Goal: Task Accomplishment & Management: Manage account settings

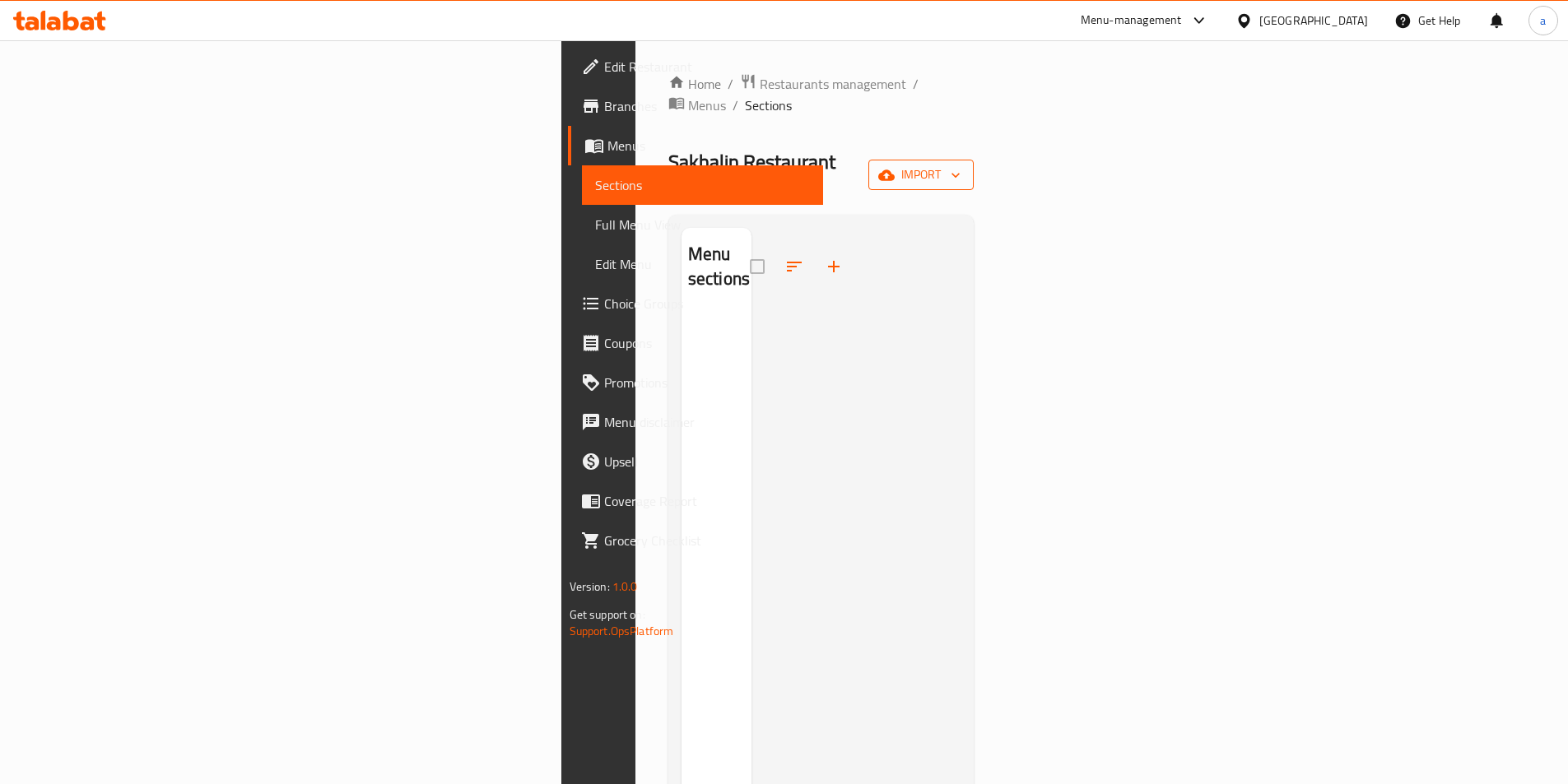
click at [894, 167] on icon "button" at bounding box center [886, 175] width 17 height 17
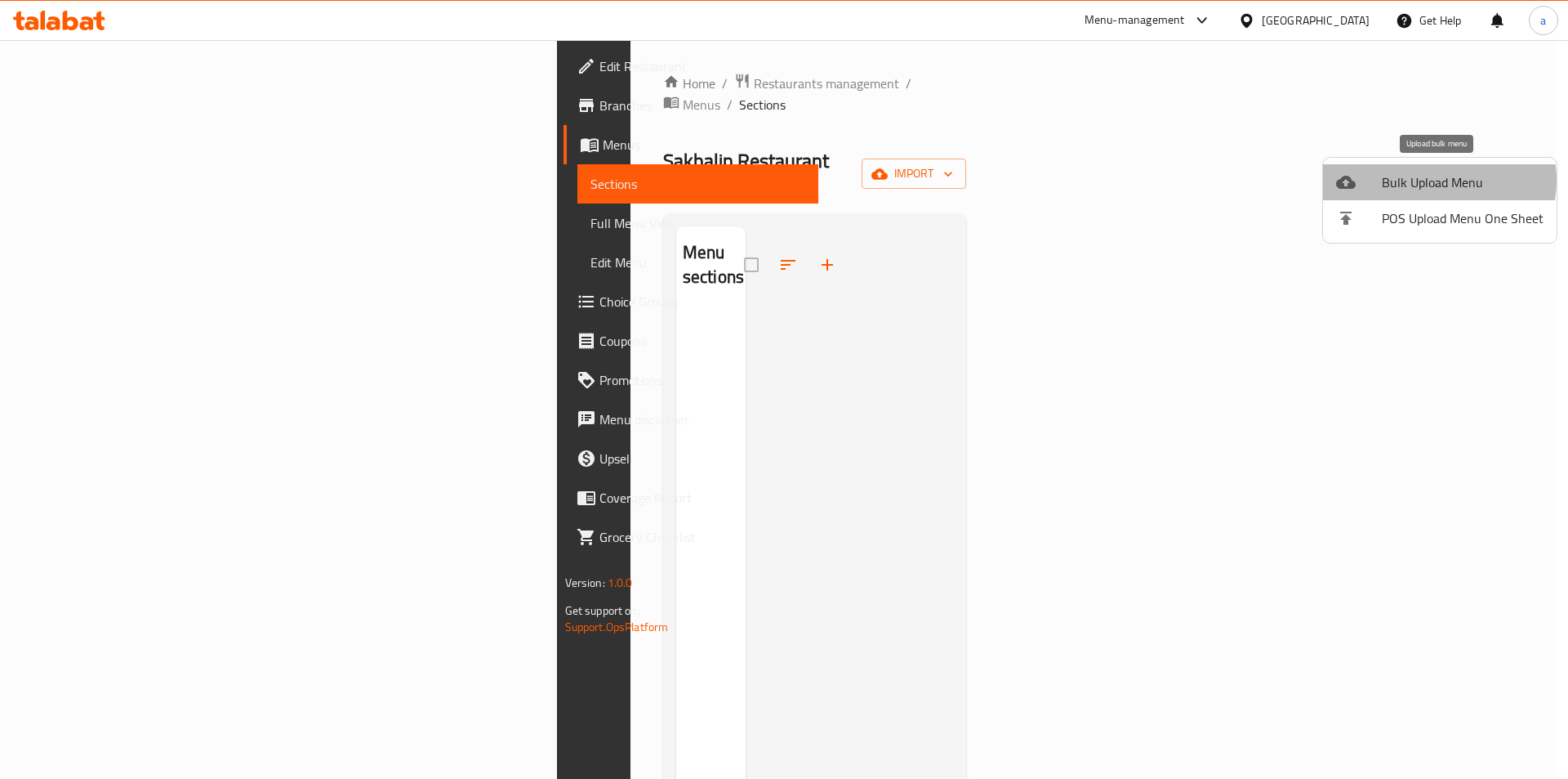
click at [1437, 181] on span "Bulk Upload Menu" at bounding box center [1463, 182] width 162 height 19
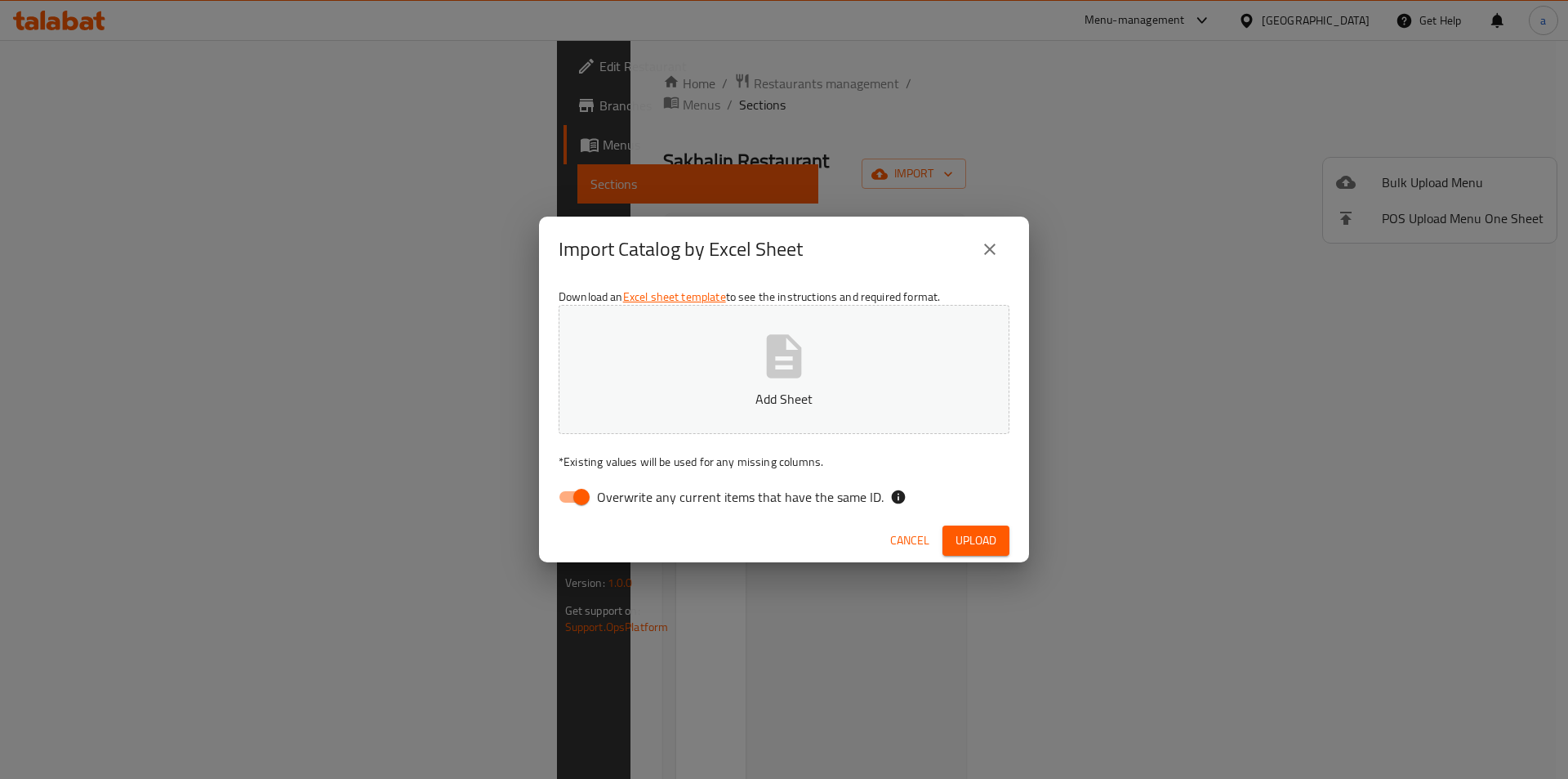
click at [642, 498] on span "Overwrite any current items that have the same ID." at bounding box center [740, 497] width 287 height 19
click at [628, 498] on input "Overwrite any current items that have the same ID." at bounding box center [581, 497] width 94 height 31
checkbox input "false"
click at [748, 366] on button "Add Sheet" at bounding box center [784, 370] width 451 height 129
click at [789, 344] on icon "button" at bounding box center [784, 356] width 52 height 52
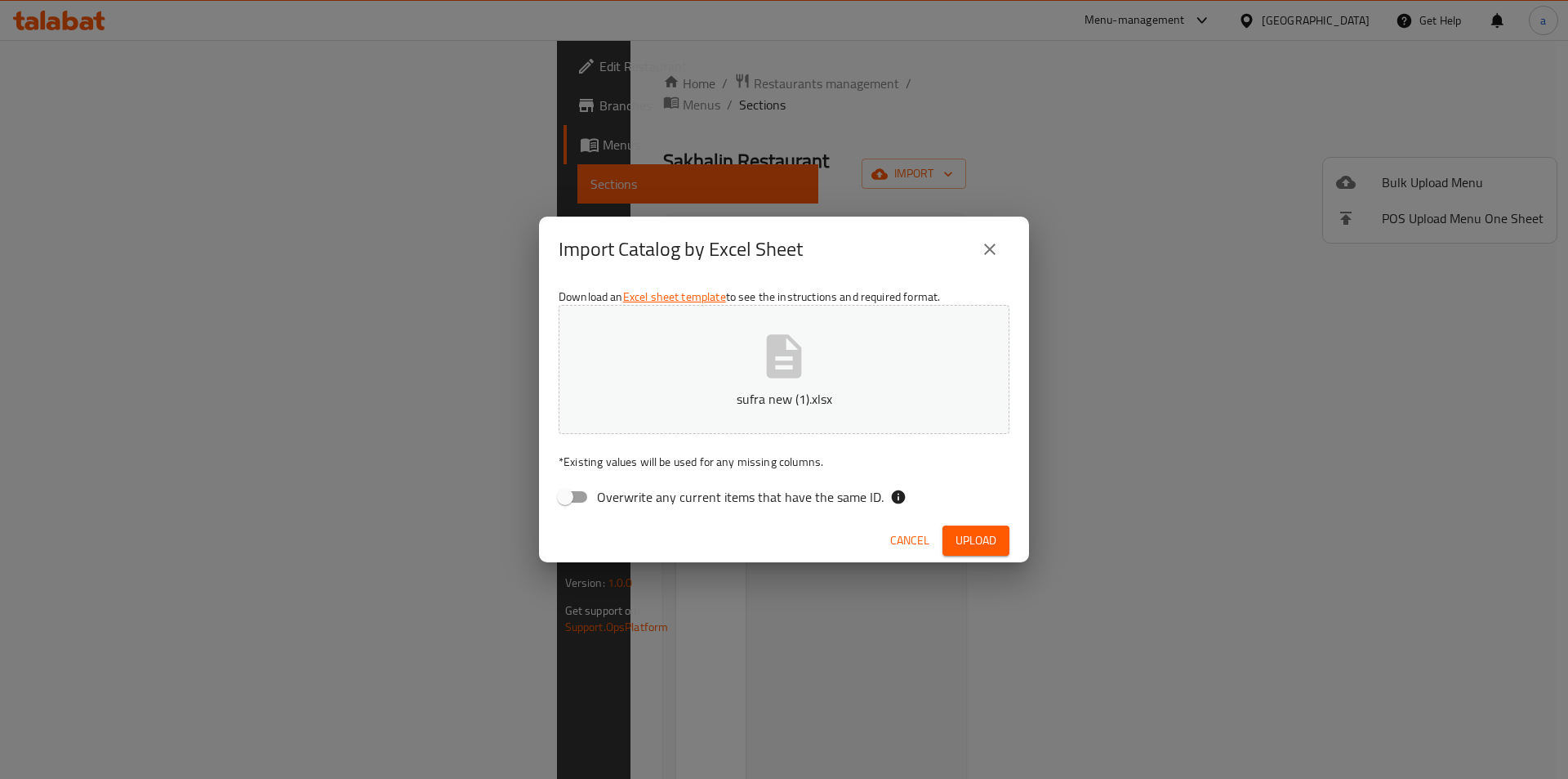
click at [987, 544] on span "Upload" at bounding box center [976, 540] width 41 height 20
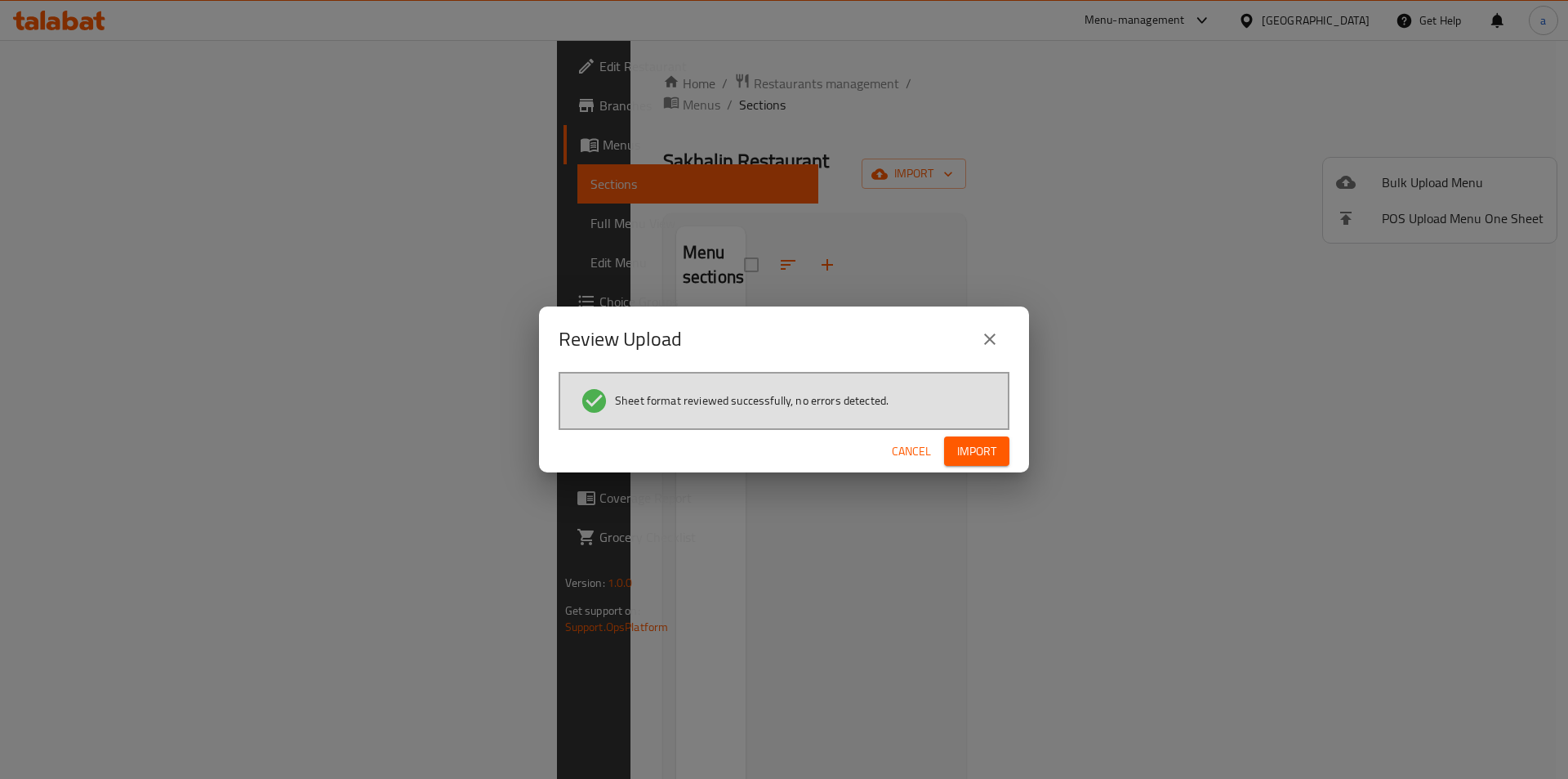
click at [974, 450] on span "Import" at bounding box center [977, 451] width 40 height 20
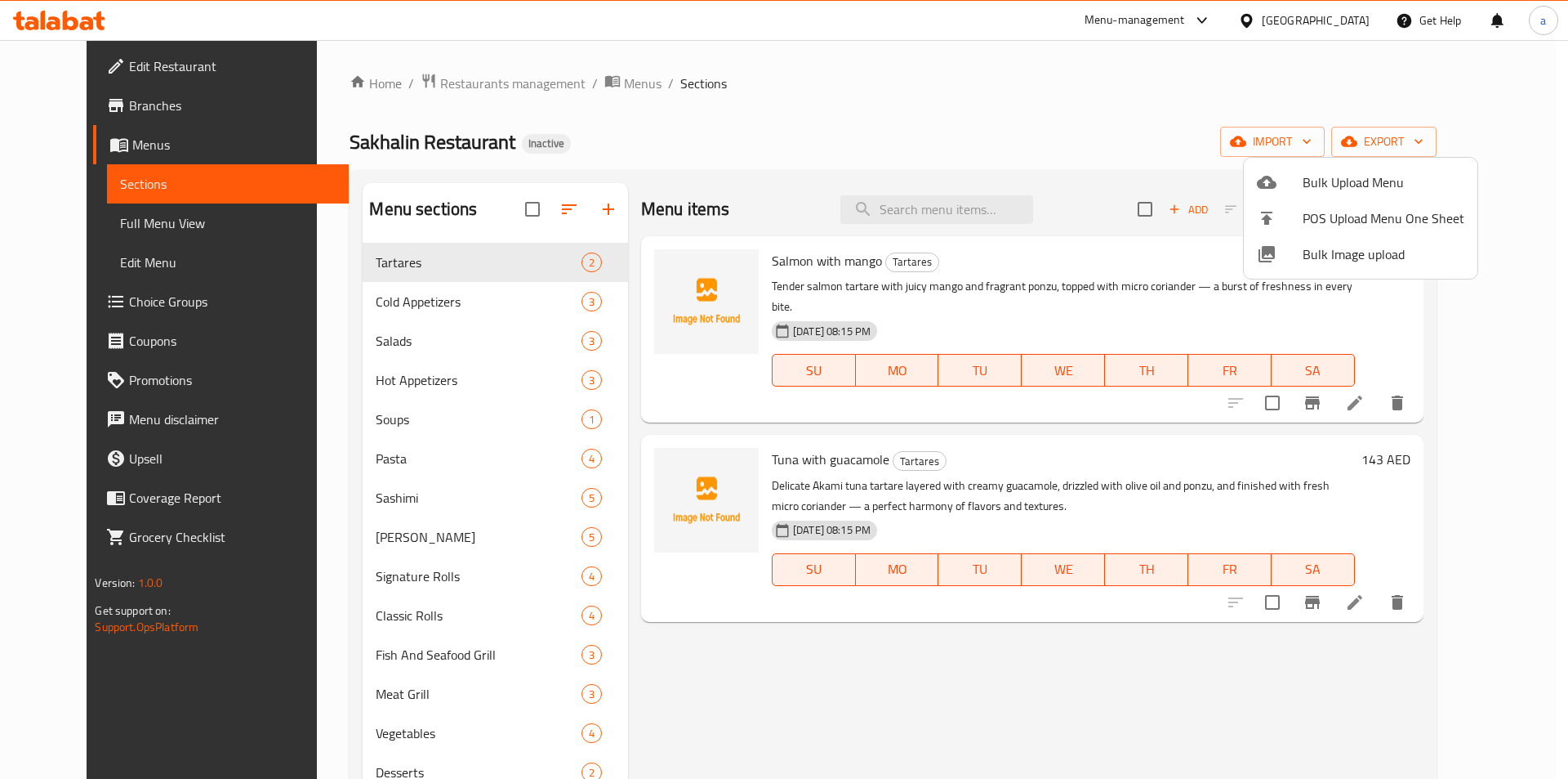
click at [404, 536] on div at bounding box center [784, 389] width 1568 height 779
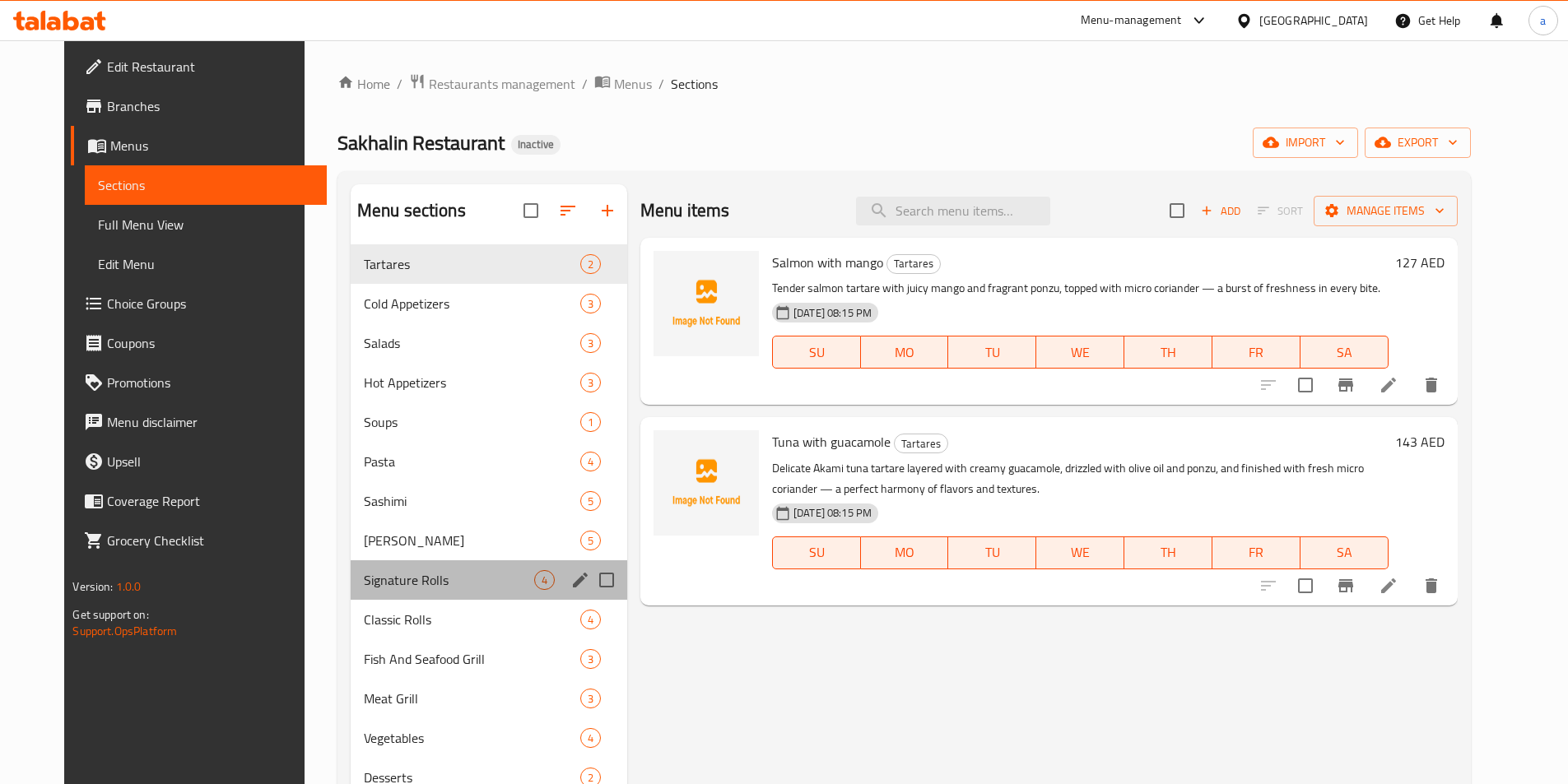
click at [420, 566] on div "Signature Rolls 4" at bounding box center [489, 579] width 276 height 40
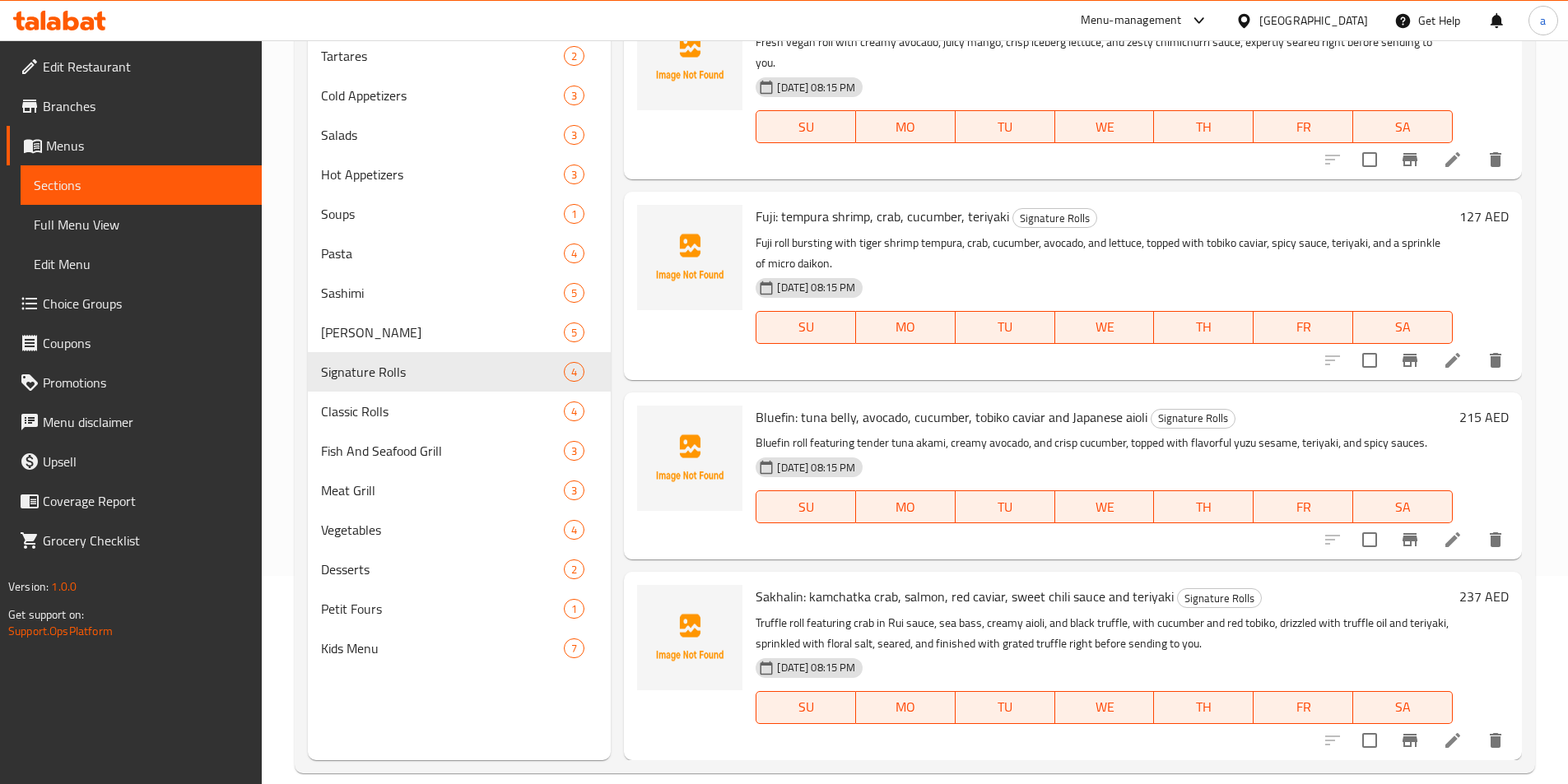
scroll to position [230, 0]
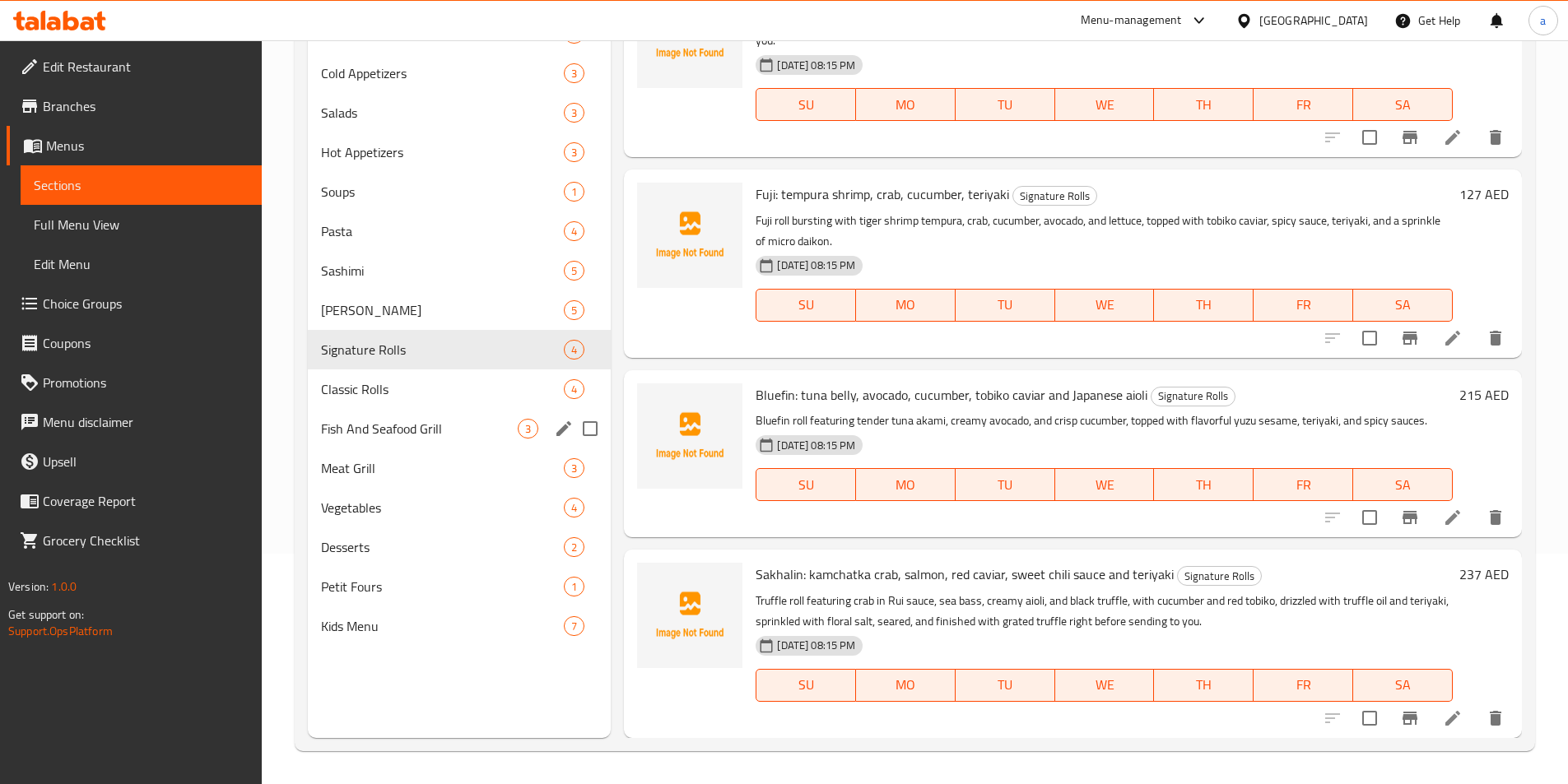
click at [404, 395] on span "Classic Rolls" at bounding box center [442, 389] width 244 height 19
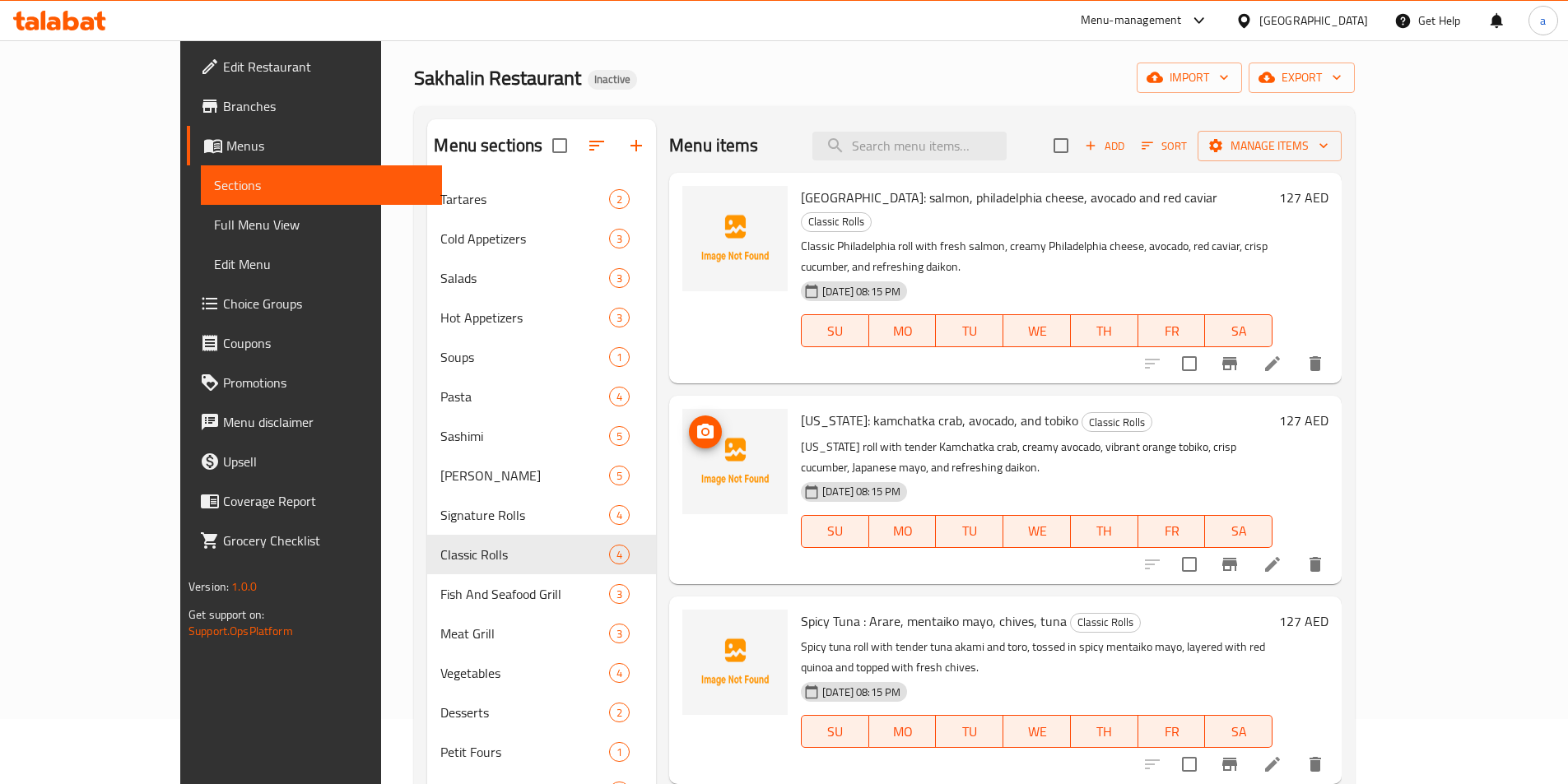
scroll to position [230, 0]
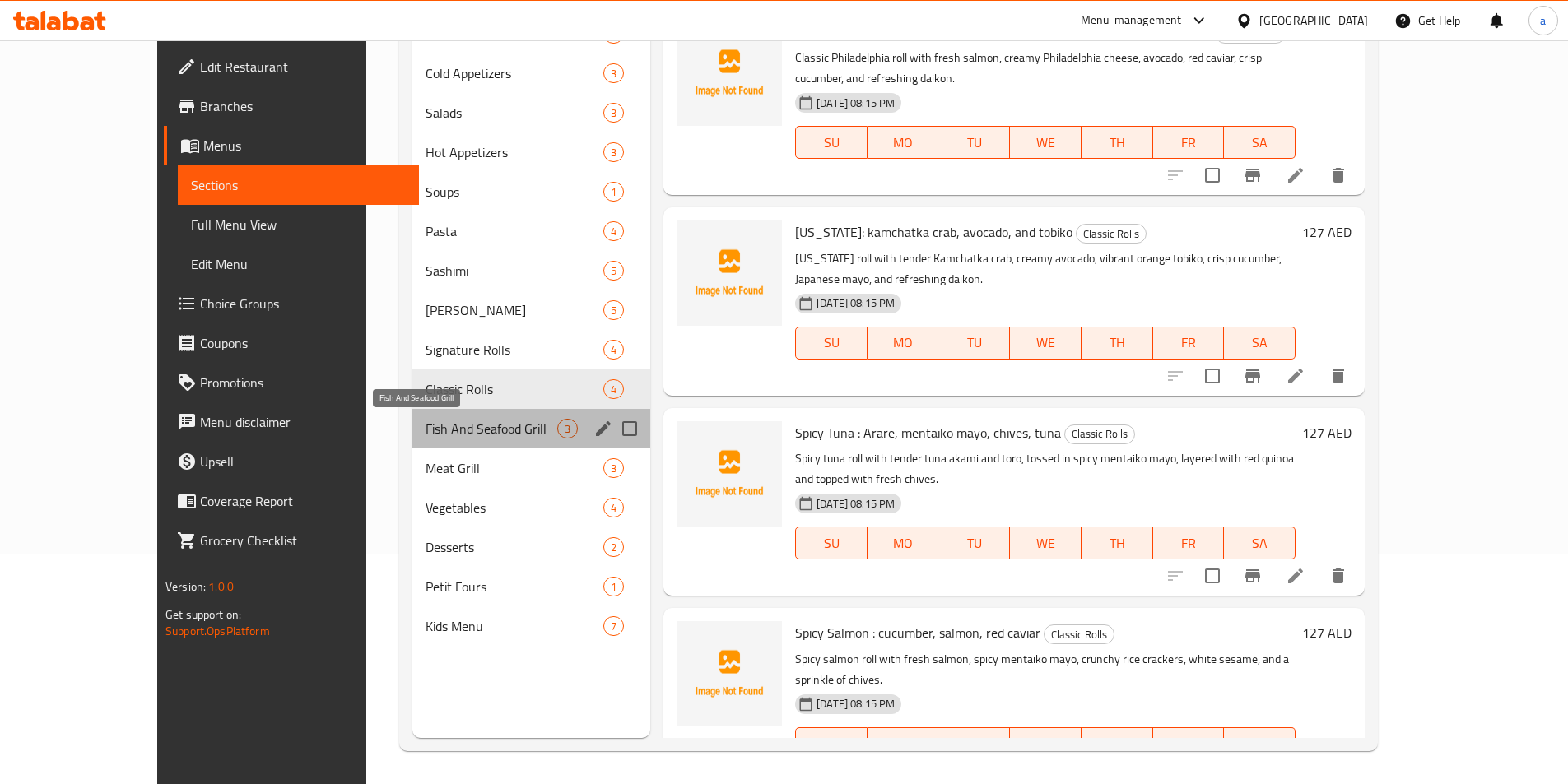
click at [426, 431] on span "Fish And Seafood Grill" at bounding box center [491, 428] width 131 height 19
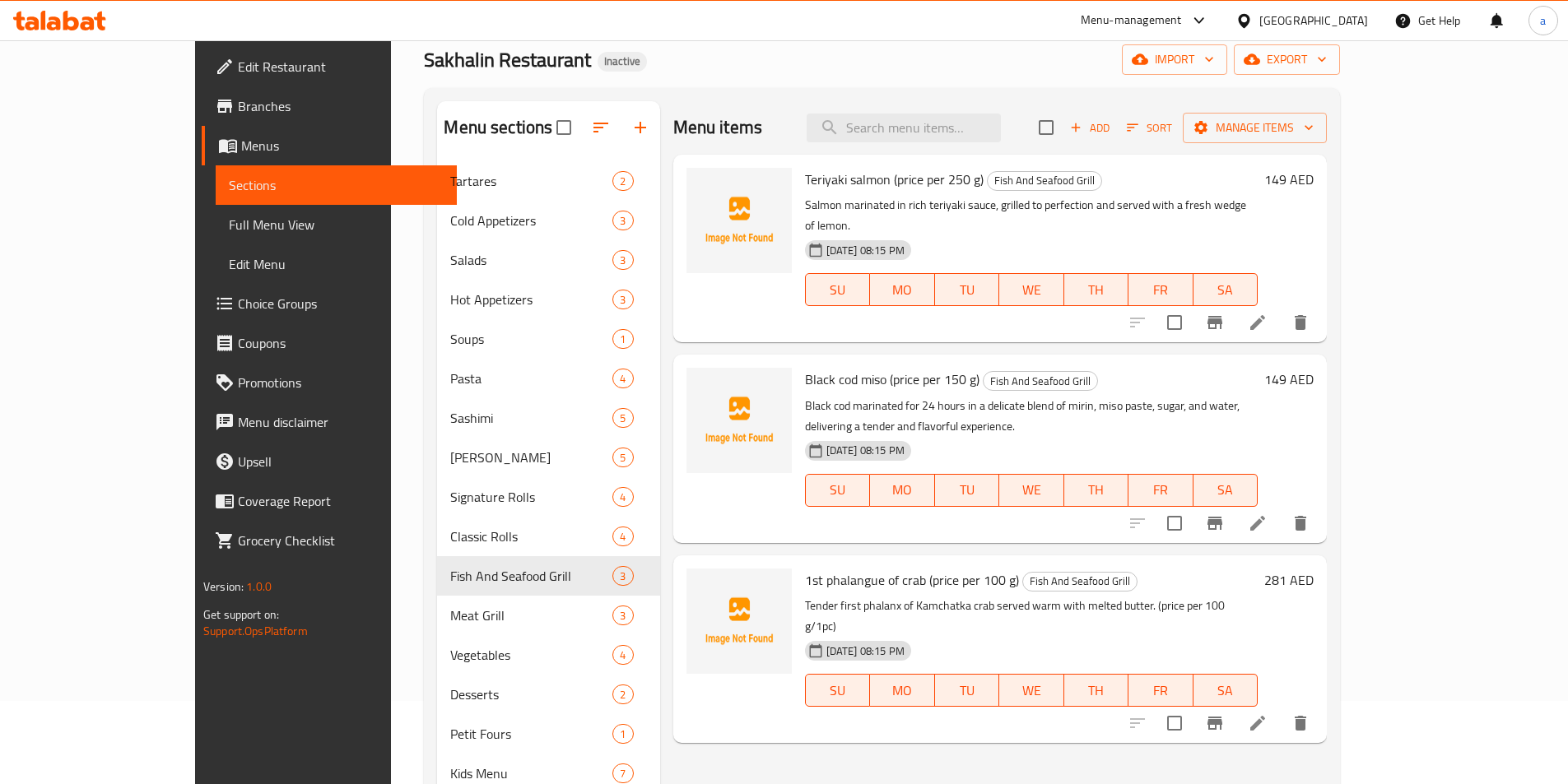
scroll to position [66, 0]
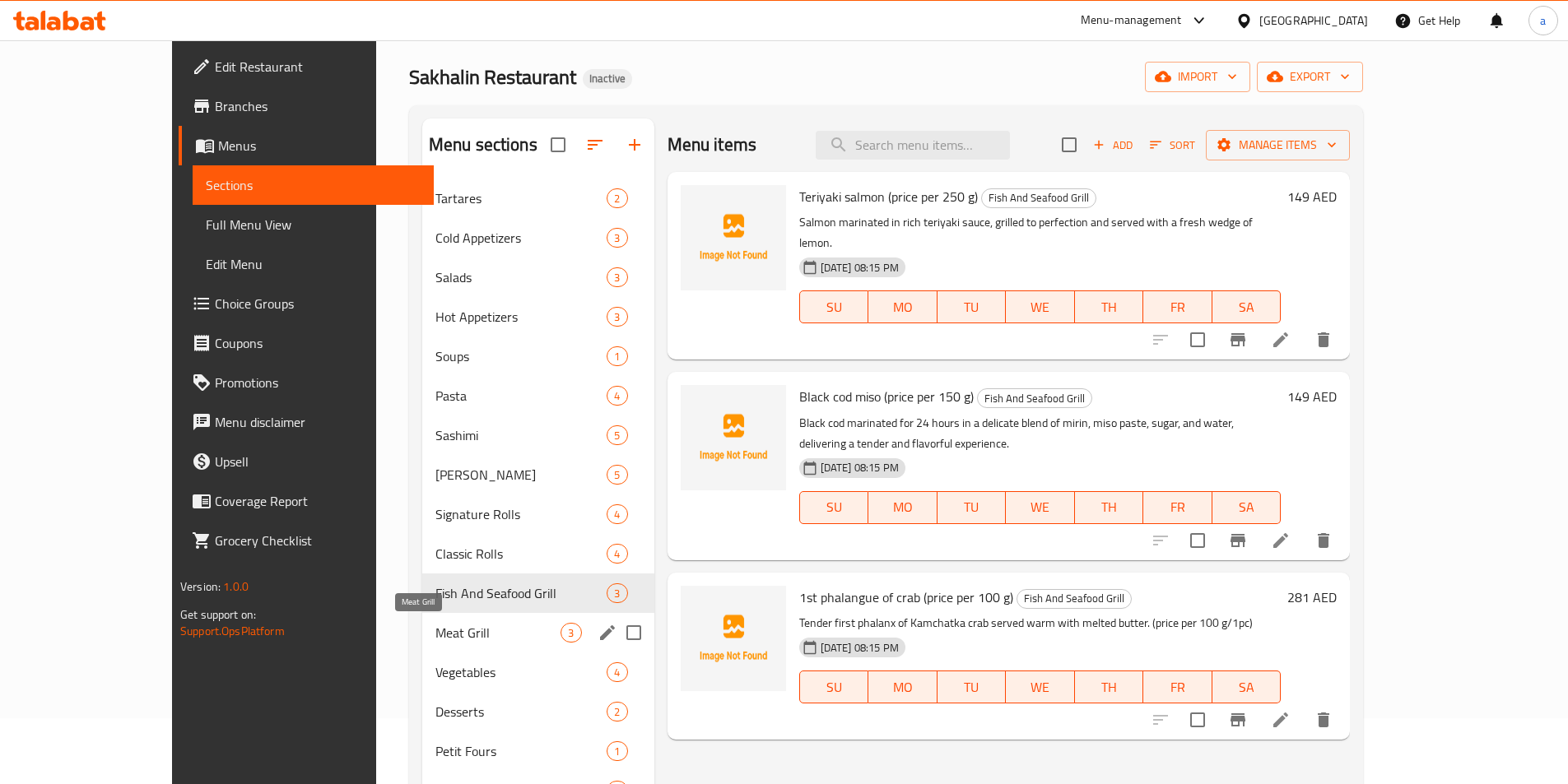
click at [436, 631] on span "Meat Grill" at bounding box center [499, 632] width 126 height 19
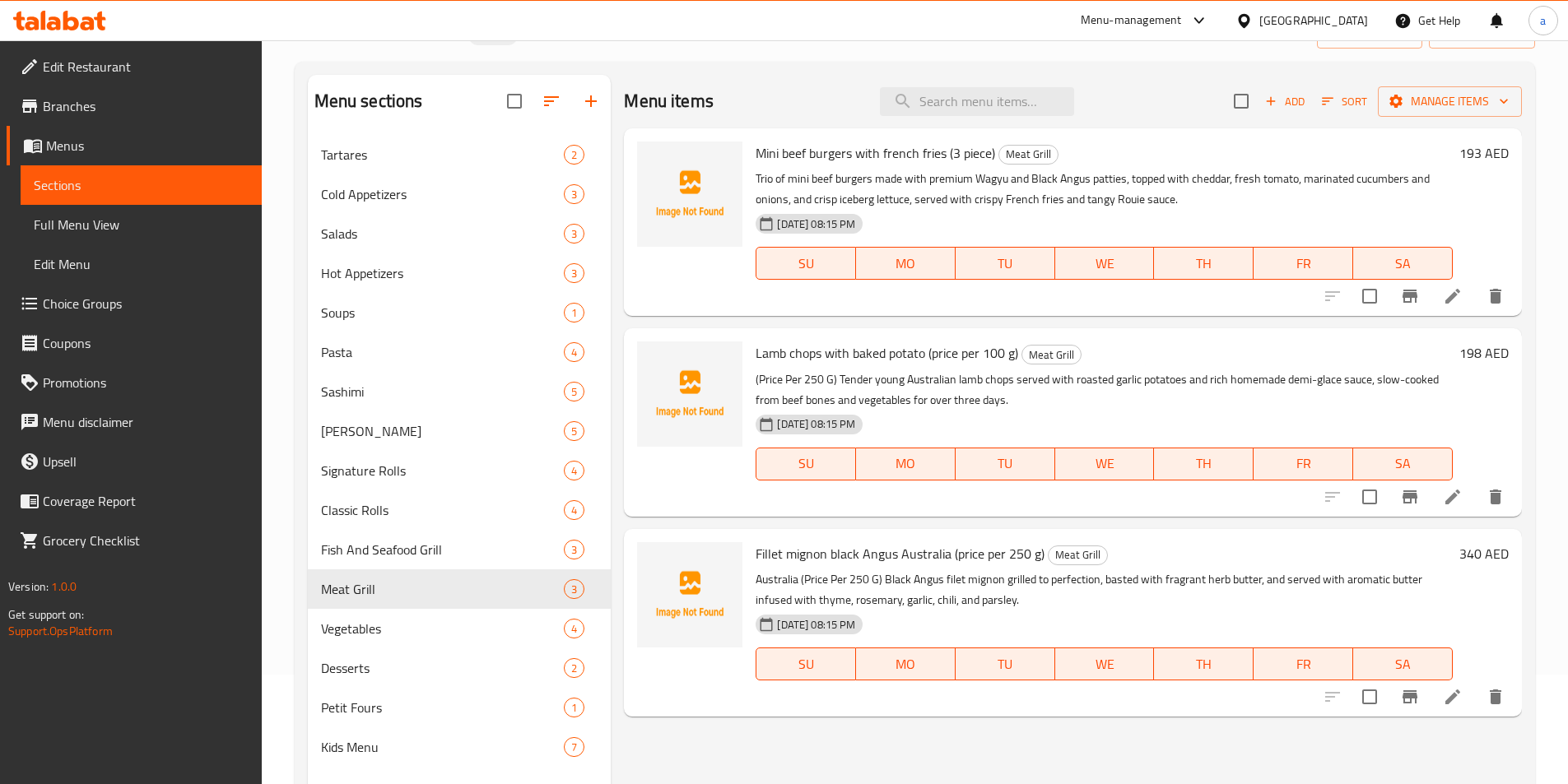
scroll to position [148, 0]
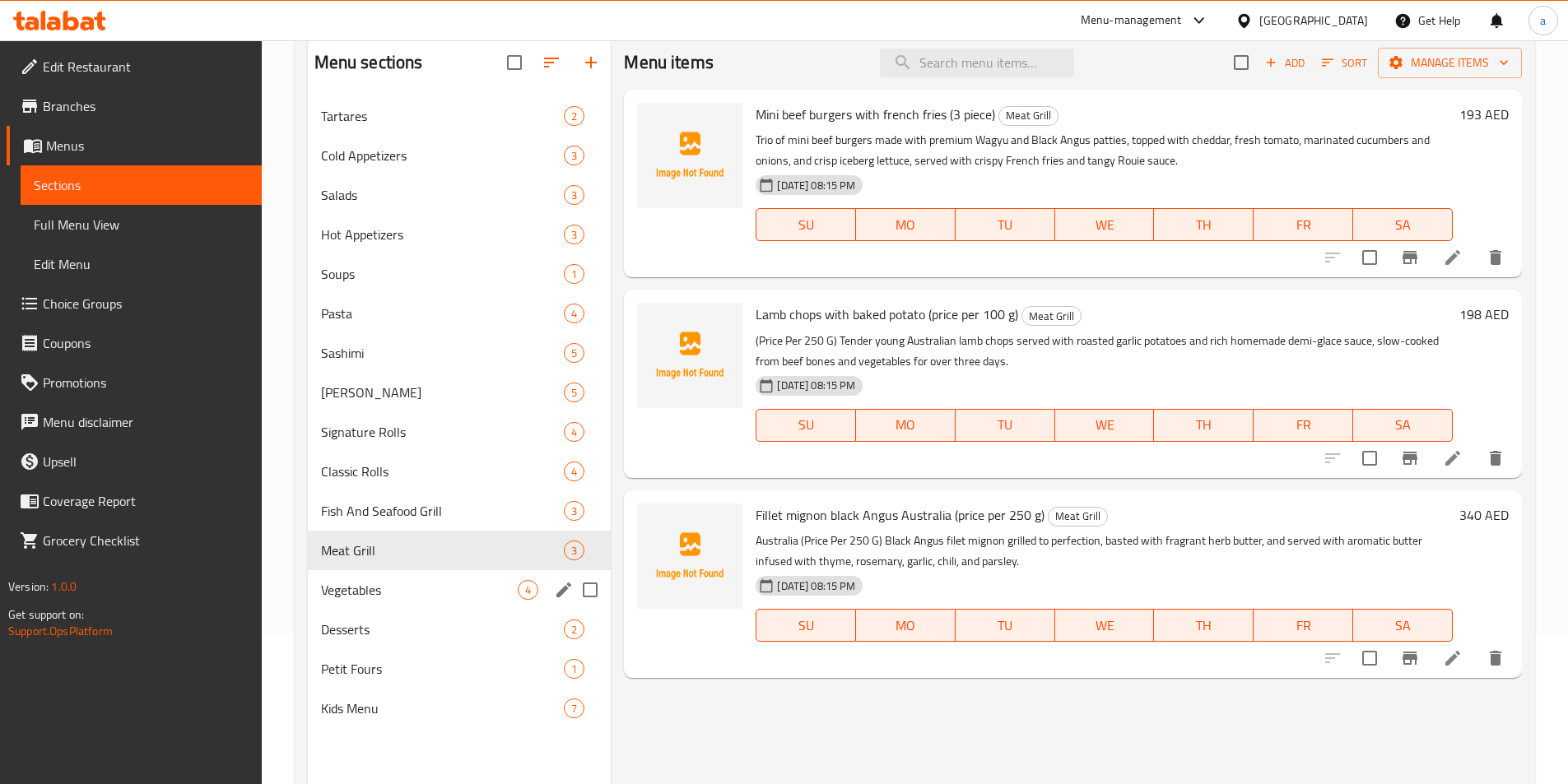
click at [380, 602] on div "Vegetables 4" at bounding box center [460, 590] width 303 height 40
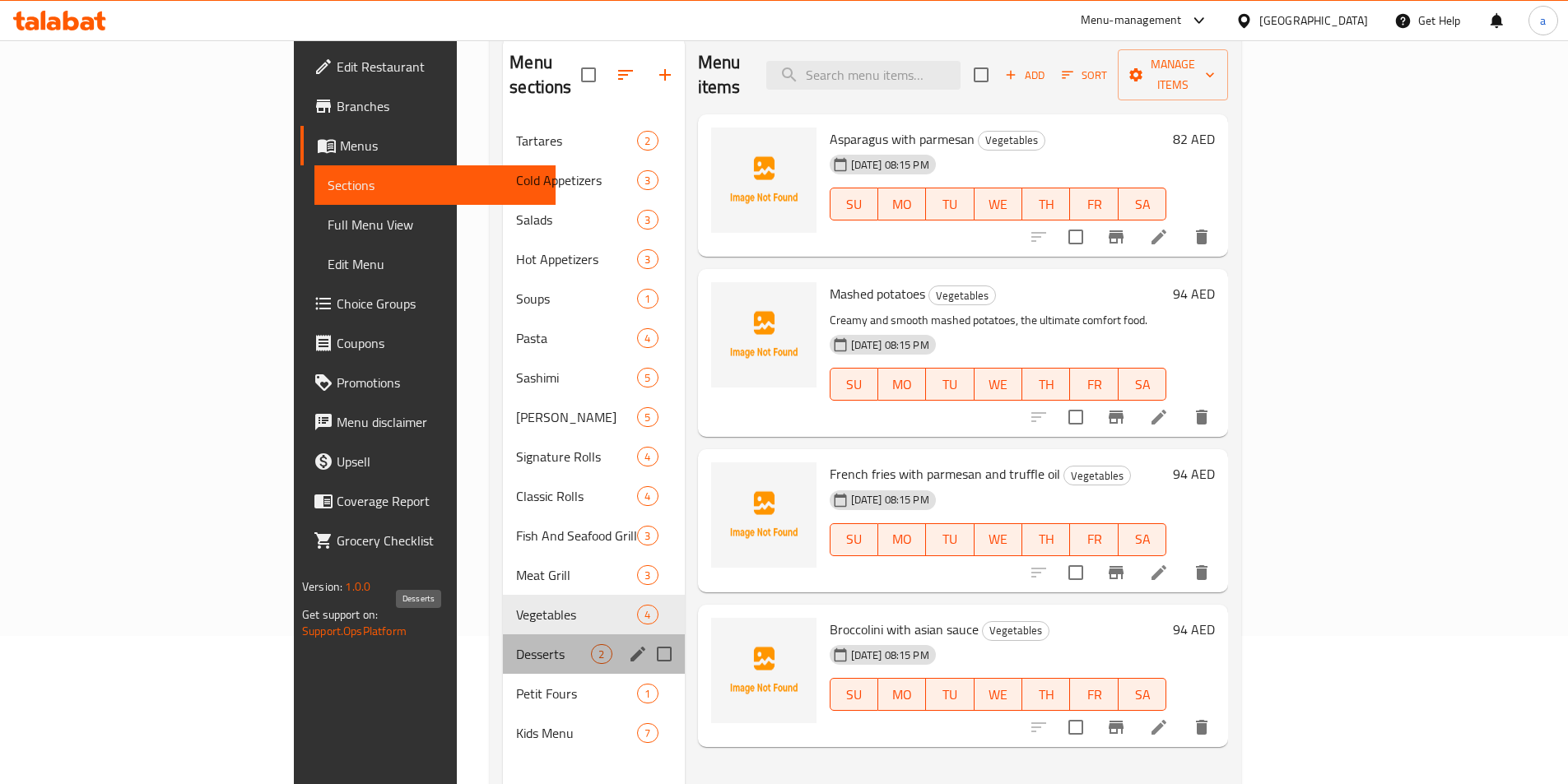
click at [516, 644] on span "Desserts" at bounding box center [553, 654] width 75 height 19
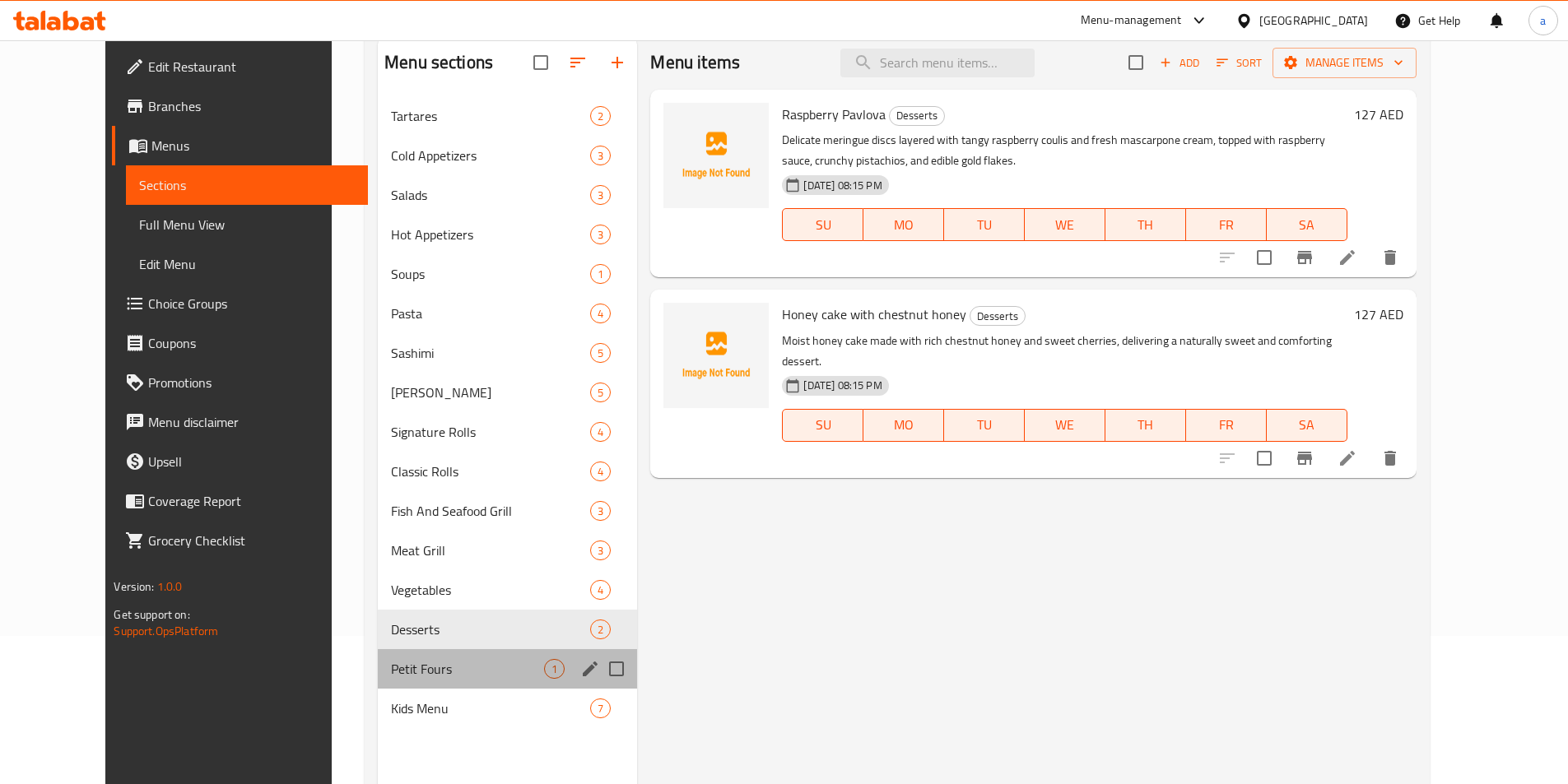
click at [378, 652] on div "Petit Fours 1" at bounding box center [507, 668] width 260 height 40
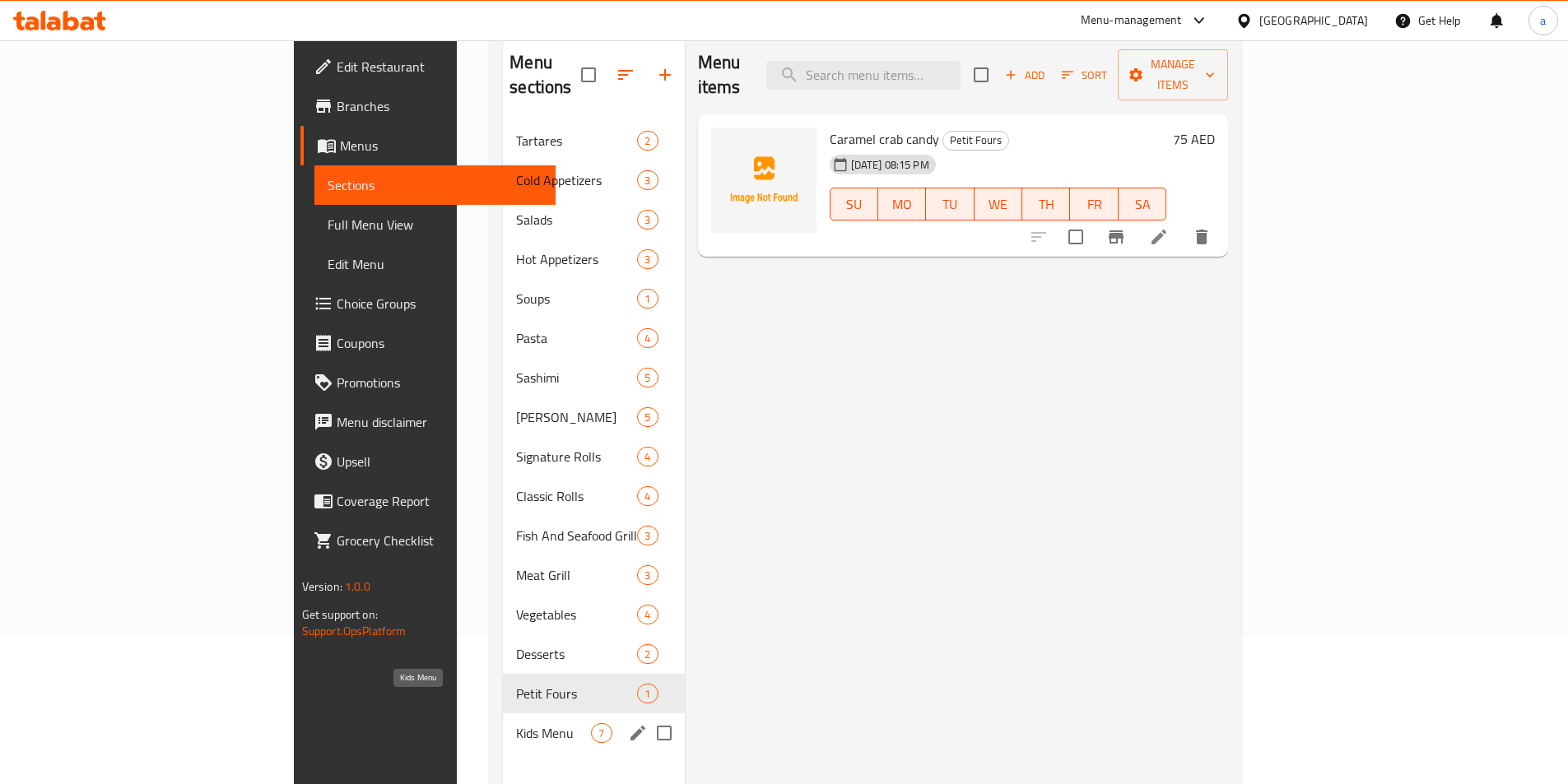
click at [516, 723] on span "Kids Menu" at bounding box center [553, 733] width 75 height 19
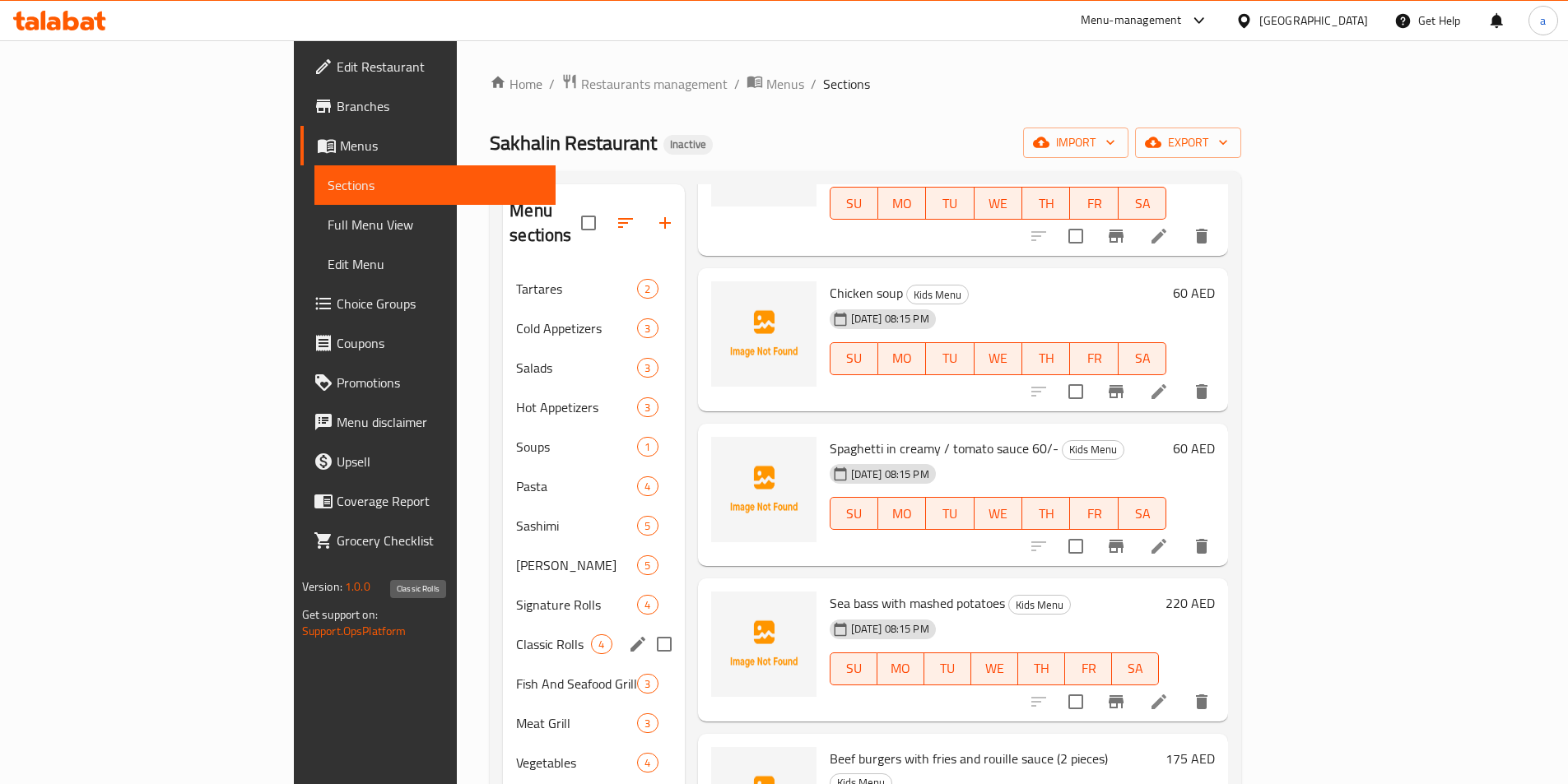
click at [516, 634] on span "Classic Rolls" at bounding box center [553, 644] width 75 height 19
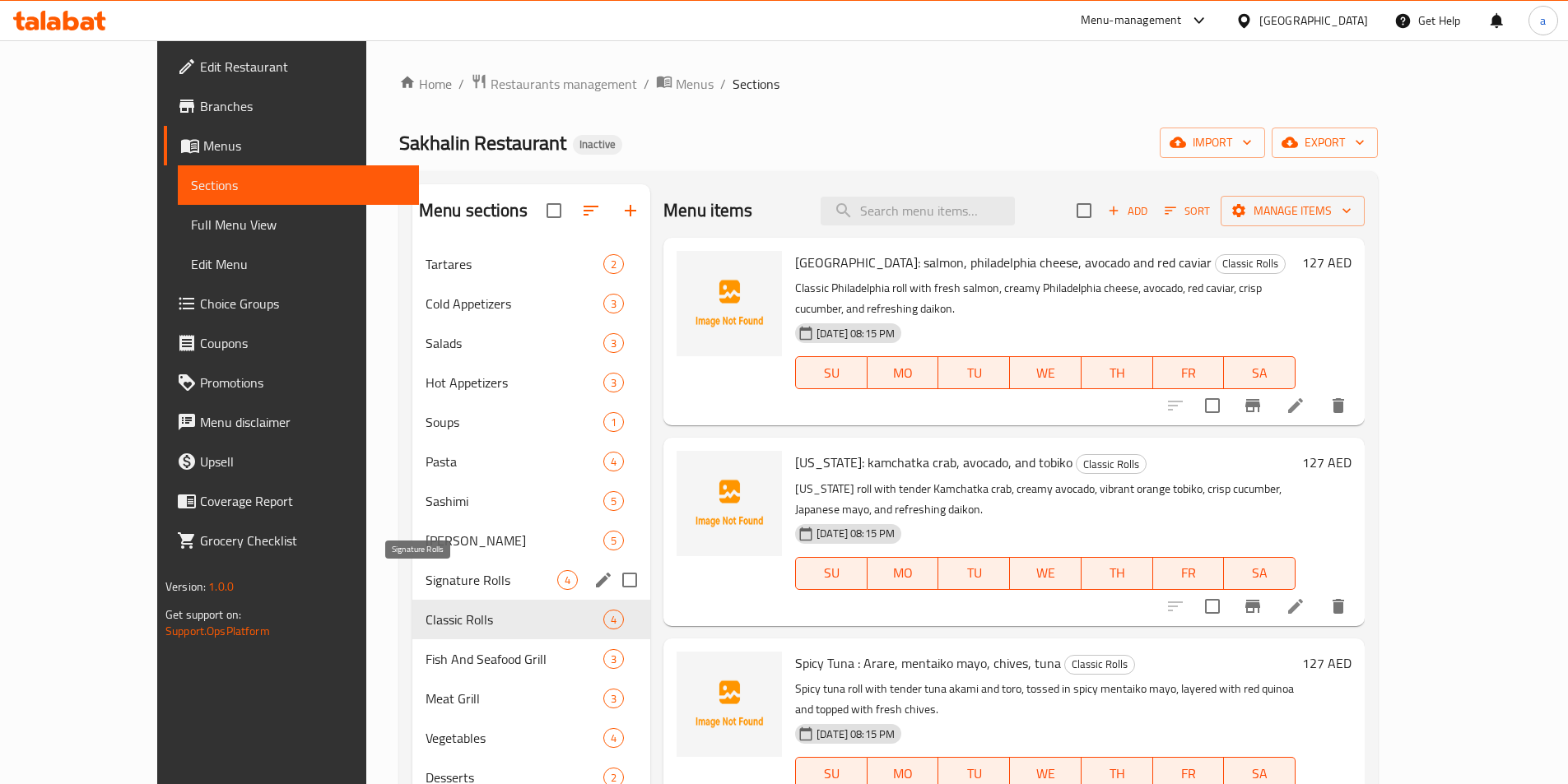
click at [426, 586] on span "Signature Rolls" at bounding box center [491, 580] width 131 height 19
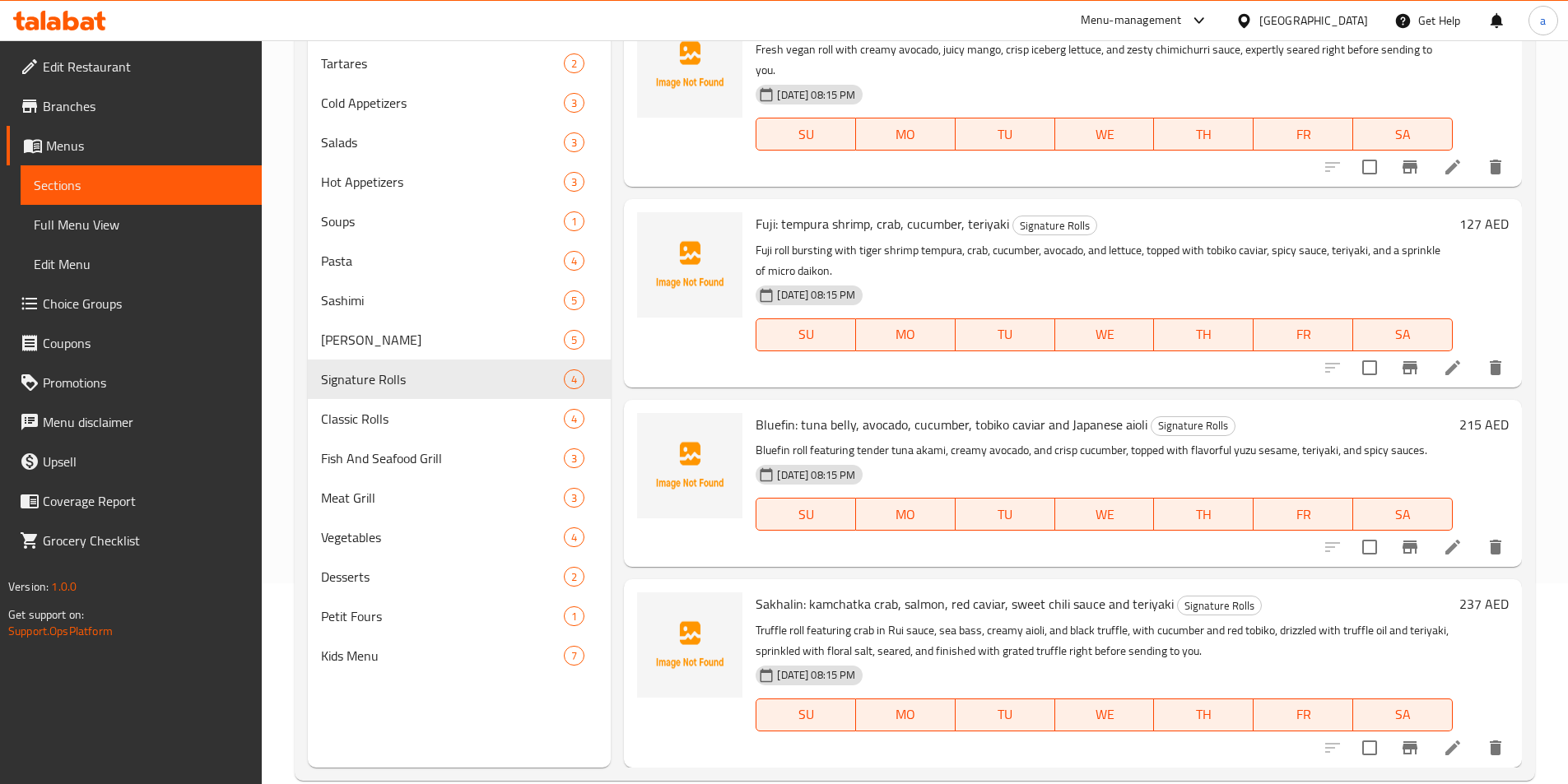
scroll to position [230, 0]
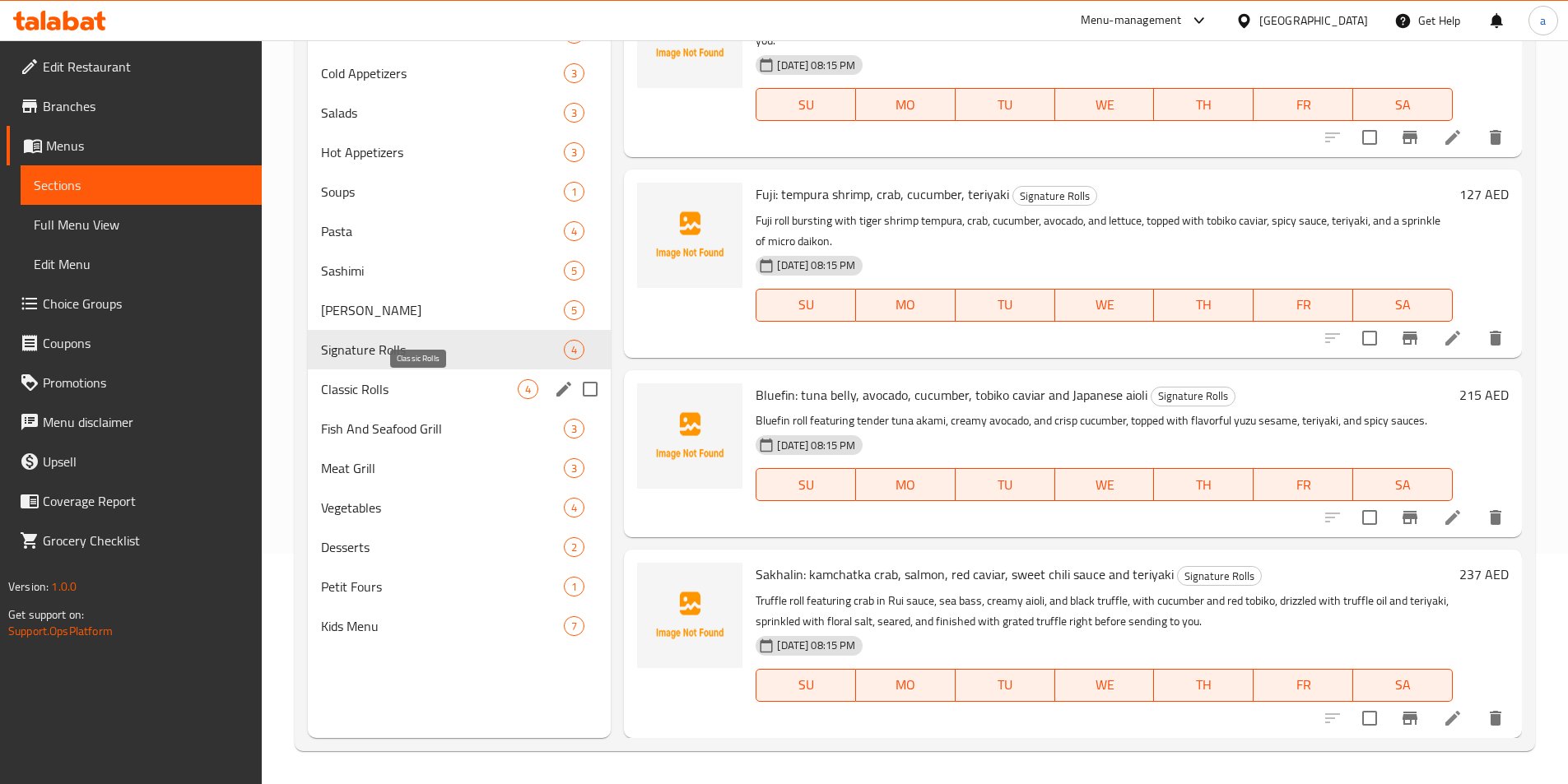
click at [334, 384] on span "Classic Rolls" at bounding box center [419, 389] width 197 height 19
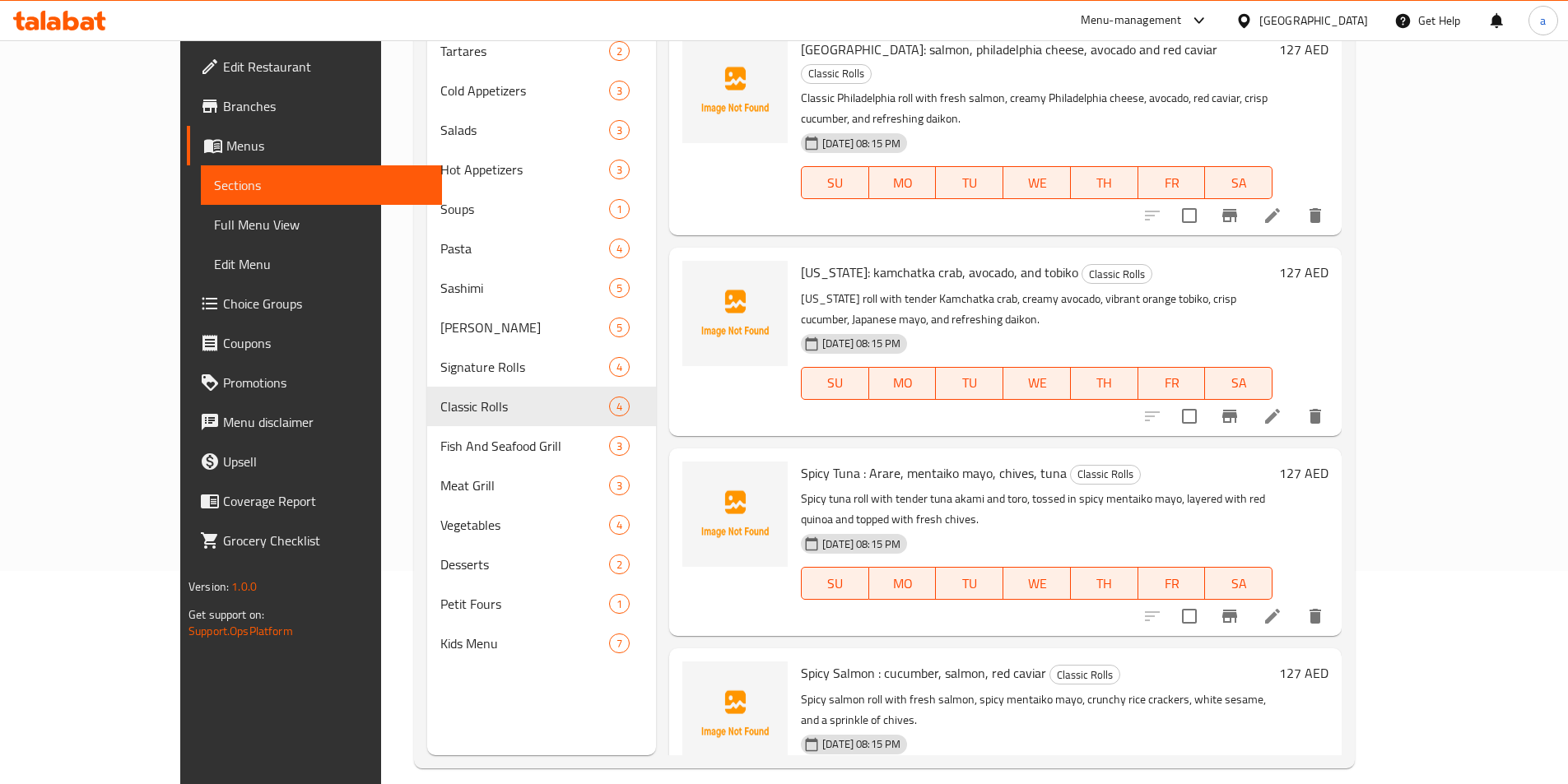
scroll to position [230, 0]
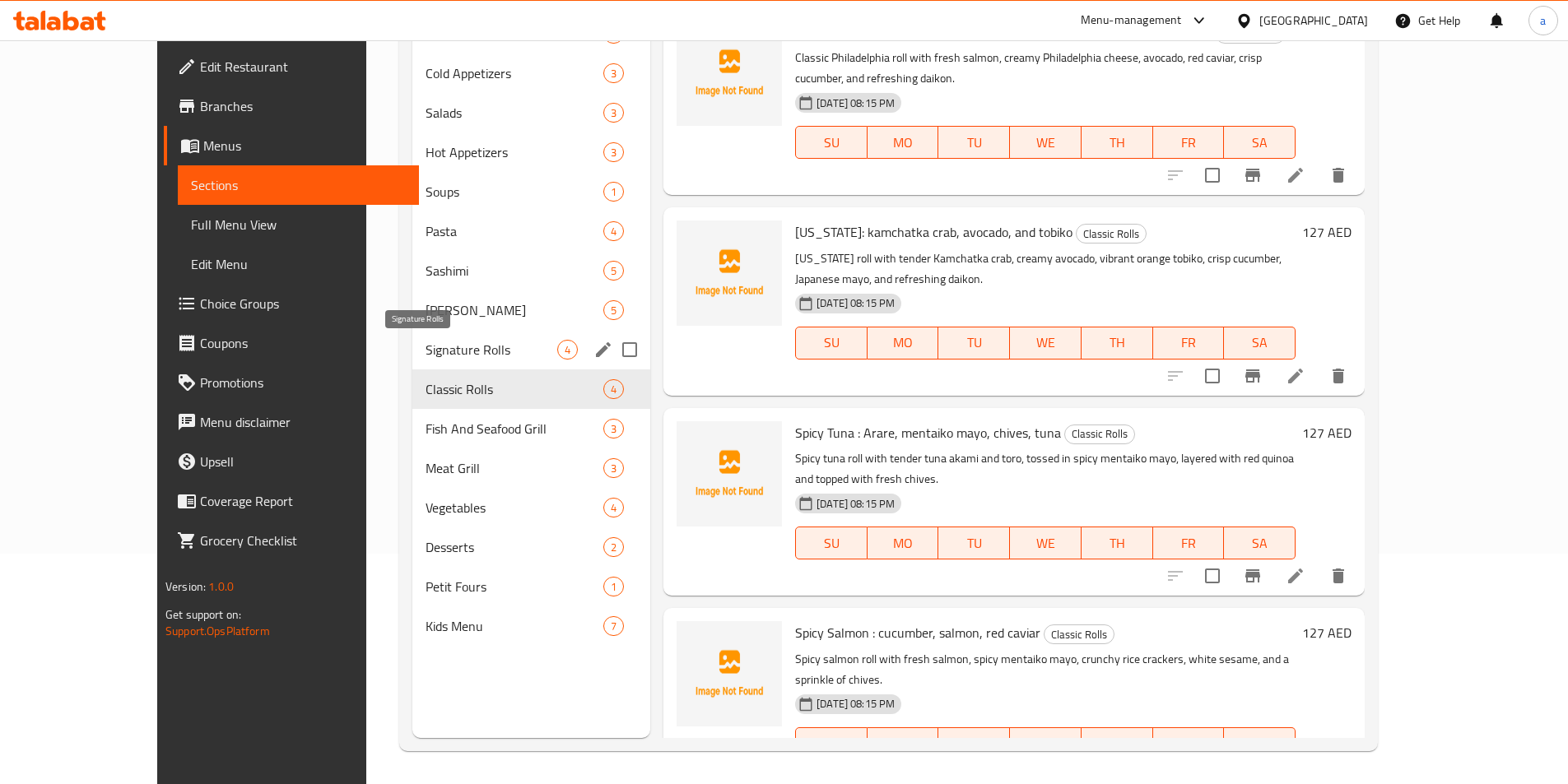
click at [426, 357] on span "Signature Rolls" at bounding box center [491, 350] width 131 height 19
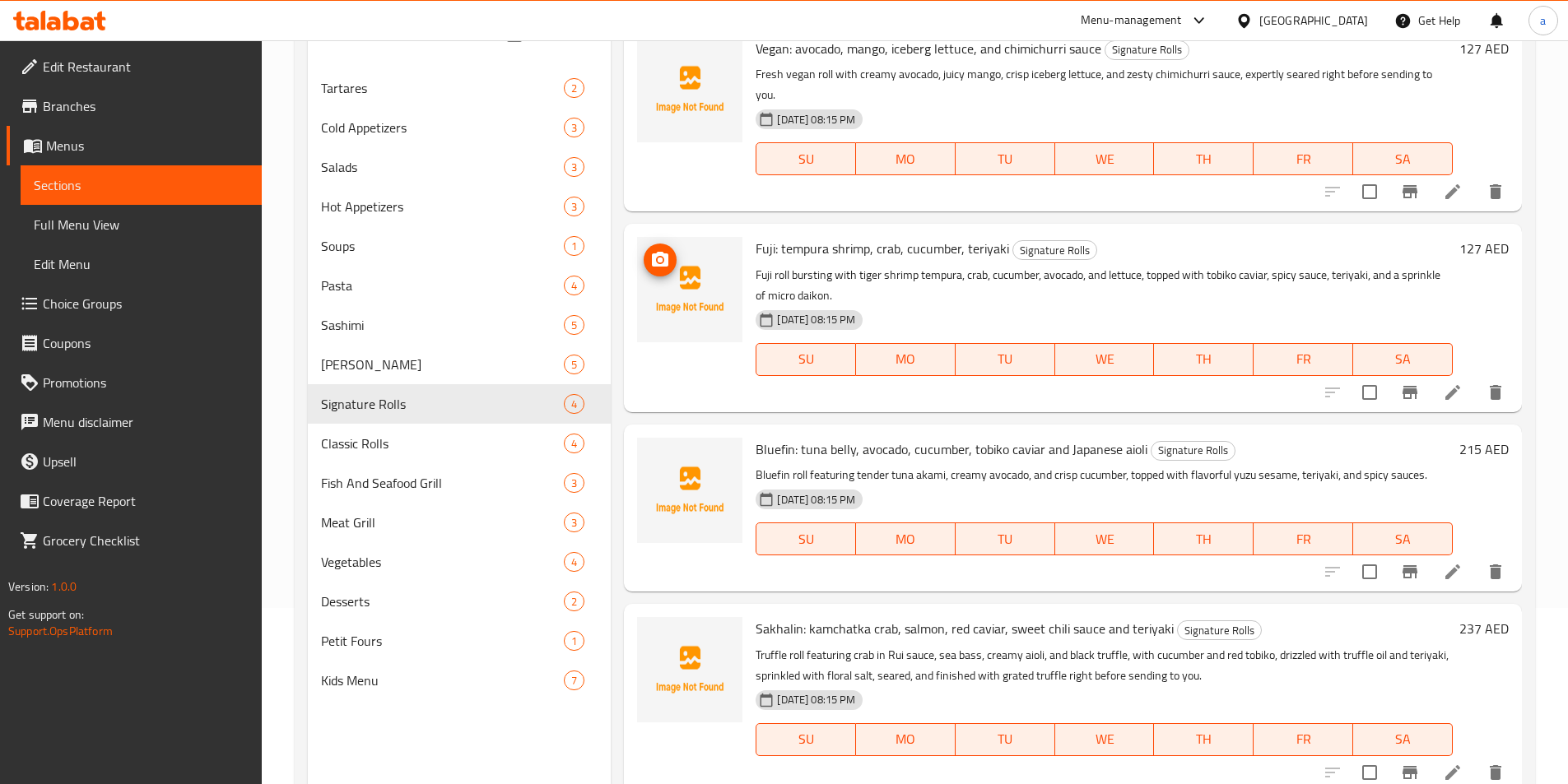
scroll to position [230, 0]
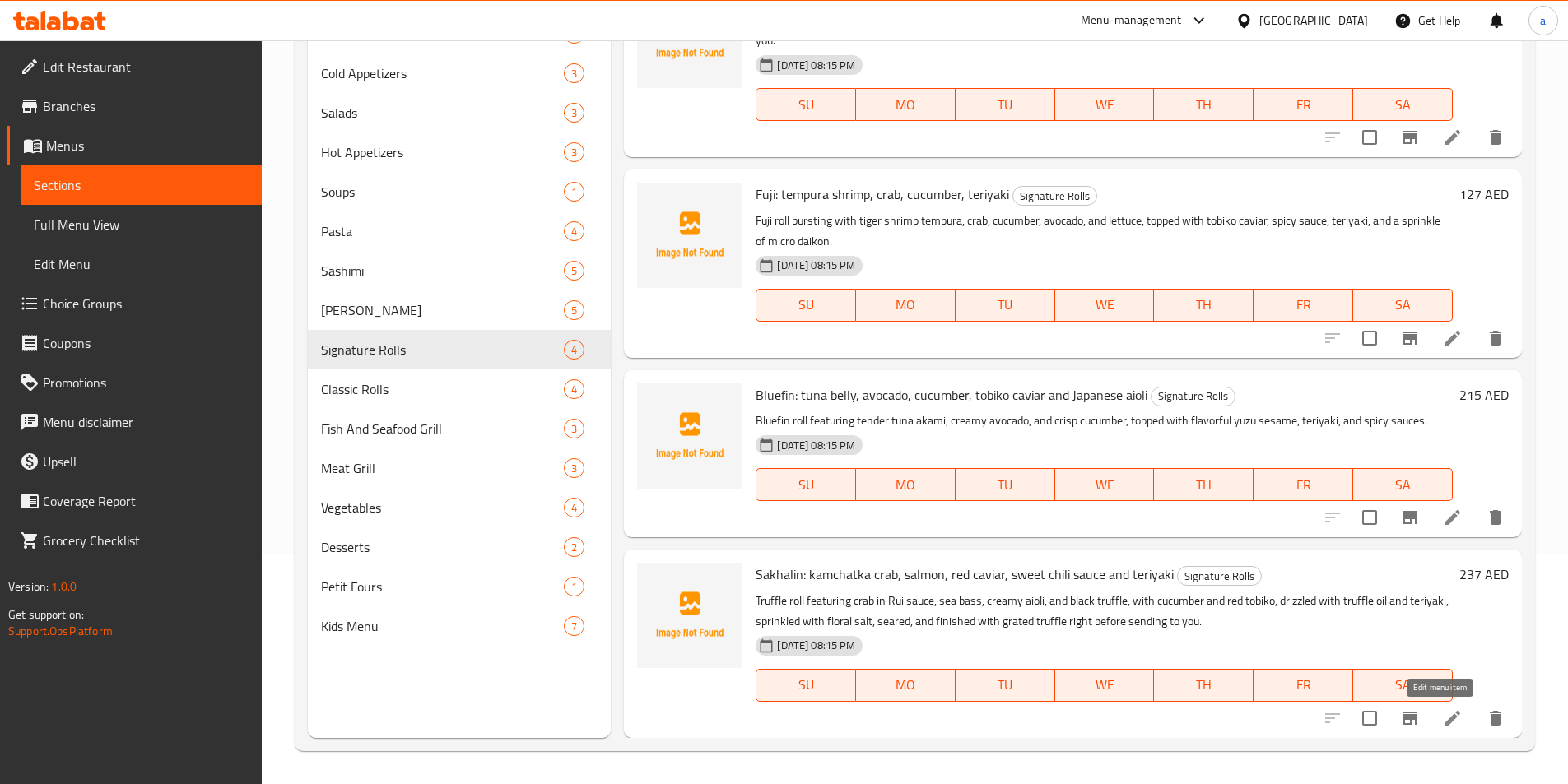
click at [1443, 710] on icon at bounding box center [1452, 718] width 19 height 19
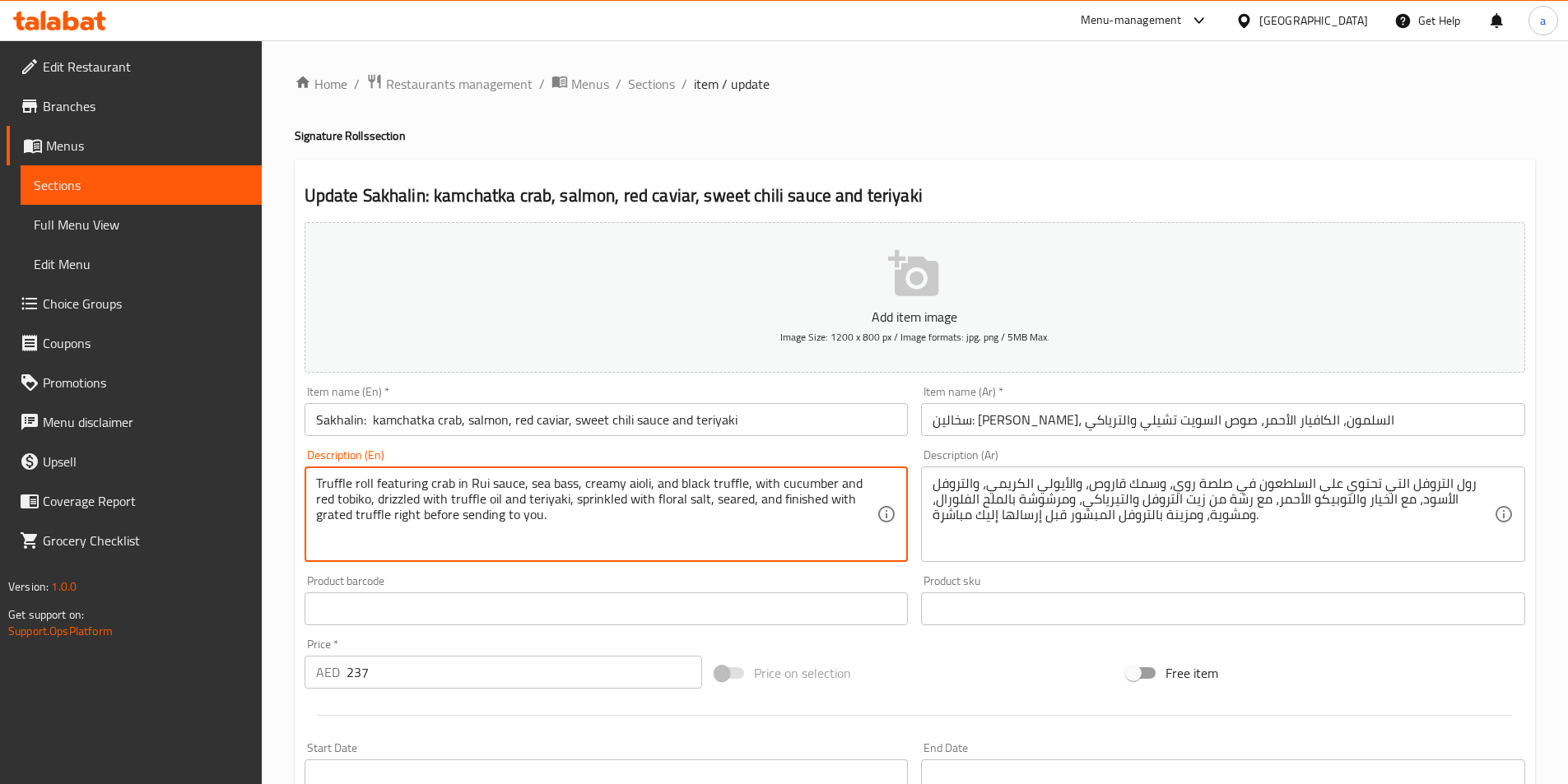
click at [591, 480] on textarea "Truffle roll featuring crab in Rui sauce, sea bass, creamy aioli, and black tru…" at bounding box center [596, 514] width 561 height 78
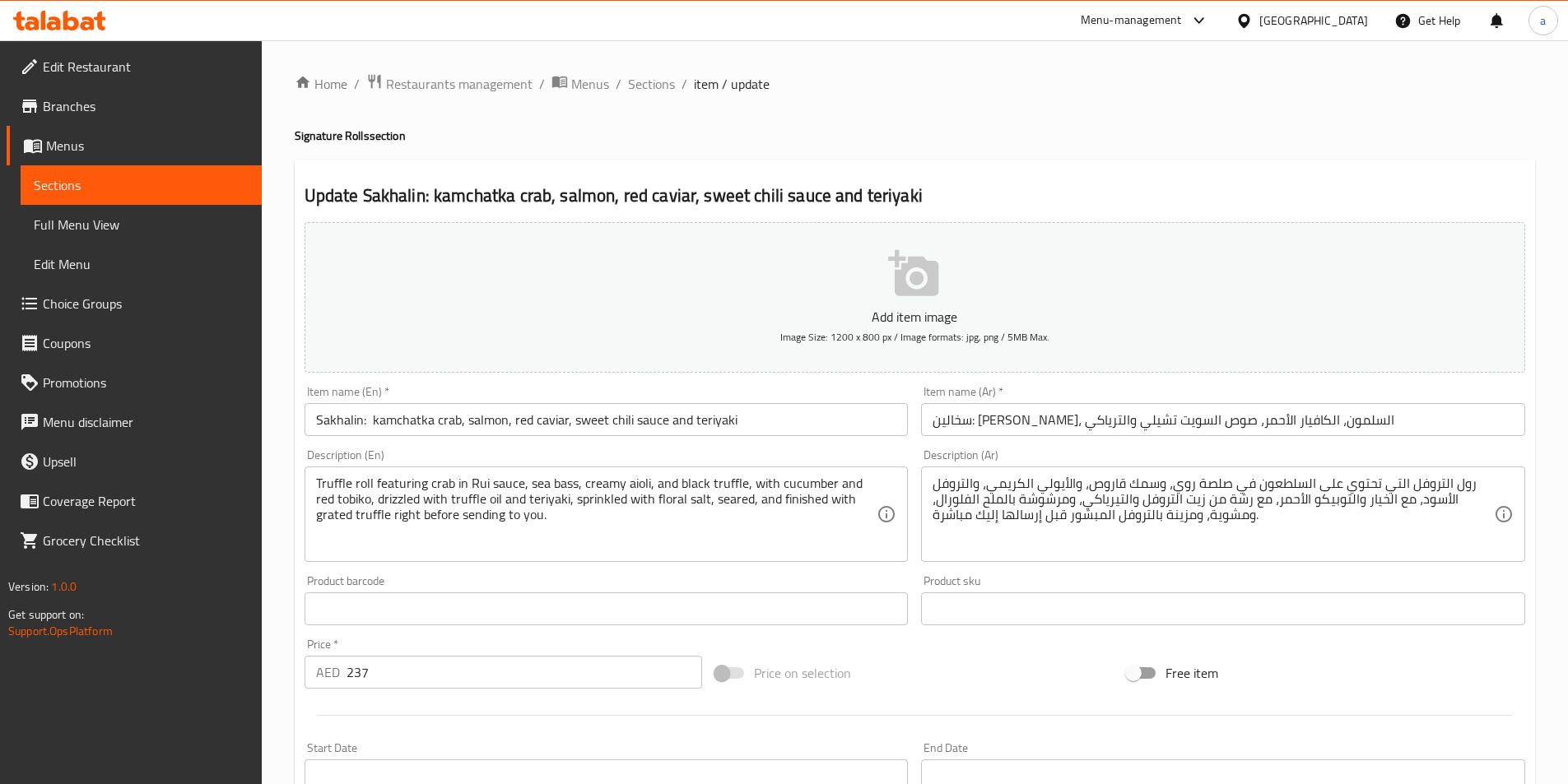
click at [505, 502] on textarea "Truffle roll featuring crab in Rui sauce, sea bass, creamy aioli, and black tru…" at bounding box center [596, 514] width 561 height 78
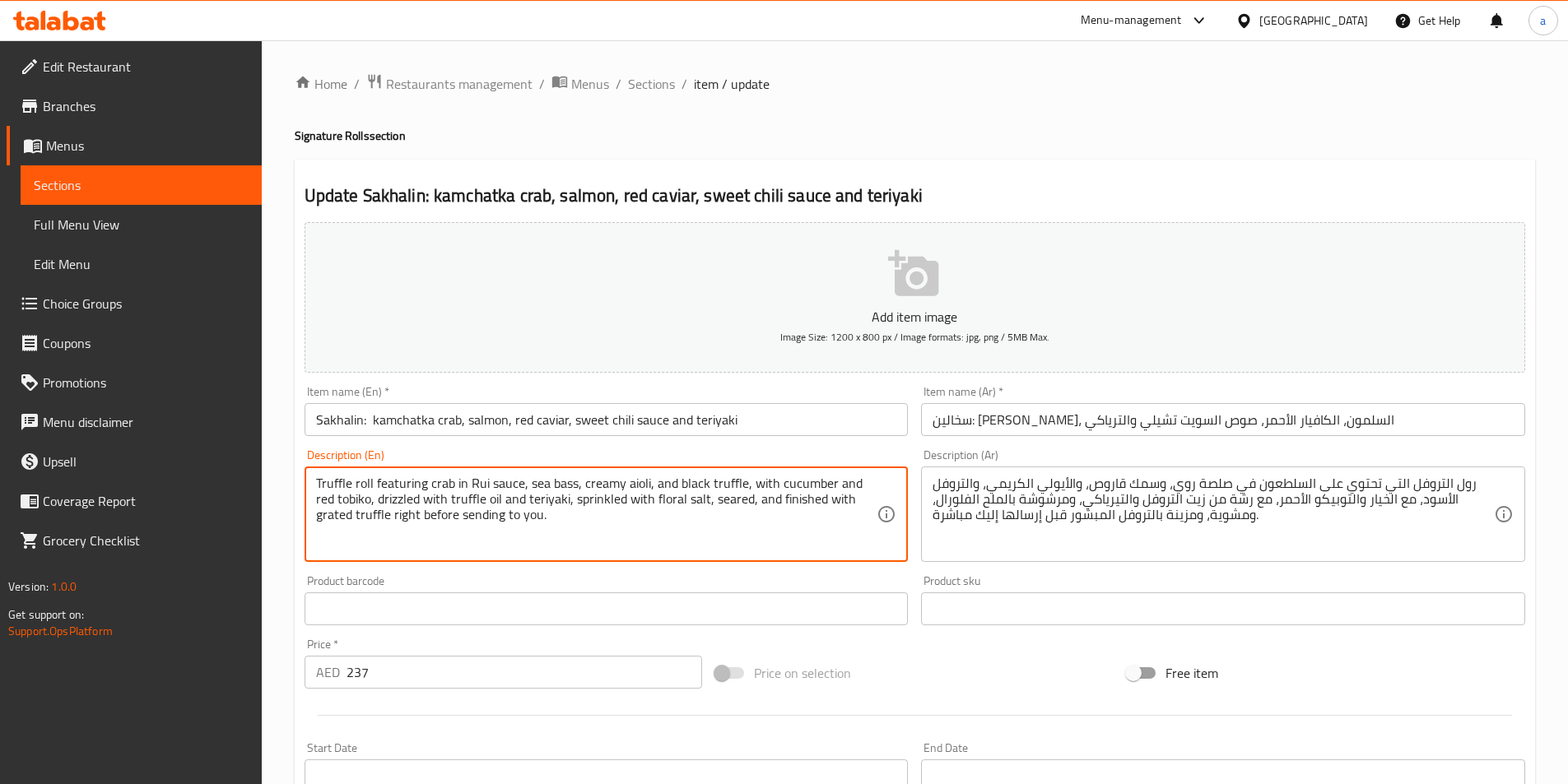
click at [505, 502] on textarea "Truffle roll featuring crab in Rui sauce, sea bass, creamy aioli, and black tru…" at bounding box center [596, 514] width 561 height 78
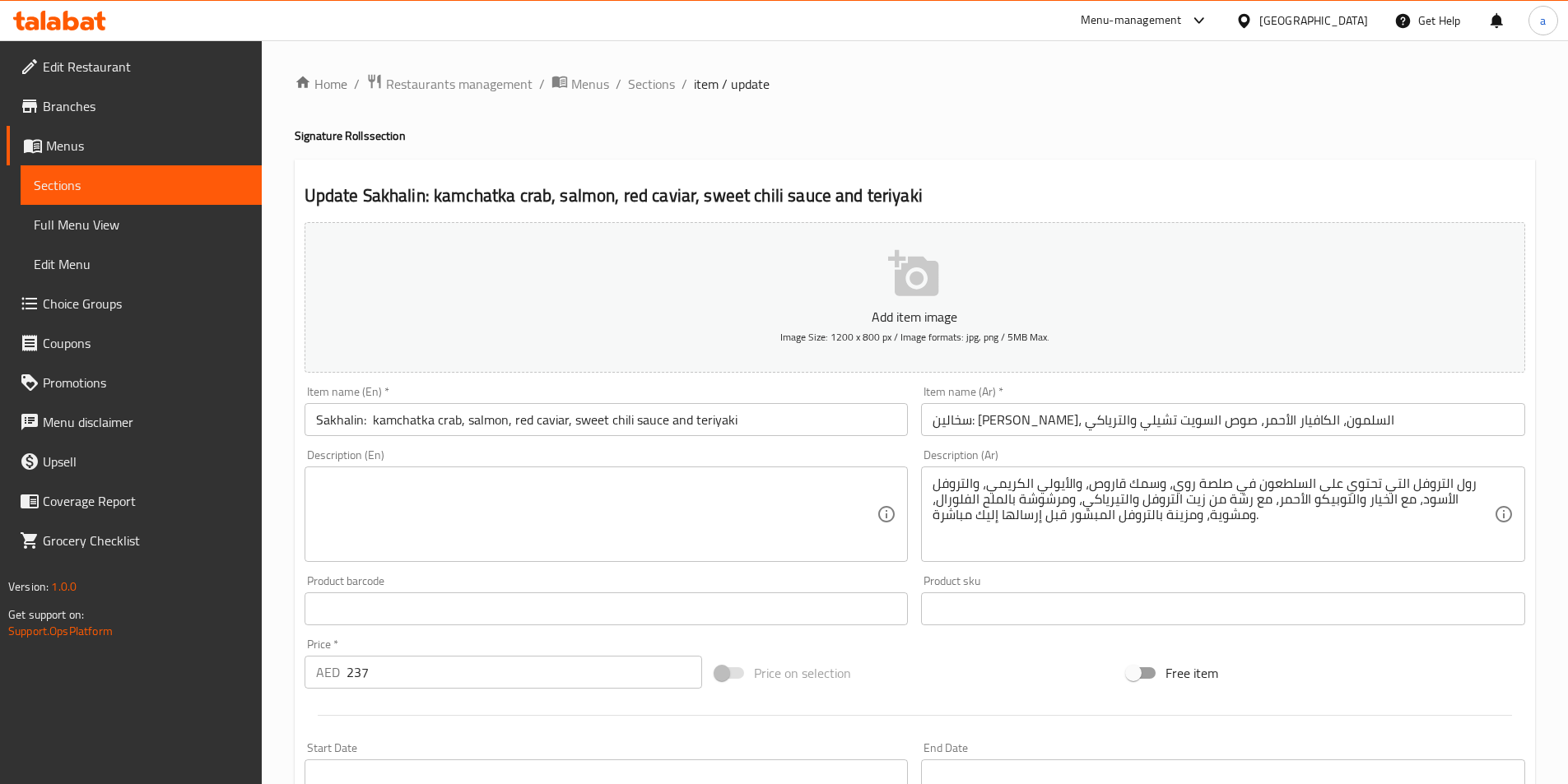
click at [407, 501] on textarea at bounding box center [596, 514] width 561 height 78
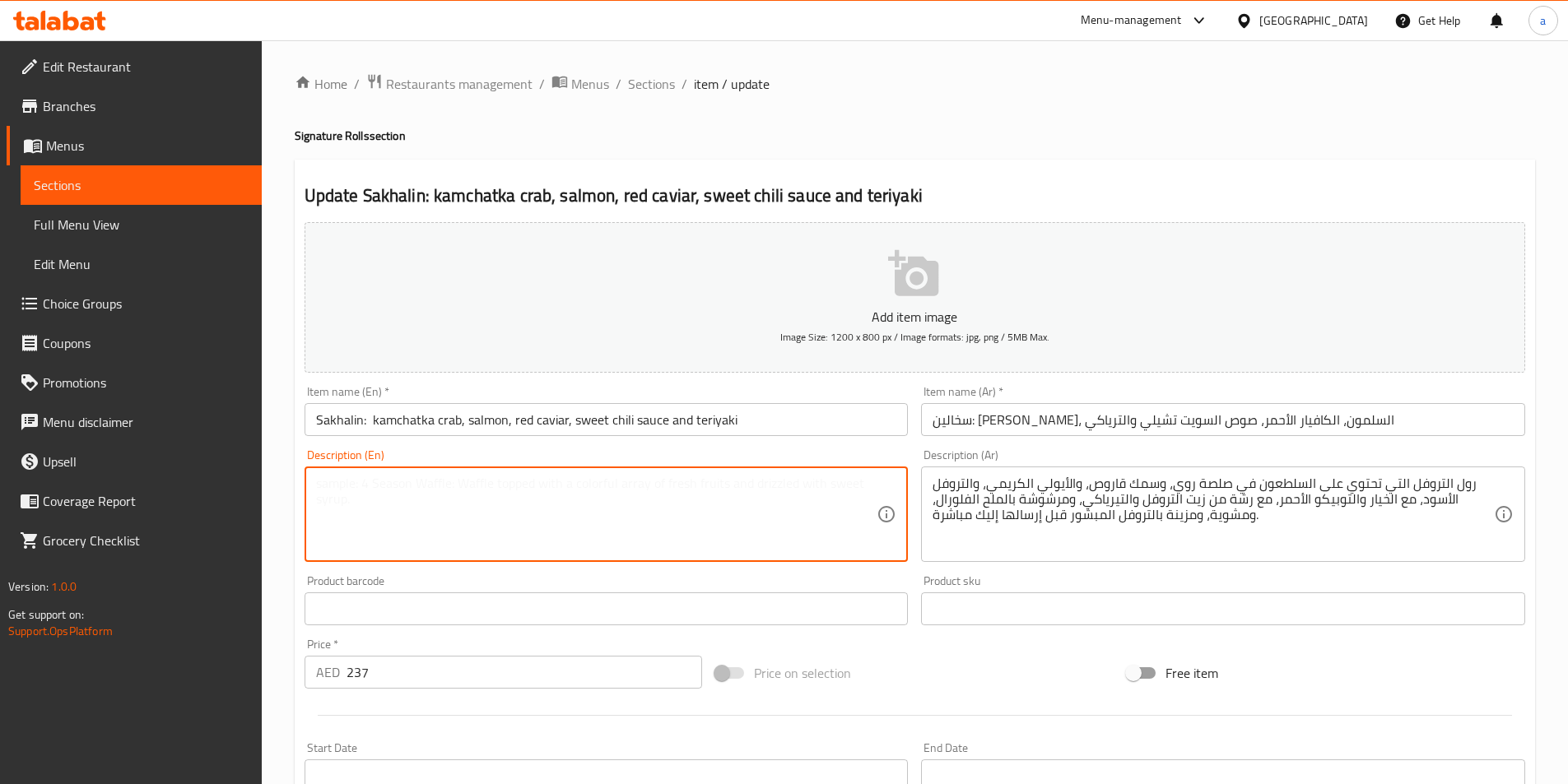
paste textarea "Signature Sakhalin roll with tender Kamchatka crab, seared salmon, cucumber, av…"
click at [595, 509] on textarea "Signature Sakhalin roll with tender Kamchatka crab, seared salmon, cucumber, av…" at bounding box center [596, 514] width 561 height 78
type textarea "Signature Sakhalin roll with tender Kamchatka crab, seared salmon, cucumber, av…"
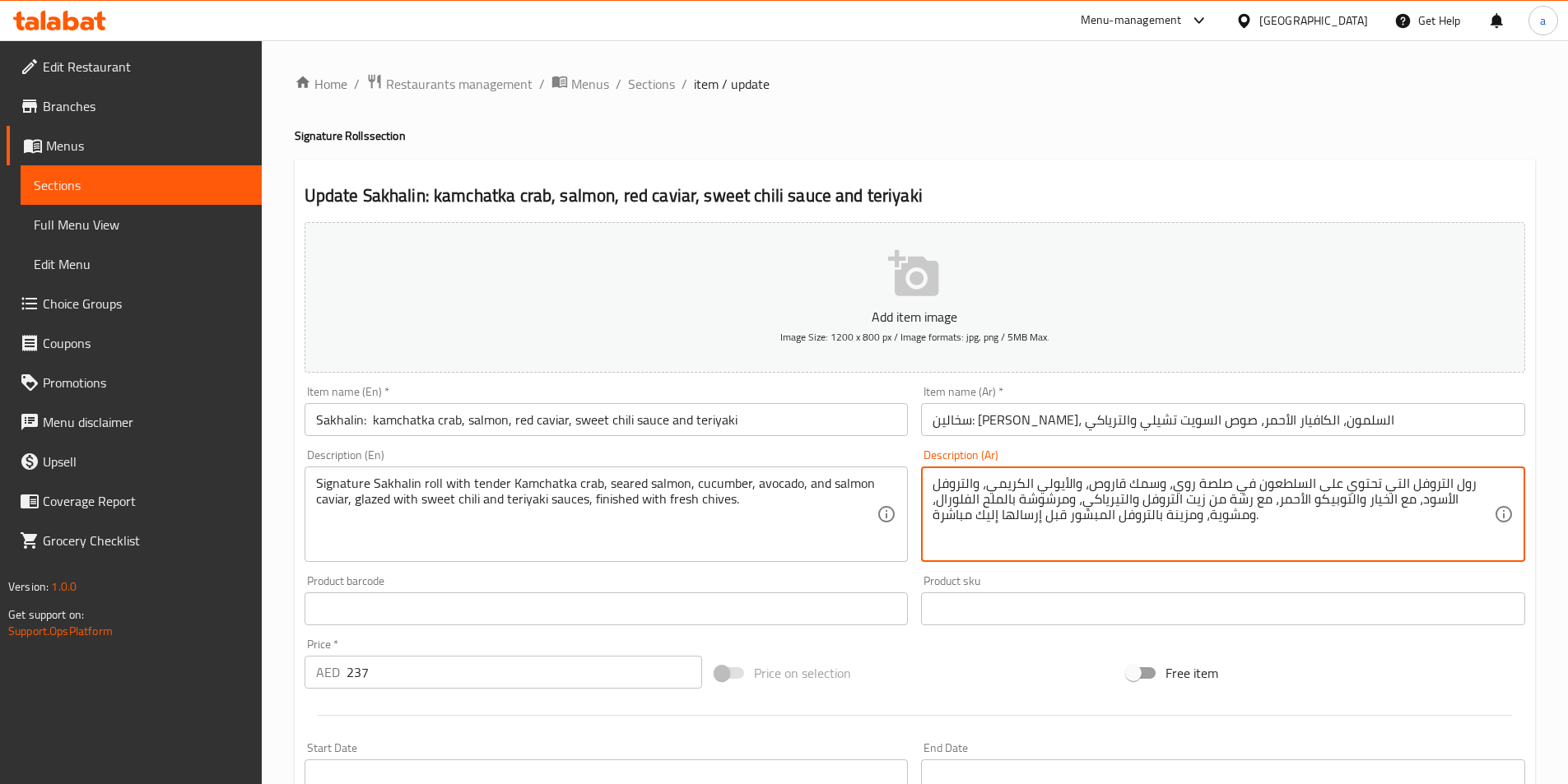
click at [1083, 491] on textarea "رول التروفل التي تحتوي على السلطعون في صلصة روي، وسمك قاروص، والأيولي الكريمي، …" at bounding box center [1212, 514] width 561 height 78
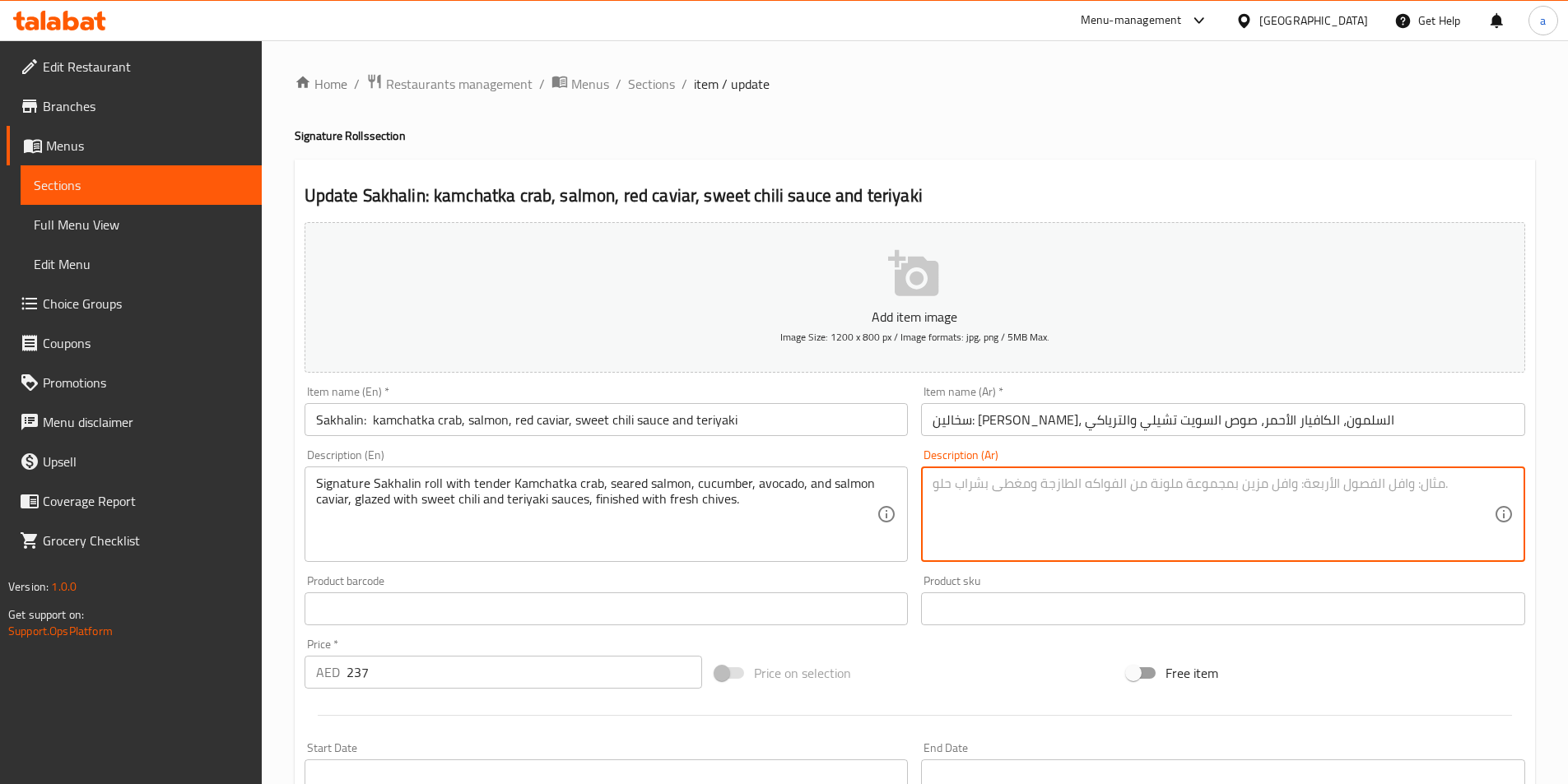
paste textarea "لفائف سخالين المميزة مع سلطعون كامتشاتكا الطري، والسلمون المحمر، والخيار، والأف…"
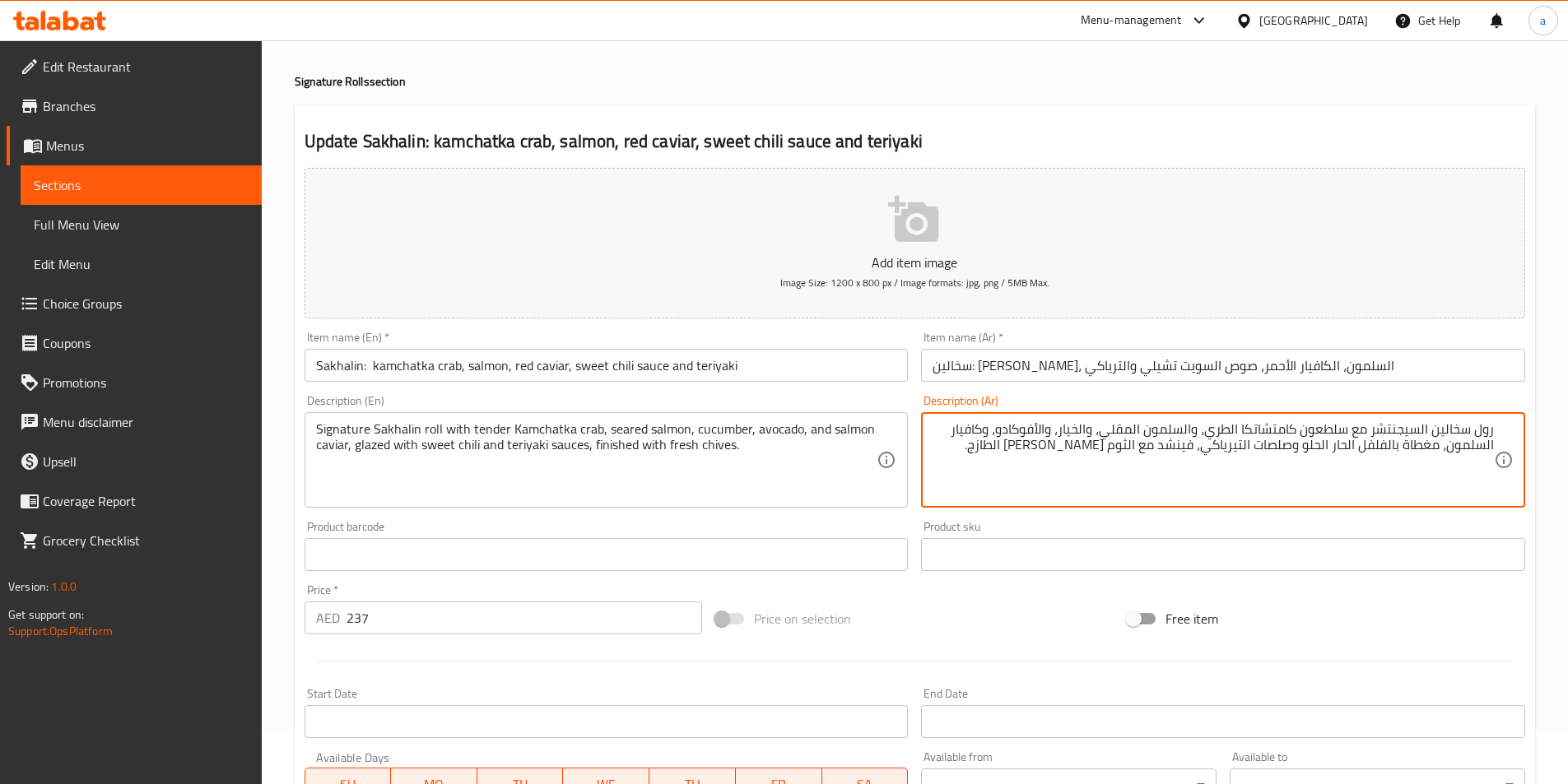
scroll to position [164, 0]
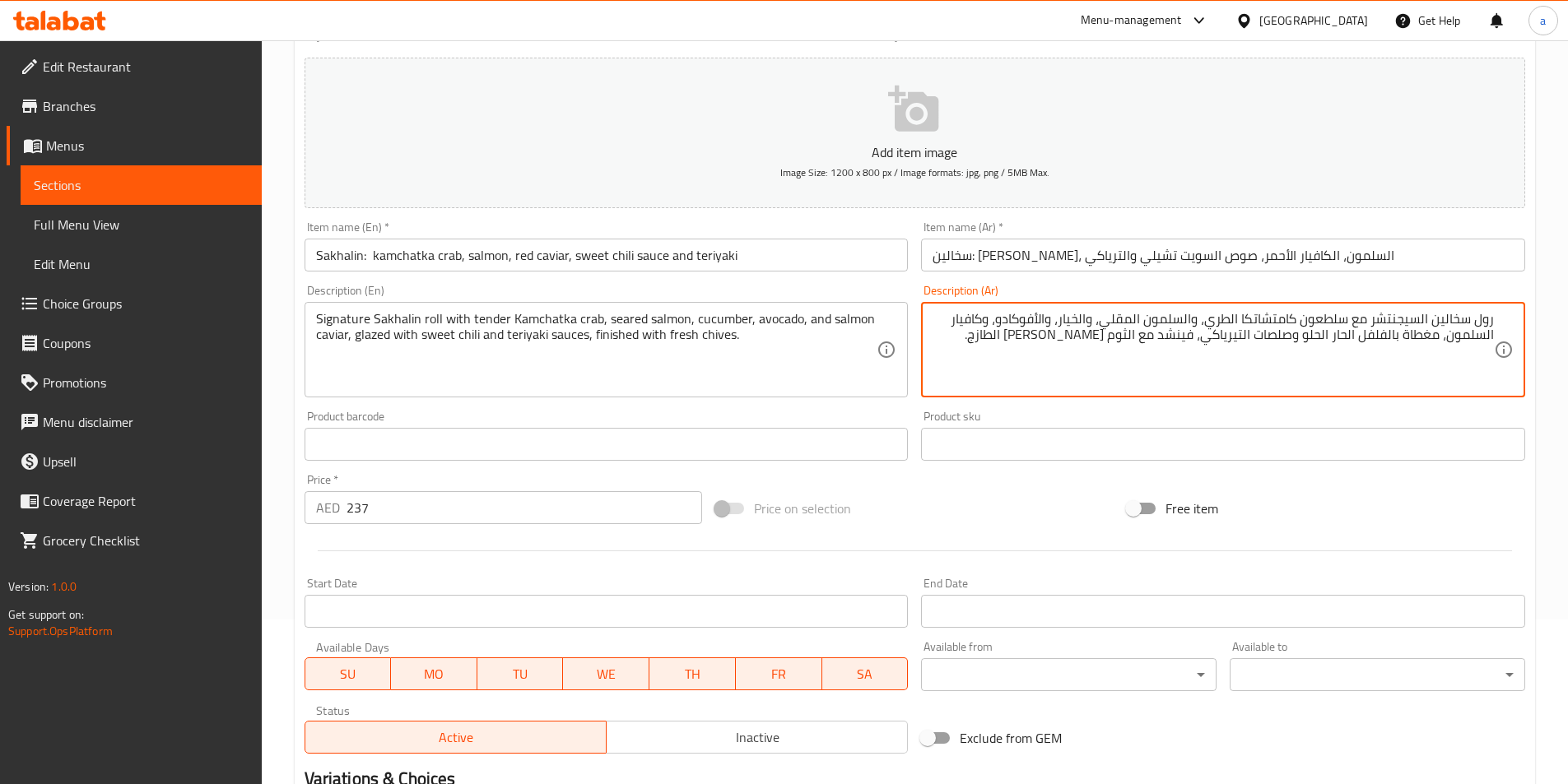
type textarea "رول سخالين السيجنتشر مع سلطعون كامتشاتكا الطري، والسلمون المقلي، والخيار، والأف…"
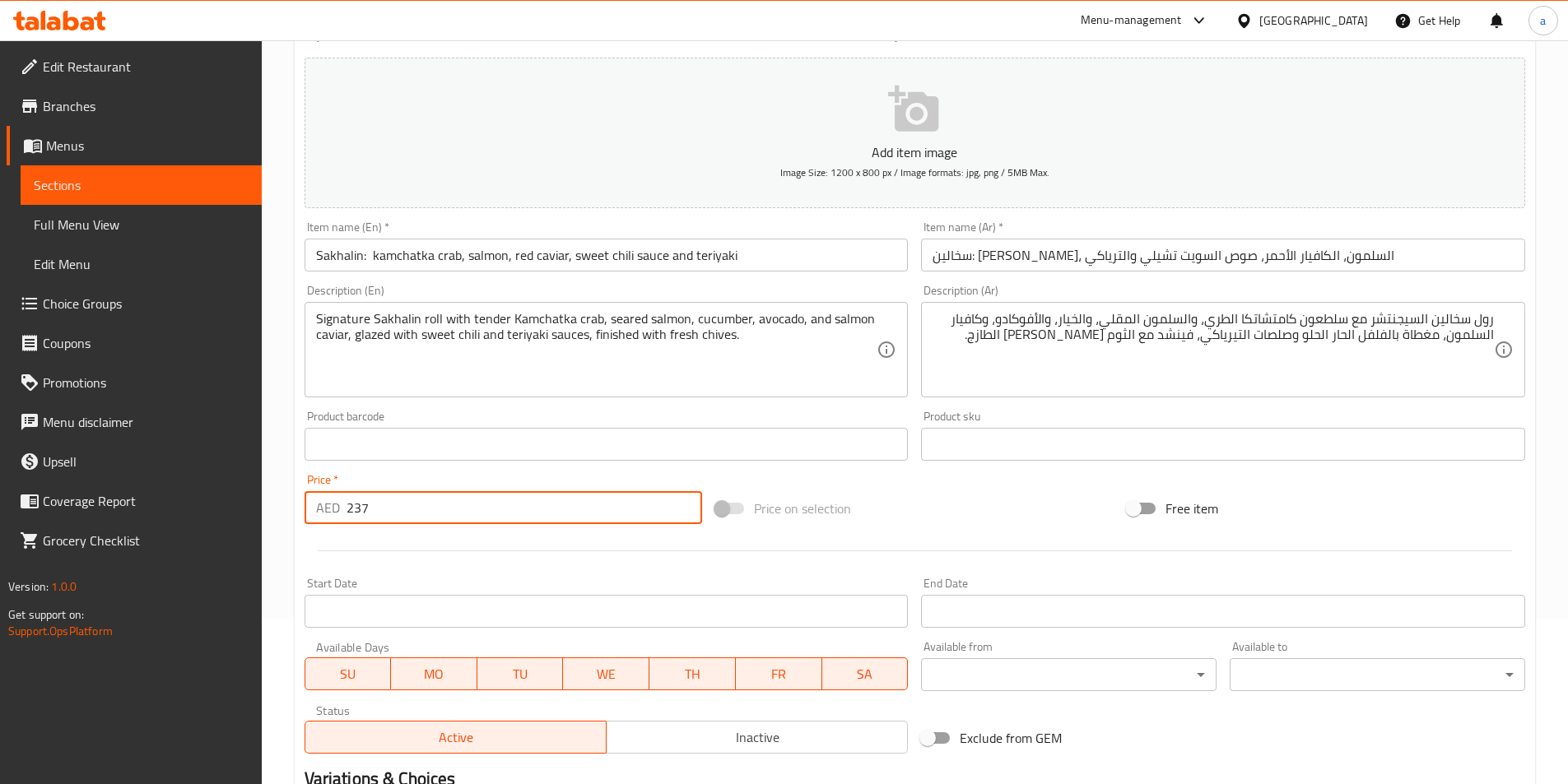
drag, startPoint x: 381, startPoint y: 511, endPoint x: 351, endPoint y: 516, distance: 30.4
click at [351, 516] on input "237" at bounding box center [524, 507] width 357 height 33
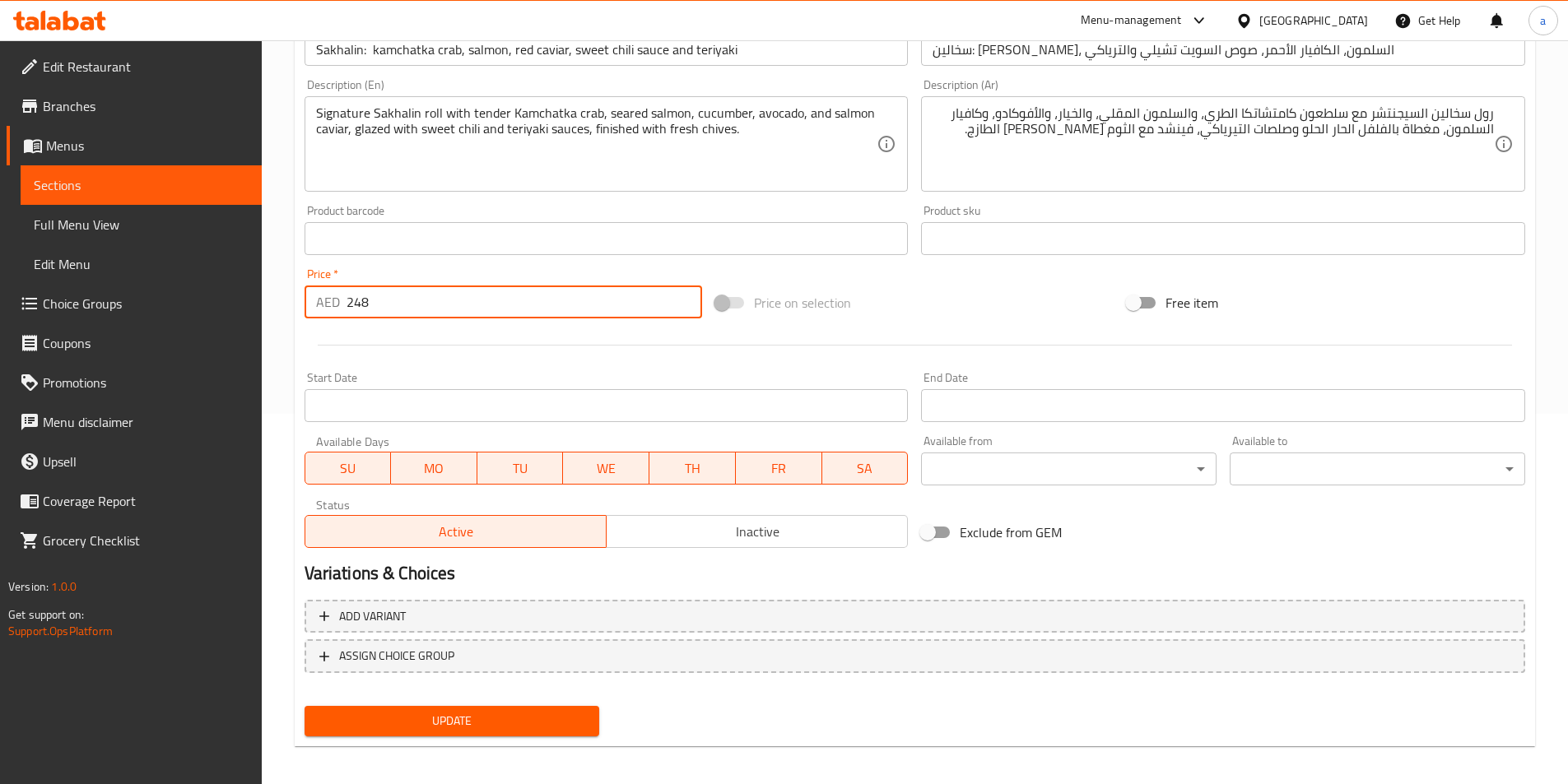
scroll to position [378, 0]
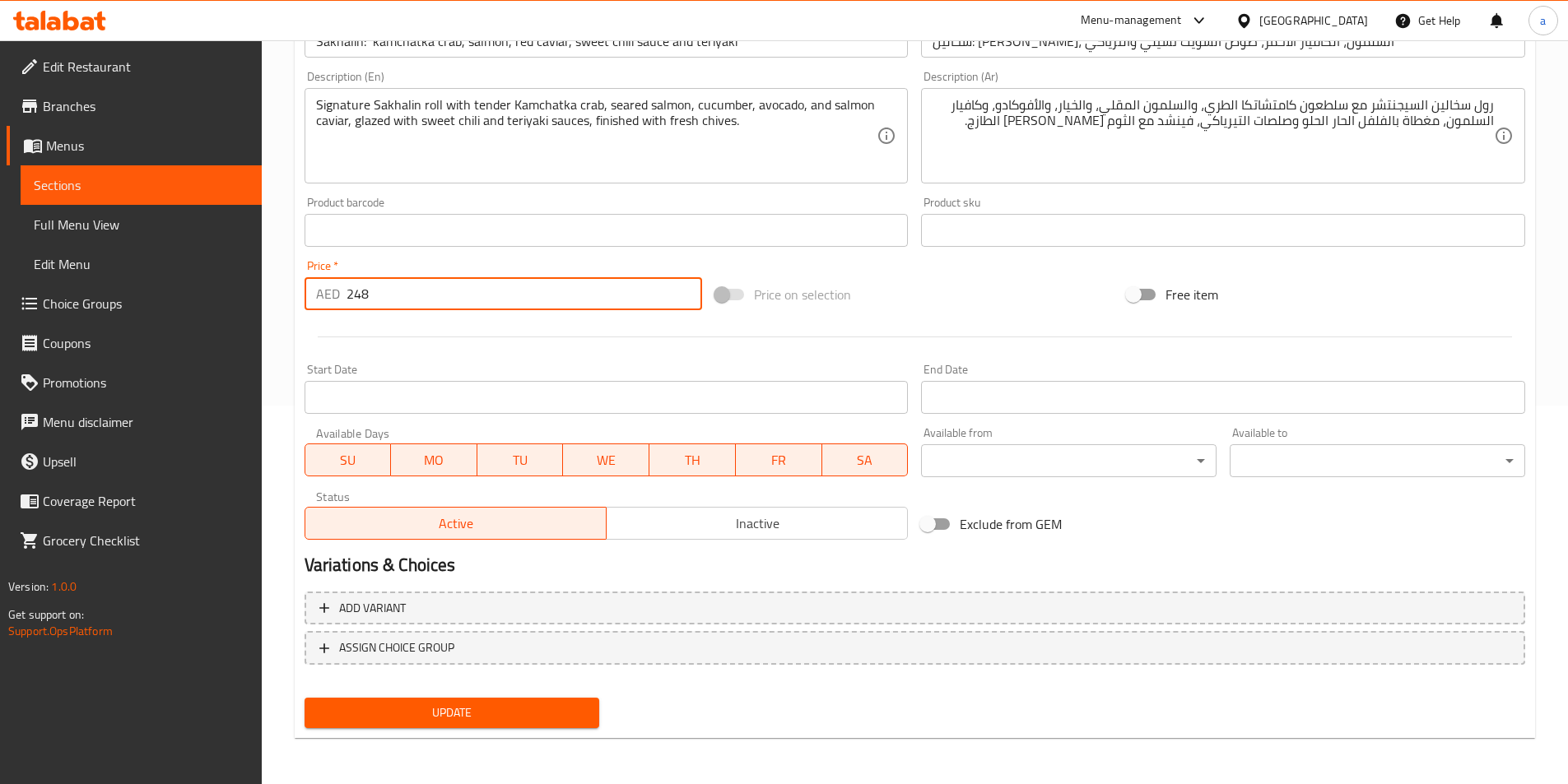
type input "248"
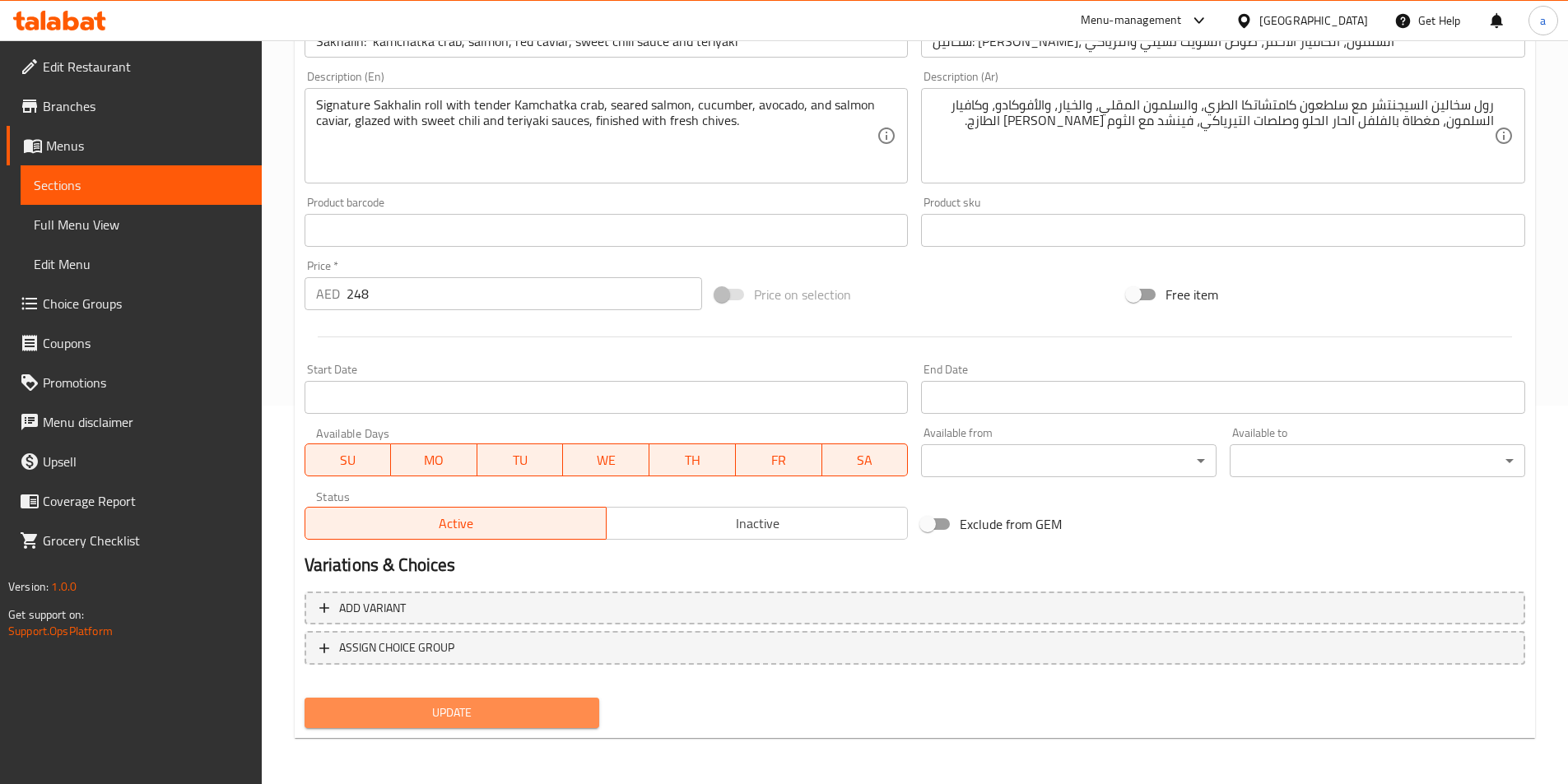
click at [426, 711] on span "Update" at bounding box center [452, 712] width 269 height 20
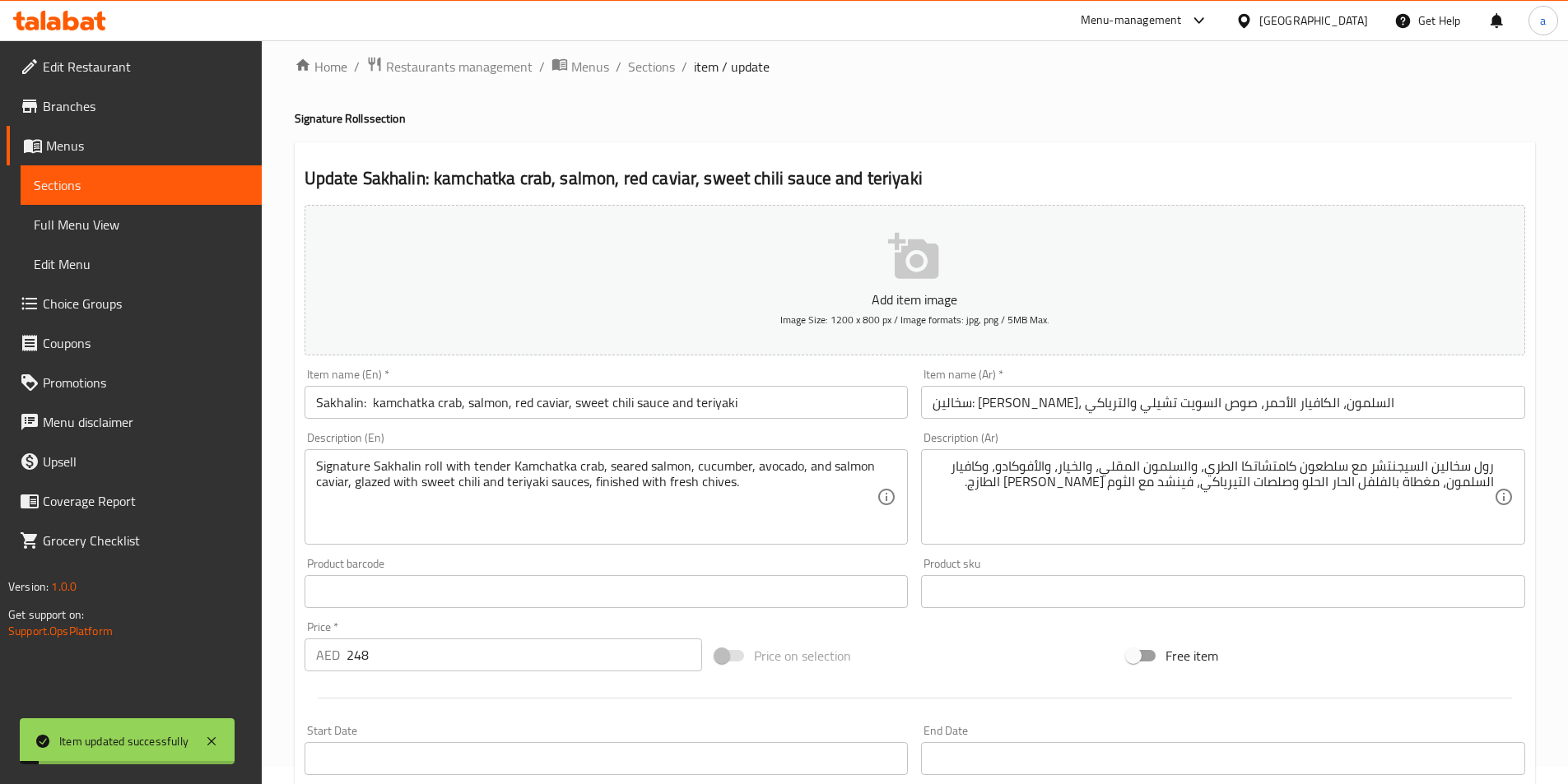
scroll to position [0, 0]
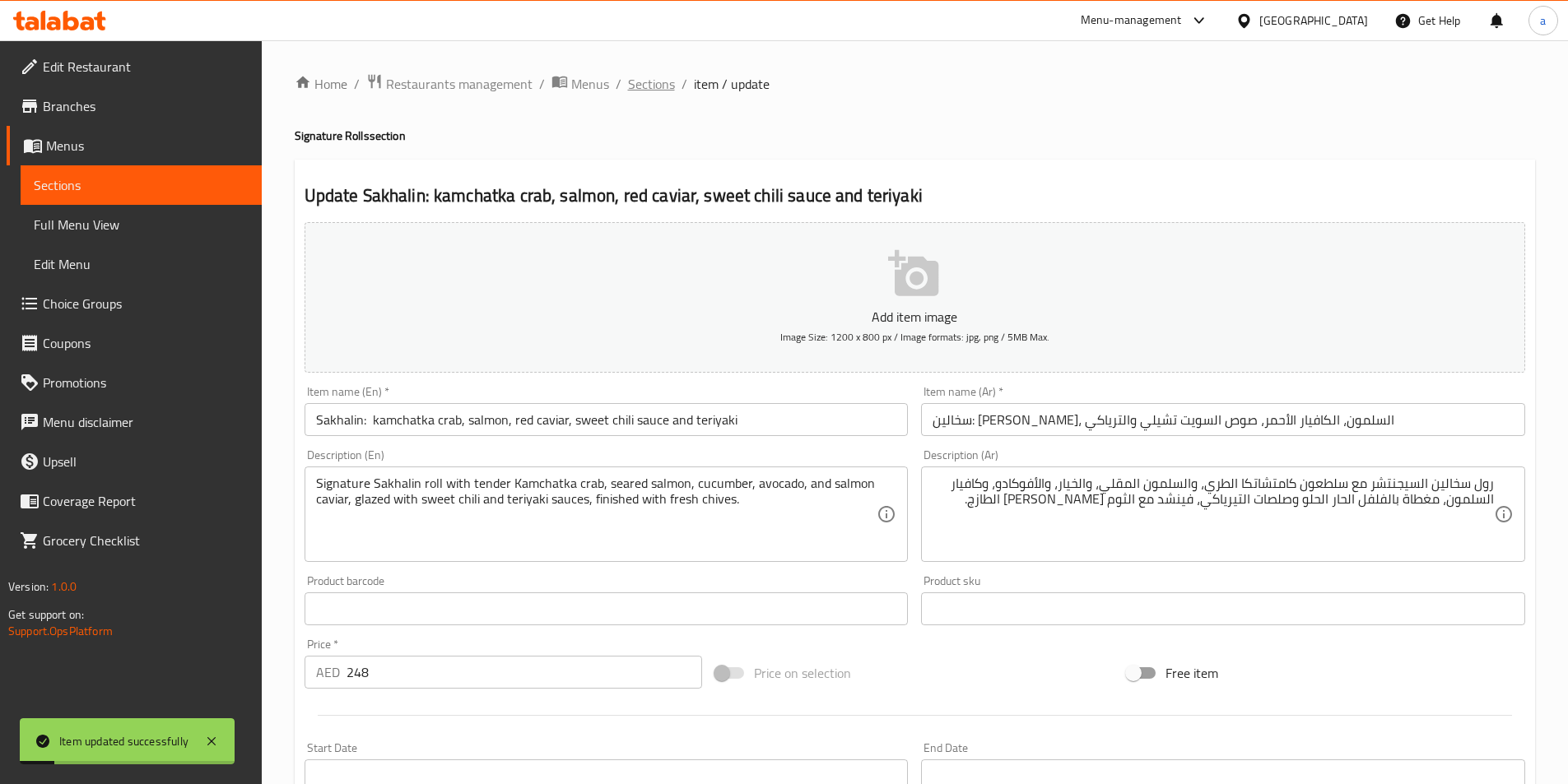
click at [641, 83] on span "Sections" at bounding box center [651, 84] width 47 height 19
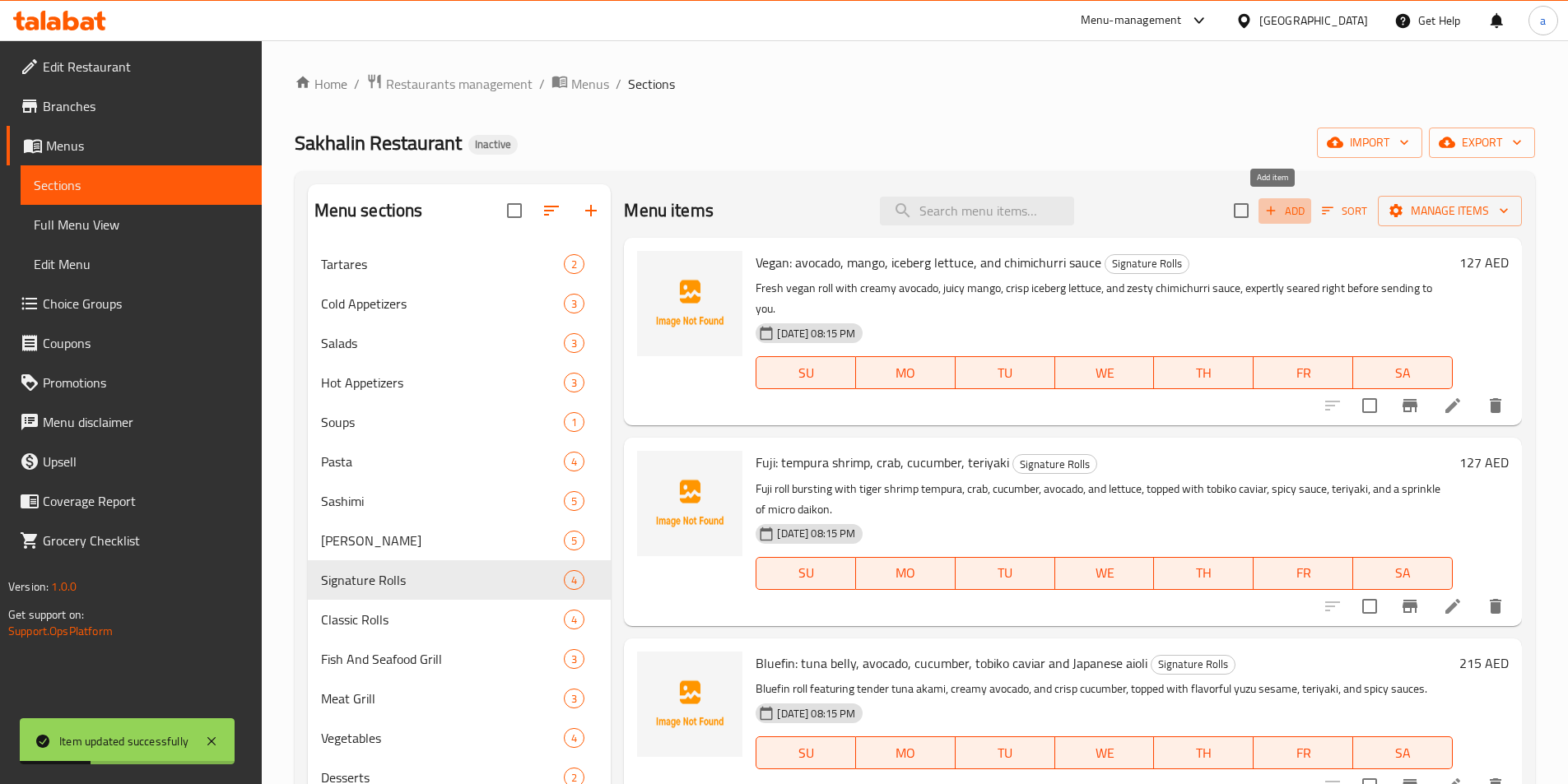
click at [1286, 203] on span "Add" at bounding box center [1285, 210] width 45 height 18
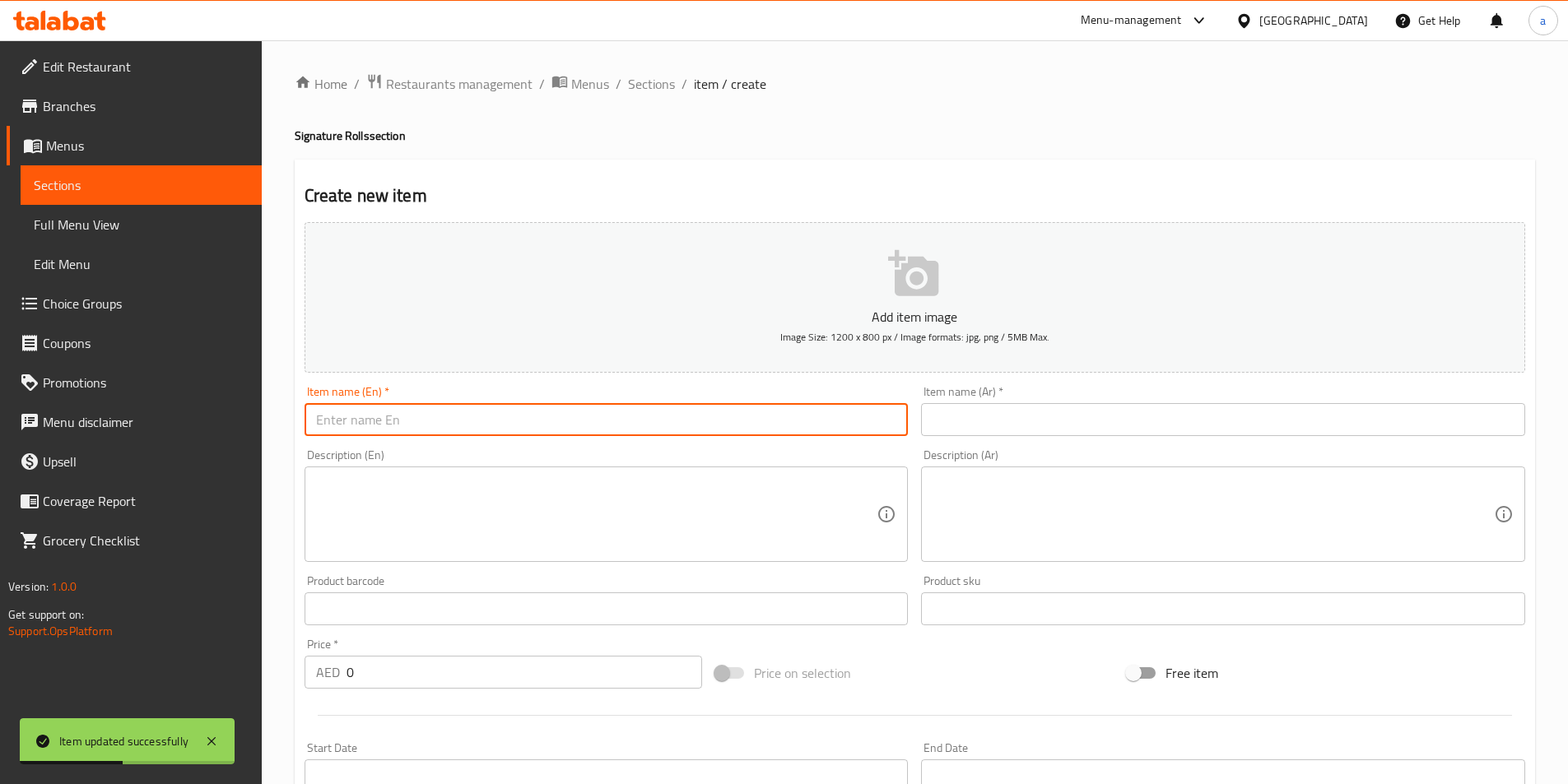
click at [385, 418] on input "text" at bounding box center [606, 420] width 604 height 33
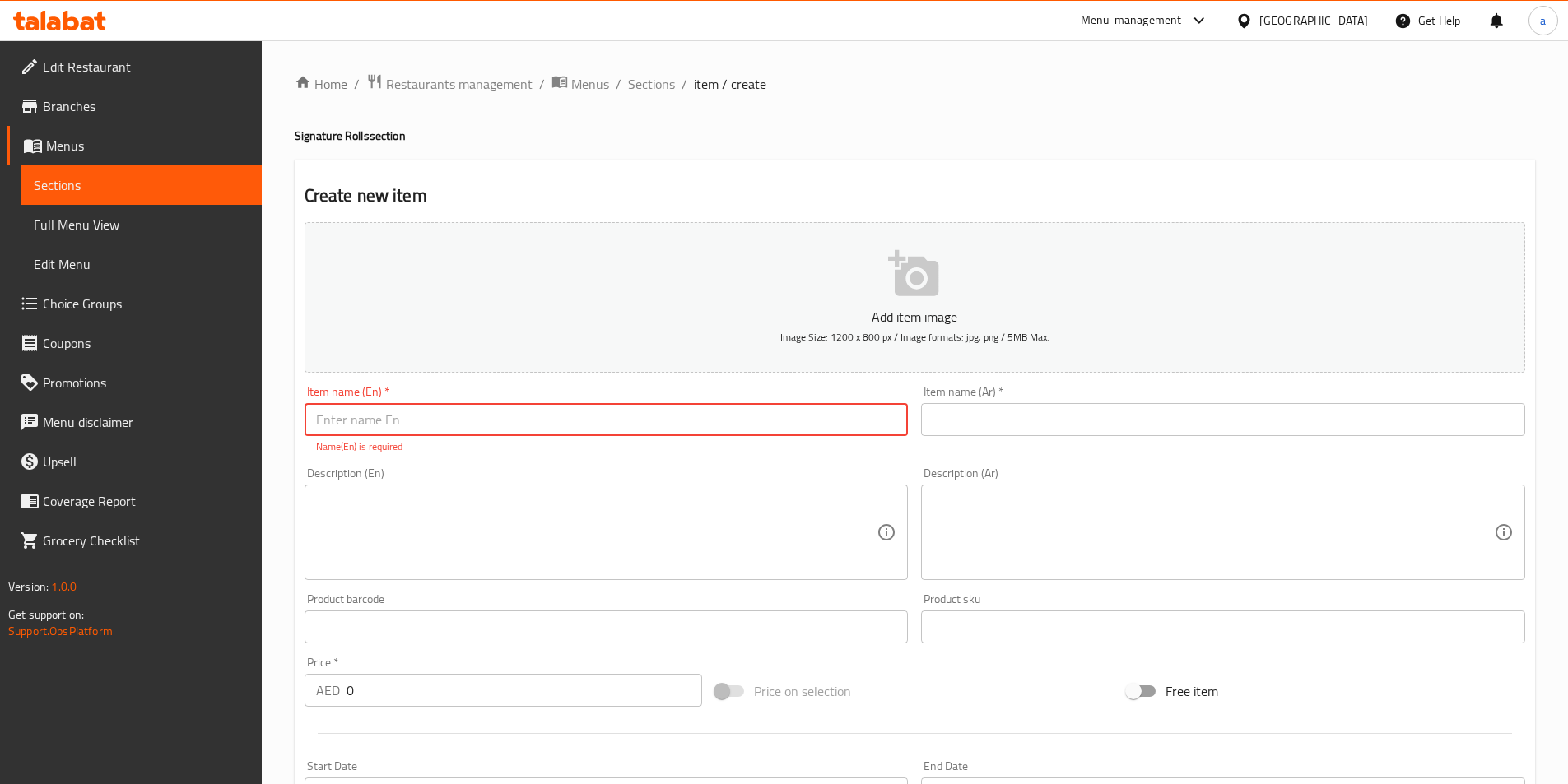
click at [385, 424] on input "text" at bounding box center [606, 420] width 604 height 33
paste input "Truffle : сrab, sea bass, aioli, and black truffle"
type input "Truffle : сrab, sea bass, aioli, and black truffle"
click at [436, 517] on textarea at bounding box center [596, 532] width 561 height 78
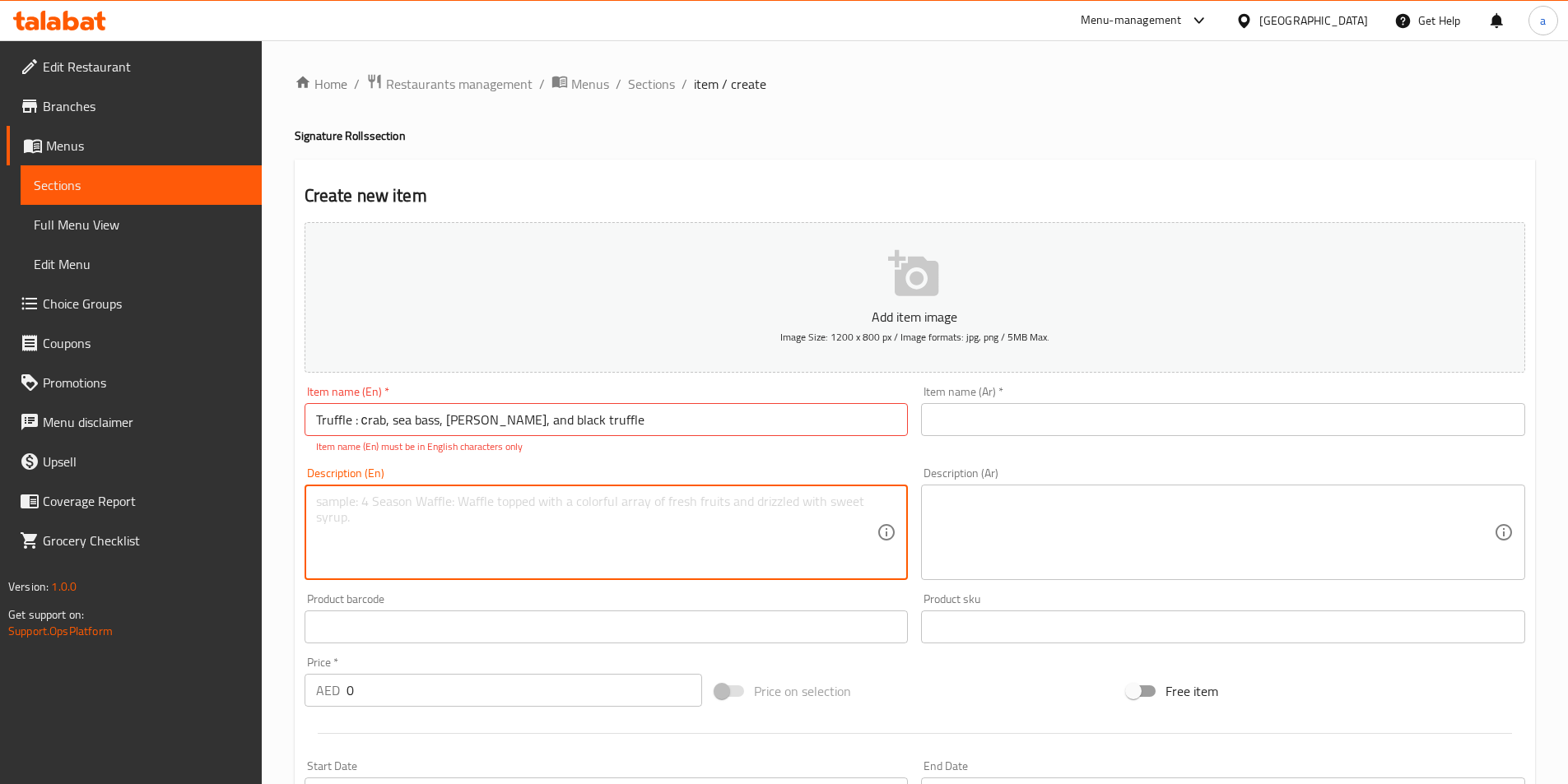
paste textarea "Truffle roll featuring crab in Rui sauce, sea bass, creamy aioli, and black tru…"
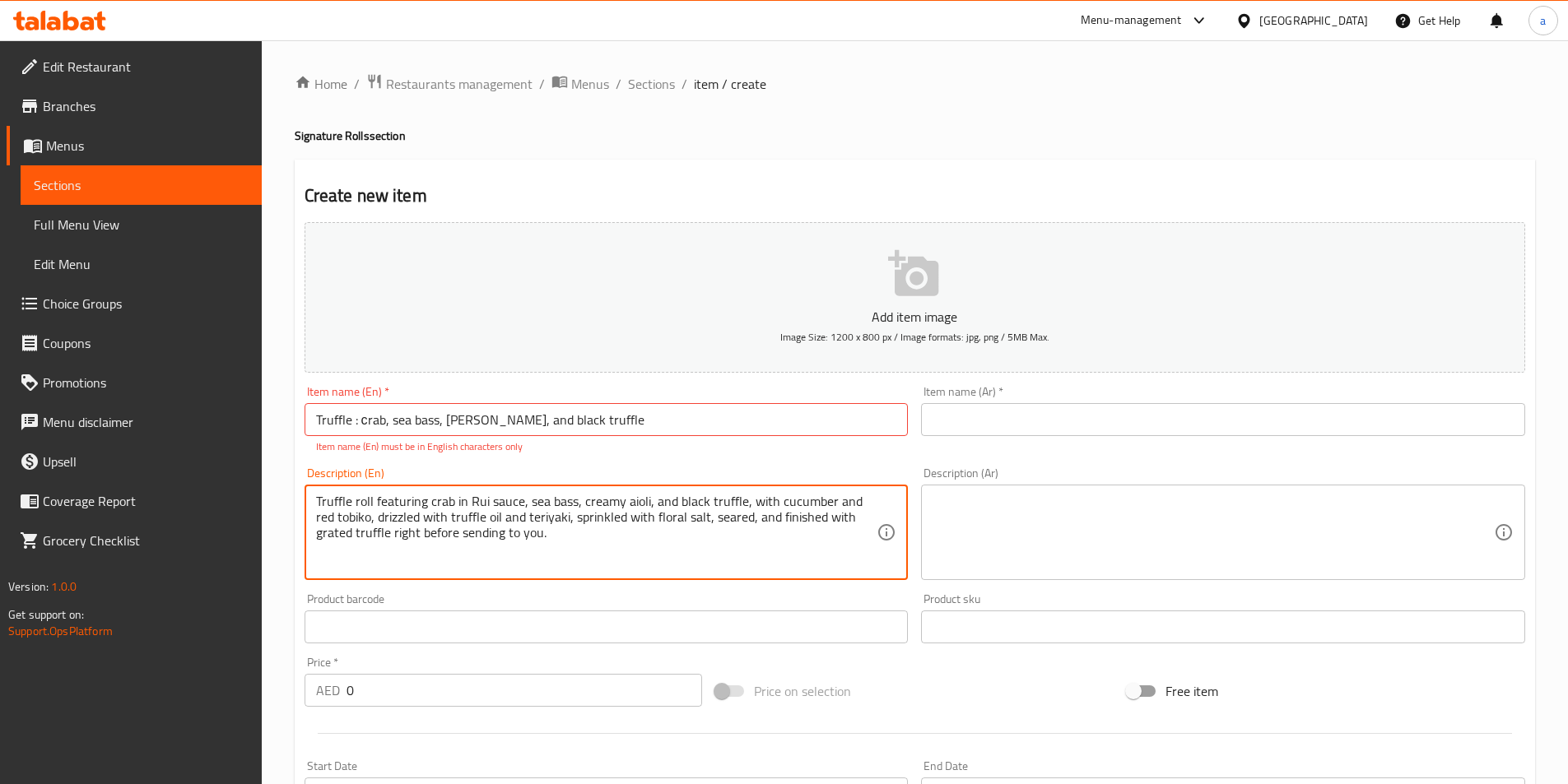
type textarea "Truffle roll featuring crab in Rui sauce, sea bass, creamy aioli, and black tru…"
click at [1062, 425] on input "text" at bounding box center [1222, 420] width 604 height 33
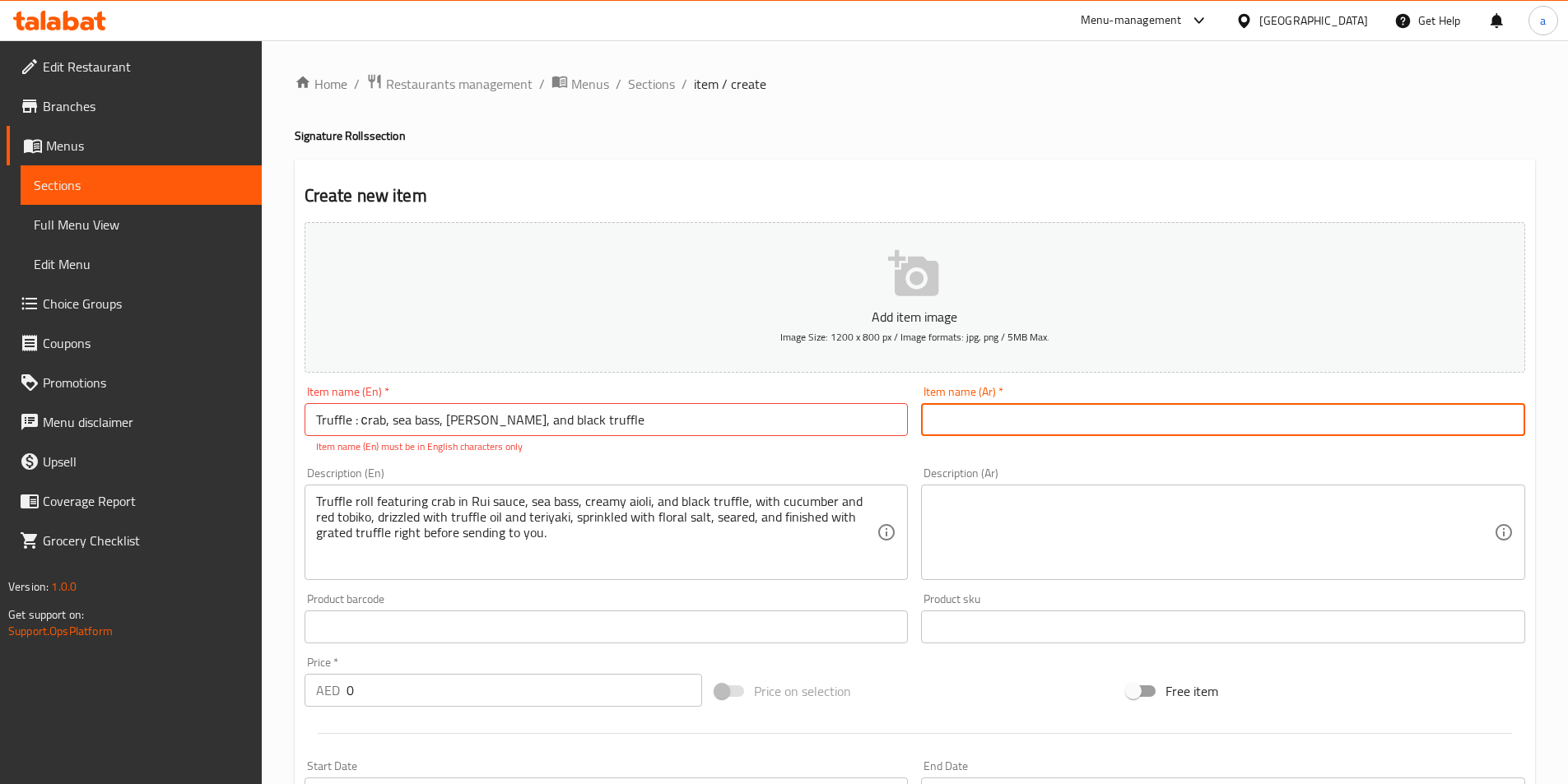
type input "j"
type input "تروفل : سلطعون, قاروص, أيولي, والتروفل الأسود"
click at [410, 522] on textarea "Truffle roll featuring crab in Rui sauce, sea bass, creamy aioli, and black tru…" at bounding box center [596, 532] width 561 height 78
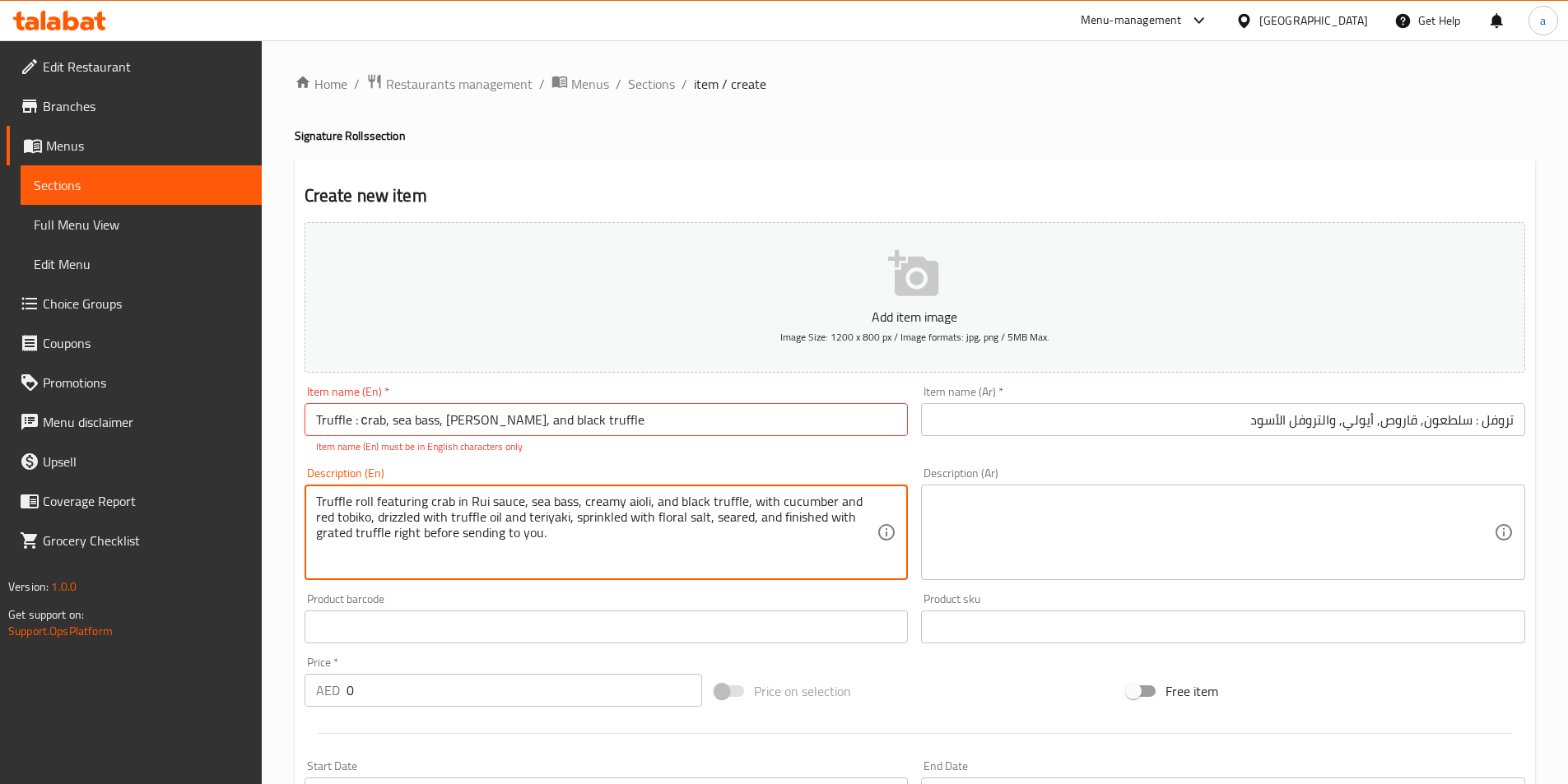
click at [410, 522] on textarea "Truffle roll featuring crab in Rui sauce, sea bass, creamy aioli, and black tru…" at bounding box center [596, 532] width 561 height 78
click at [1058, 512] on textarea at bounding box center [1212, 532] width 561 height 78
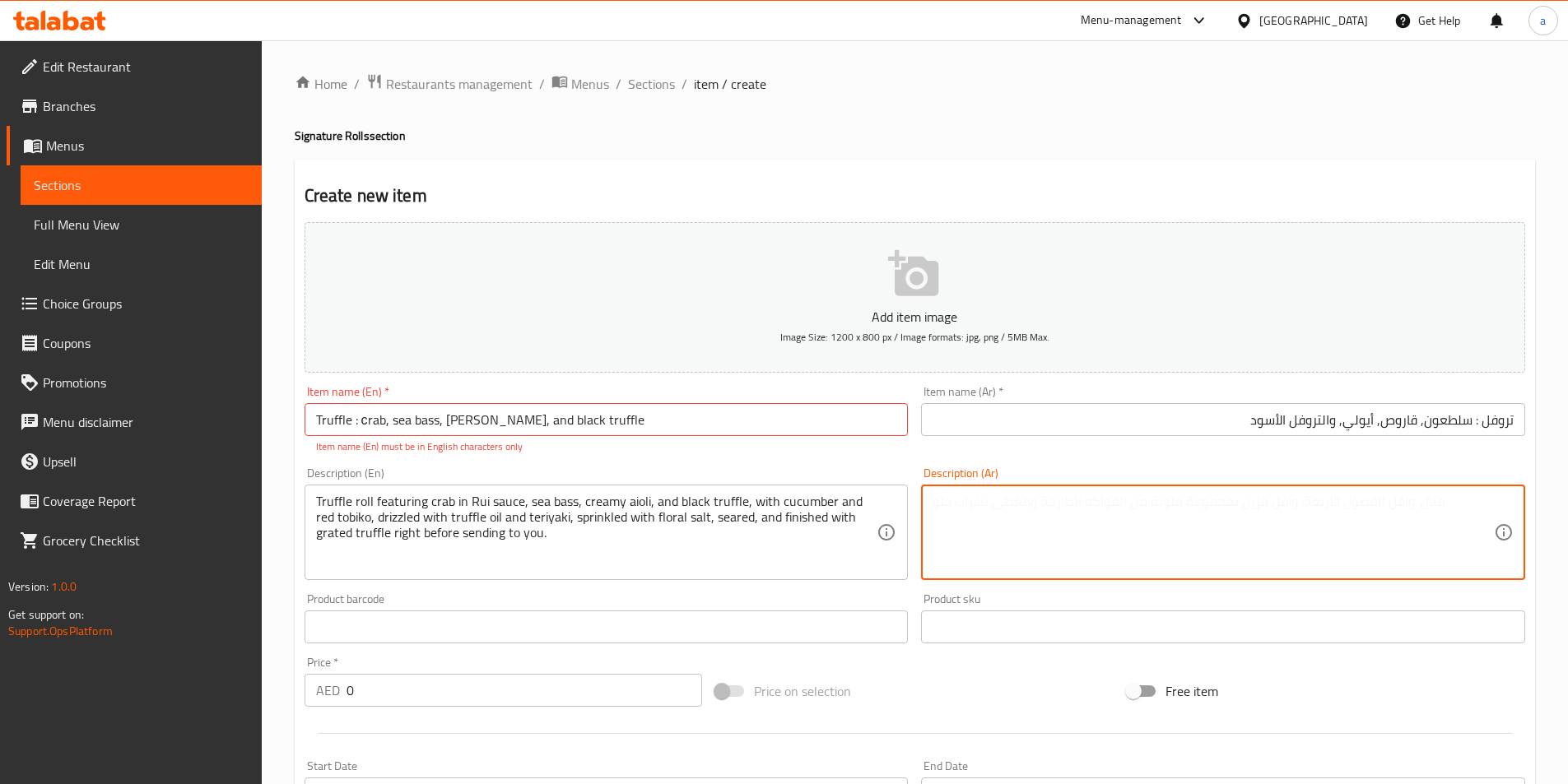
paste textarea "رول التروفل التي تحتوي على السلطعون في صلصة روي، وسمك قاروص، والأيولي الكريمي، …"
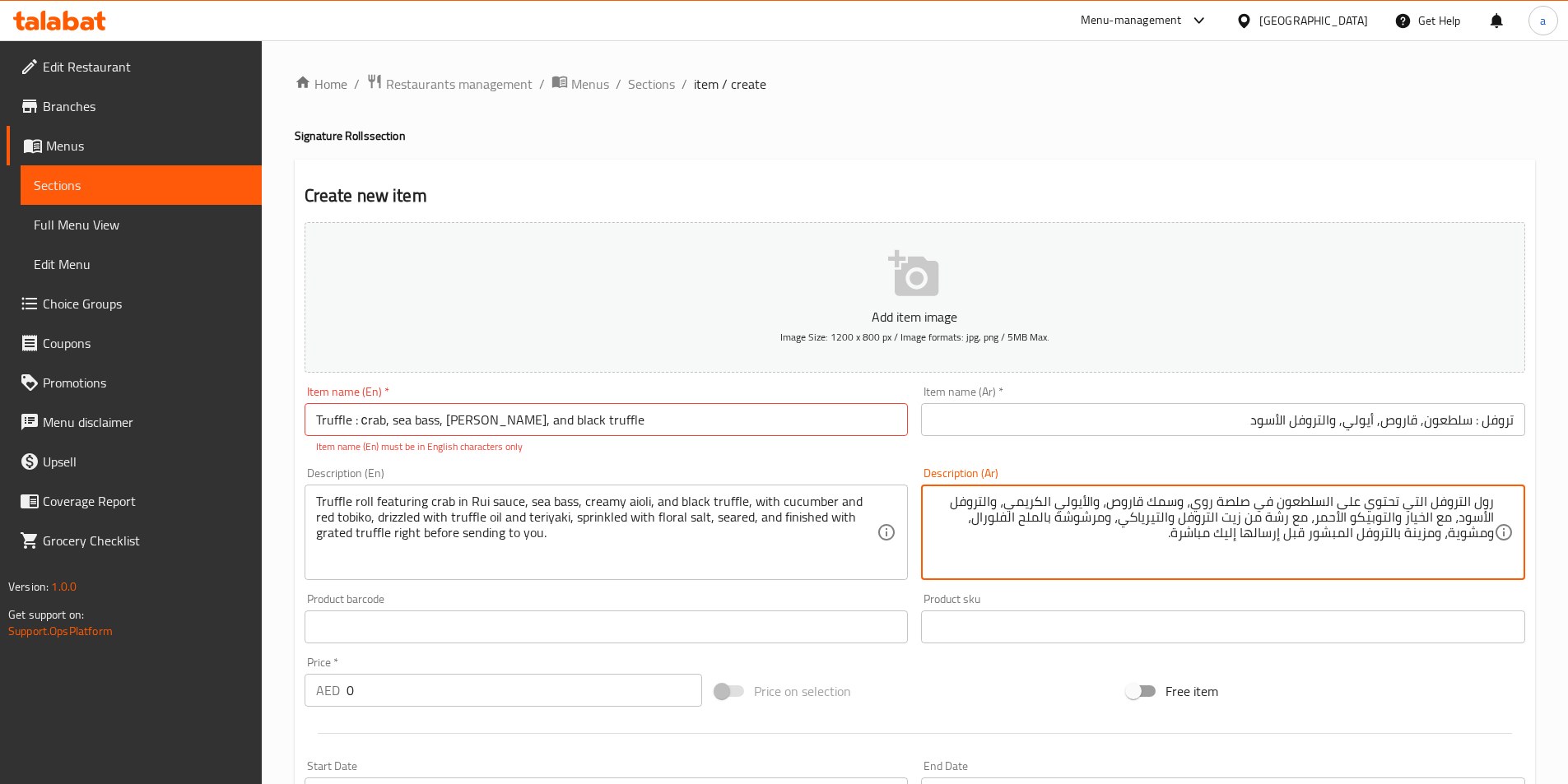
scroll to position [83, 0]
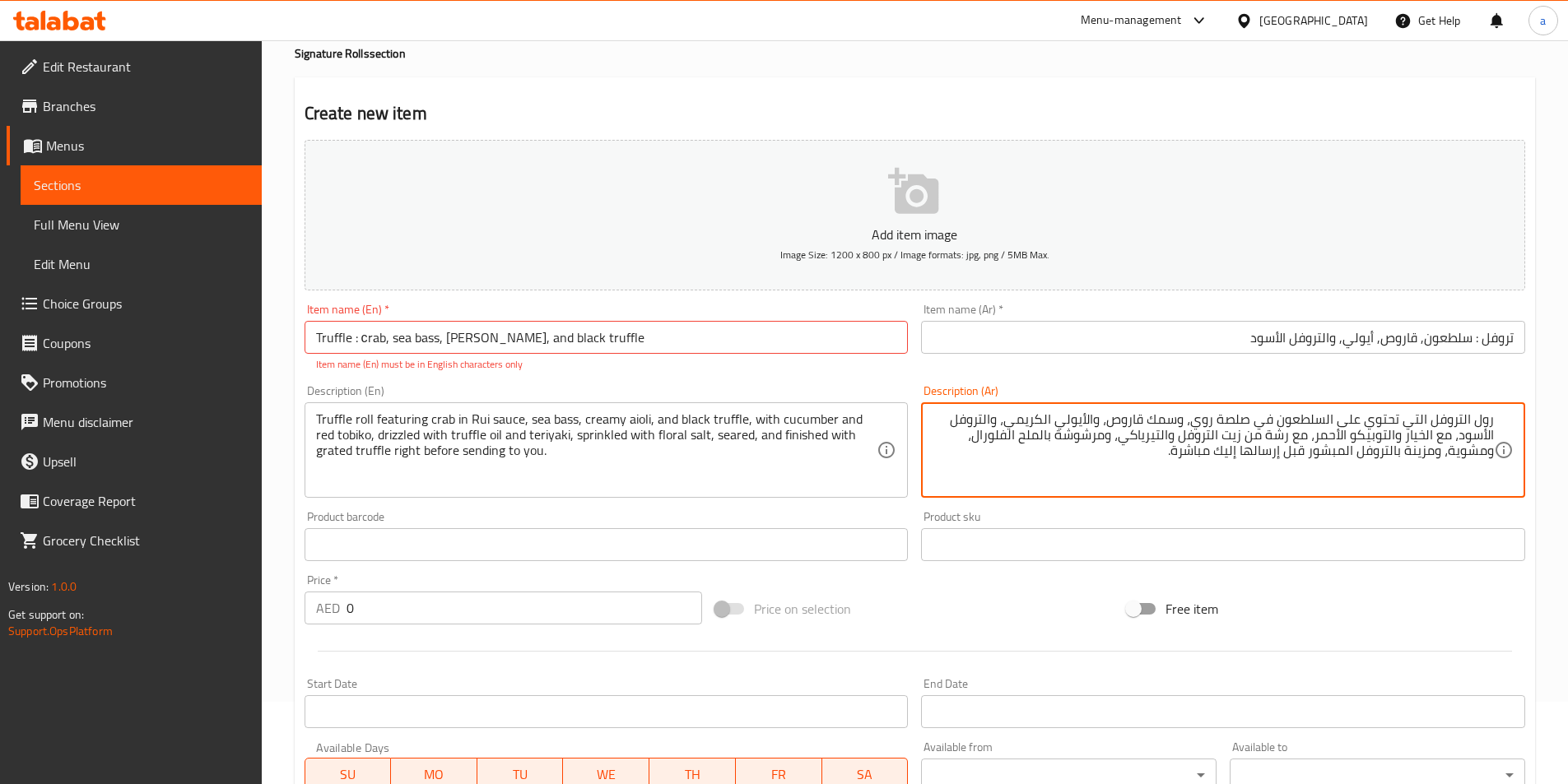
drag, startPoint x: 1406, startPoint y: 455, endPoint x: 1432, endPoint y: 454, distance: 26.0
click at [1432, 454] on textarea "رول التروفل التي تحتوي على السلطعون في صلصة روي، وسمك قاروص، والأيولي الكريمي، …" at bounding box center [1212, 450] width 561 height 78
type textarea "رول التروفل التي تحتوي على السلطعون في صلصة روي، وسمك قاروص، والأيولي الكريمي، …"
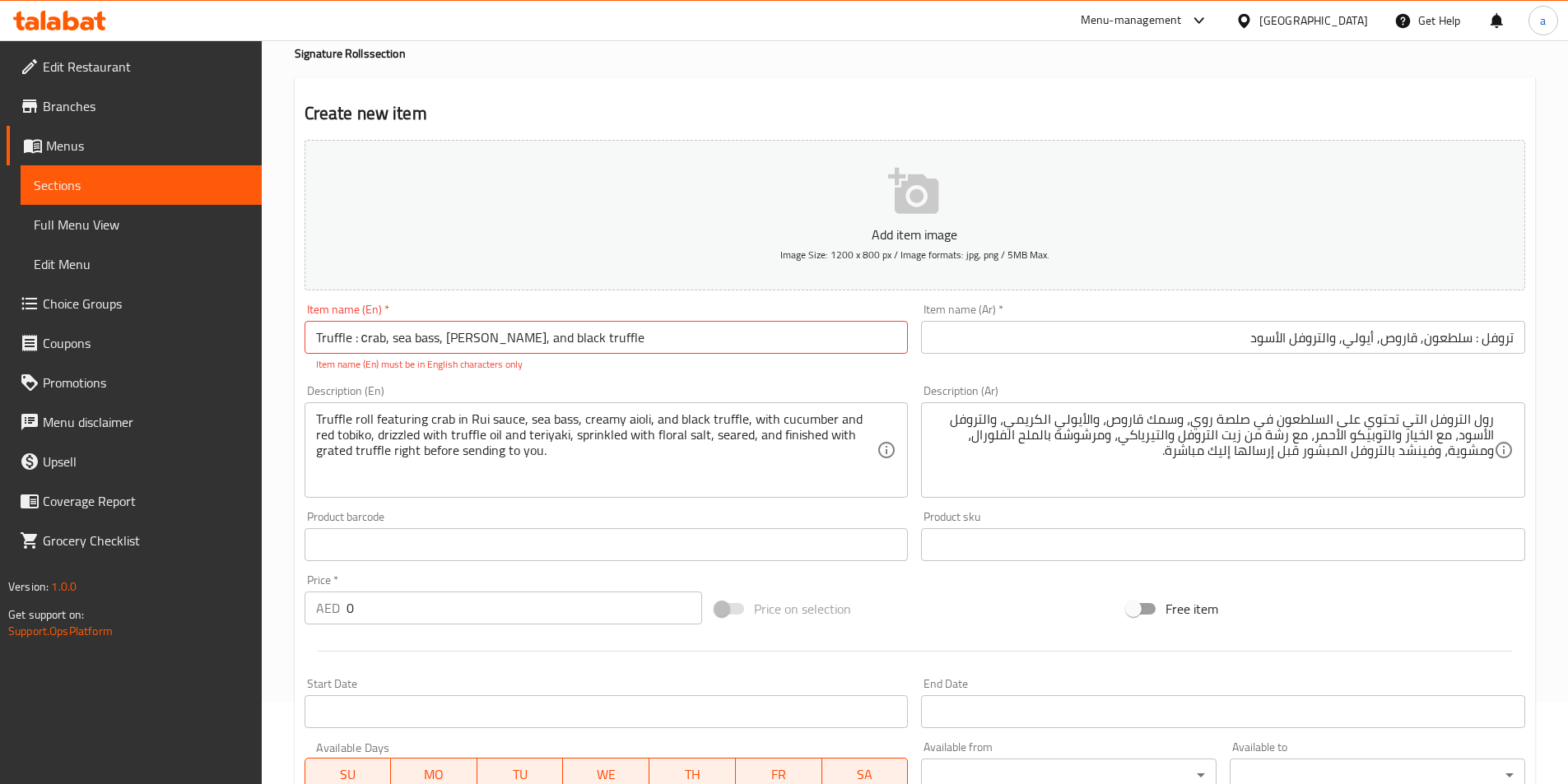
click at [463, 621] on input "0" at bounding box center [524, 608] width 357 height 33
click at [449, 614] on input "0" at bounding box center [524, 608] width 357 height 33
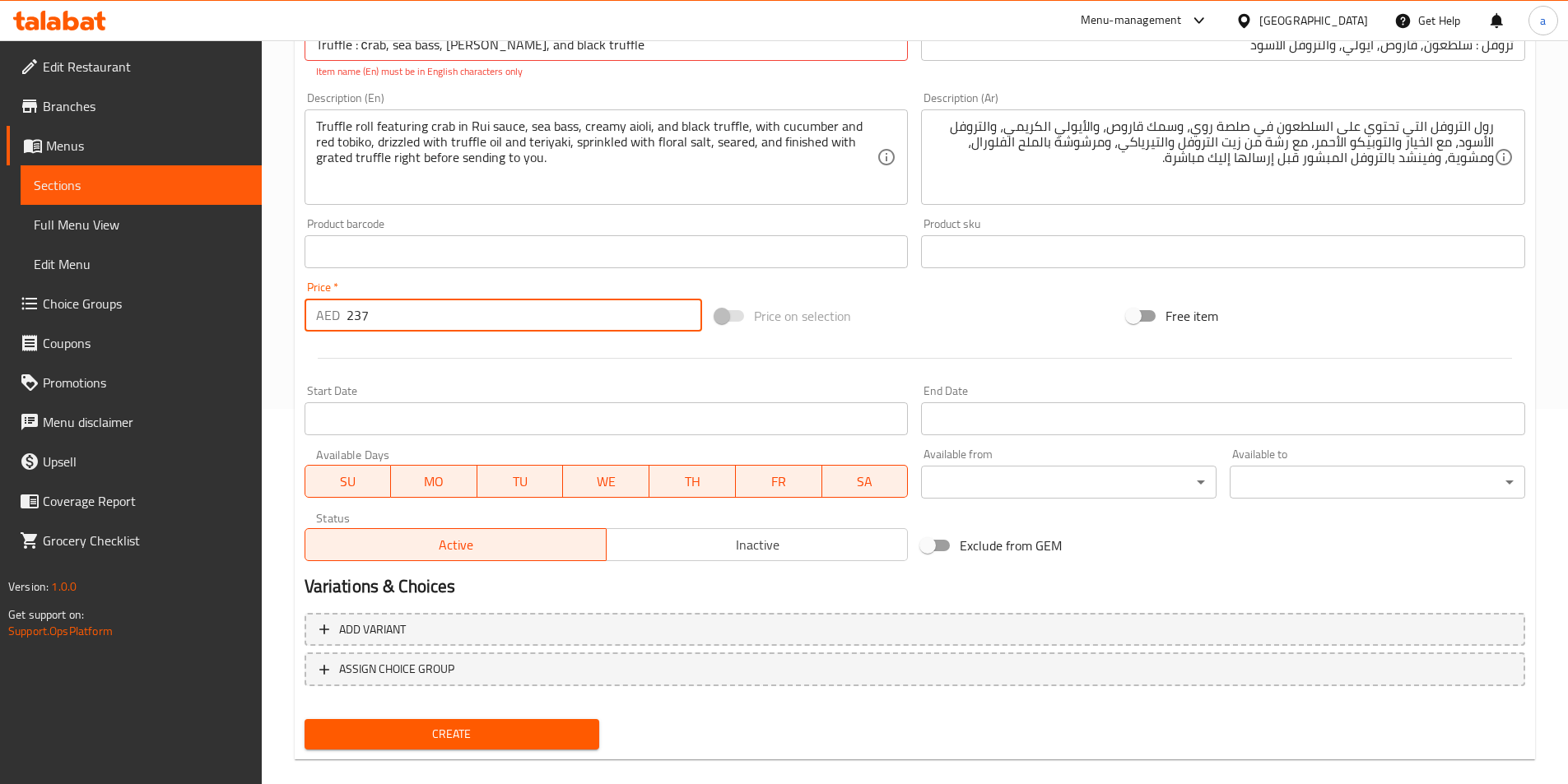
scroll to position [396, 0]
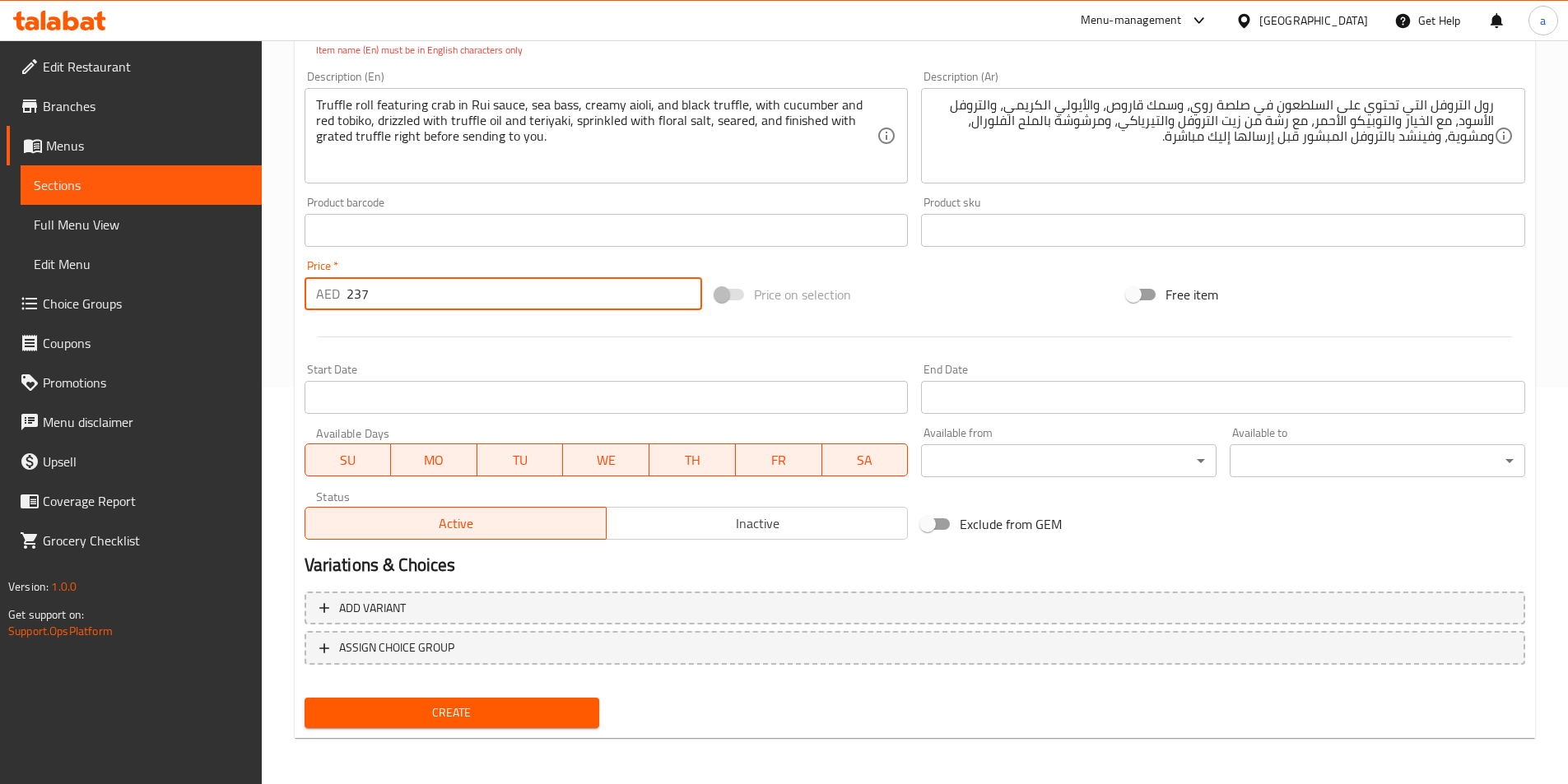
type input "237"
click at [469, 699] on button "Create" at bounding box center [452, 712] width 296 height 30
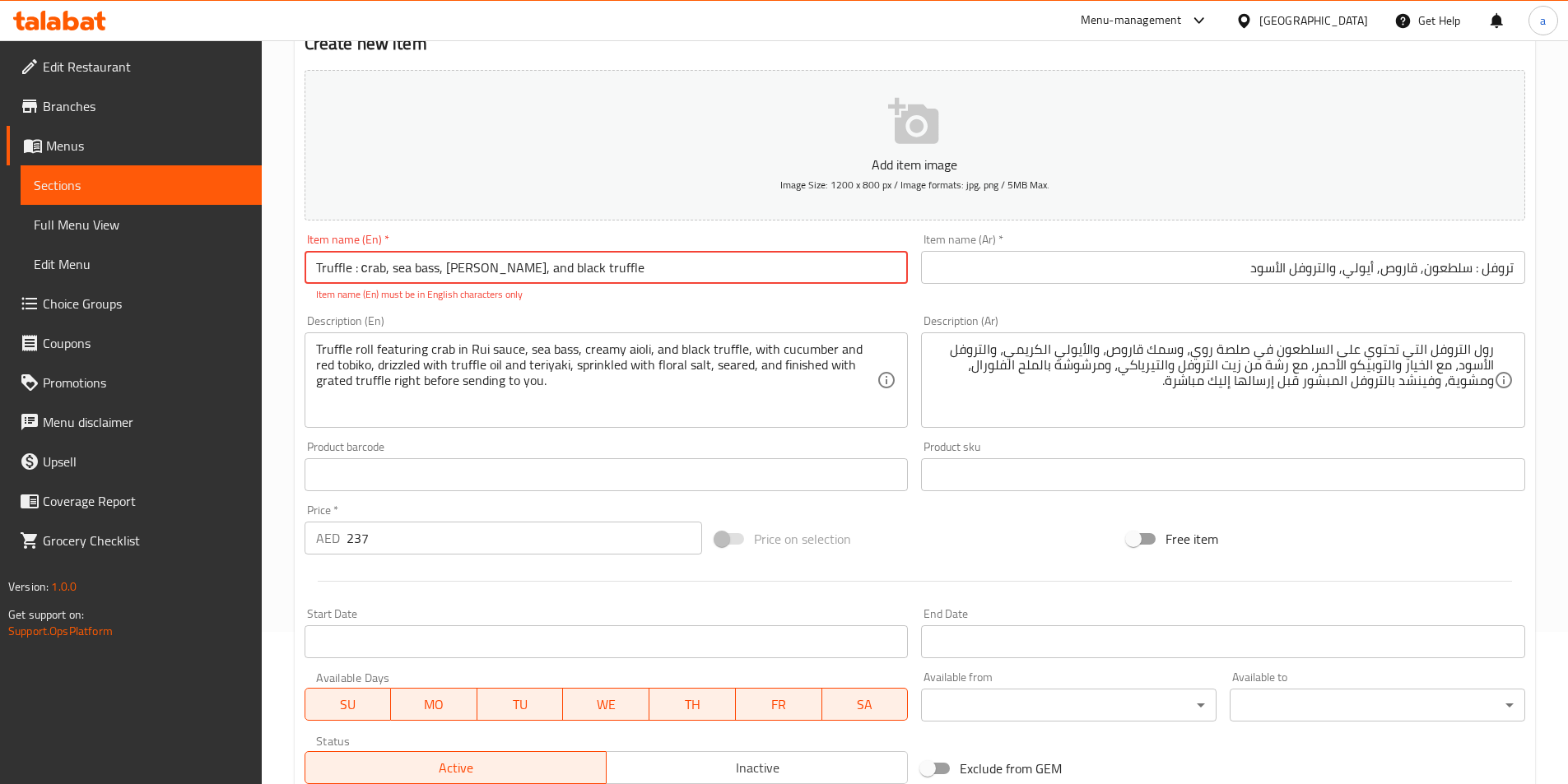
scroll to position [150, 0]
click at [357, 272] on input "Truffle : сrab, sea bass, aioli, and black truffle" at bounding box center [606, 270] width 604 height 33
type input "Truffle : сrab, sea bass, aioli, and black truffle"
click at [566, 270] on input "Truffle : сrab, sea bass, aioli, and black truffle" at bounding box center [606, 270] width 604 height 33
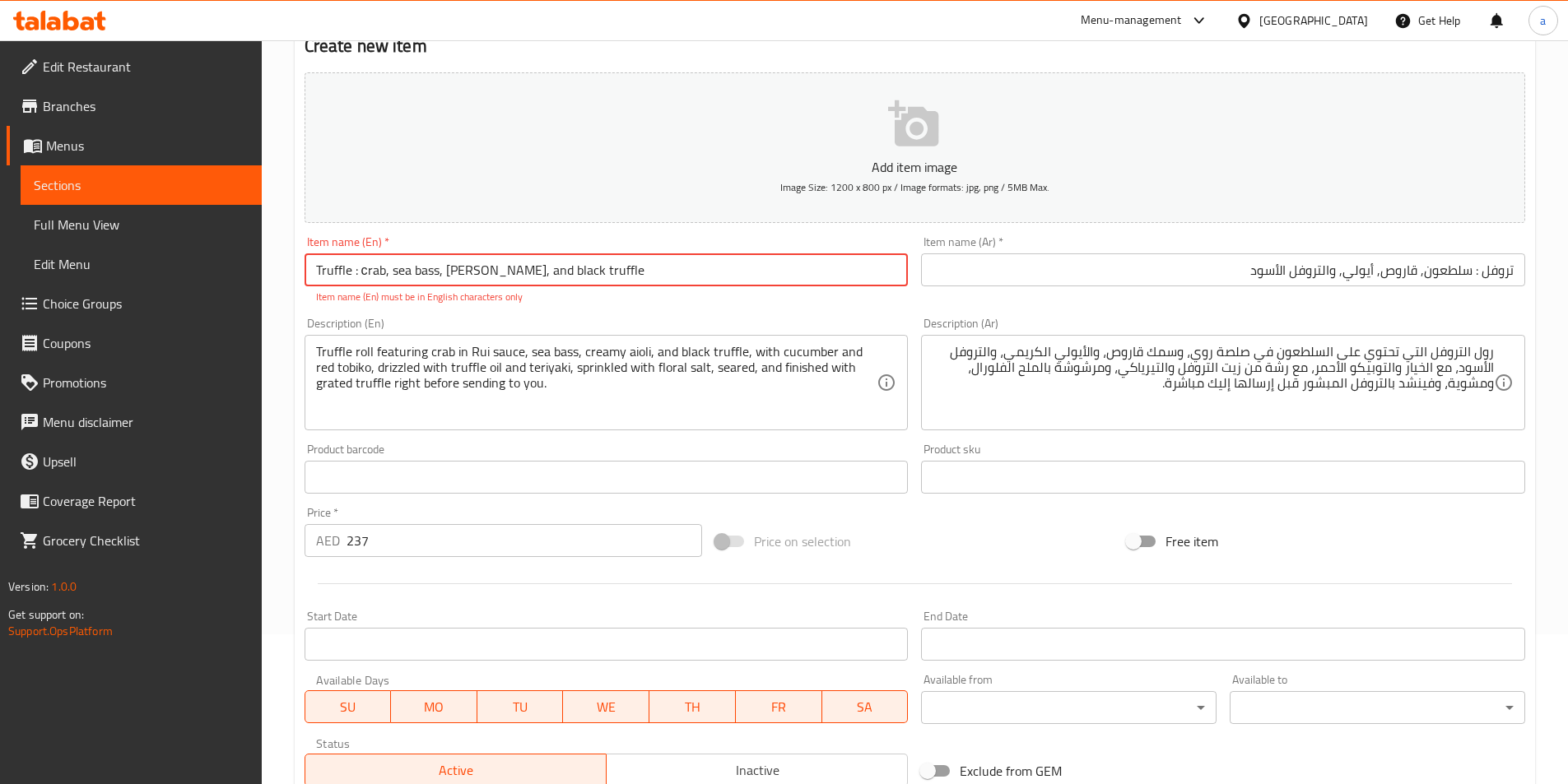
click at [566, 270] on input "Truffle : сrab, sea bass, aioli, and black truffle" at bounding box center [606, 270] width 604 height 33
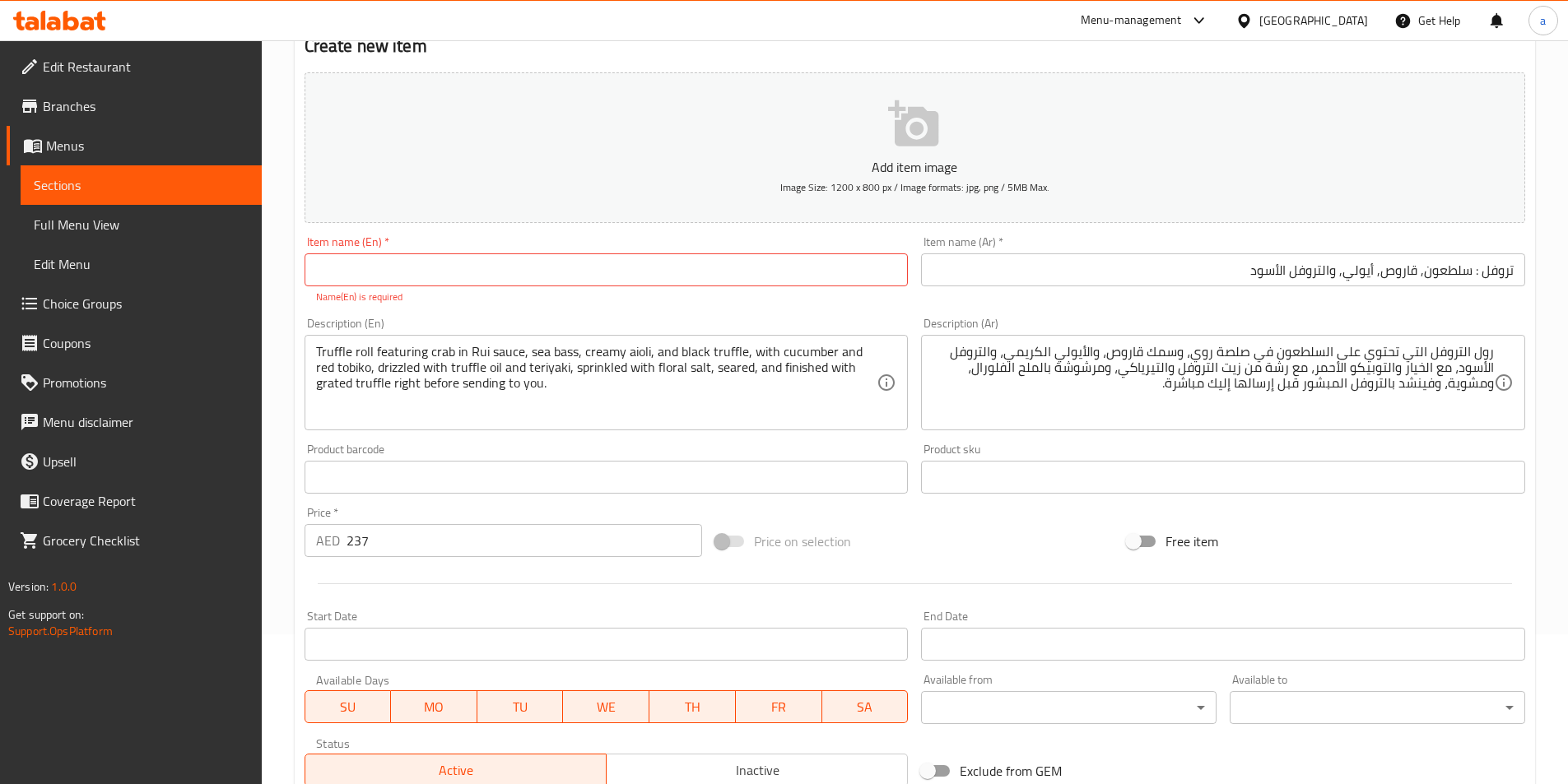
click at [409, 274] on input "text" at bounding box center [606, 270] width 604 height 33
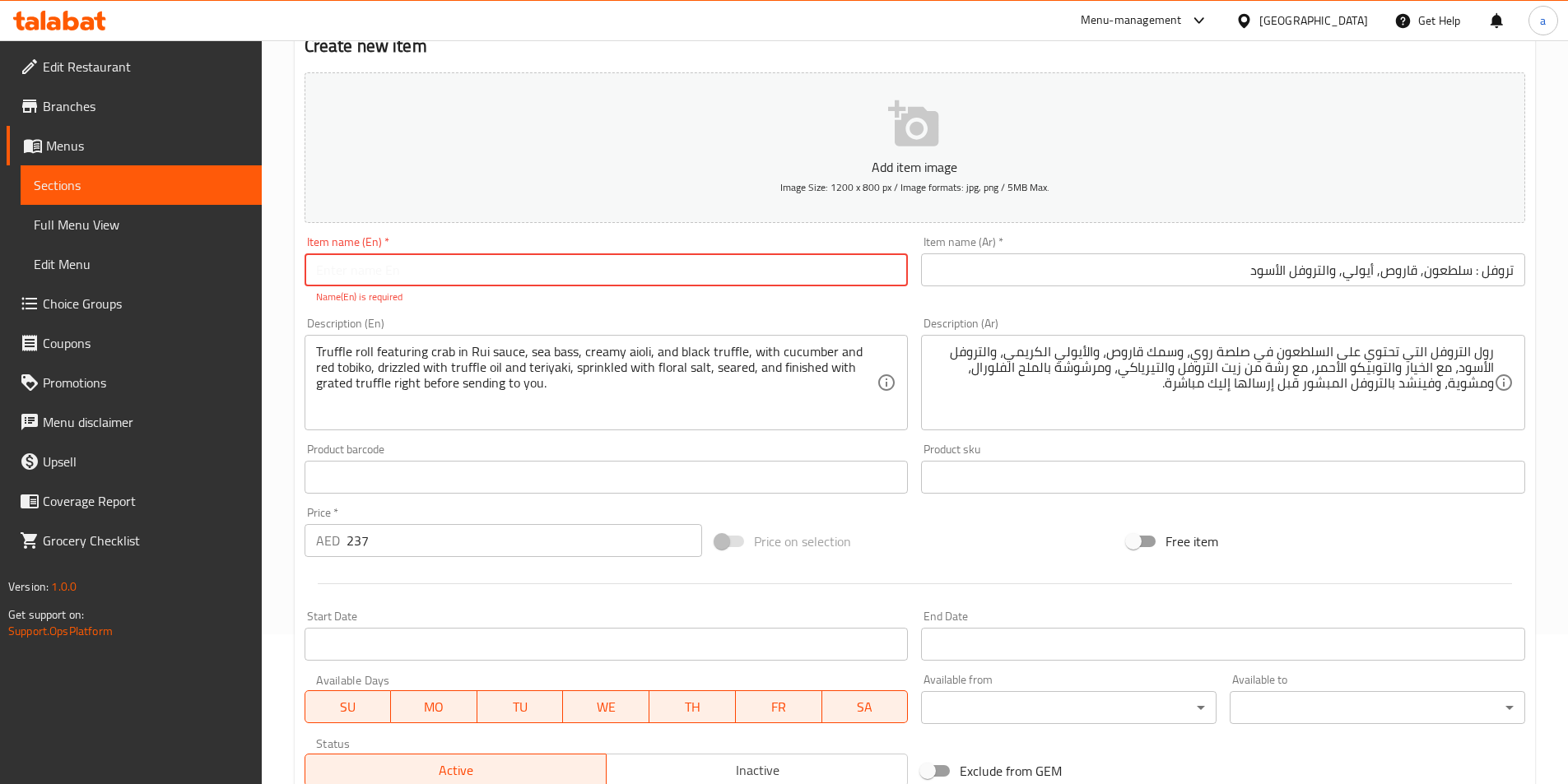
type input "ف"
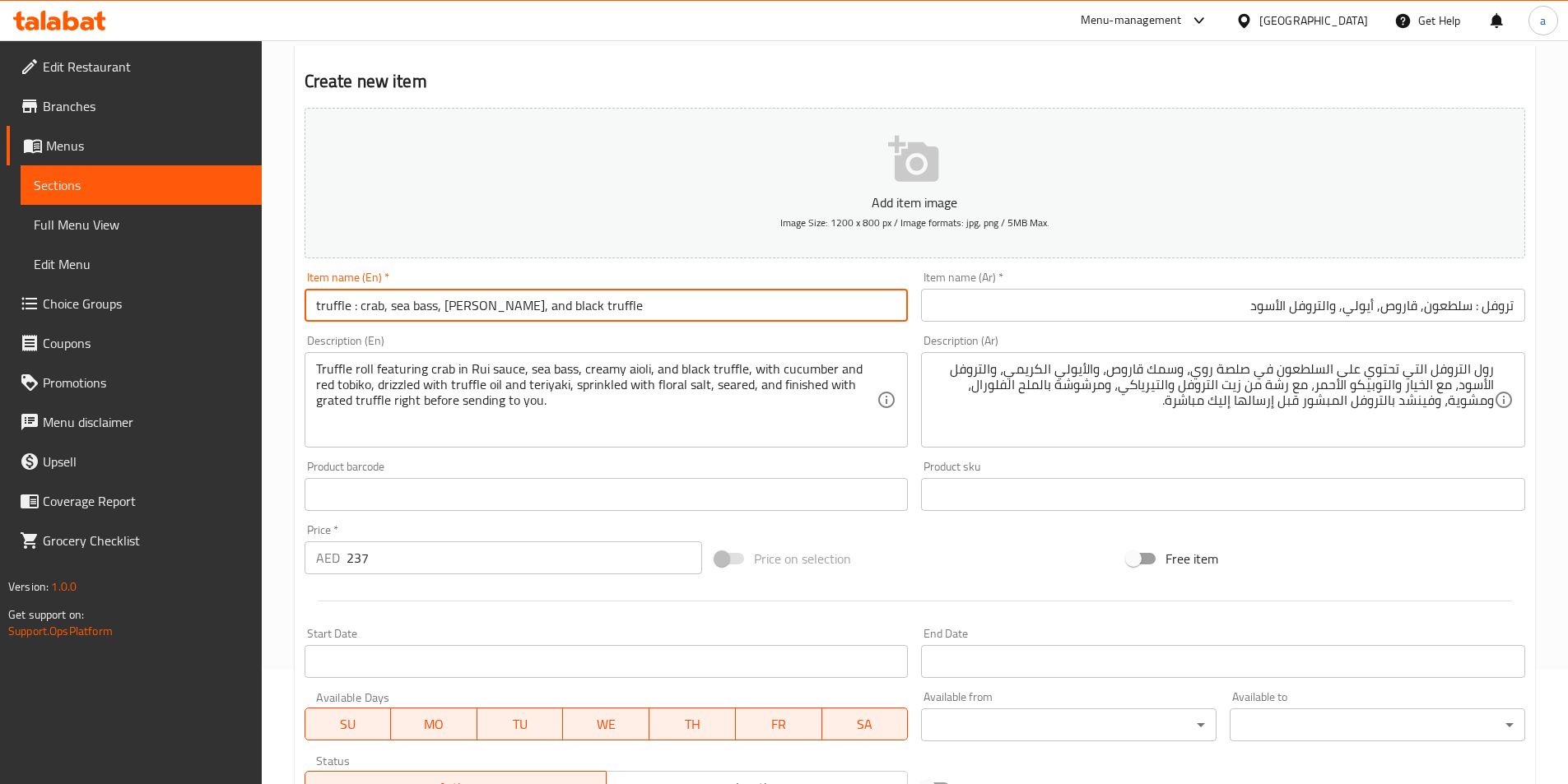
scroll to position [378, 0]
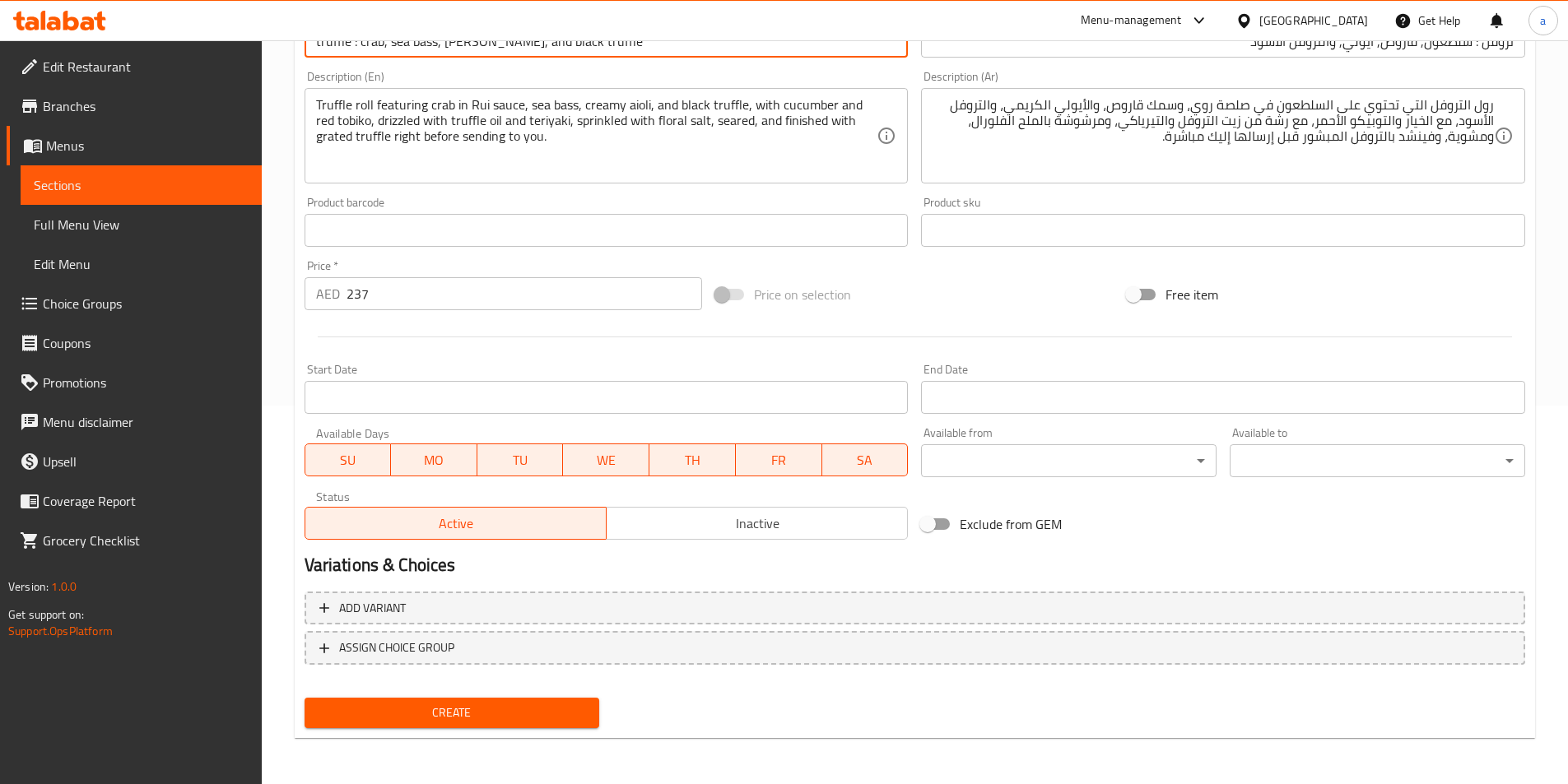
type input "truffle : crab, sea bass, [PERSON_NAME], and black truffle"
click at [416, 698] on button "Create" at bounding box center [452, 712] width 296 height 30
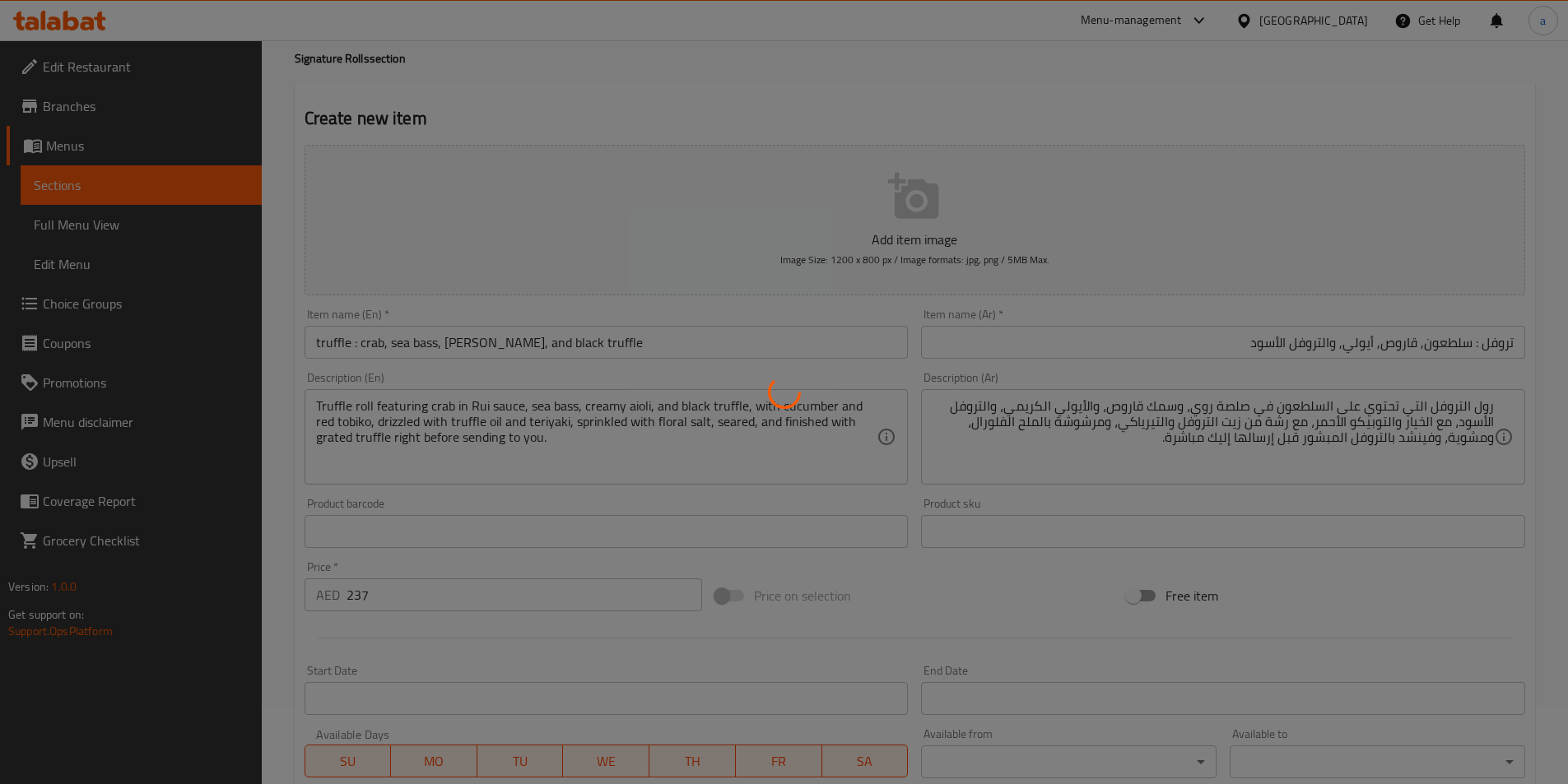
scroll to position [0, 0]
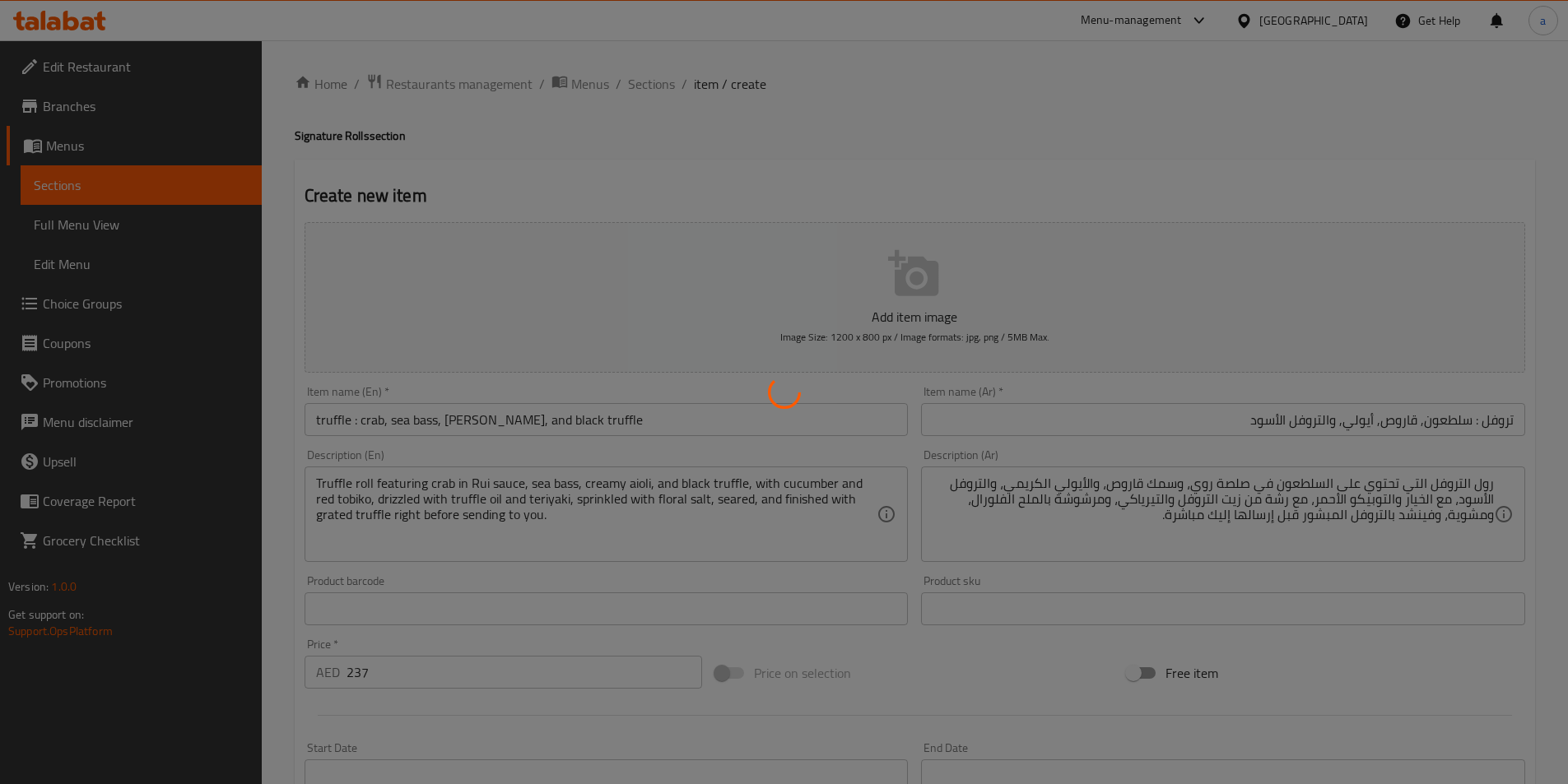
type input "0"
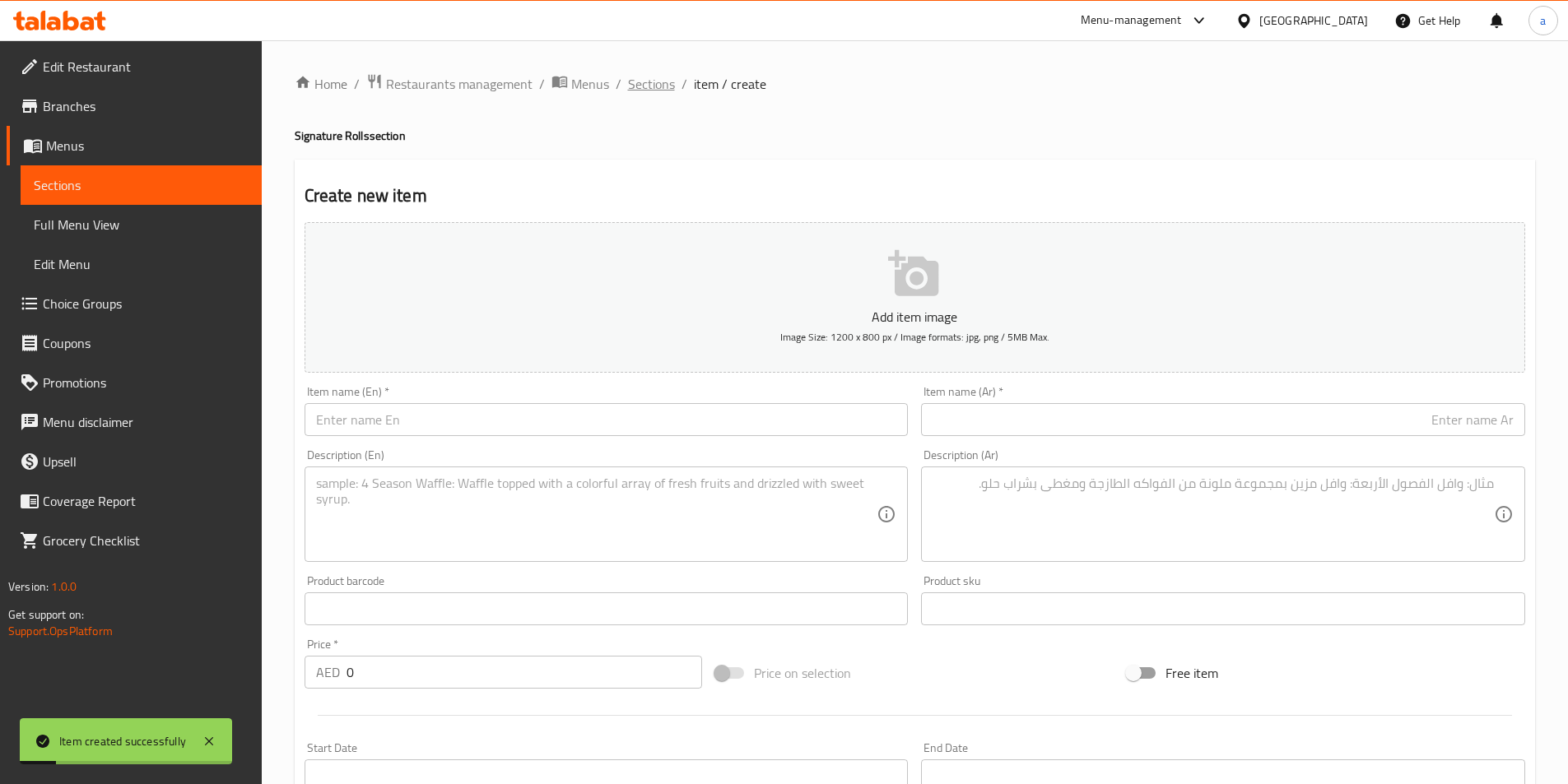
click at [639, 77] on span "Sections" at bounding box center [651, 84] width 47 height 19
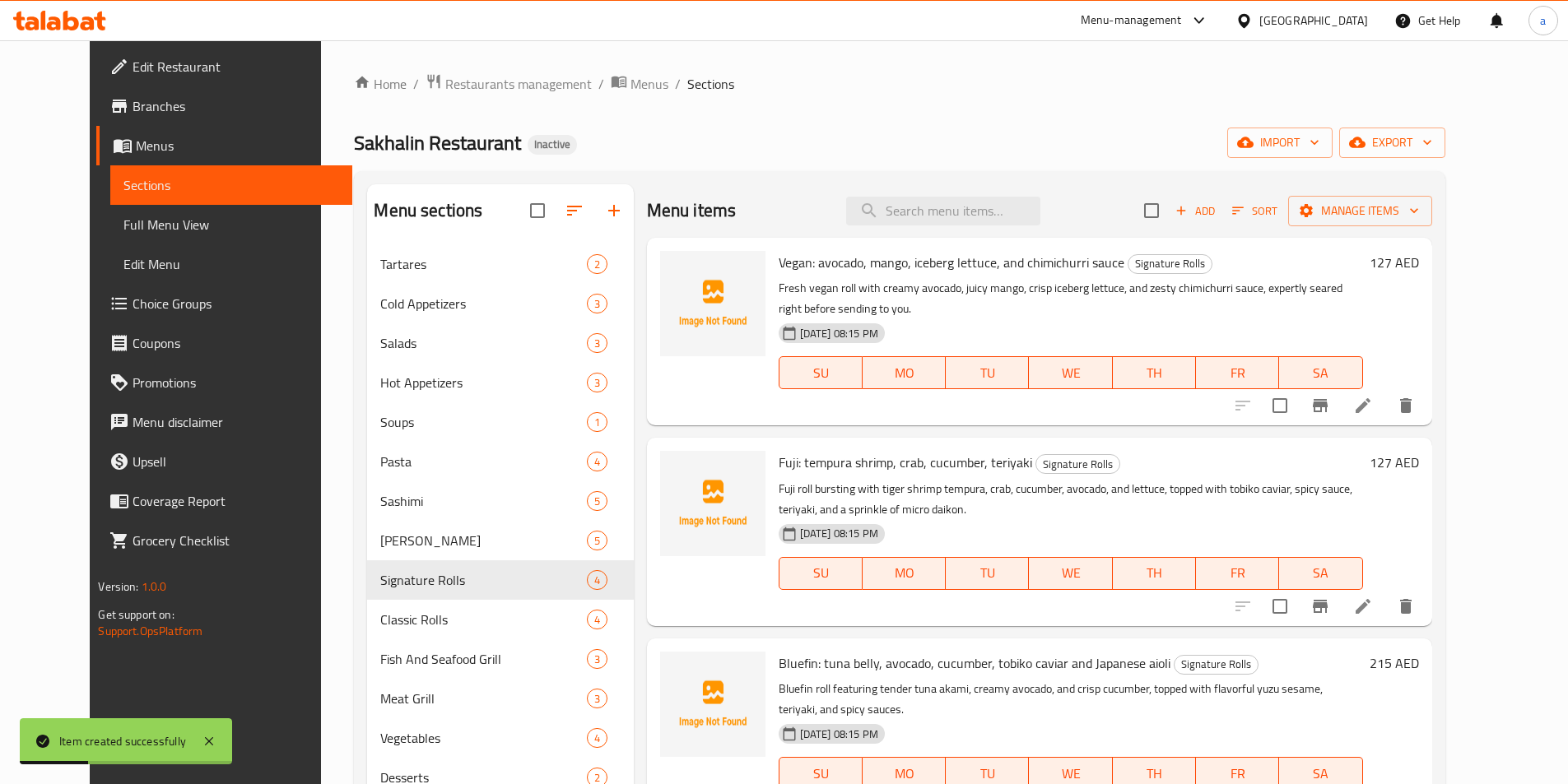
click at [123, 222] on span "Full Menu View" at bounding box center [230, 224] width 215 height 19
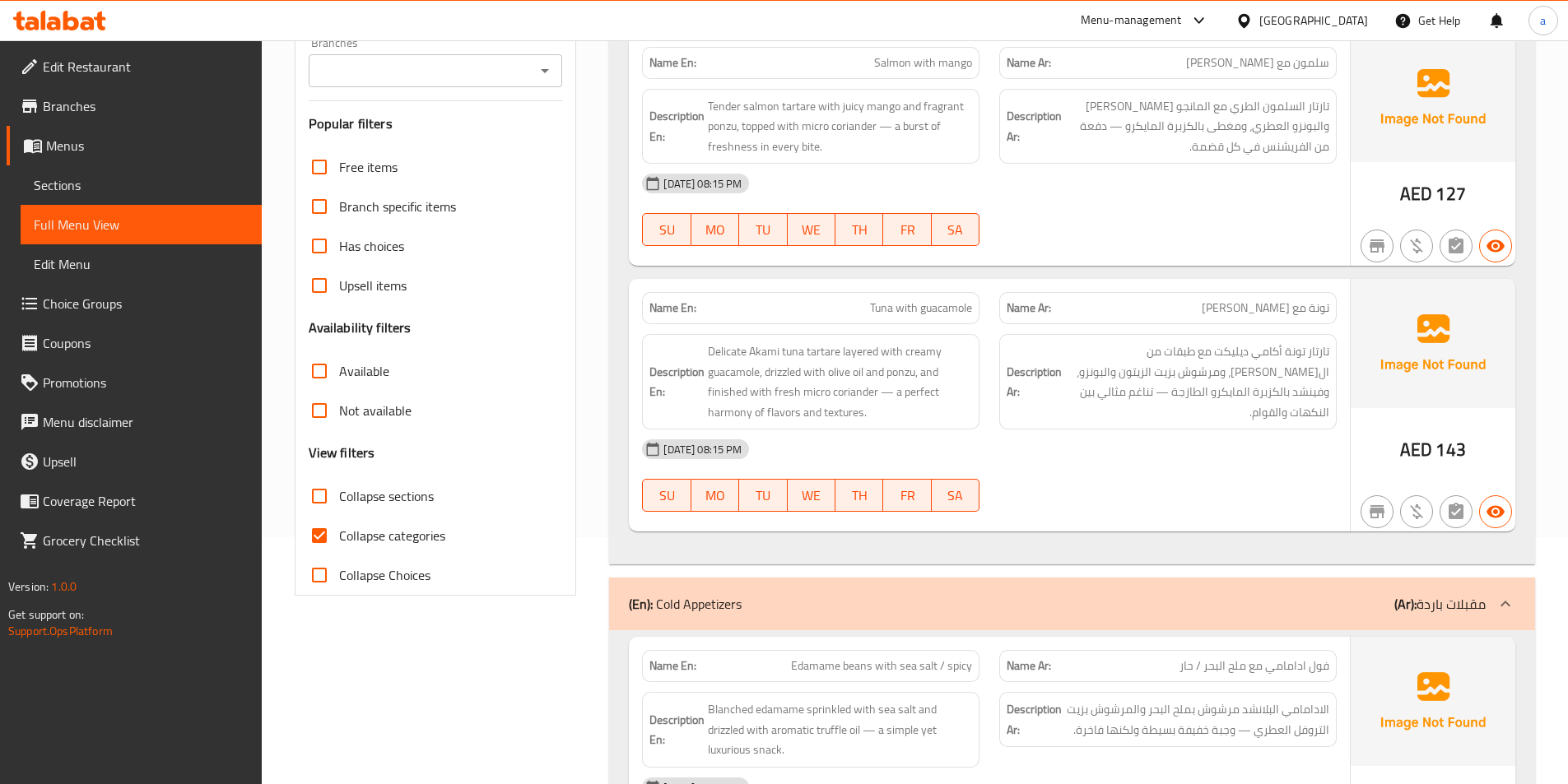
click at [404, 539] on span "Collapse categories" at bounding box center [392, 535] width 106 height 19
click at [339, 539] on input "Collapse categories" at bounding box center [319, 535] width 40 height 40
checkbox input "false"
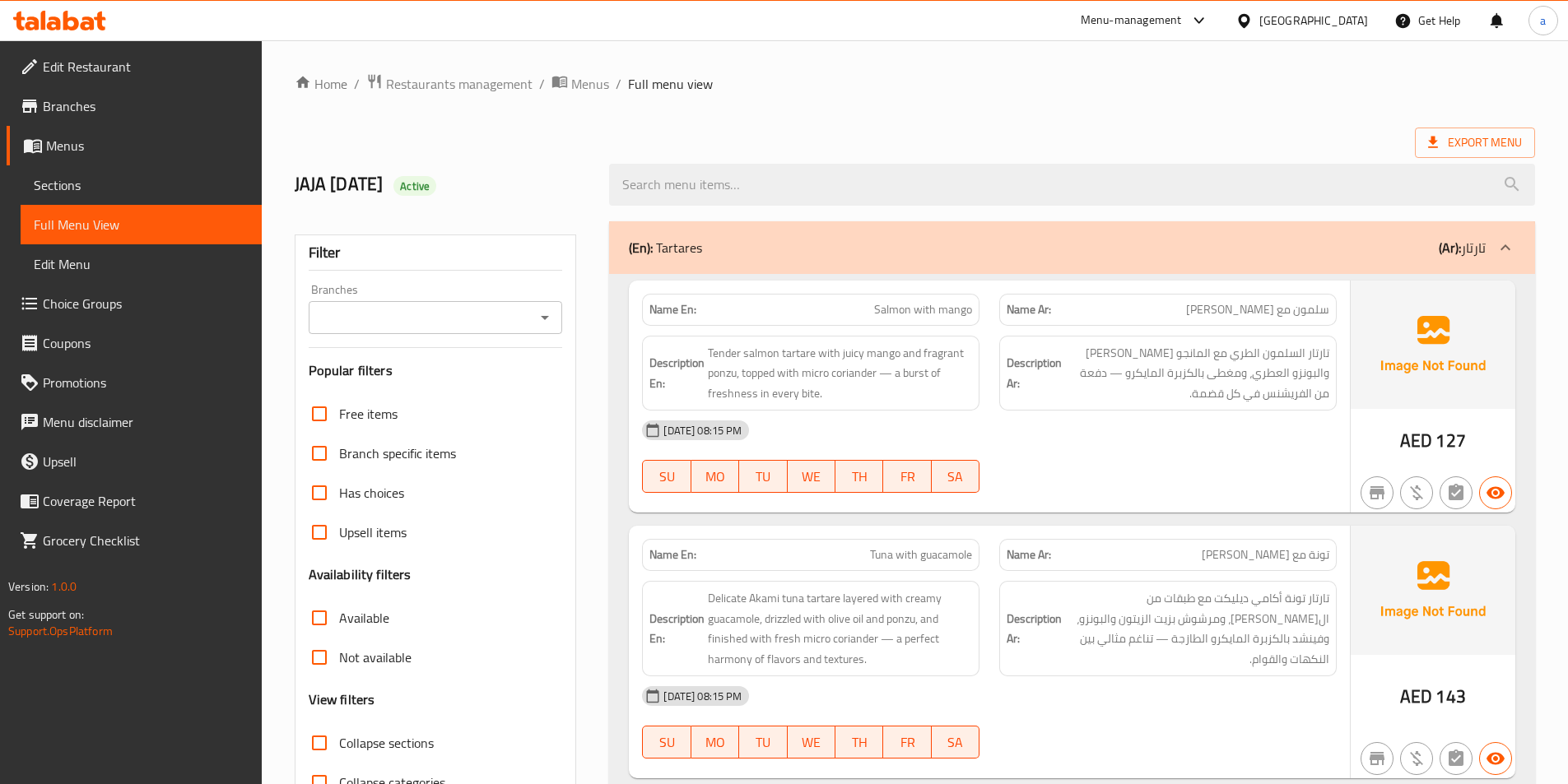
click at [105, 309] on span "Choice Groups" at bounding box center [146, 303] width 206 height 19
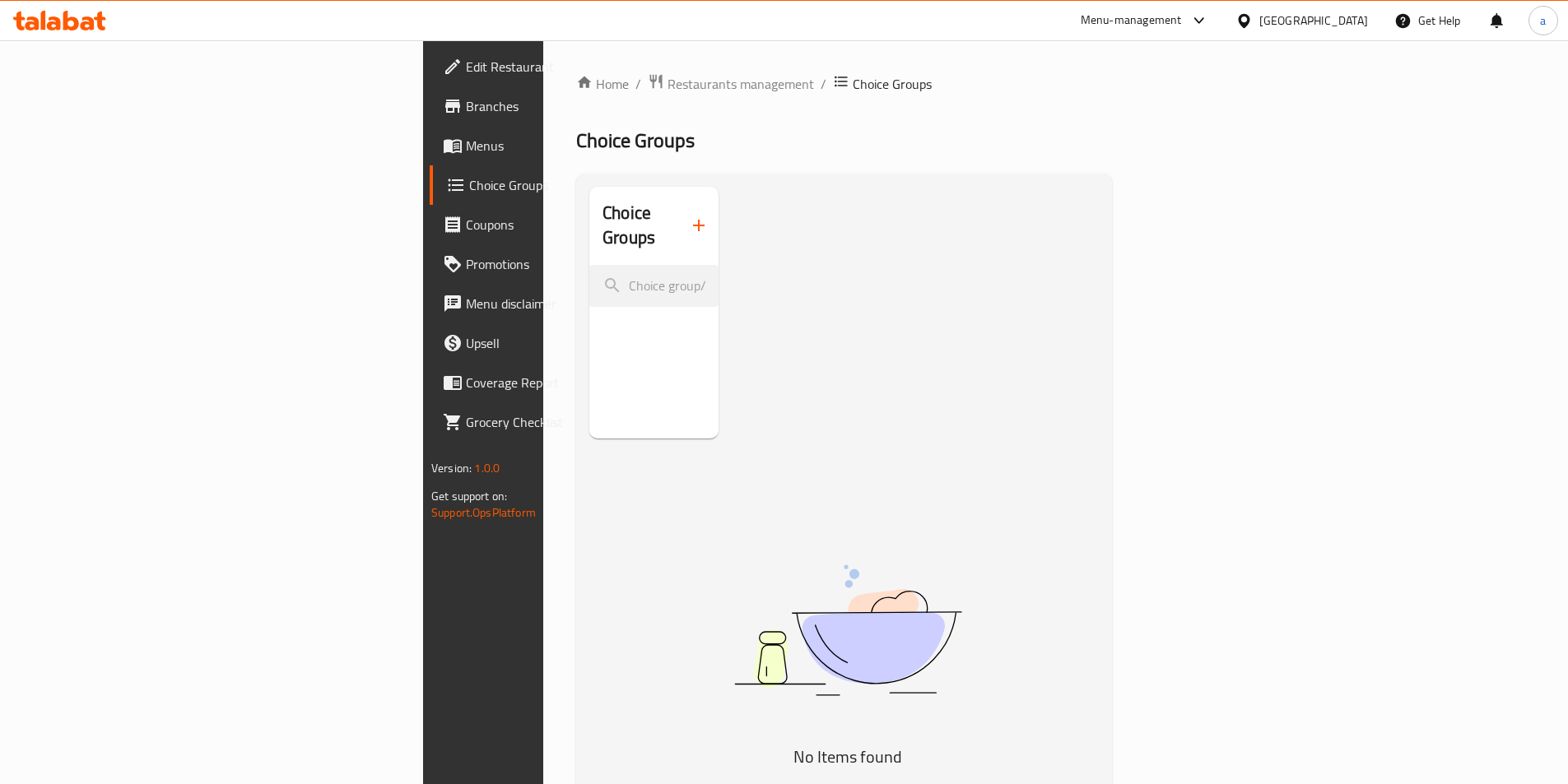
click at [689, 216] on icon "button" at bounding box center [699, 225] width 19 height 19
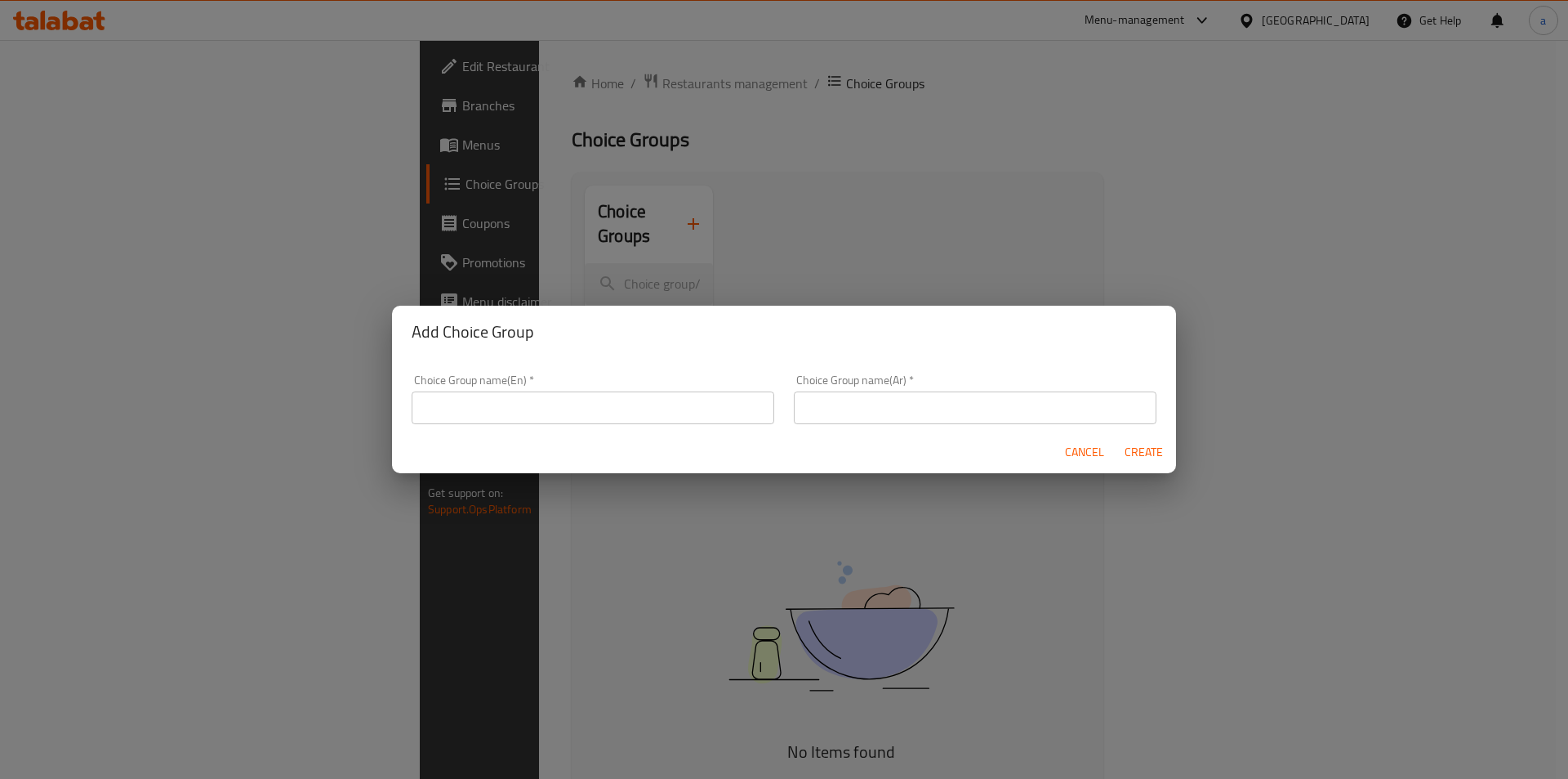
click at [514, 412] on input "text" at bounding box center [593, 407] width 363 height 33
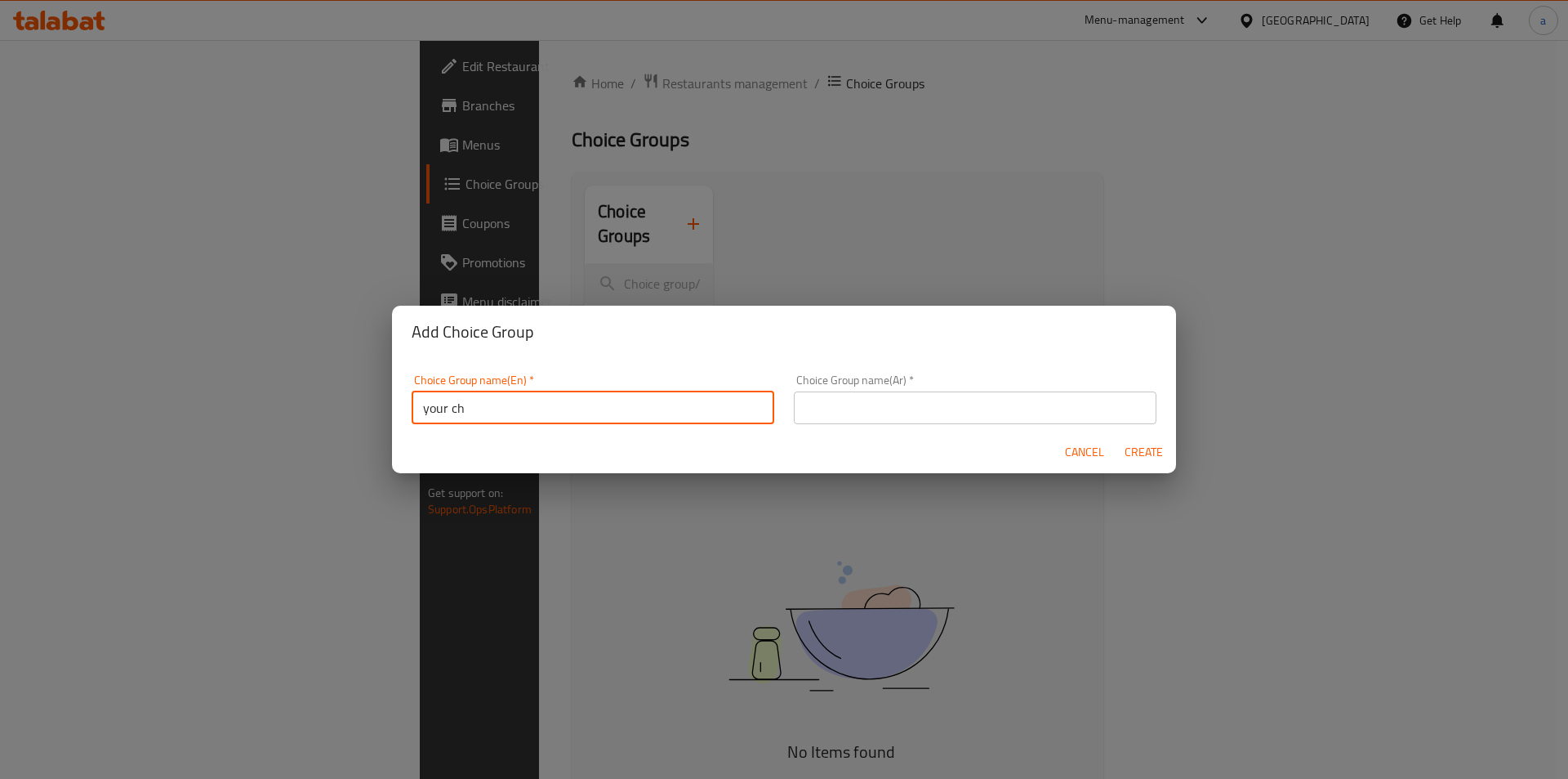
type input "your choice of:"
click at [868, 412] on input "text" at bounding box center [976, 407] width 363 height 33
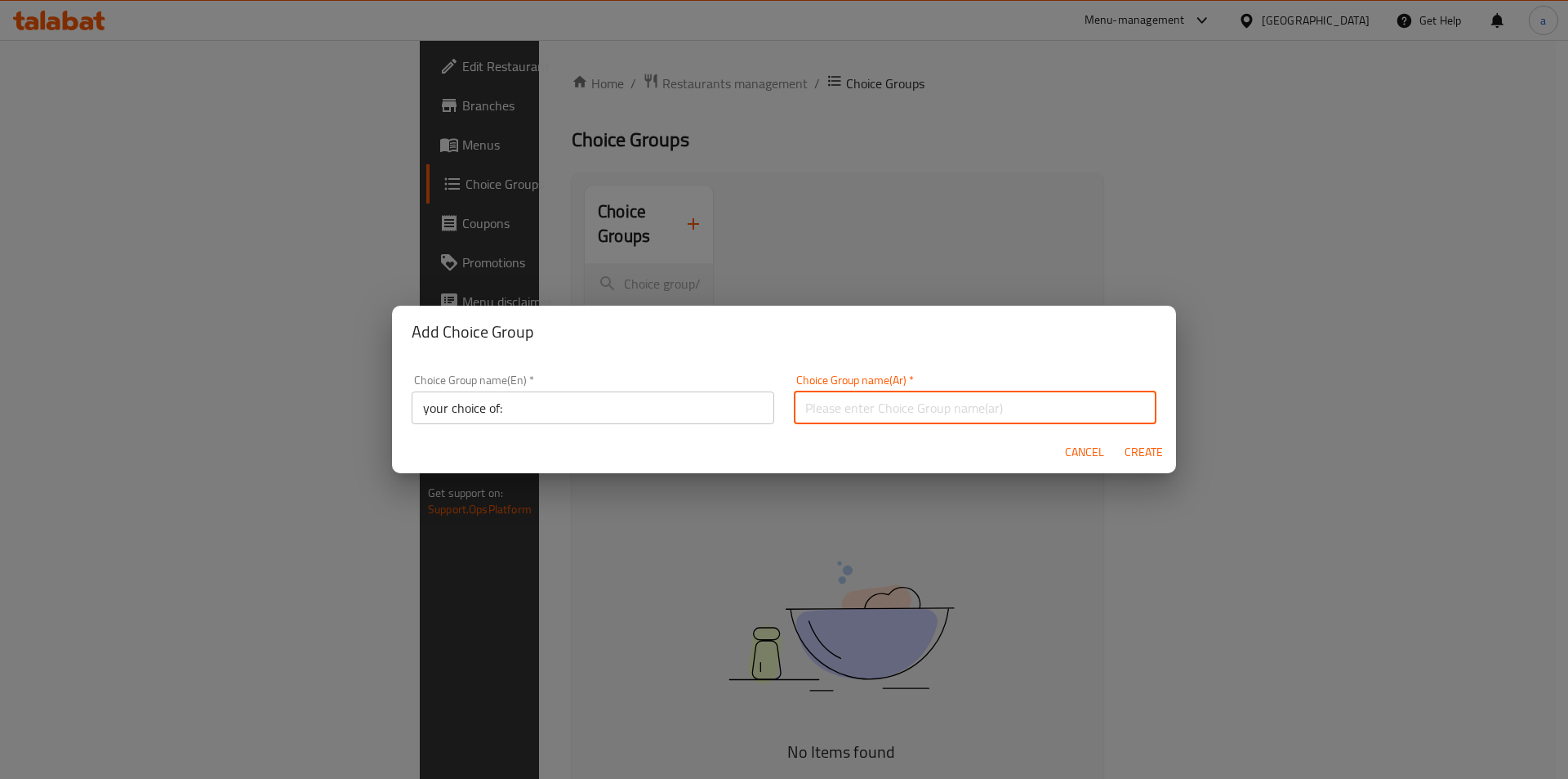
type input "إختيارك من:"
click at [1141, 449] on span "Create" at bounding box center [1143, 452] width 40 height 20
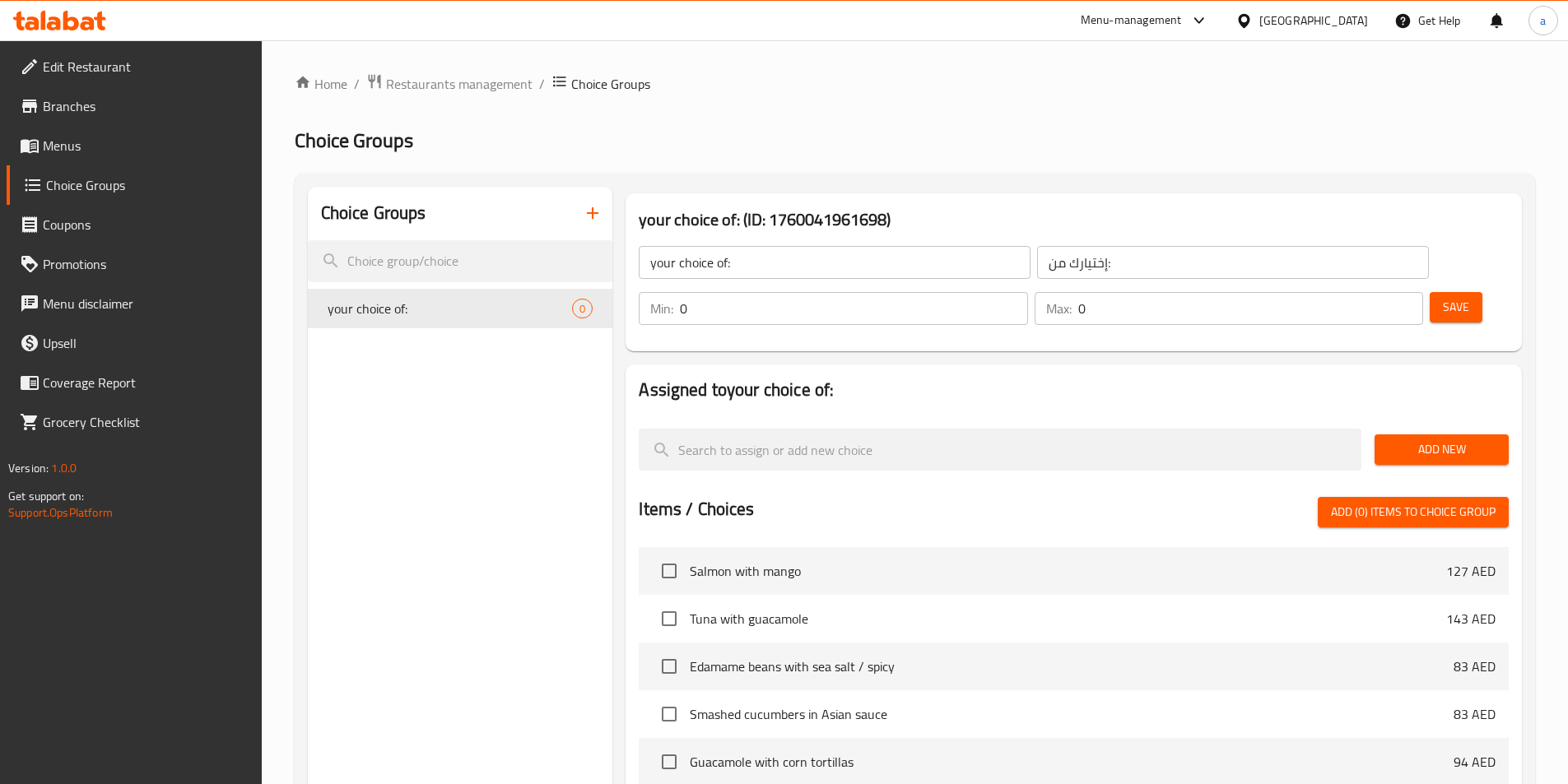
click at [1450, 439] on span "Add New" at bounding box center [1441, 449] width 108 height 20
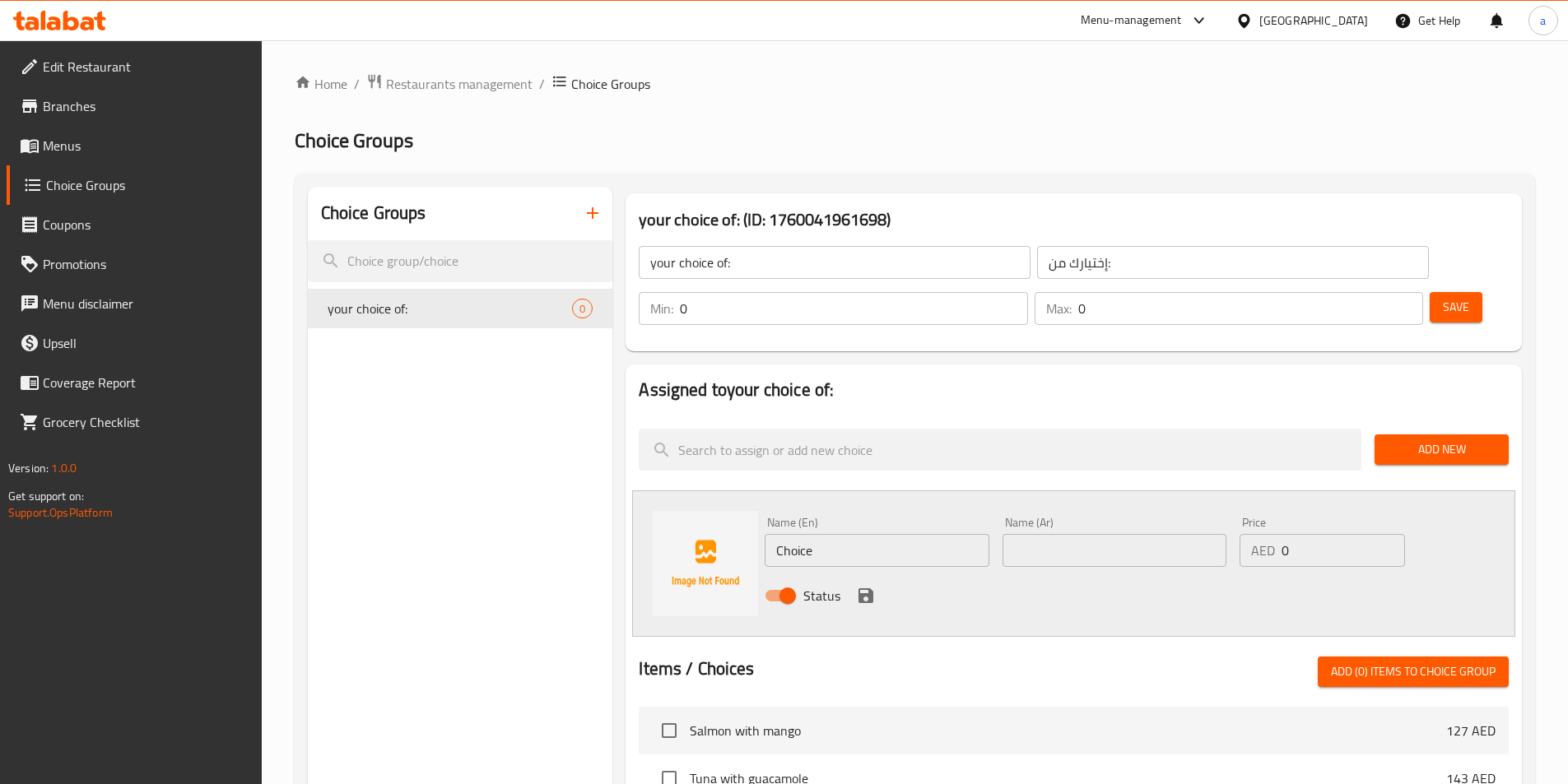
click at [874, 533] on input "Choice" at bounding box center [876, 550] width 224 height 33
click at [875, 533] on input "Choice" at bounding box center [876, 550] width 224 height 33
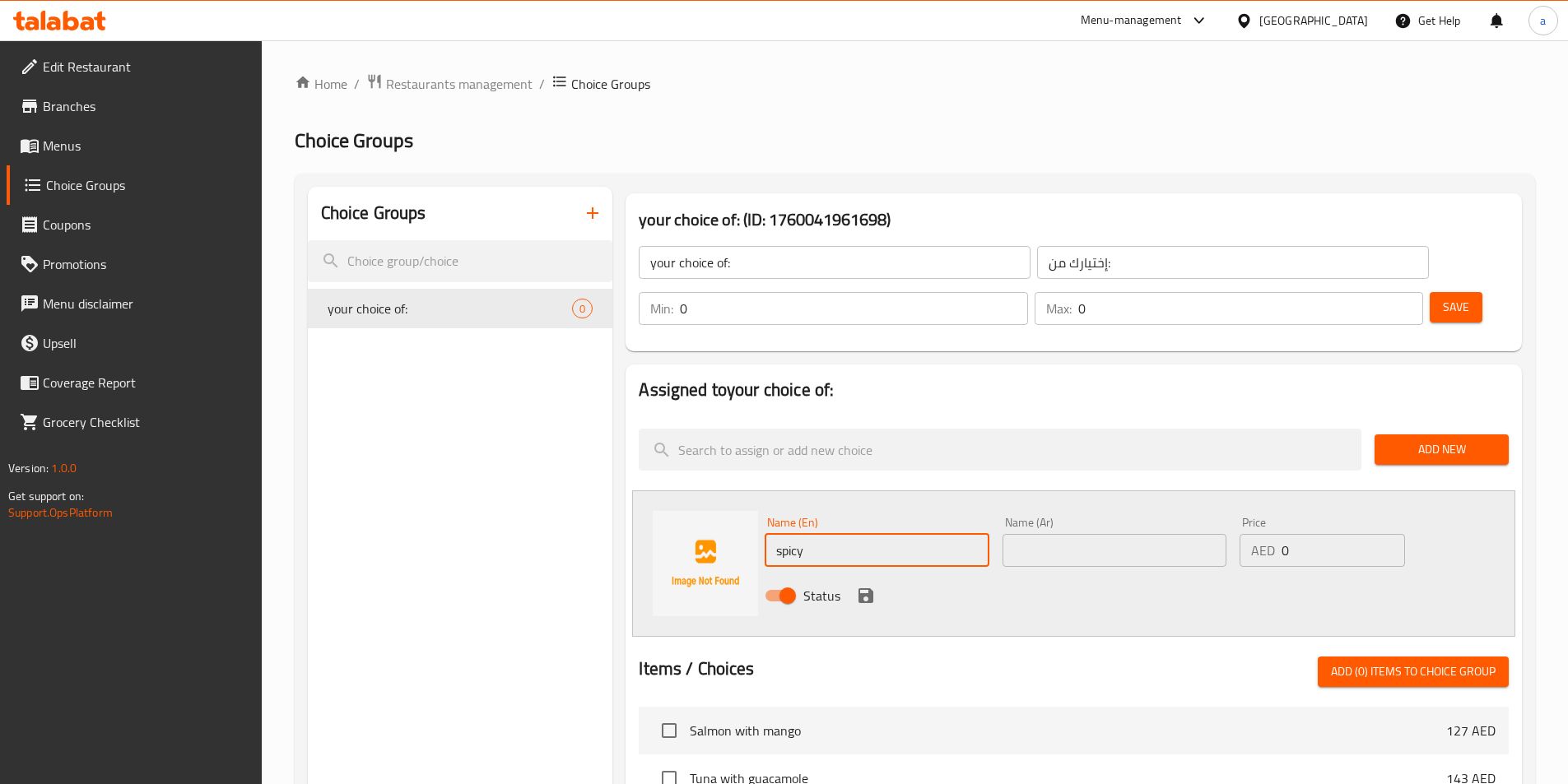
type input "spicy"
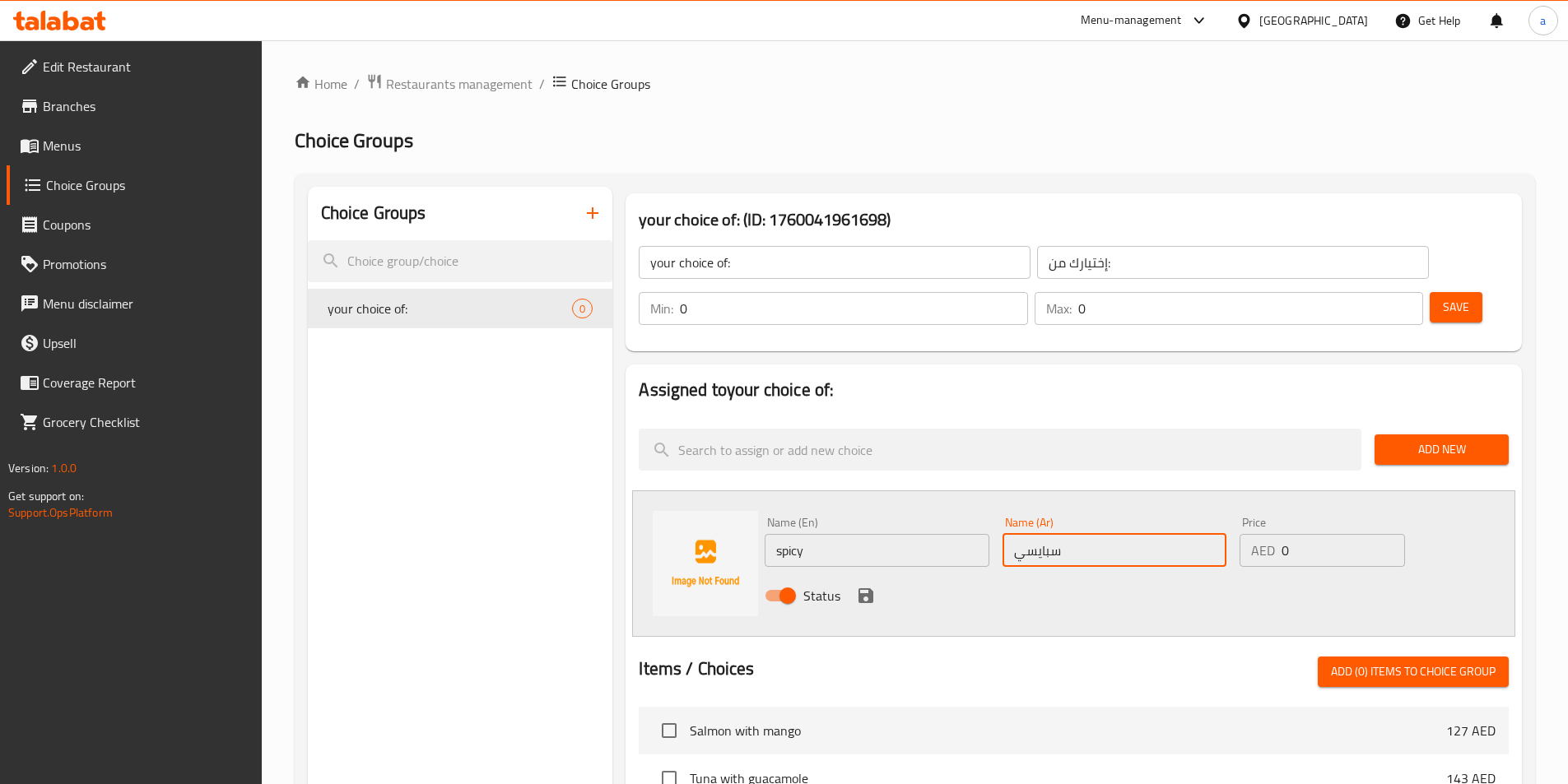
type input "سبايسي"
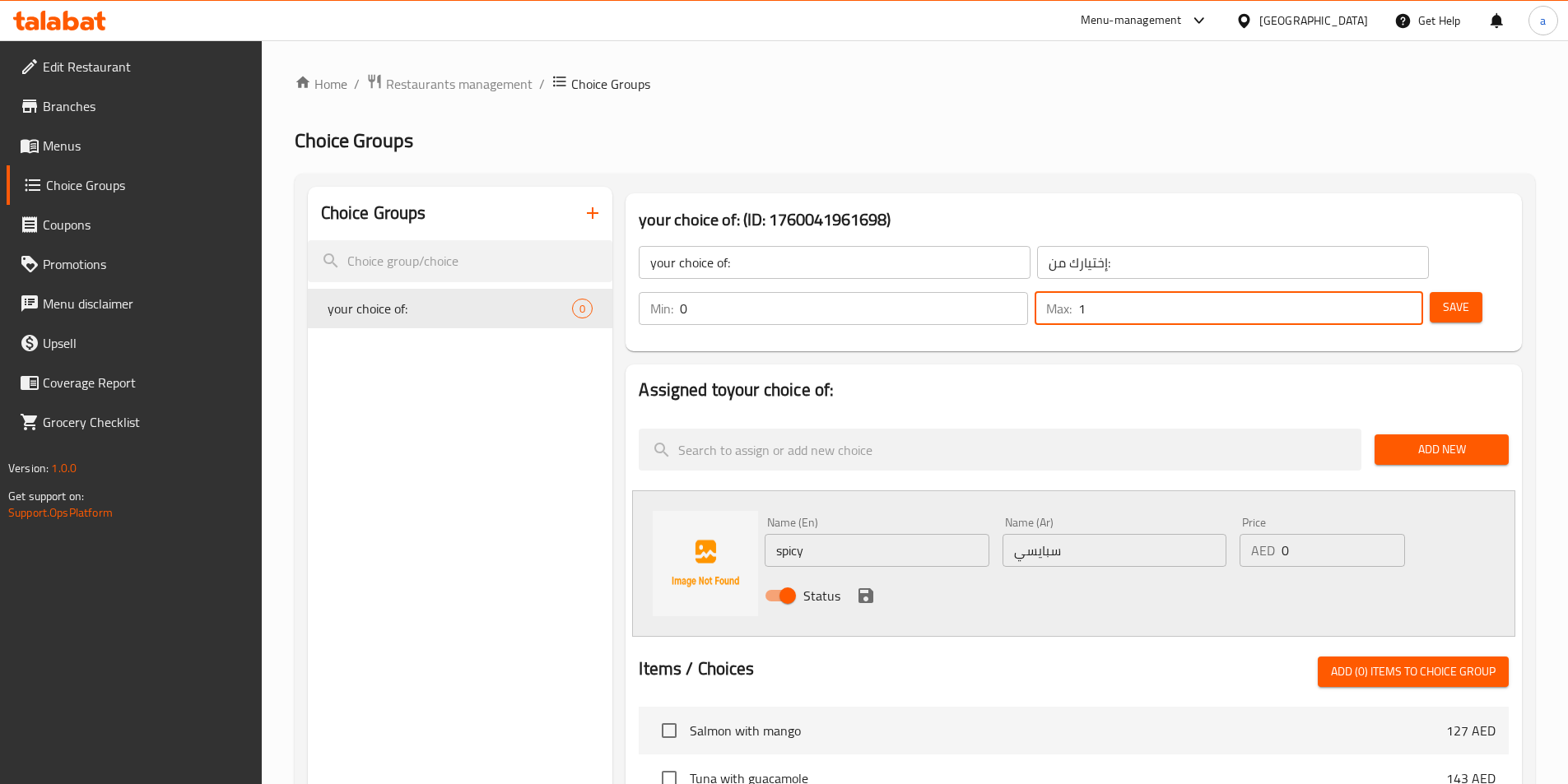
type input "1"
click at [1378, 292] on input "1" at bounding box center [1250, 309] width 345 height 33
click at [864, 586] on icon "save" at bounding box center [865, 596] width 19 height 19
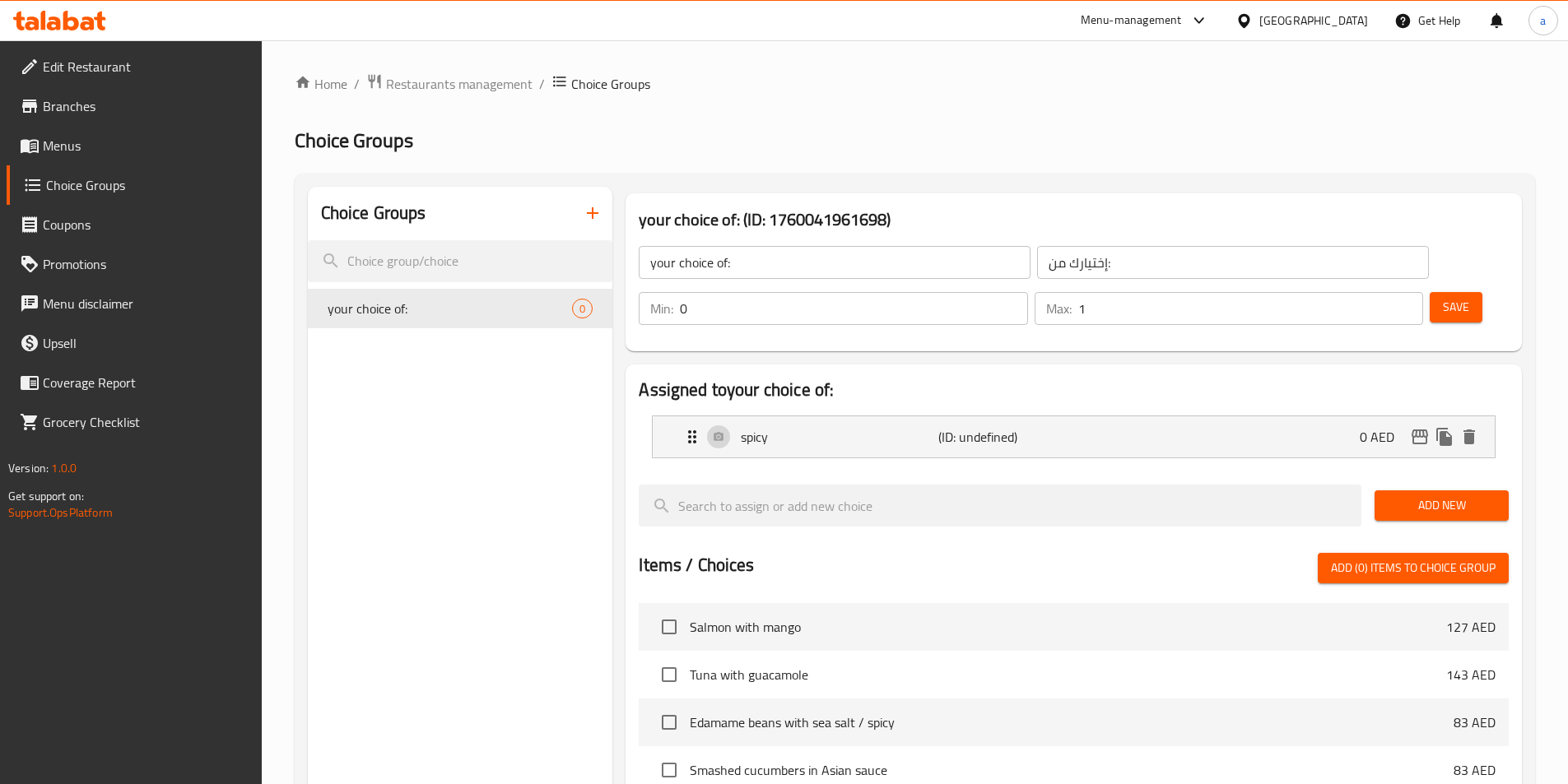
click at [1429, 292] on button "Save" at bounding box center [1455, 307] width 52 height 30
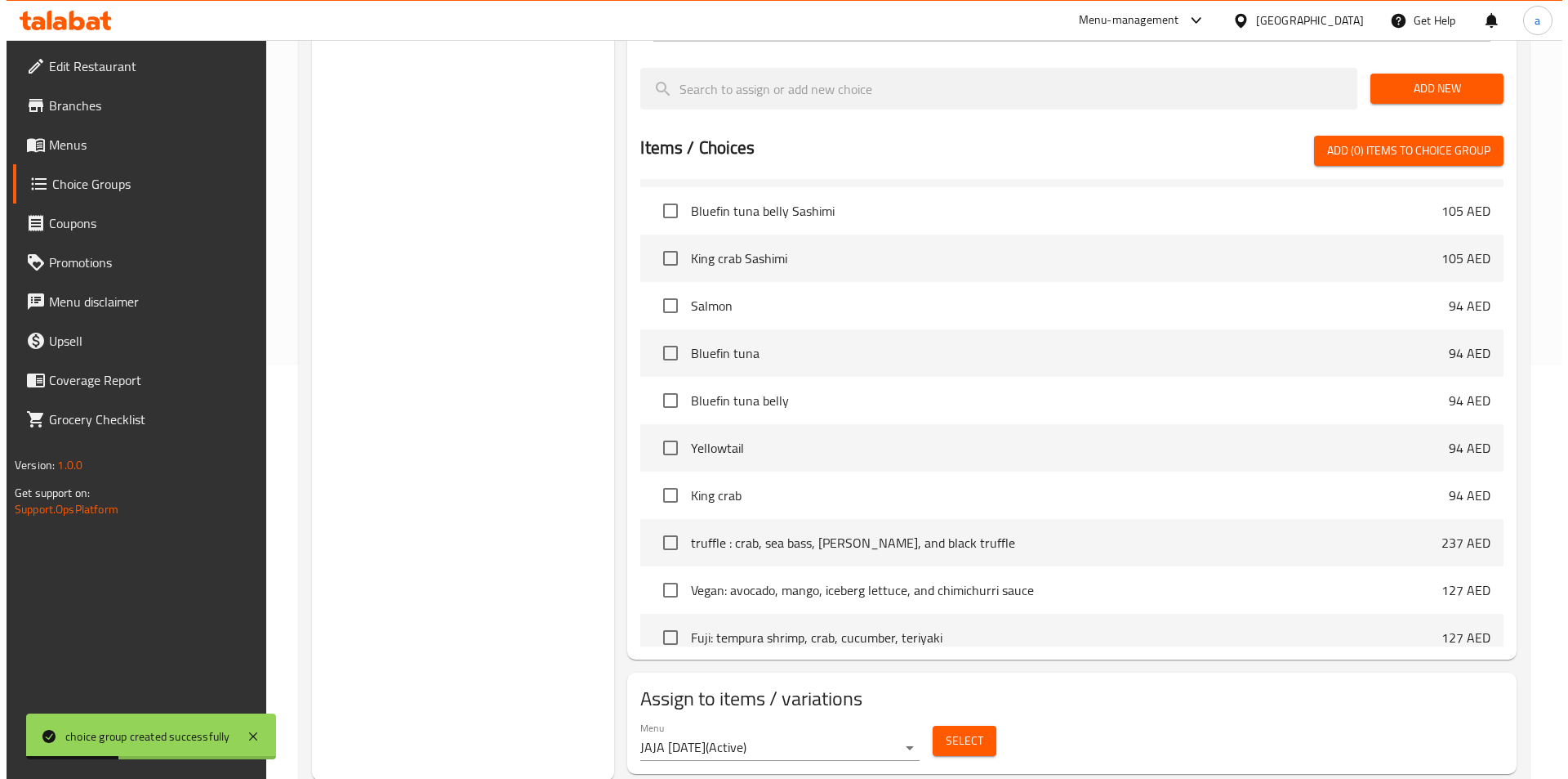
scroll to position [415, 0]
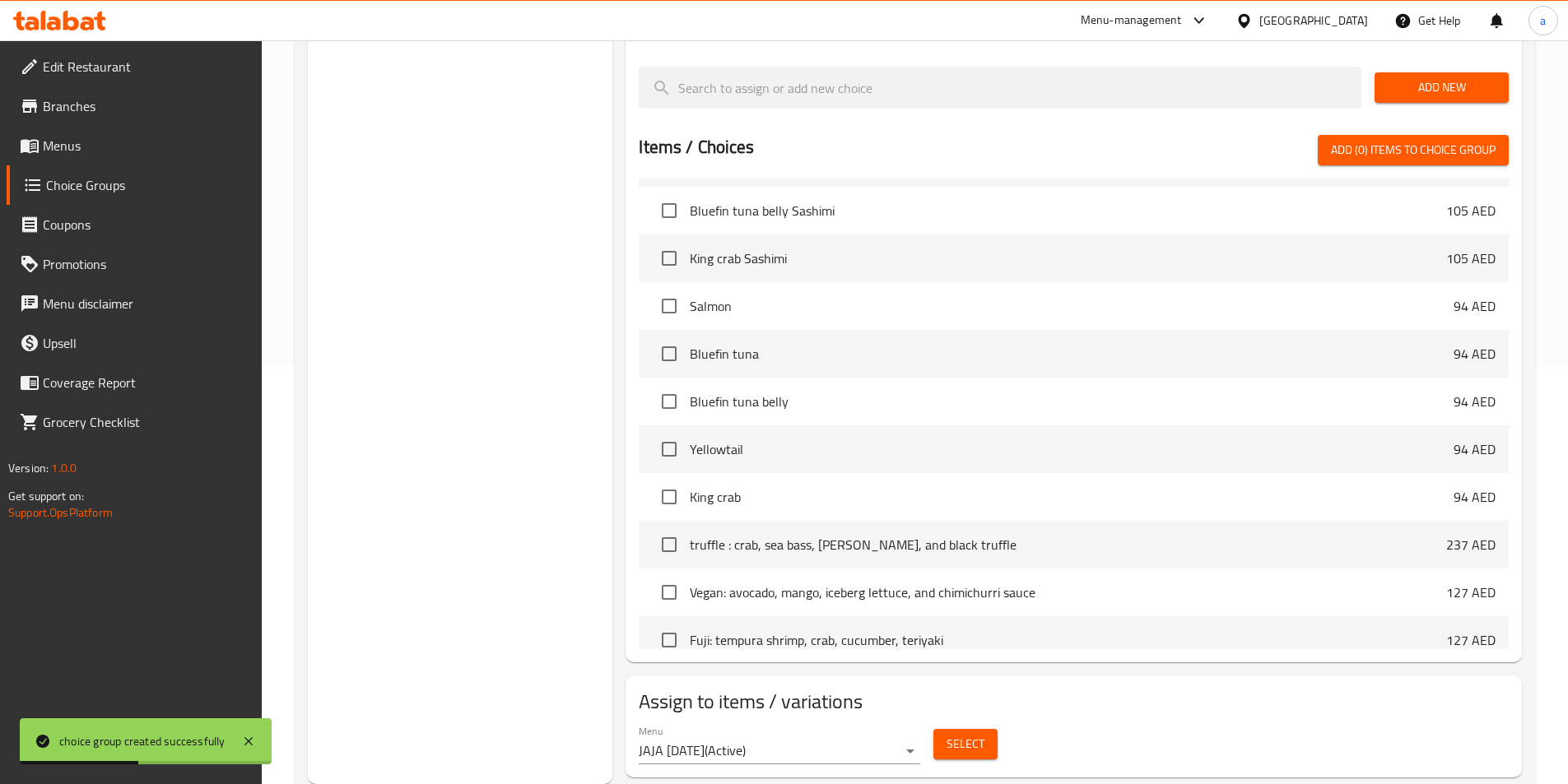
click at [938, 729] on button "Select" at bounding box center [965, 743] width 64 height 30
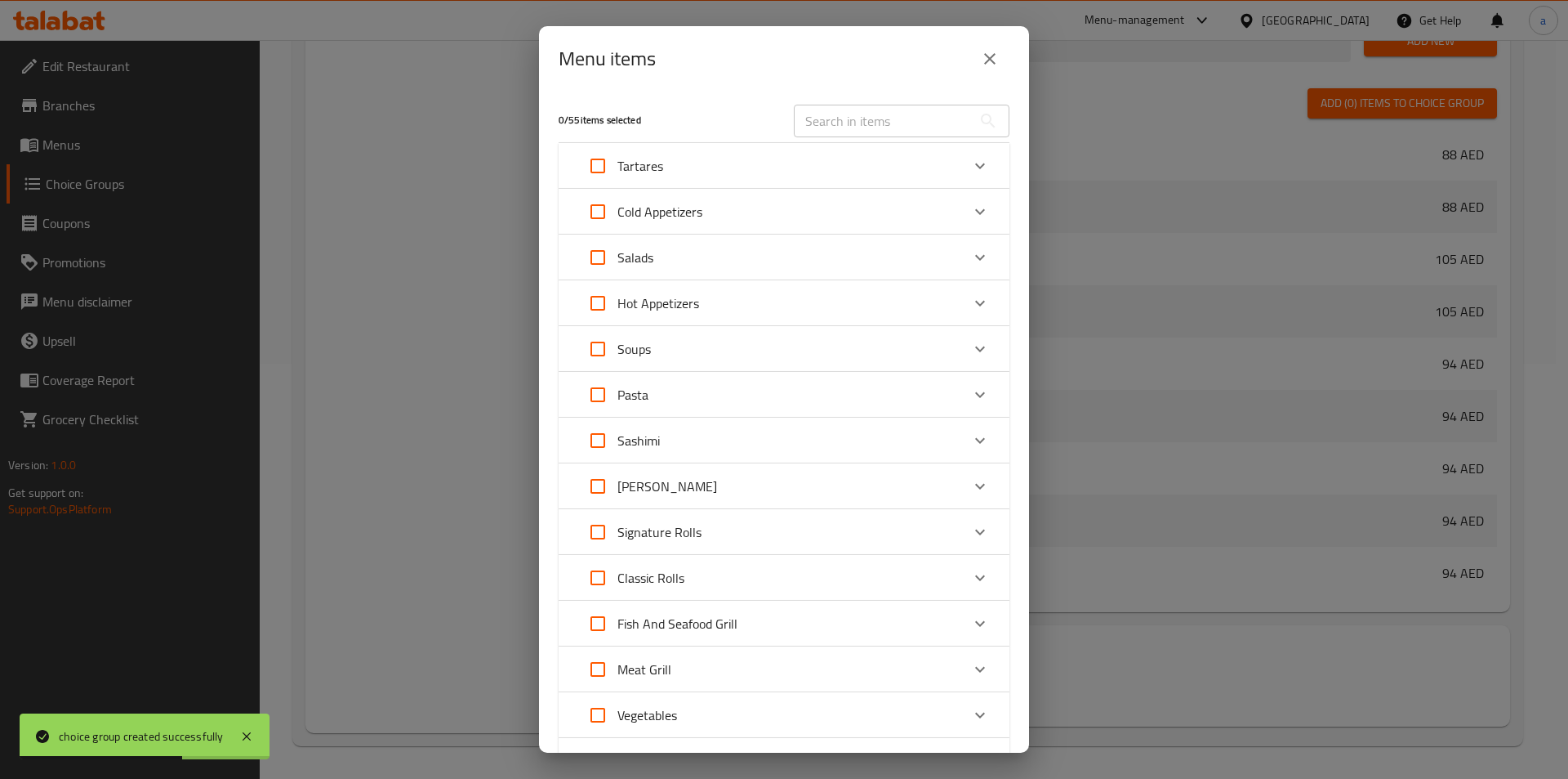
click at [626, 175] on p "Tartares" at bounding box center [640, 166] width 45 height 19
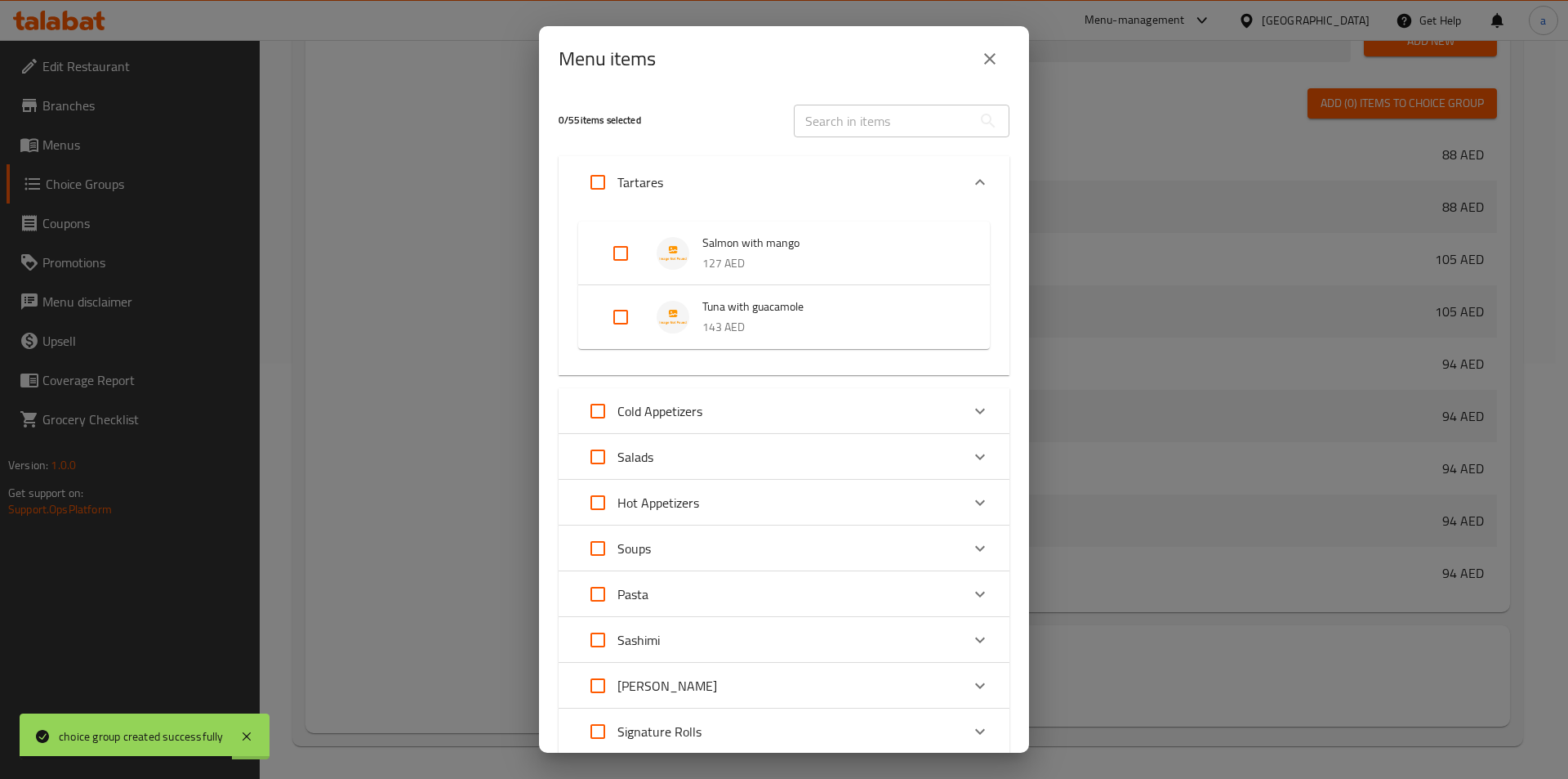
click at [694, 414] on p "Cold Appetizers" at bounding box center [660, 411] width 85 height 19
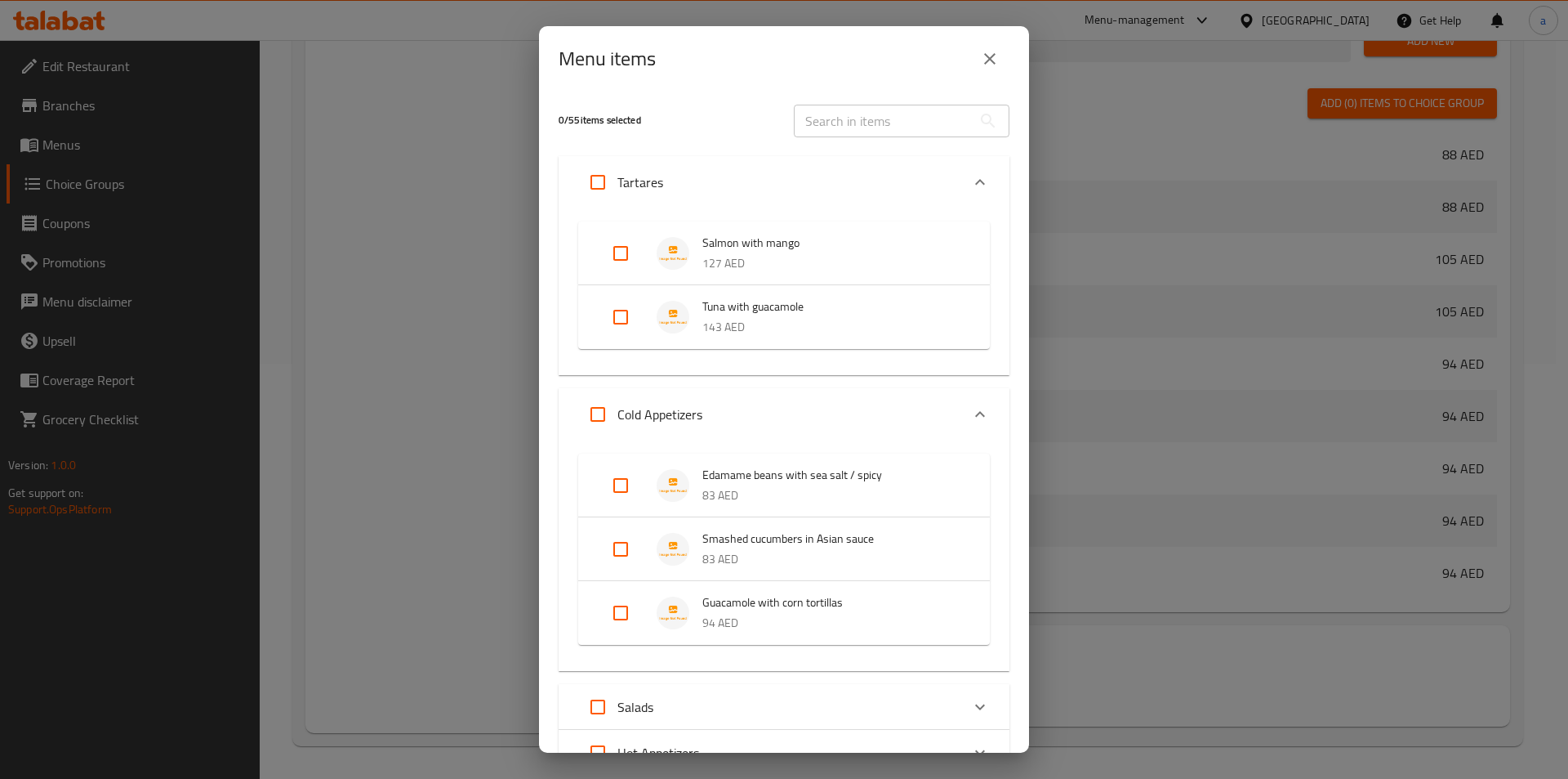
click at [611, 489] on input "Expand" at bounding box center [620, 486] width 40 height 40
checkbox input "true"
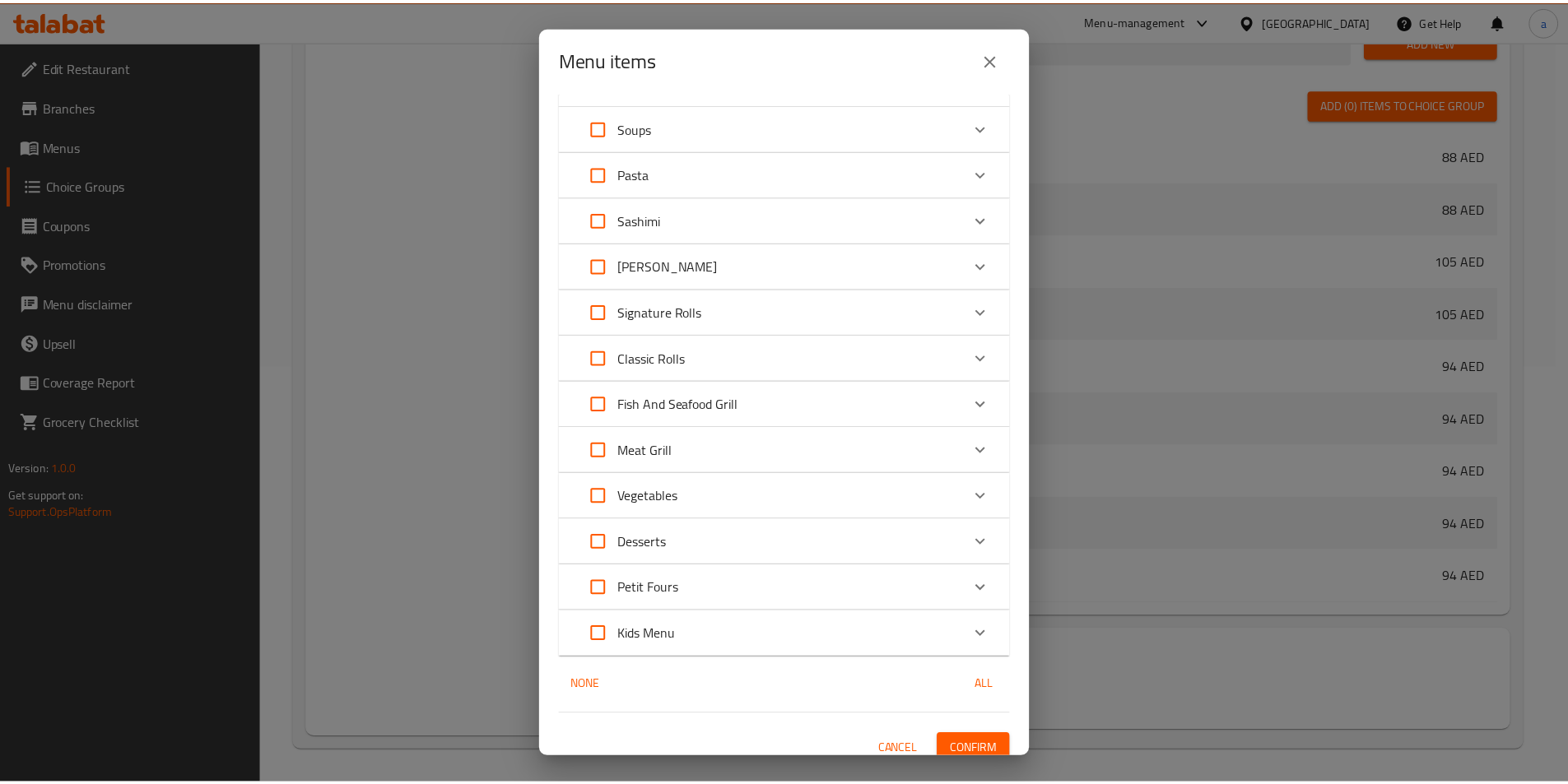
scroll to position [703, 0]
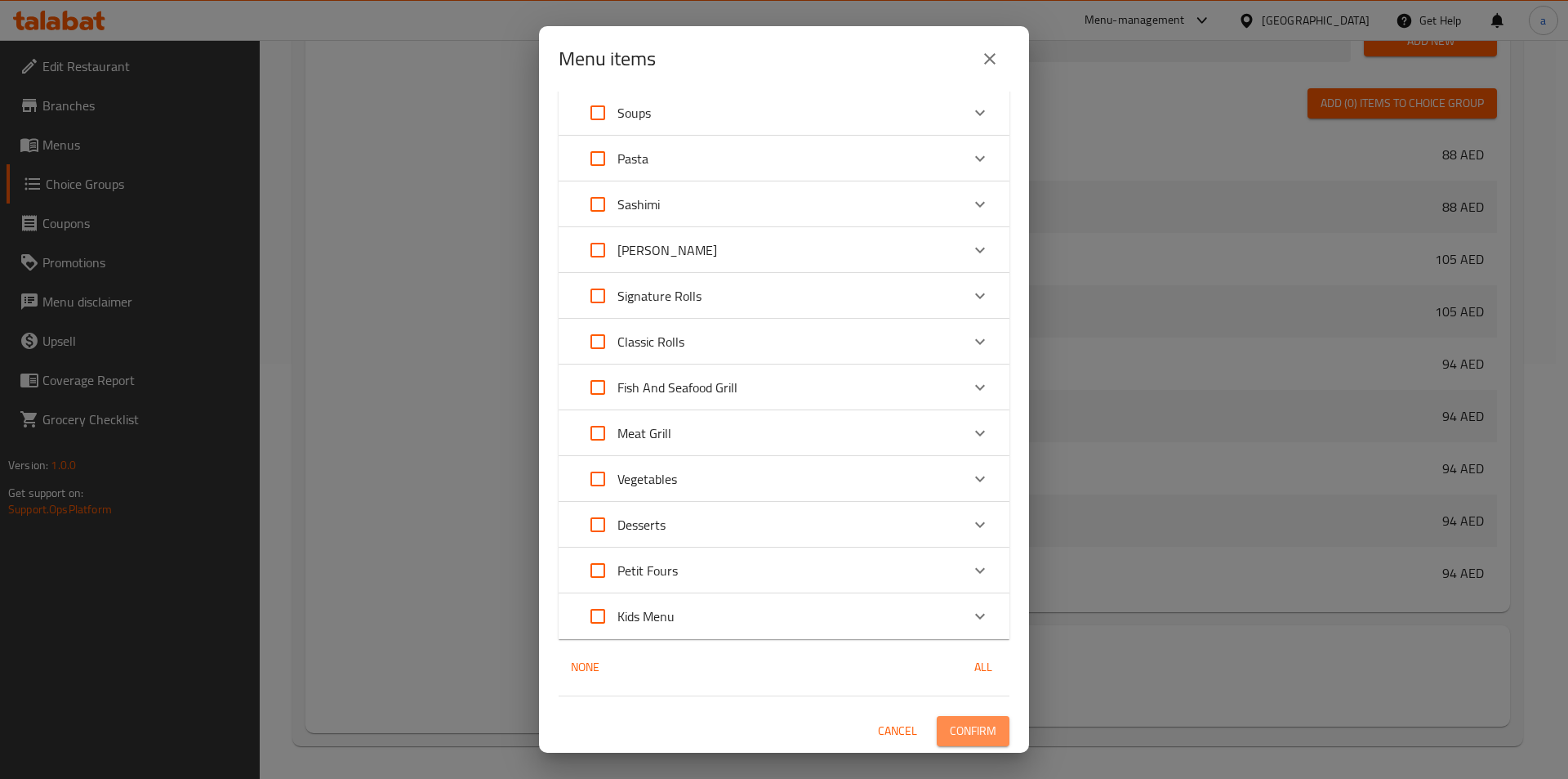
click at [974, 727] on span "Confirm" at bounding box center [973, 731] width 46 height 20
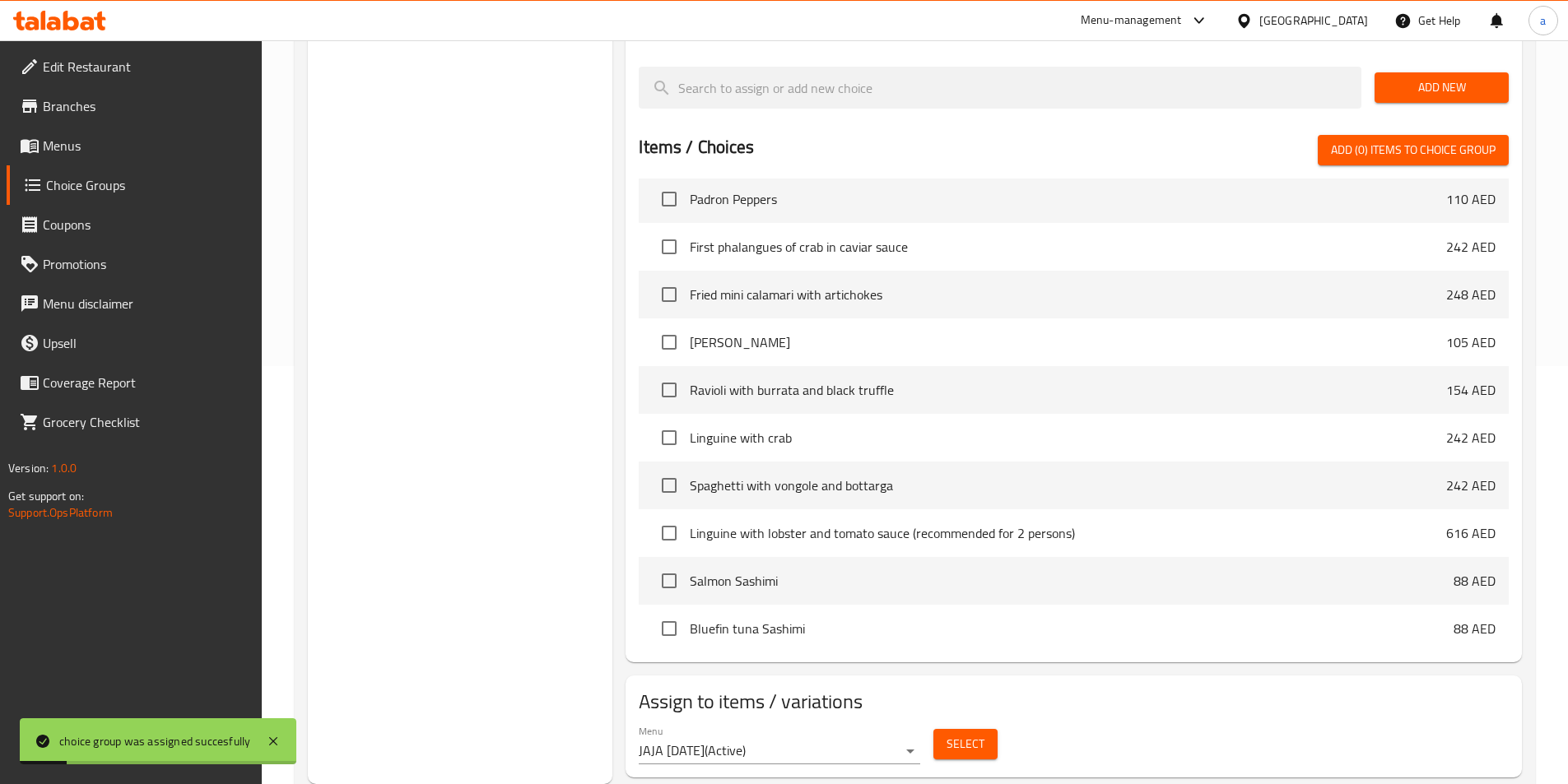
scroll to position [164, 0]
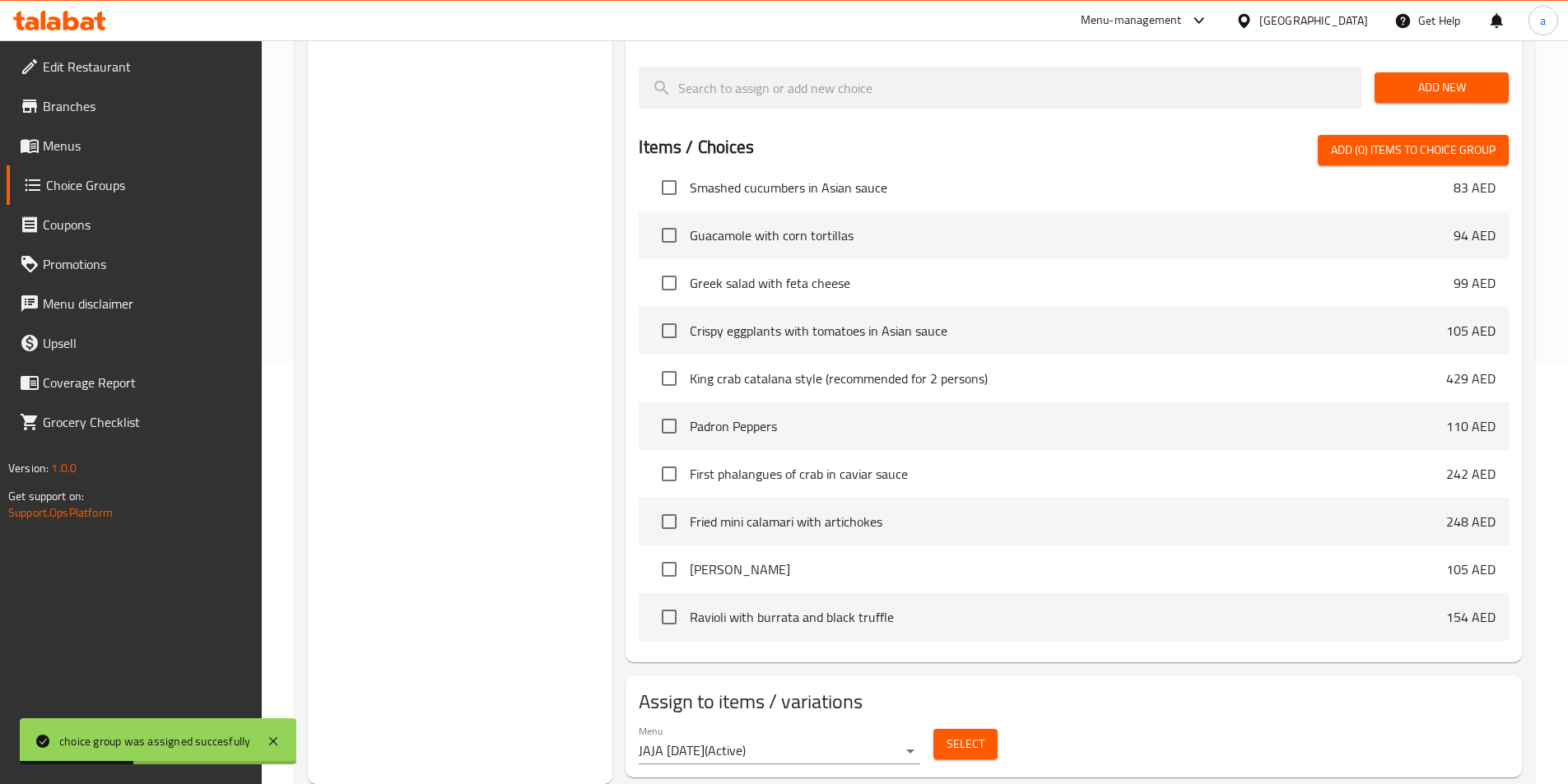
click at [87, 152] on span "Menus" at bounding box center [146, 146] width 206 height 19
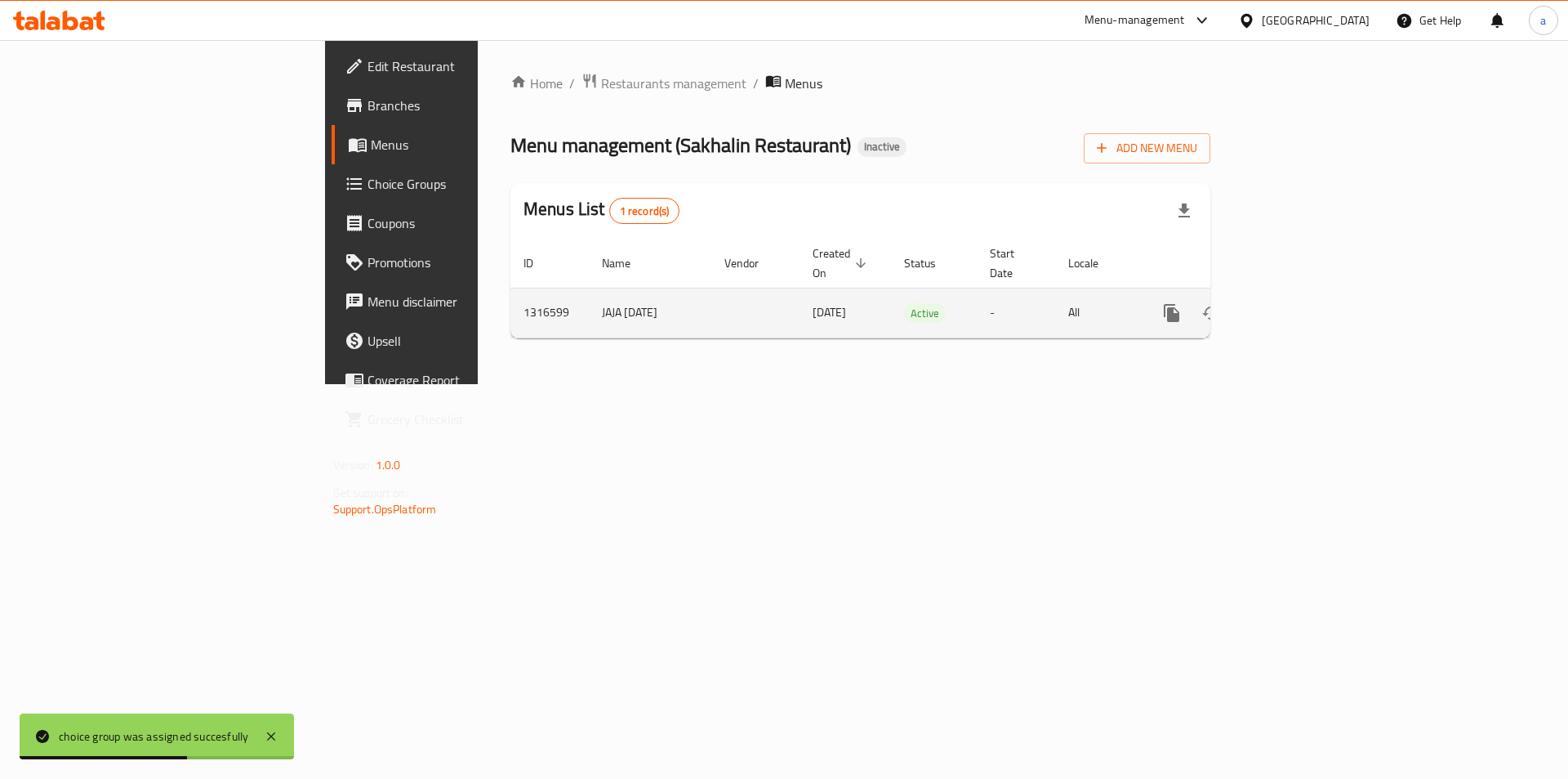
click at [1297, 306] on icon "enhanced table" at bounding box center [1289, 313] width 14 height 14
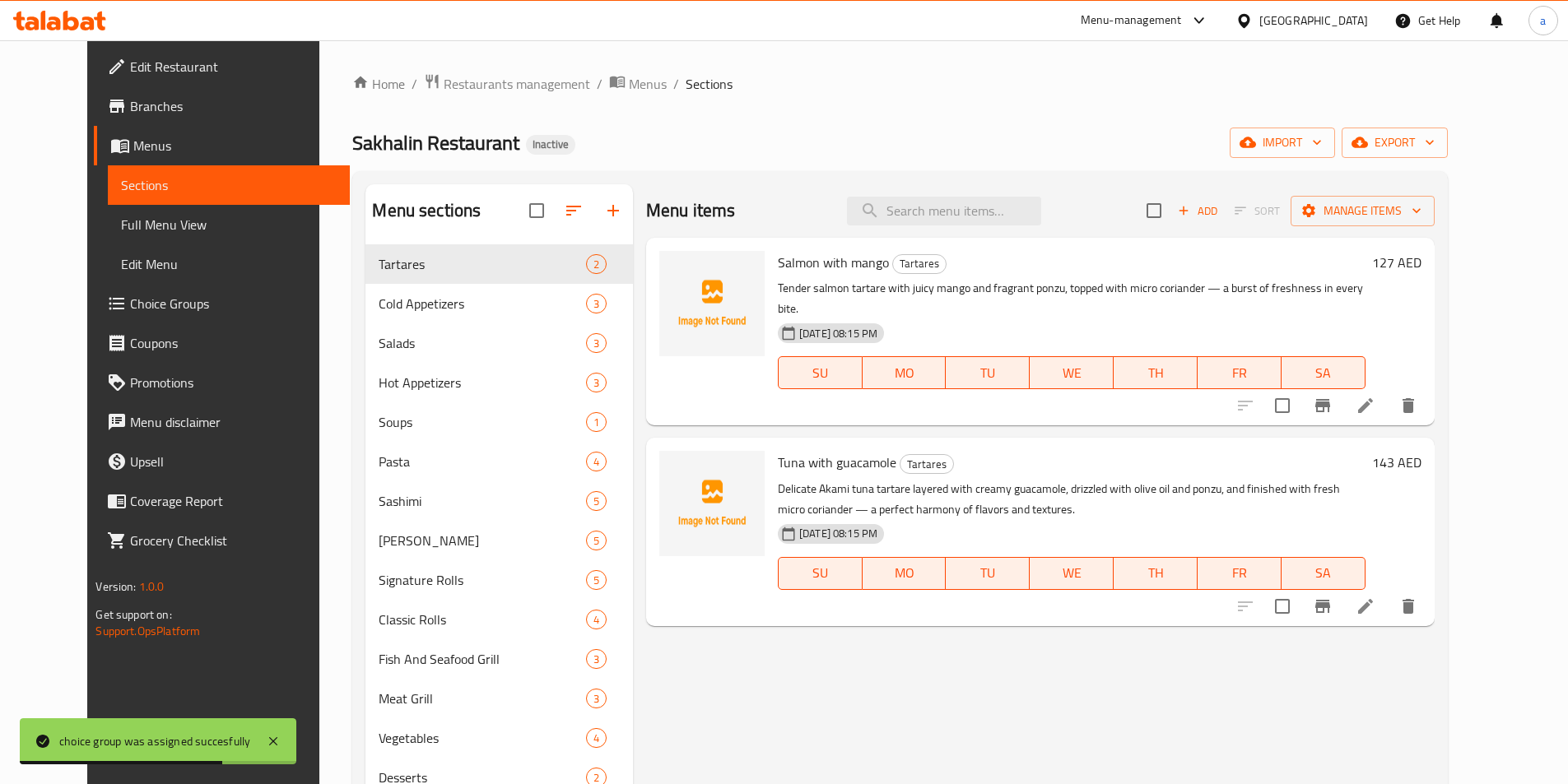
click at [121, 217] on span "Full Menu View" at bounding box center [227, 224] width 215 height 19
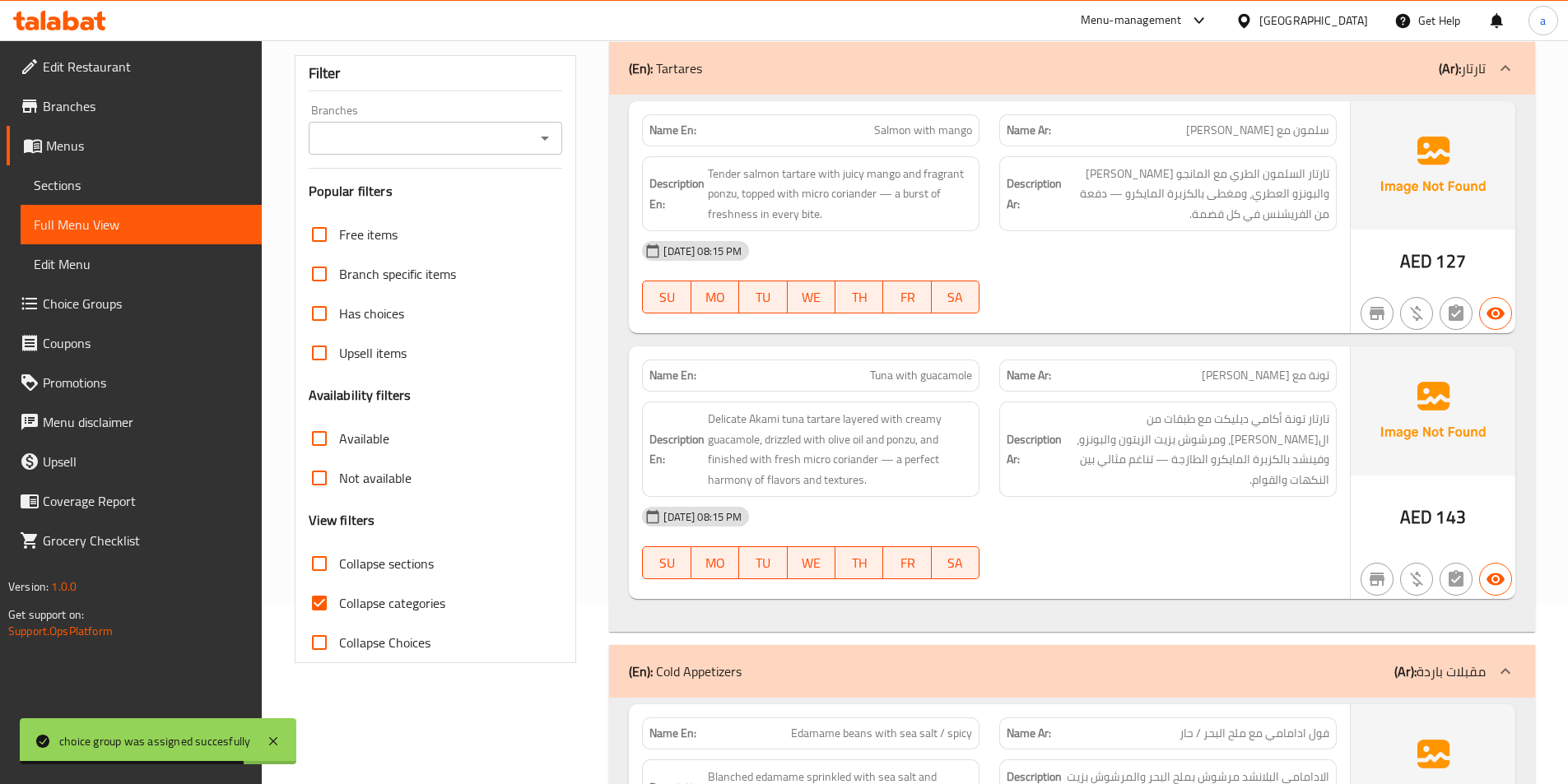
scroll to position [329, 0]
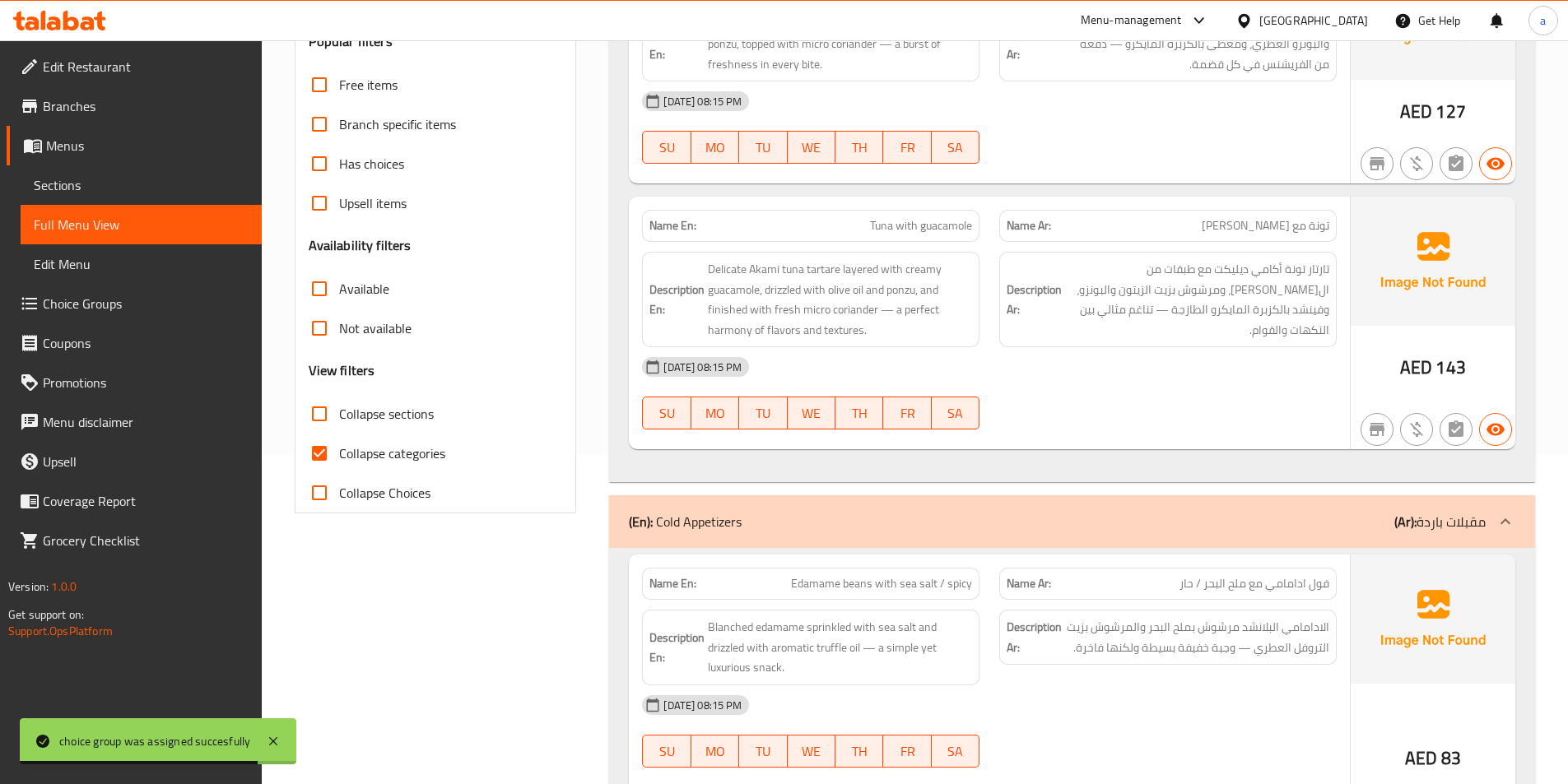
click at [356, 447] on span "Collapse categories" at bounding box center [392, 453] width 106 height 19
click at [339, 447] on input "Collapse categories" at bounding box center [319, 453] width 40 height 40
checkbox input "false"
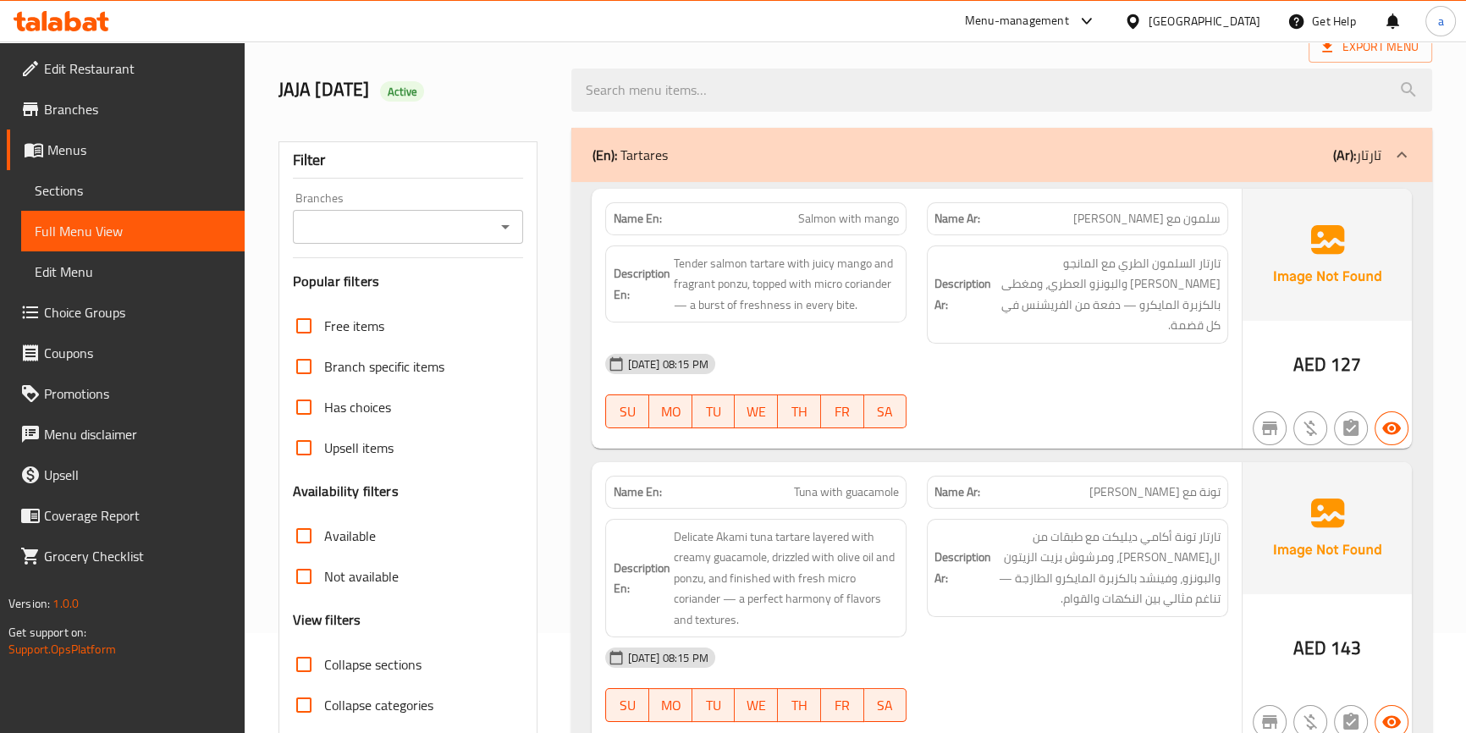
scroll to position [76, 0]
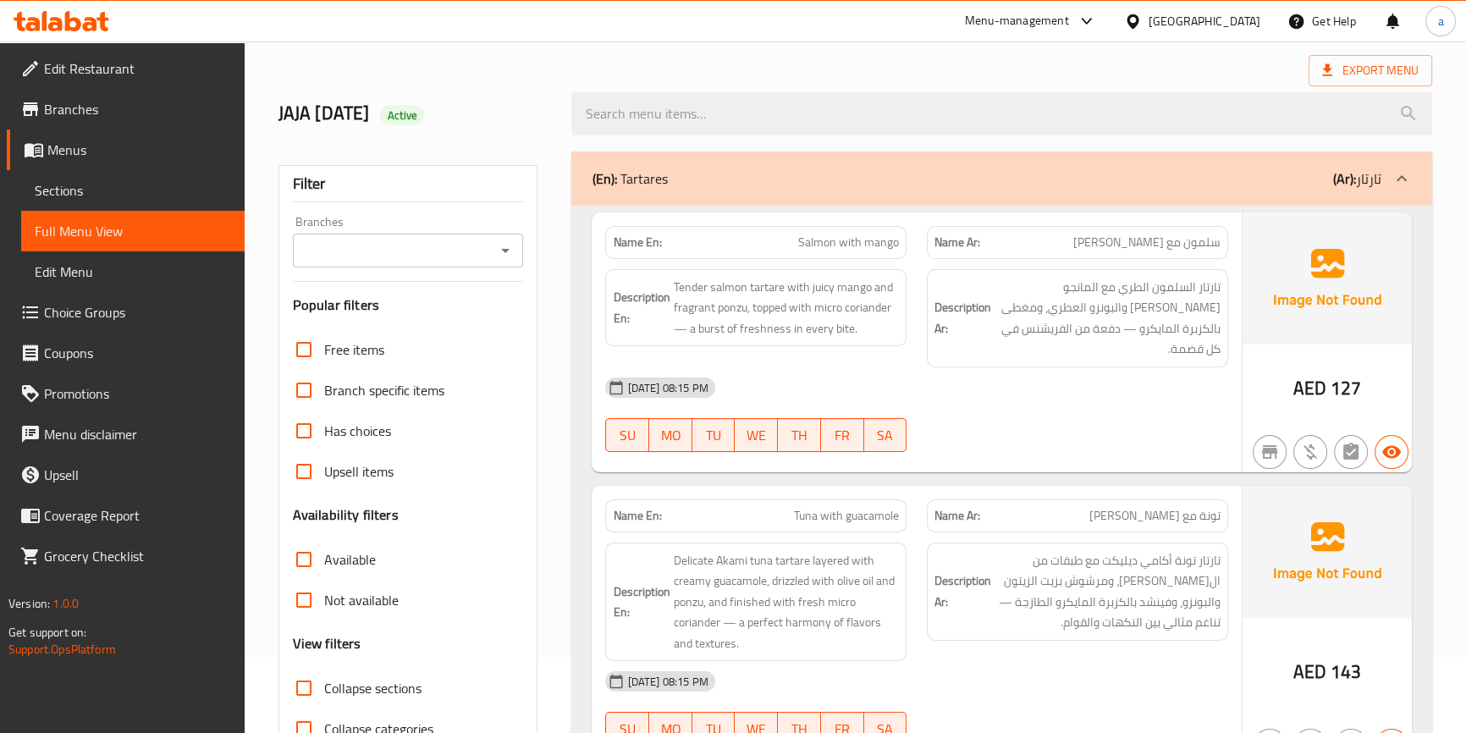
click at [1245, 316] on img at bounding box center [1327, 278] width 169 height 132
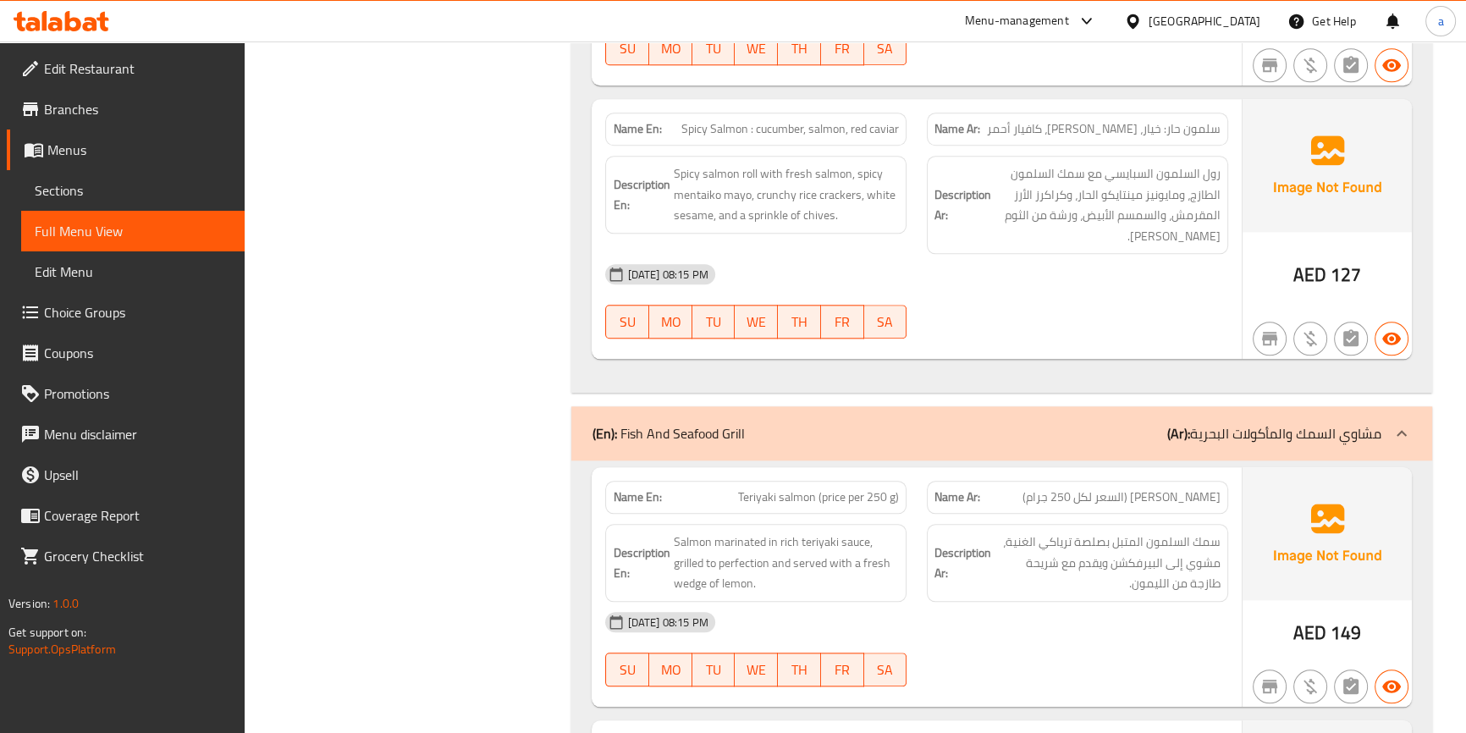
scroll to position [10155, 0]
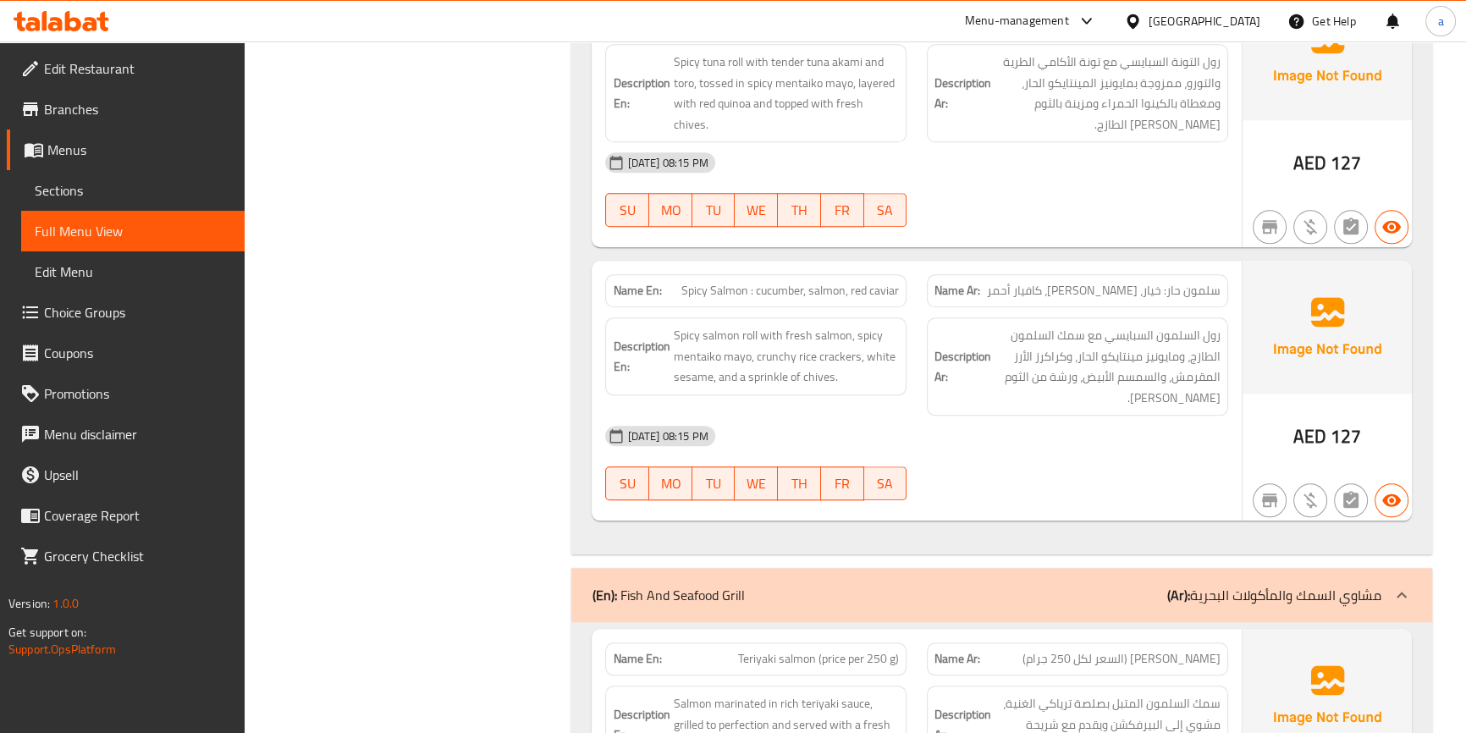
click at [68, 183] on span "Sections" at bounding box center [133, 190] width 196 height 20
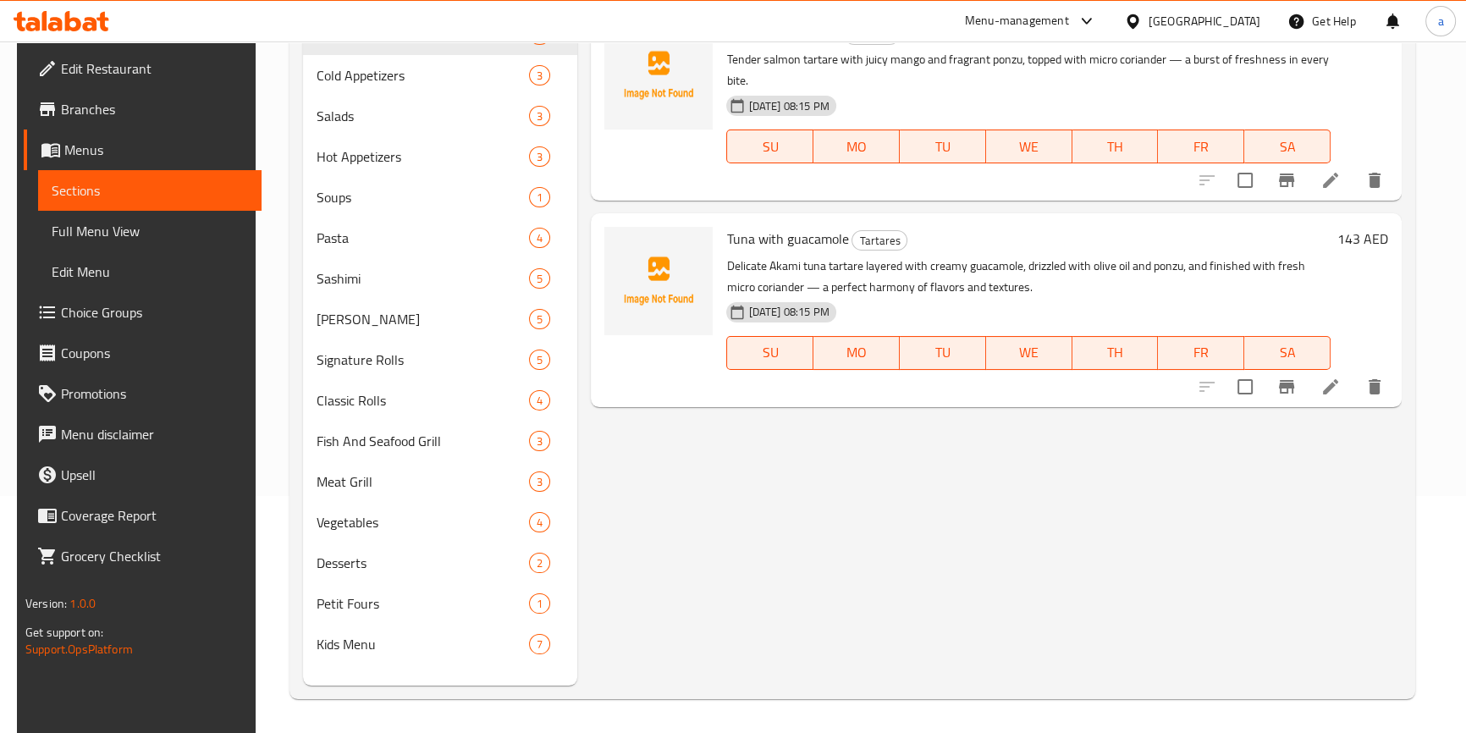
scroll to position [237, 0]
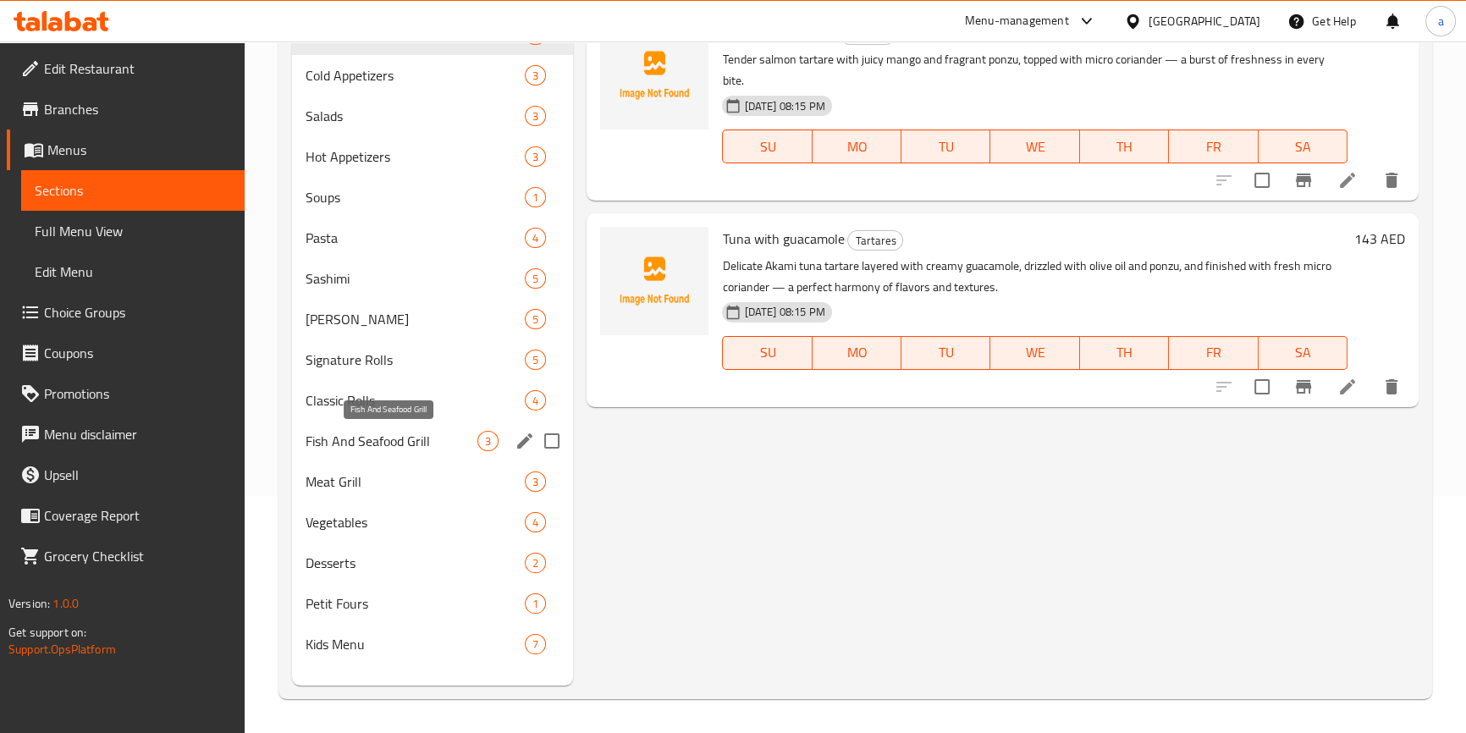
click at [380, 437] on span "Fish And Seafood Grill" at bounding box center [392, 441] width 173 height 20
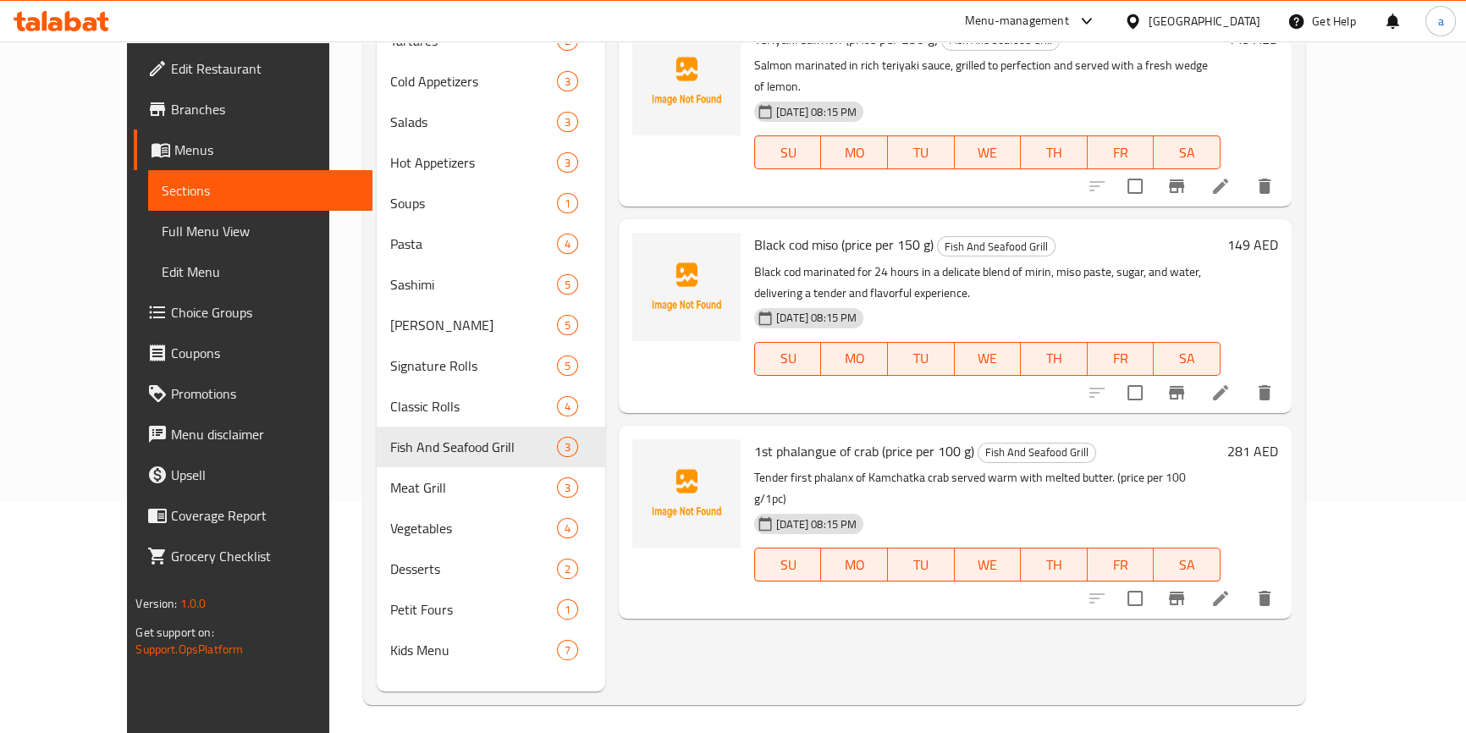
scroll to position [237, 0]
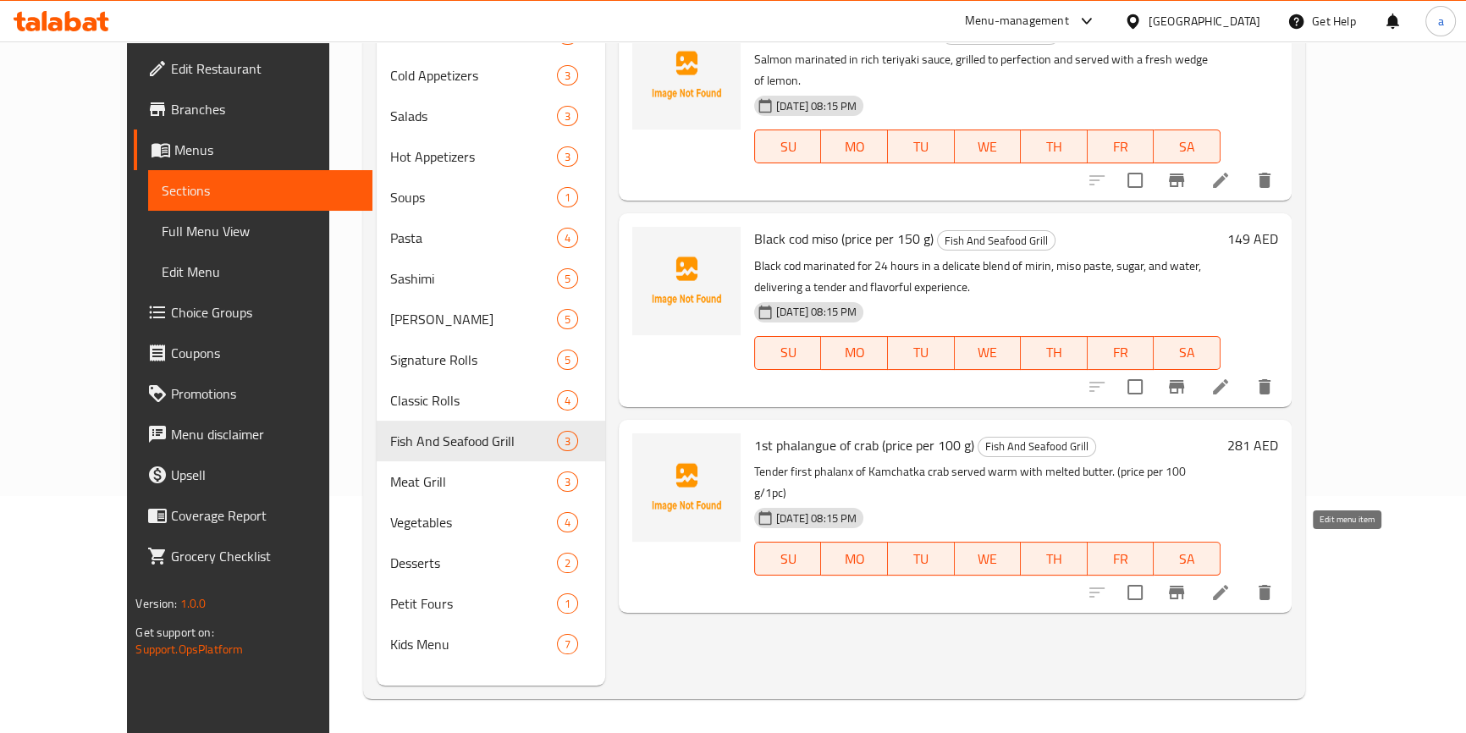
click at [1231, 582] on icon at bounding box center [1220, 592] width 20 height 20
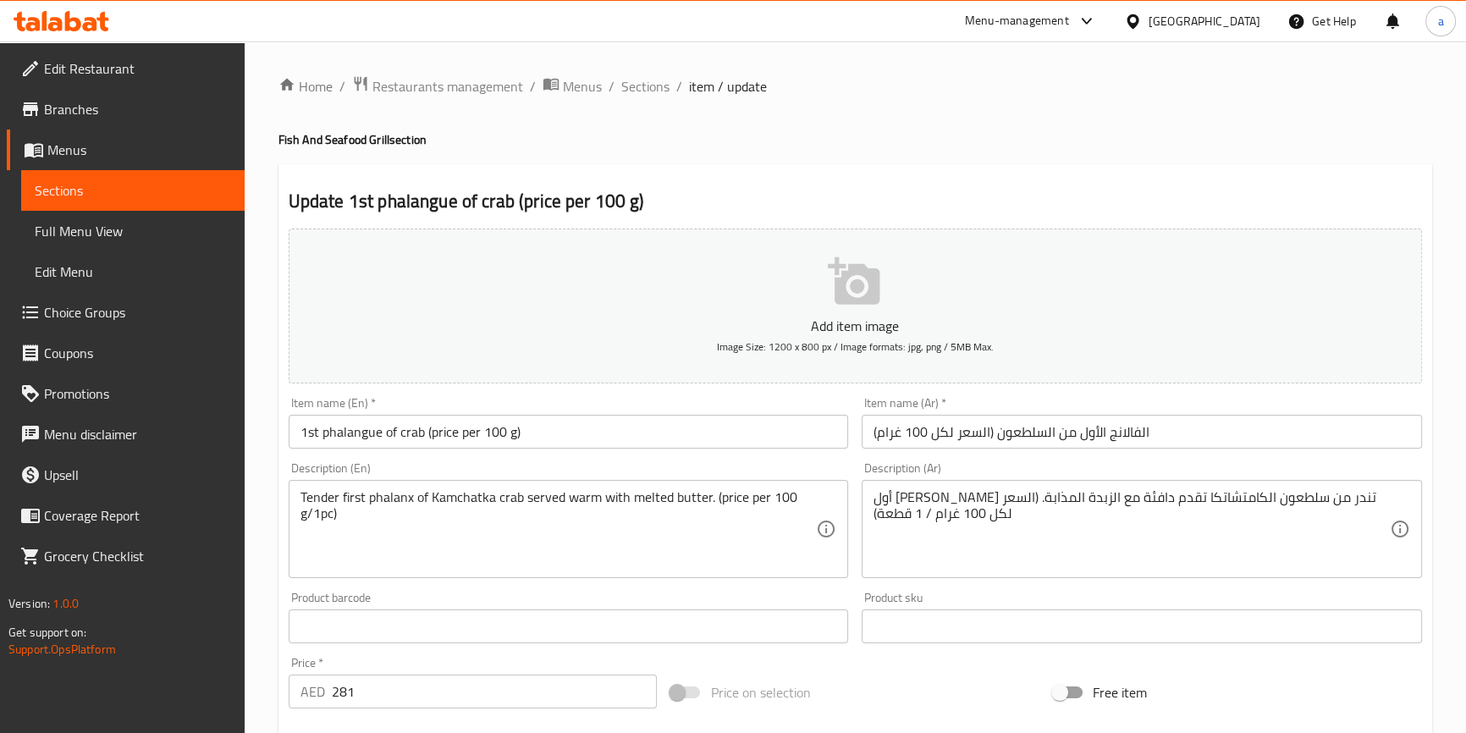
scroll to position [76, 0]
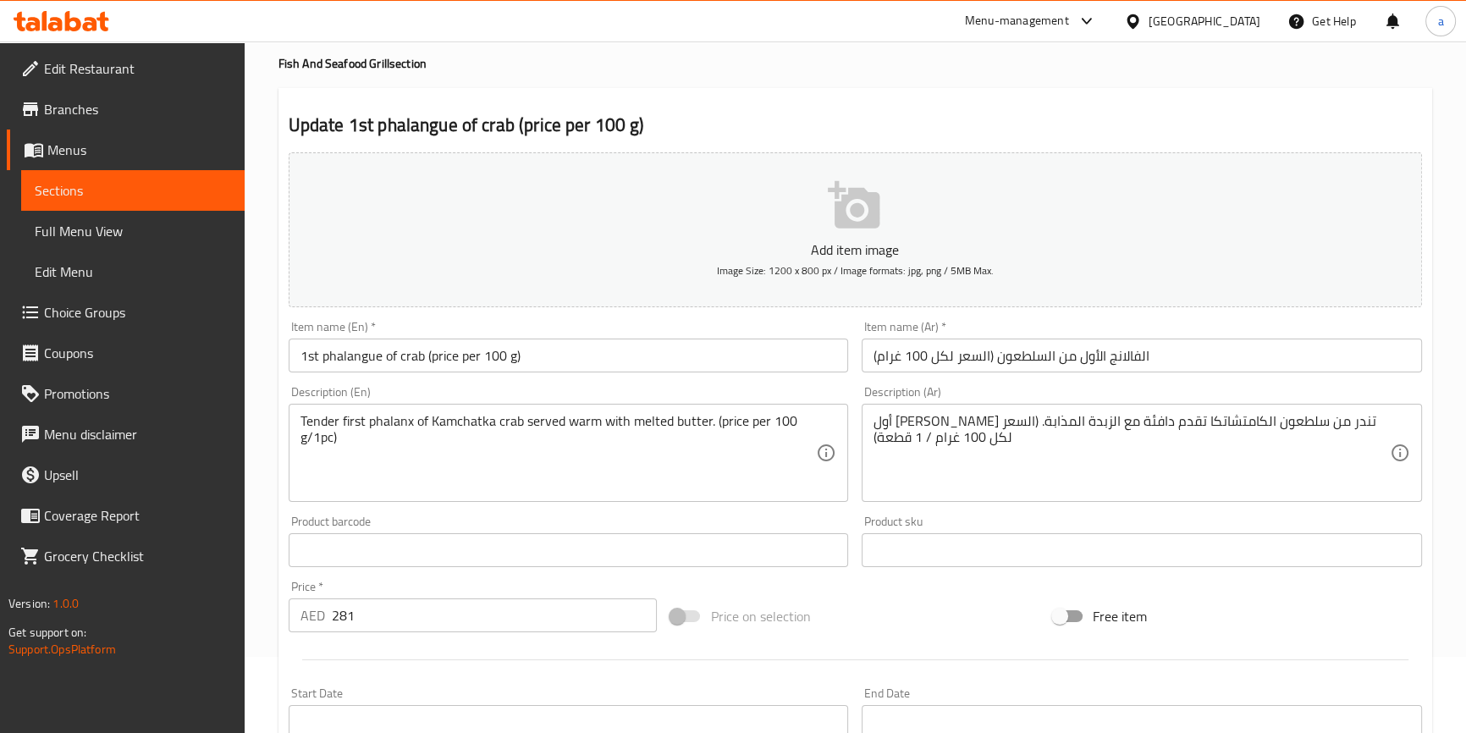
click at [382, 357] on input "1st phalangue of crab (price per 100 g)" at bounding box center [569, 356] width 560 height 34
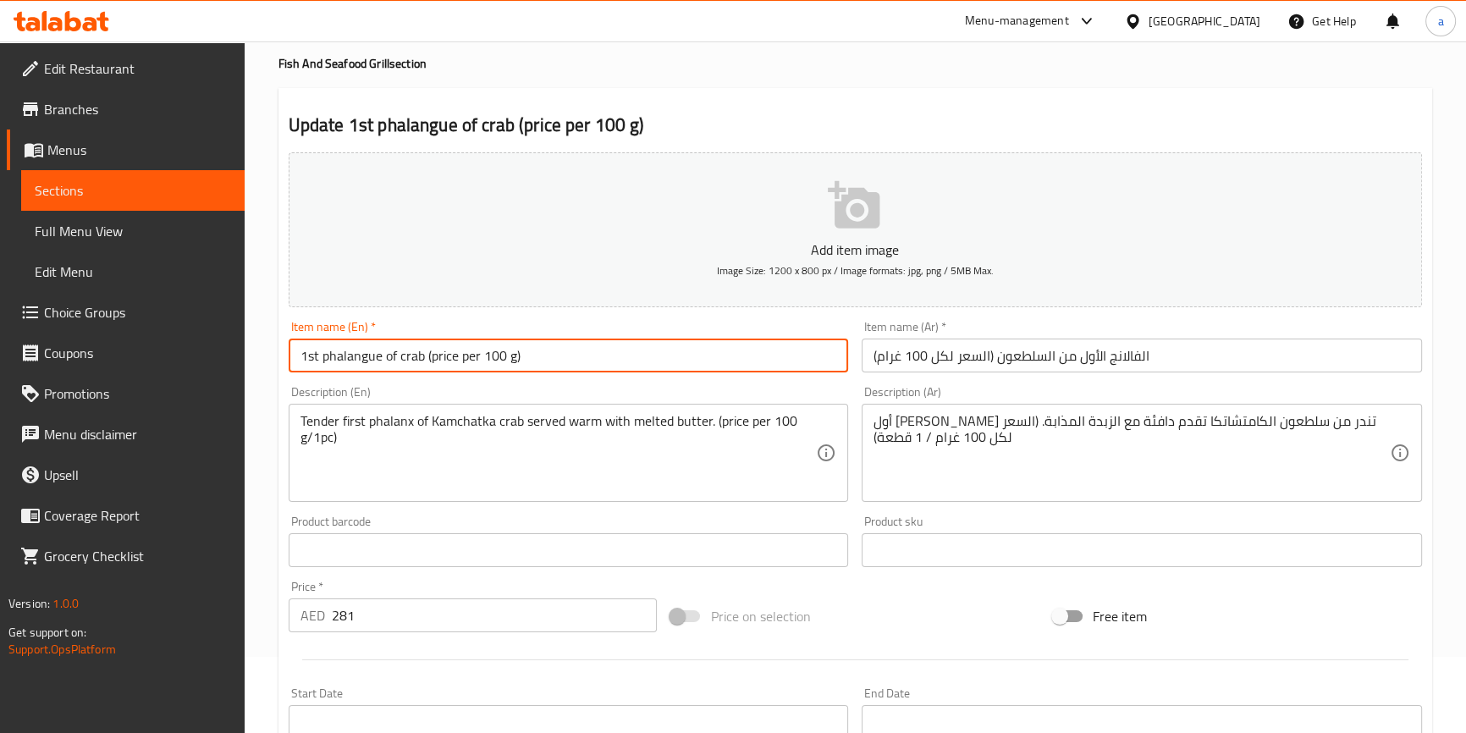
click at [382, 357] on input "1st phalangue of crab (price per 100 g)" at bounding box center [569, 356] width 560 height 34
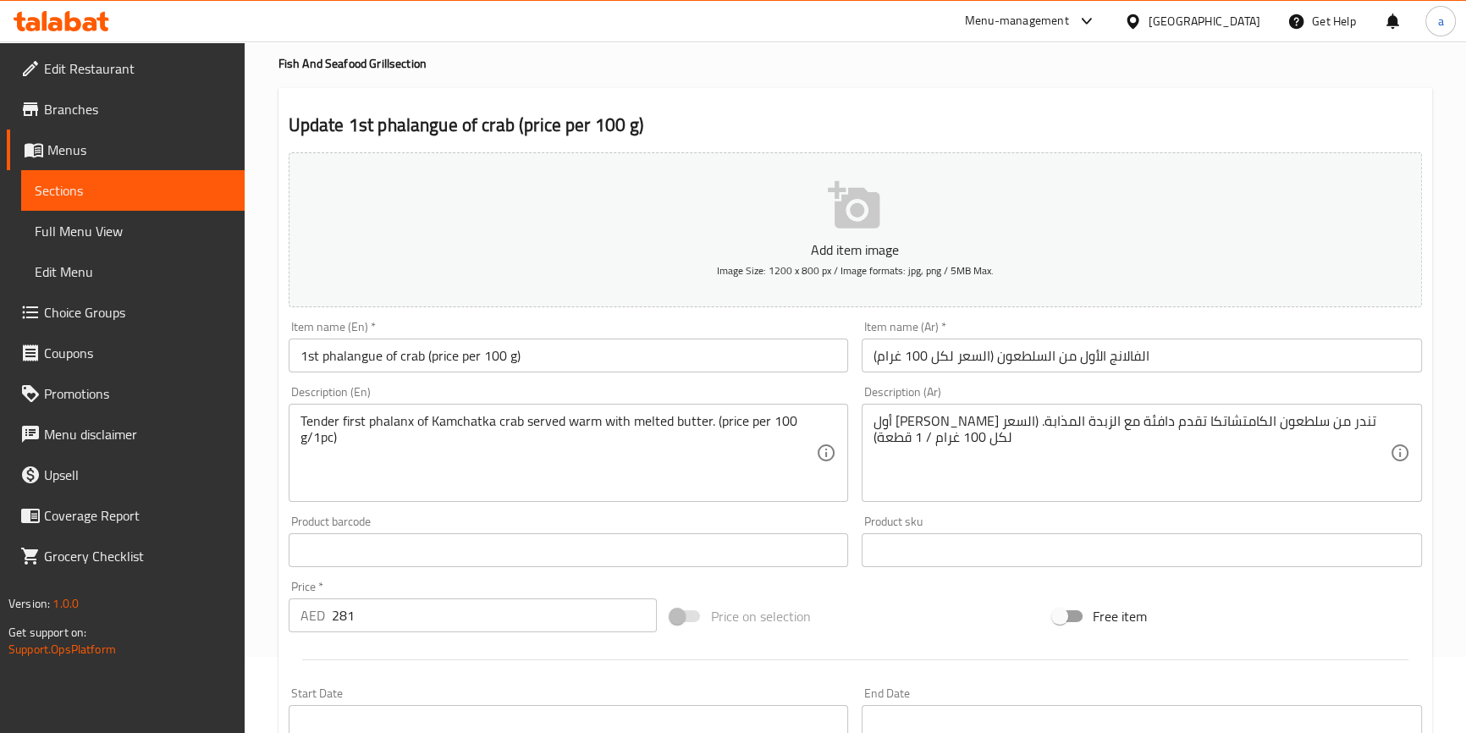
click at [449, 356] on input "1st phalangue of crab (price per 100 g)" at bounding box center [569, 356] width 560 height 34
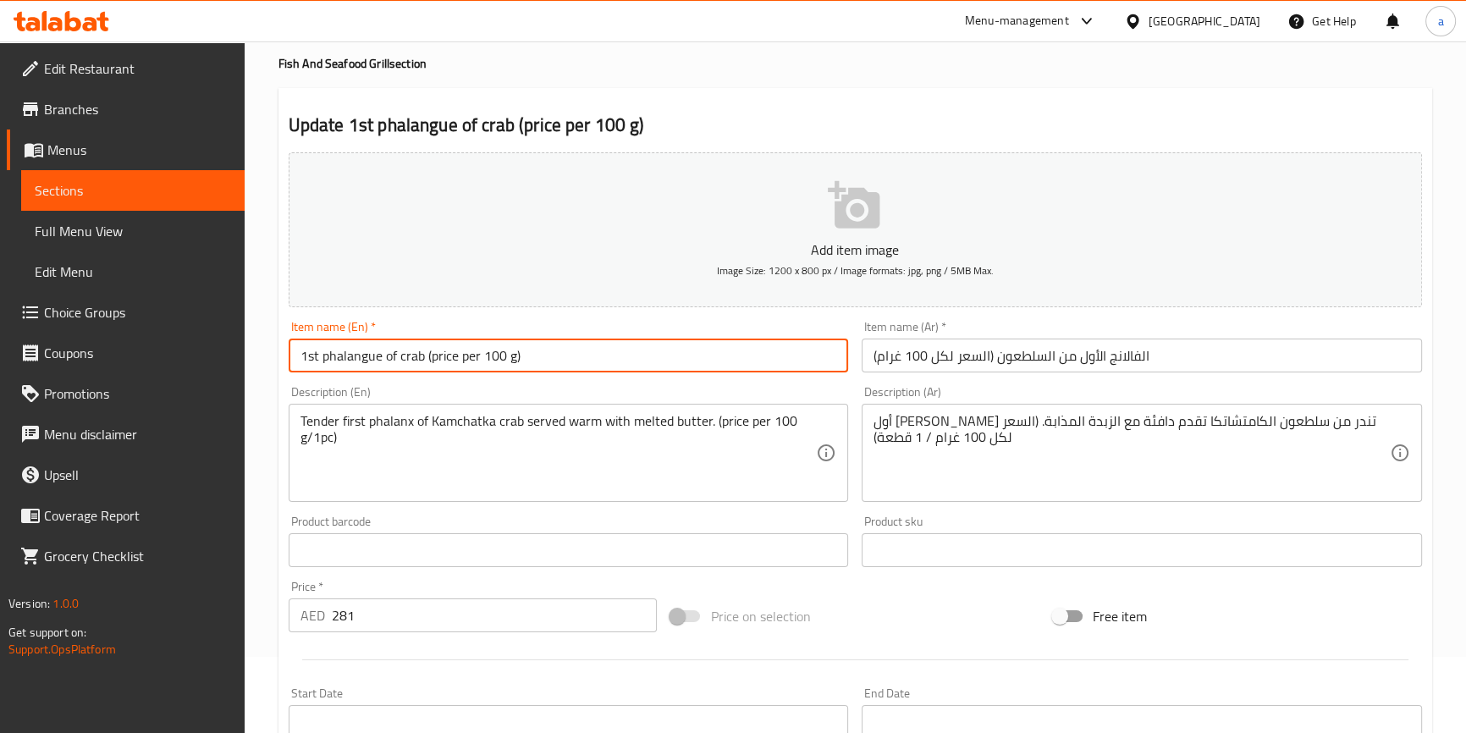
drag, startPoint x: 423, startPoint y: 355, endPoint x: 485, endPoint y: 356, distance: 61.8
click at [485, 356] on input "1st phalangue of crab (price per 100 g)" at bounding box center [569, 356] width 560 height 34
click at [467, 355] on input "1st phalangue of crab (price per 100 g)" at bounding box center [569, 356] width 560 height 34
drag, startPoint x: 427, startPoint y: 356, endPoint x: 565, endPoint y: 354, distance: 138.0
click at [565, 354] on input "1st phalangue of crab (price per 100 g)" at bounding box center [569, 356] width 560 height 34
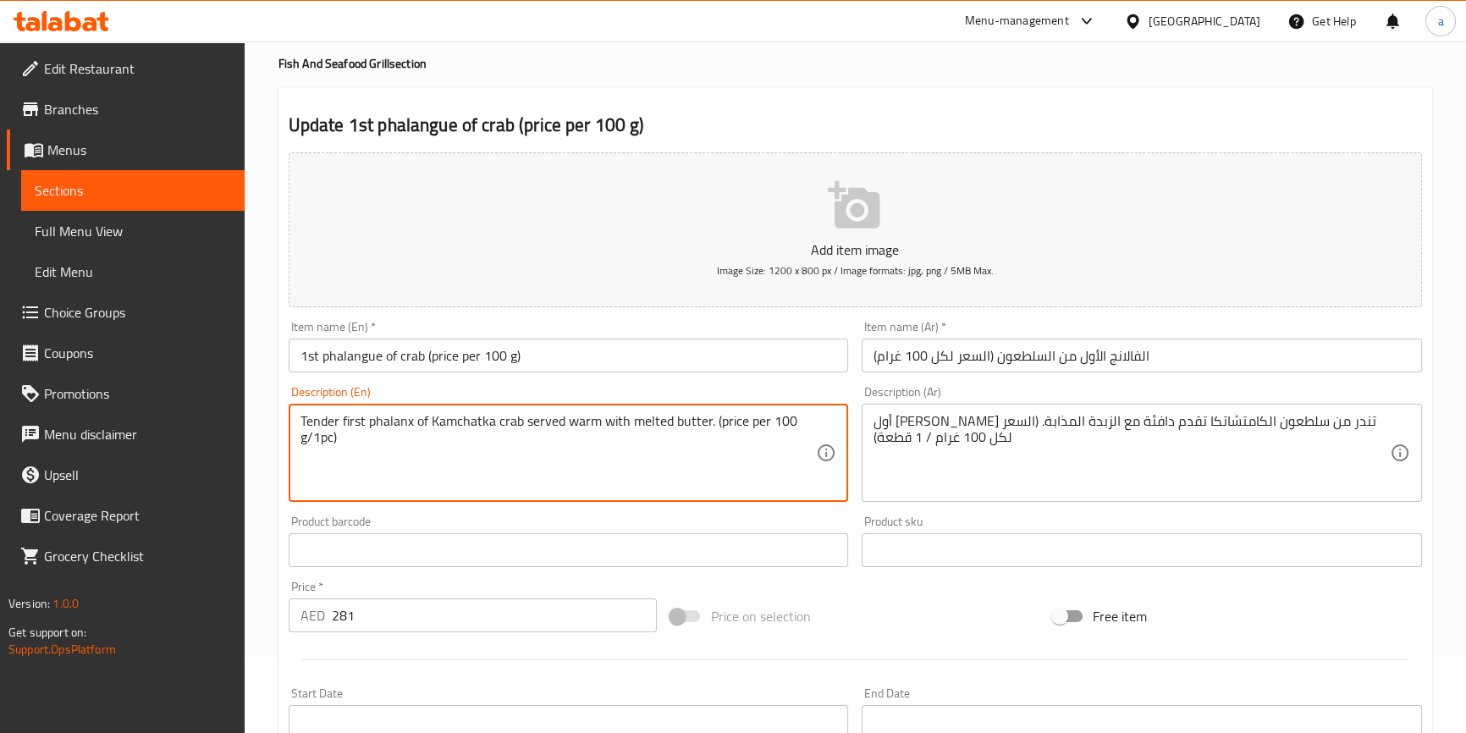
drag, startPoint x: 713, startPoint y: 418, endPoint x: 744, endPoint y: 478, distance: 67.8
click at [498, 459] on textarea "Tender first phalanx of Kamchatka crab served warm with melted butter. (price p…" at bounding box center [559, 453] width 516 height 80
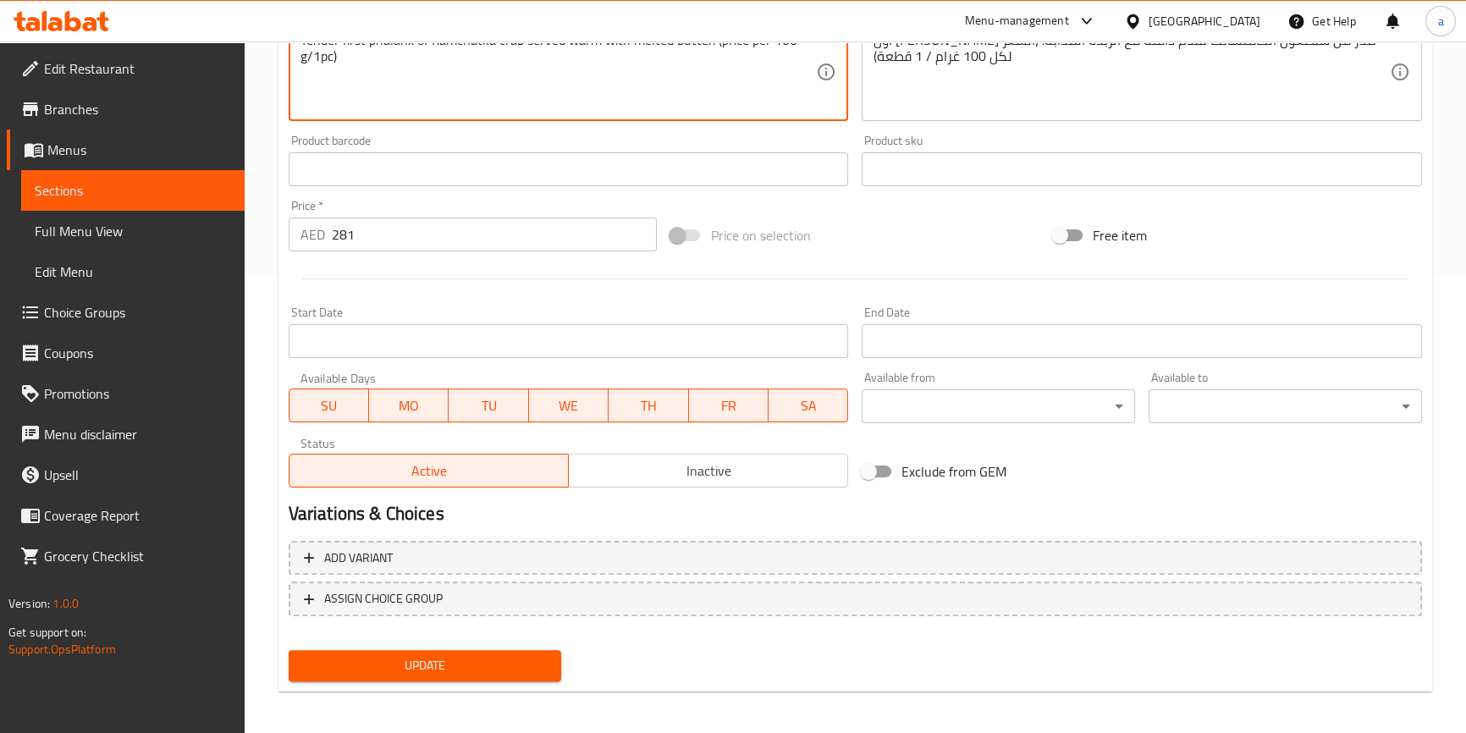
scroll to position [461, 0]
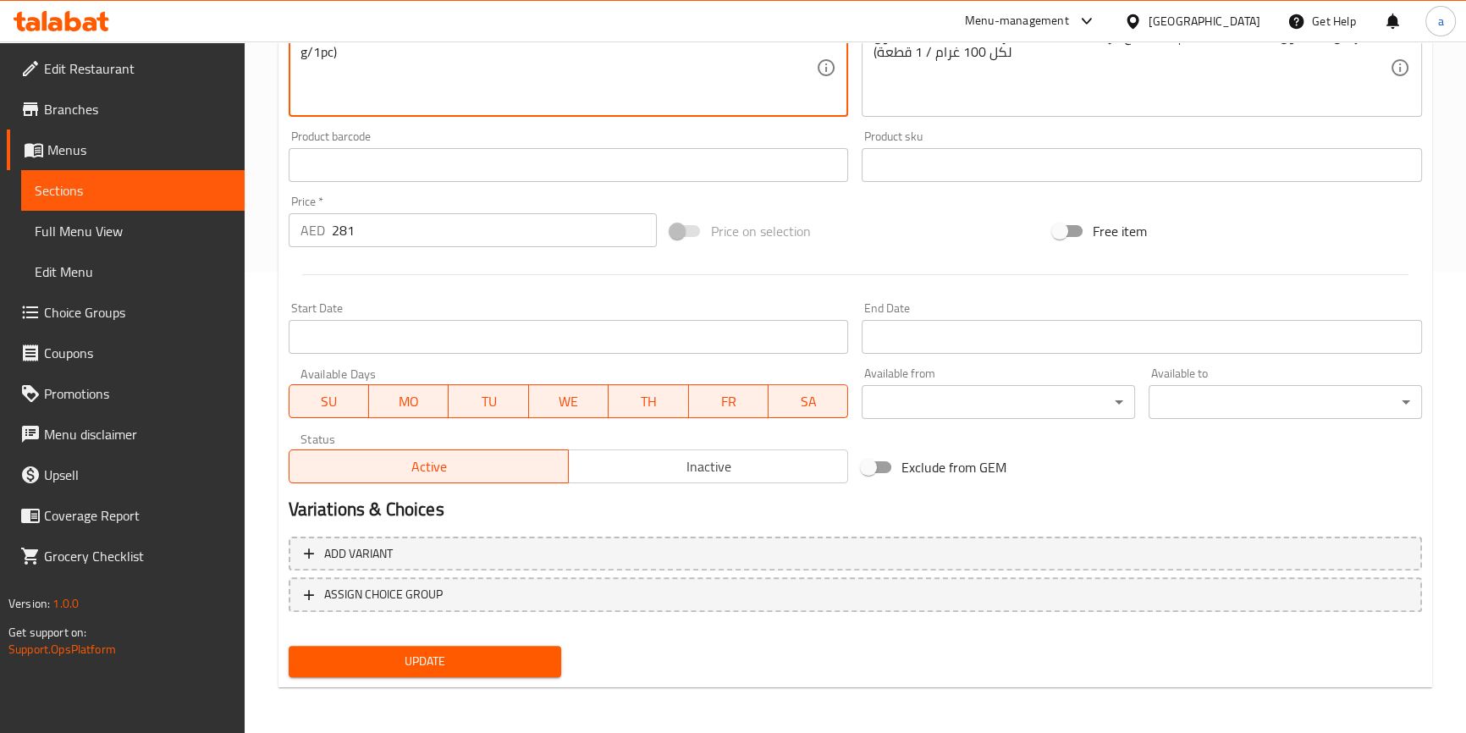
click at [432, 669] on span "Update" at bounding box center [425, 661] width 246 height 21
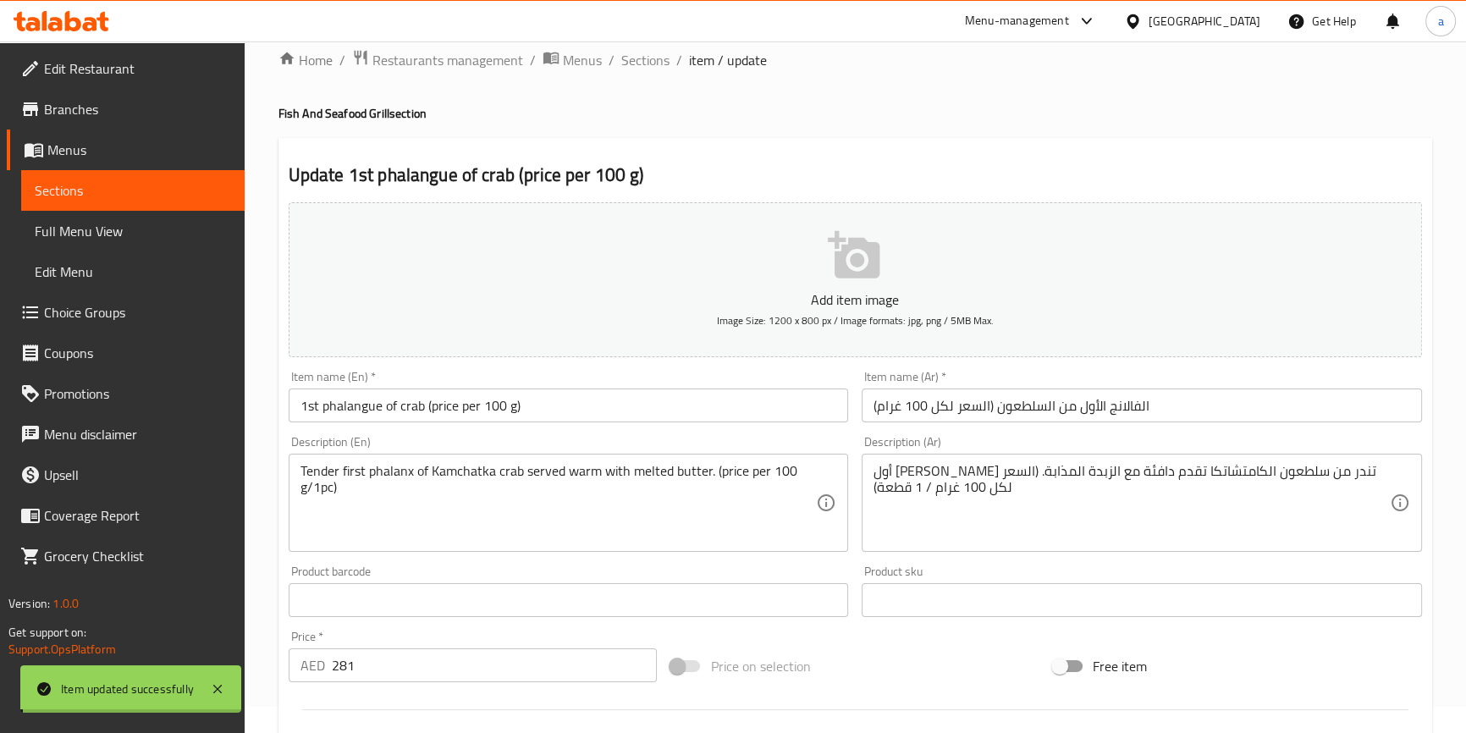
scroll to position [0, 0]
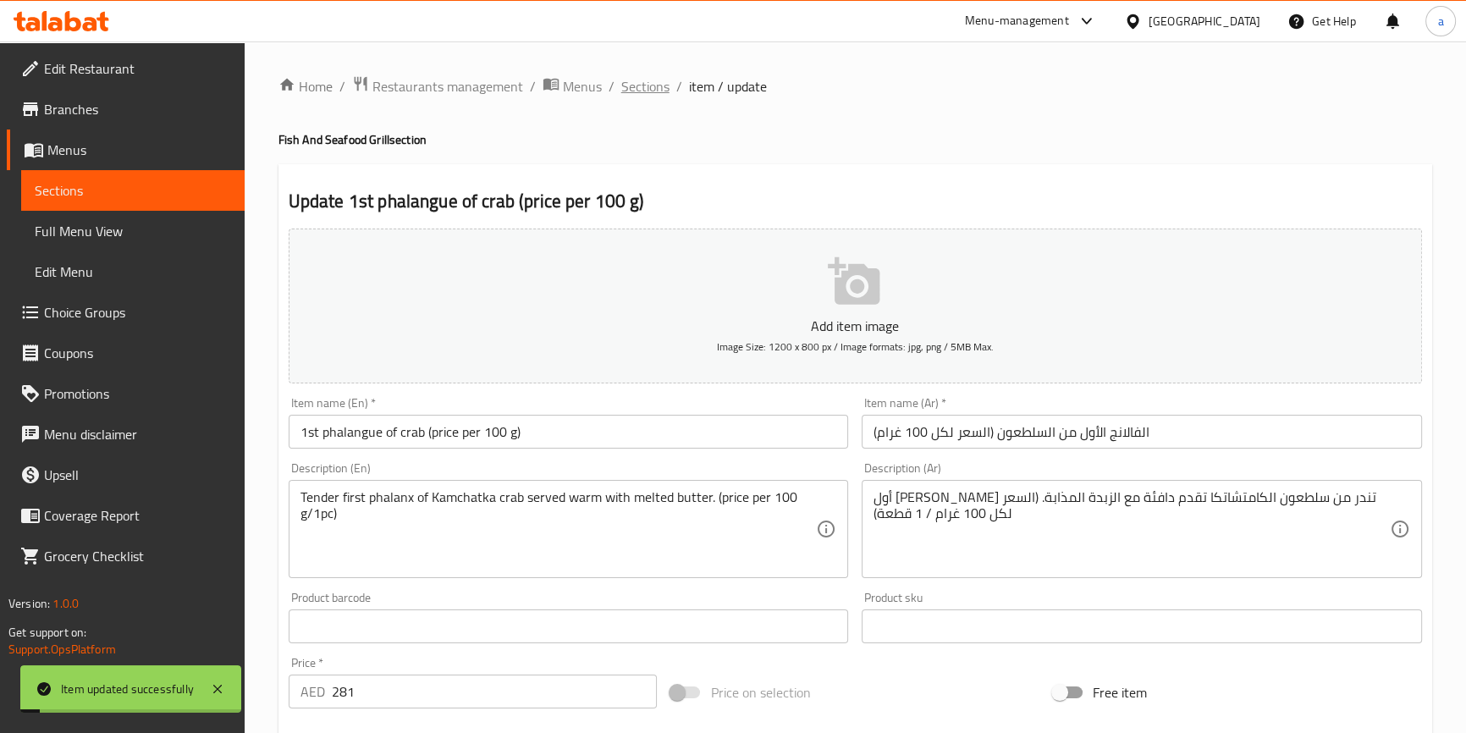
click at [638, 91] on span "Sections" at bounding box center [645, 86] width 48 height 20
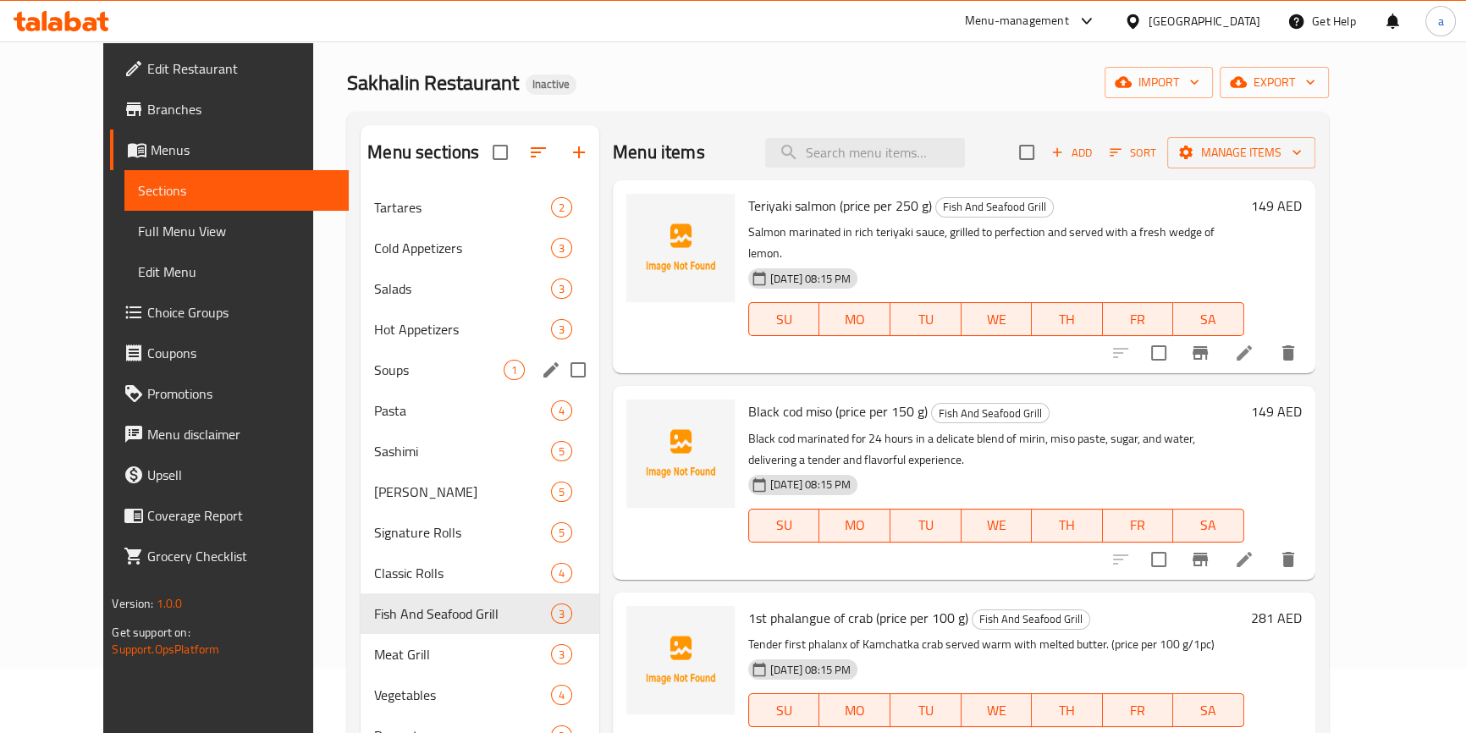
scroll to position [153, 0]
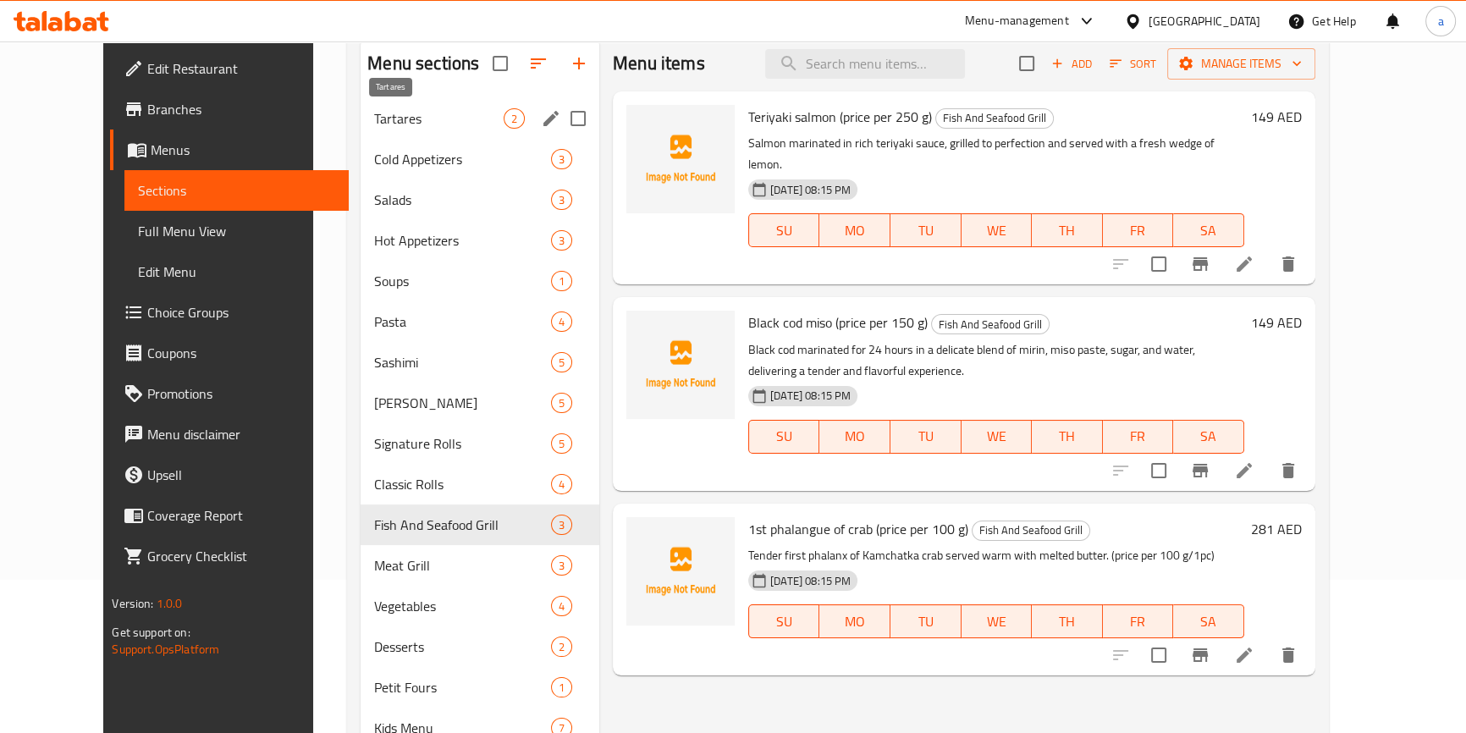
click at [374, 115] on span "Tartares" at bounding box center [439, 118] width 130 height 20
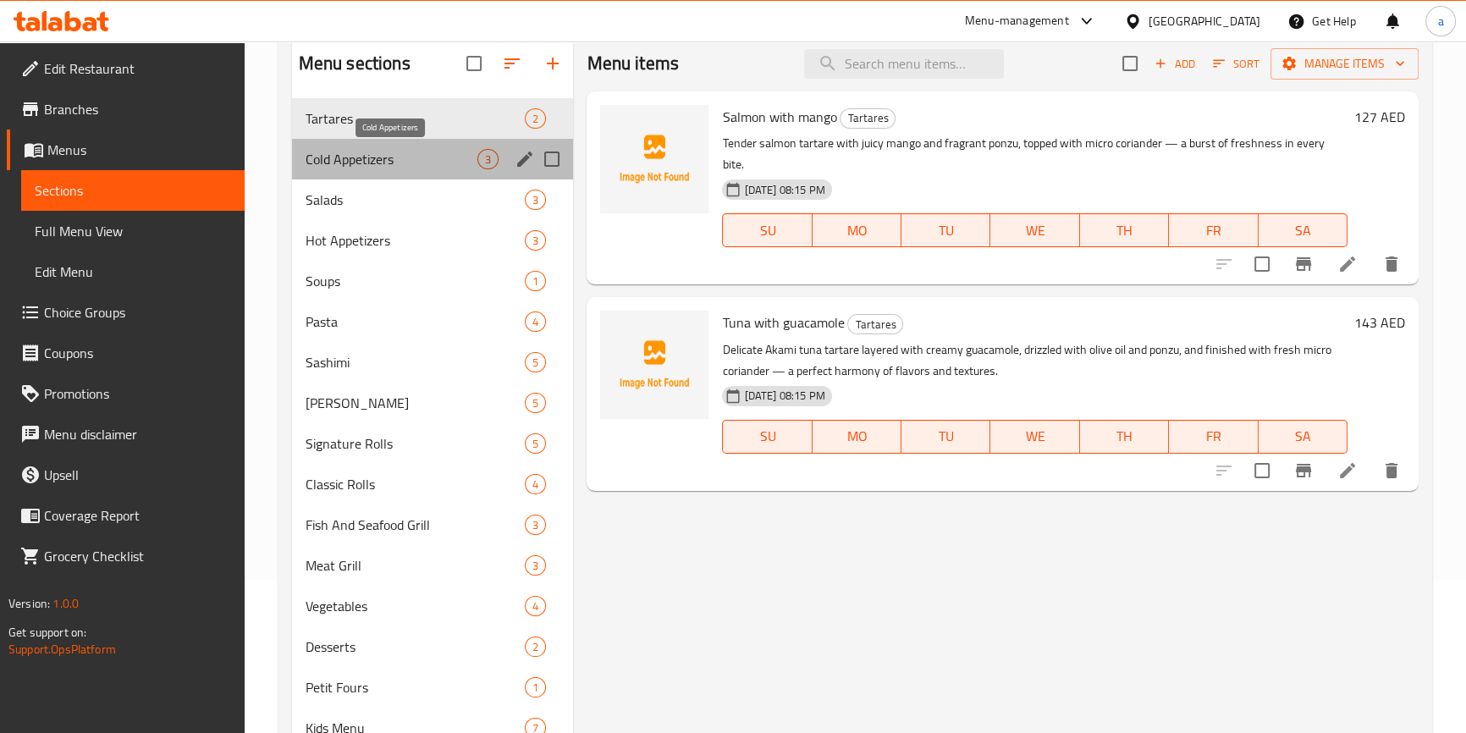
click at [380, 163] on span "Cold Appetizers" at bounding box center [392, 159] width 173 height 20
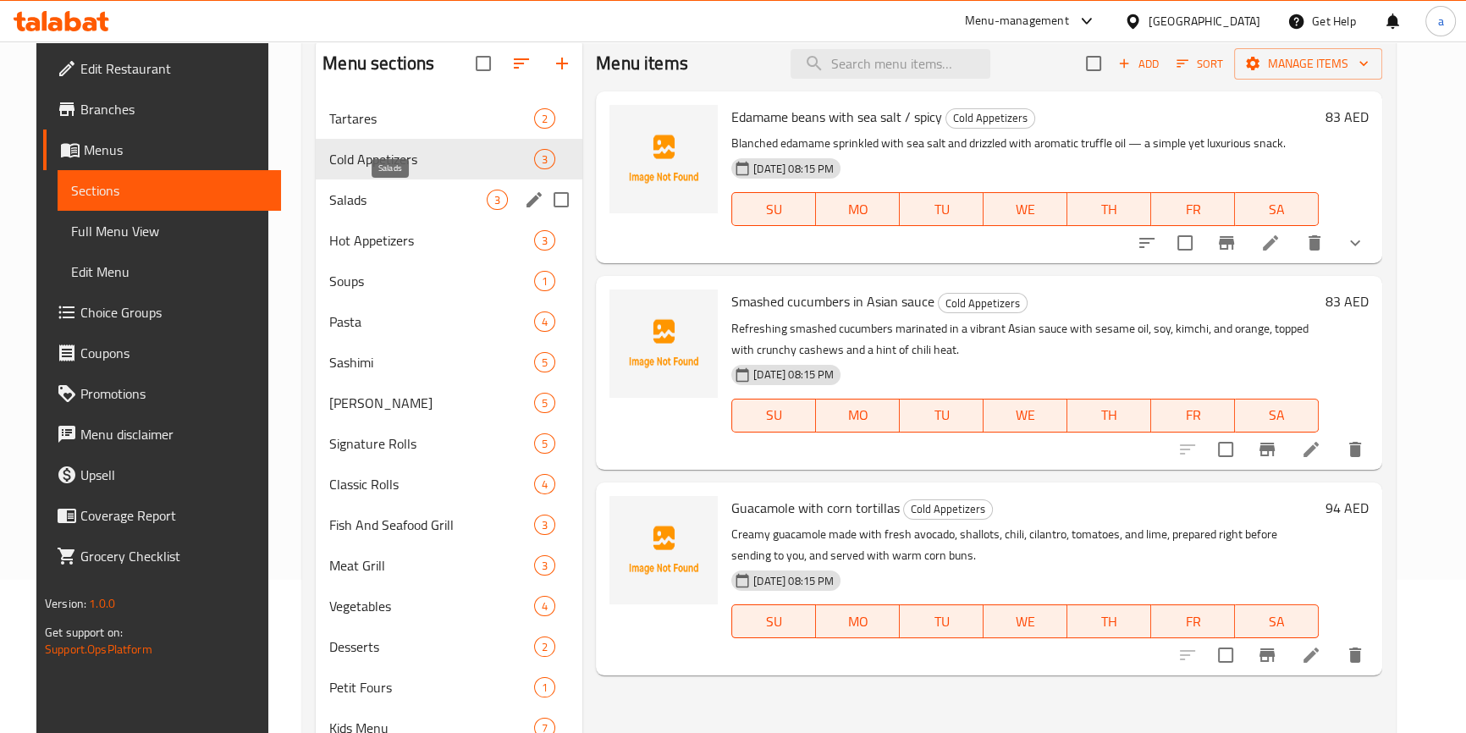
click at [347, 199] on span "Salads" at bounding box center [407, 200] width 157 height 20
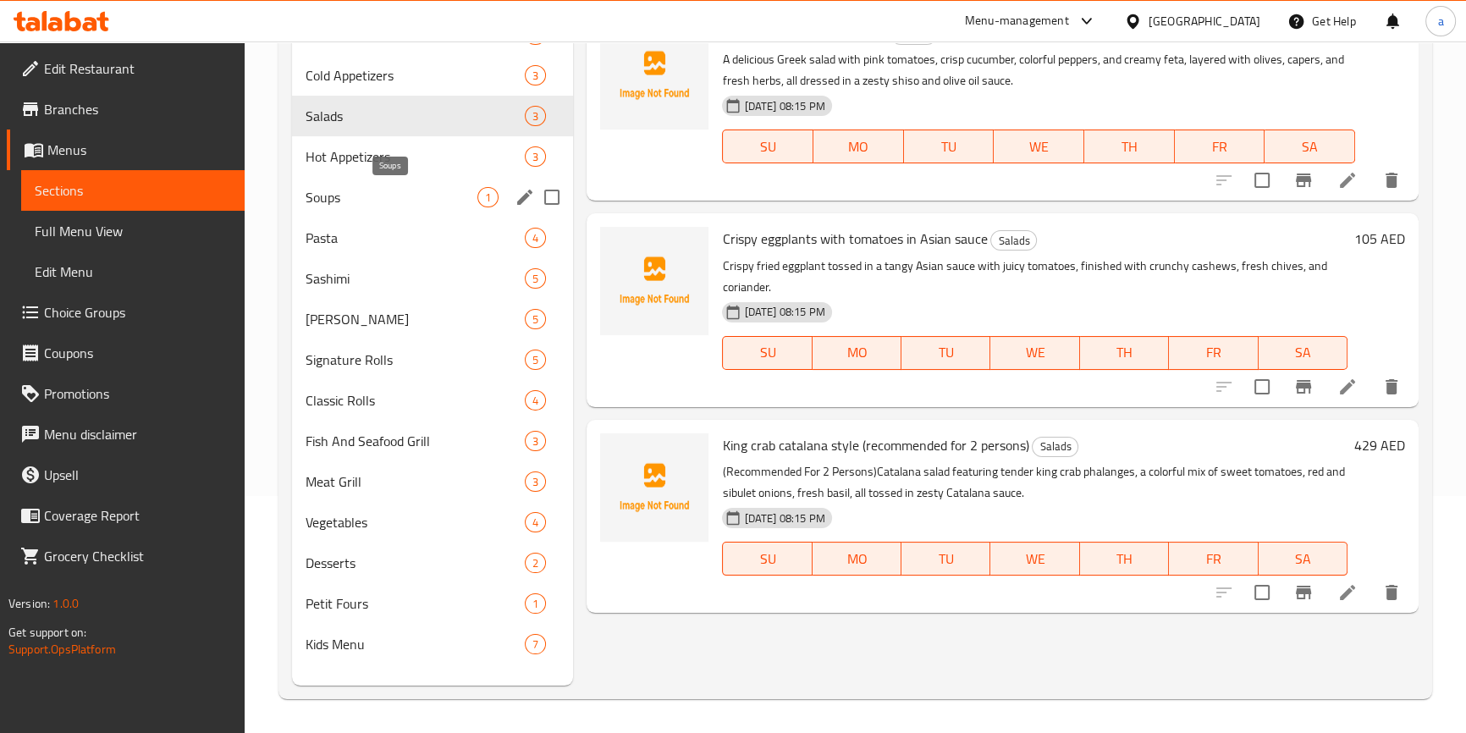
scroll to position [237, 0]
click at [1353, 584] on icon at bounding box center [1347, 592] width 20 height 20
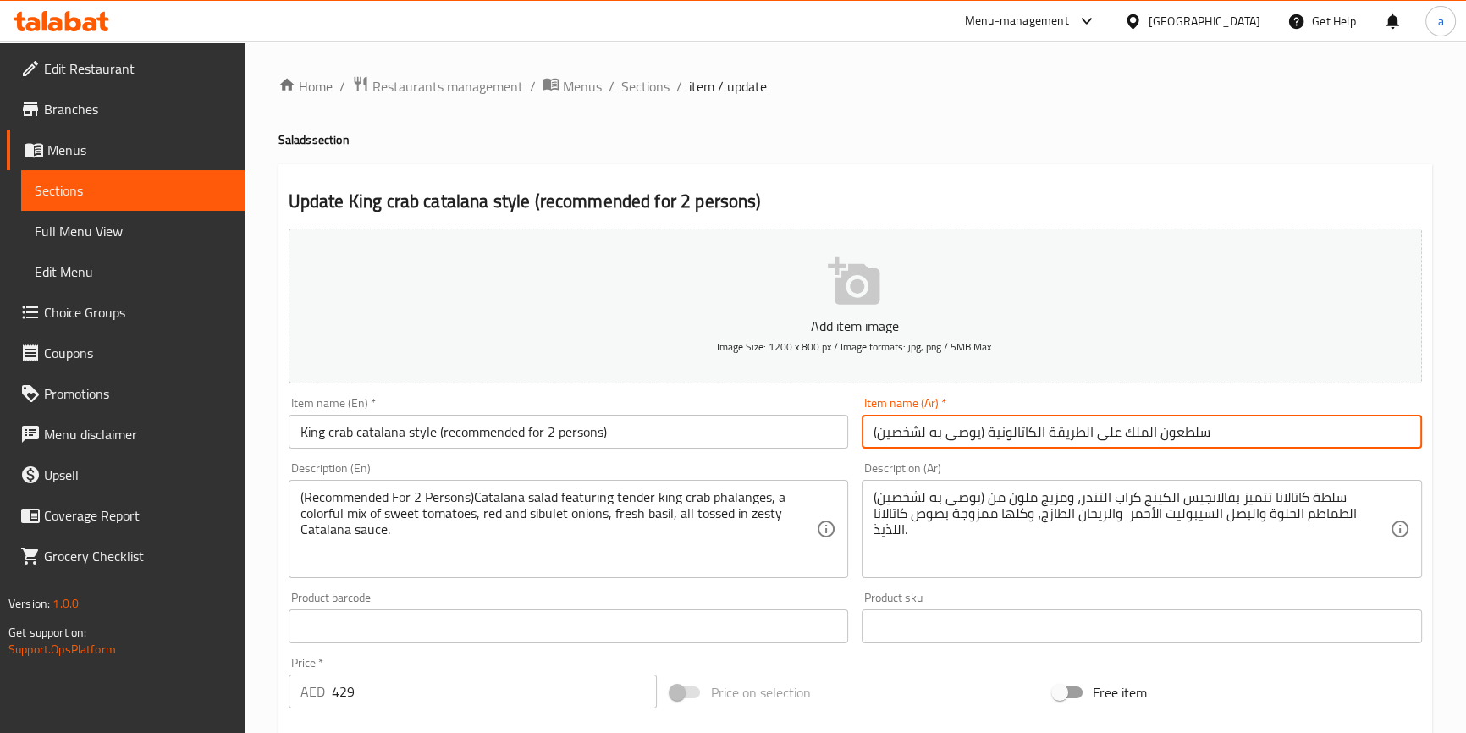
drag, startPoint x: 1122, startPoint y: 435, endPoint x: 1227, endPoint y: 436, distance: 104.1
click at [1227, 436] on input "سلطعون الملك على الطريقة الكاتالونية (يوصى به لشخصين)" at bounding box center [1142, 432] width 560 height 34
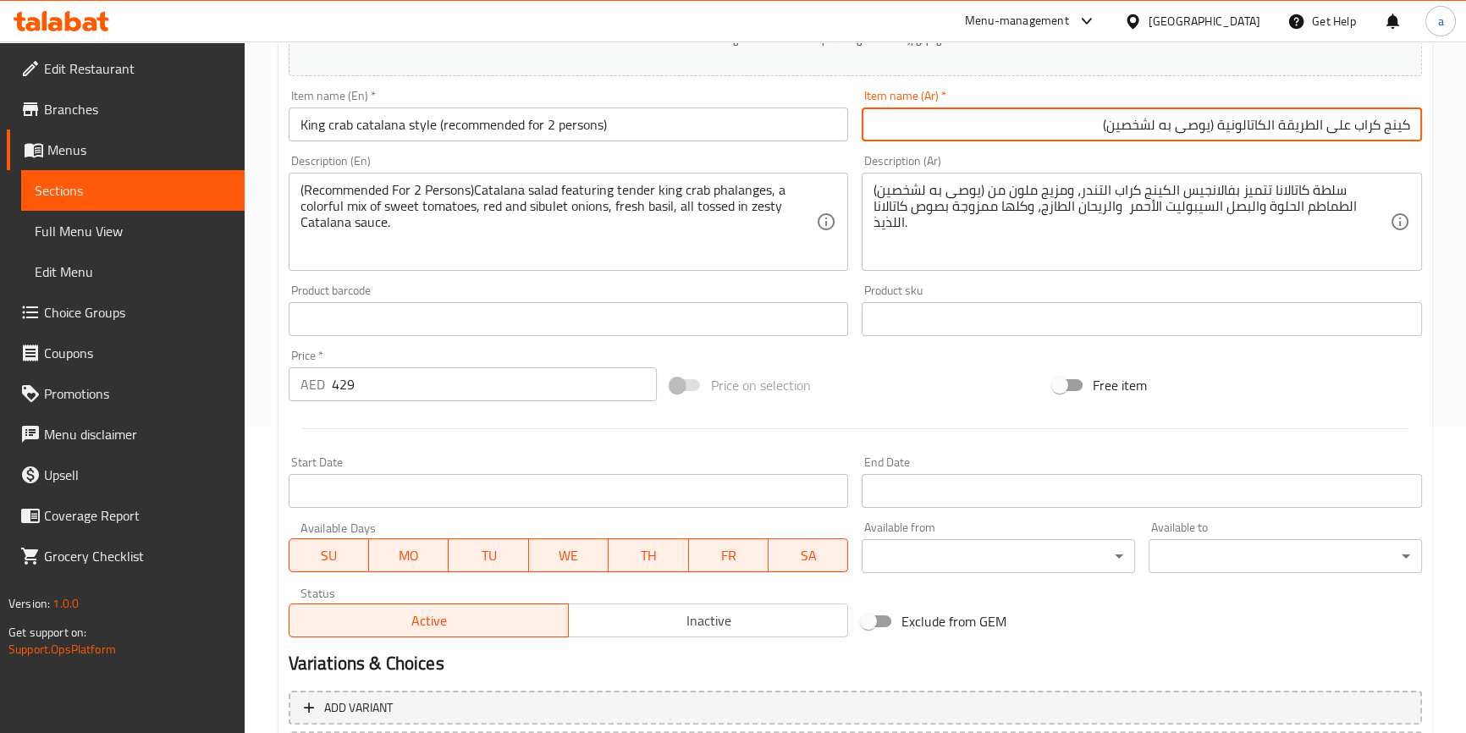
scroll to position [461, 0]
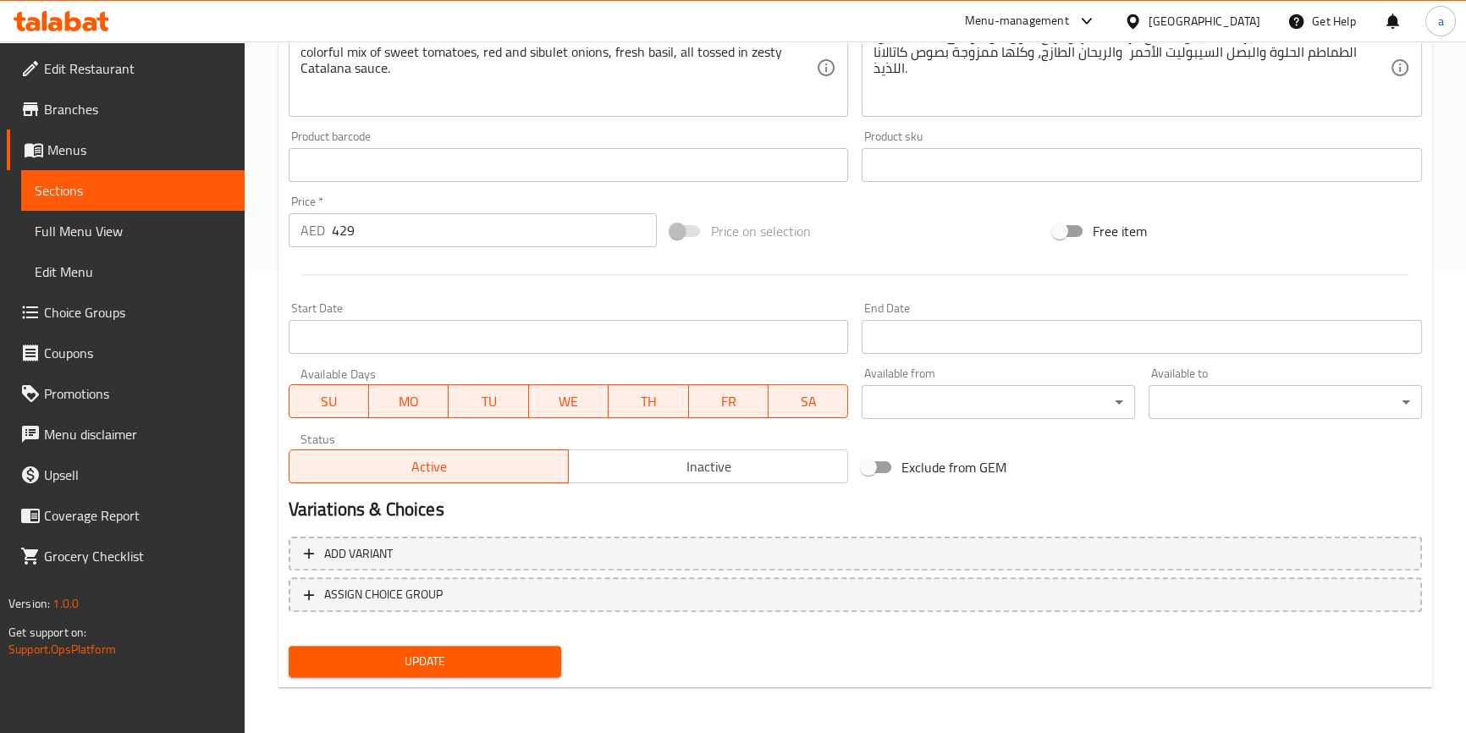
type input "كينج كراب على الطريقة الكاتالونية (يوصى به لشخصين)"
click at [312, 667] on span "Update" at bounding box center [425, 661] width 246 height 21
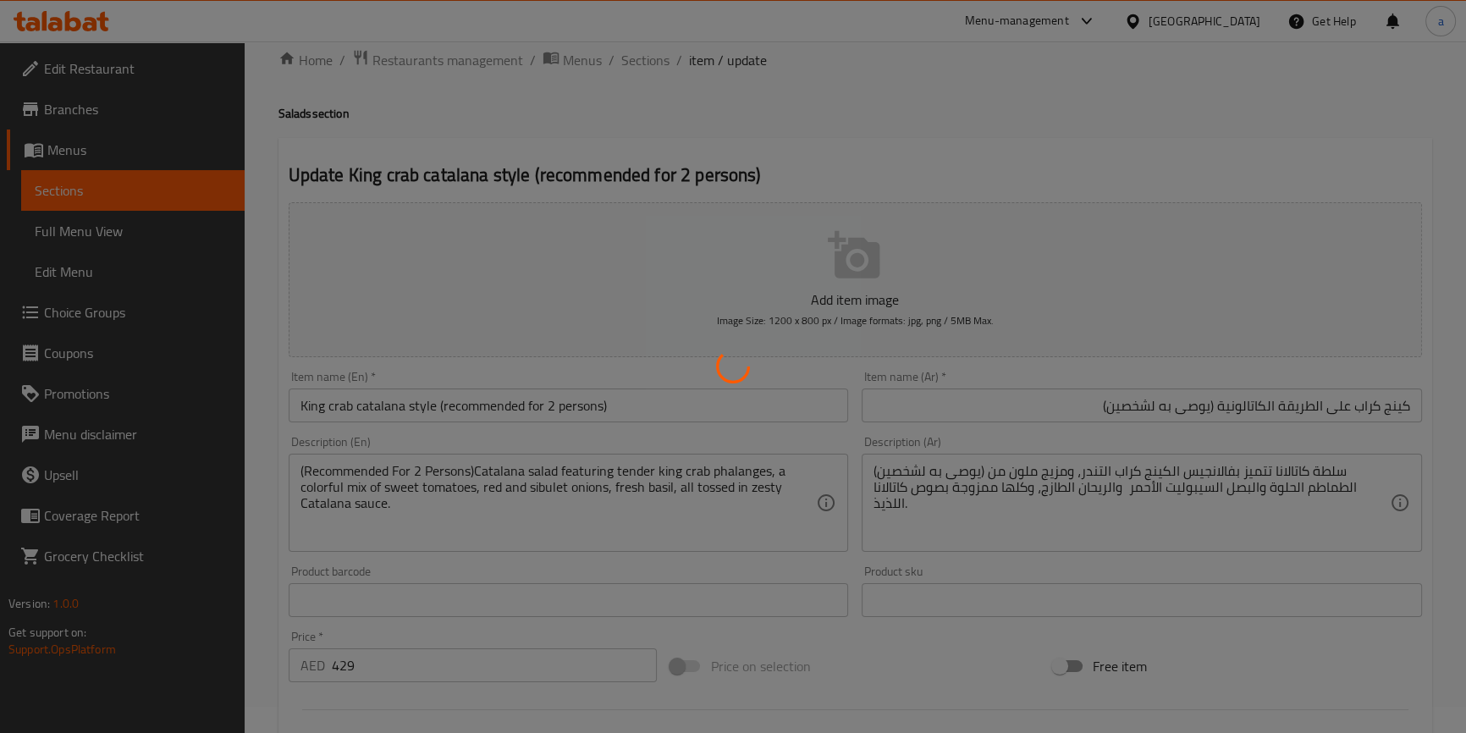
scroll to position [0, 0]
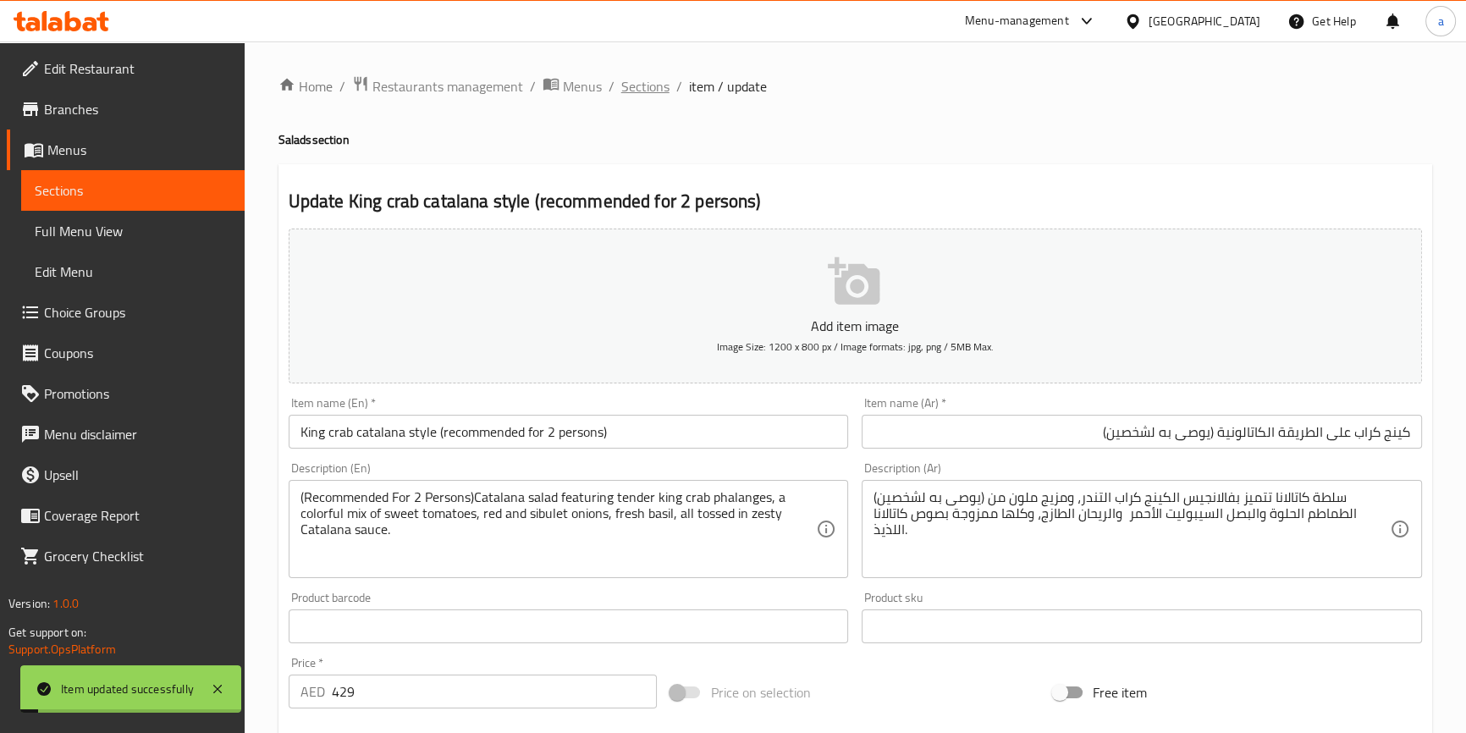
click at [656, 88] on span "Sections" at bounding box center [645, 86] width 48 height 20
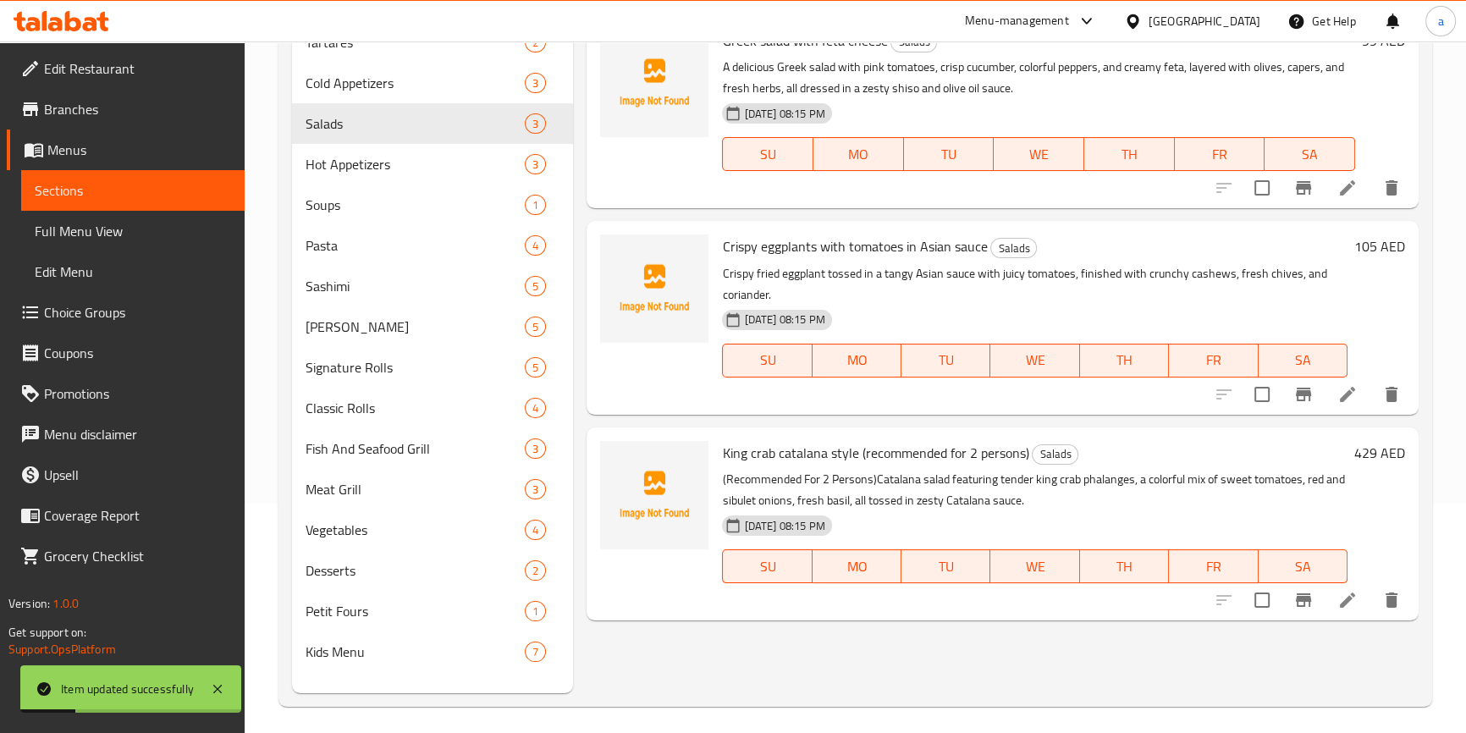
scroll to position [237, 0]
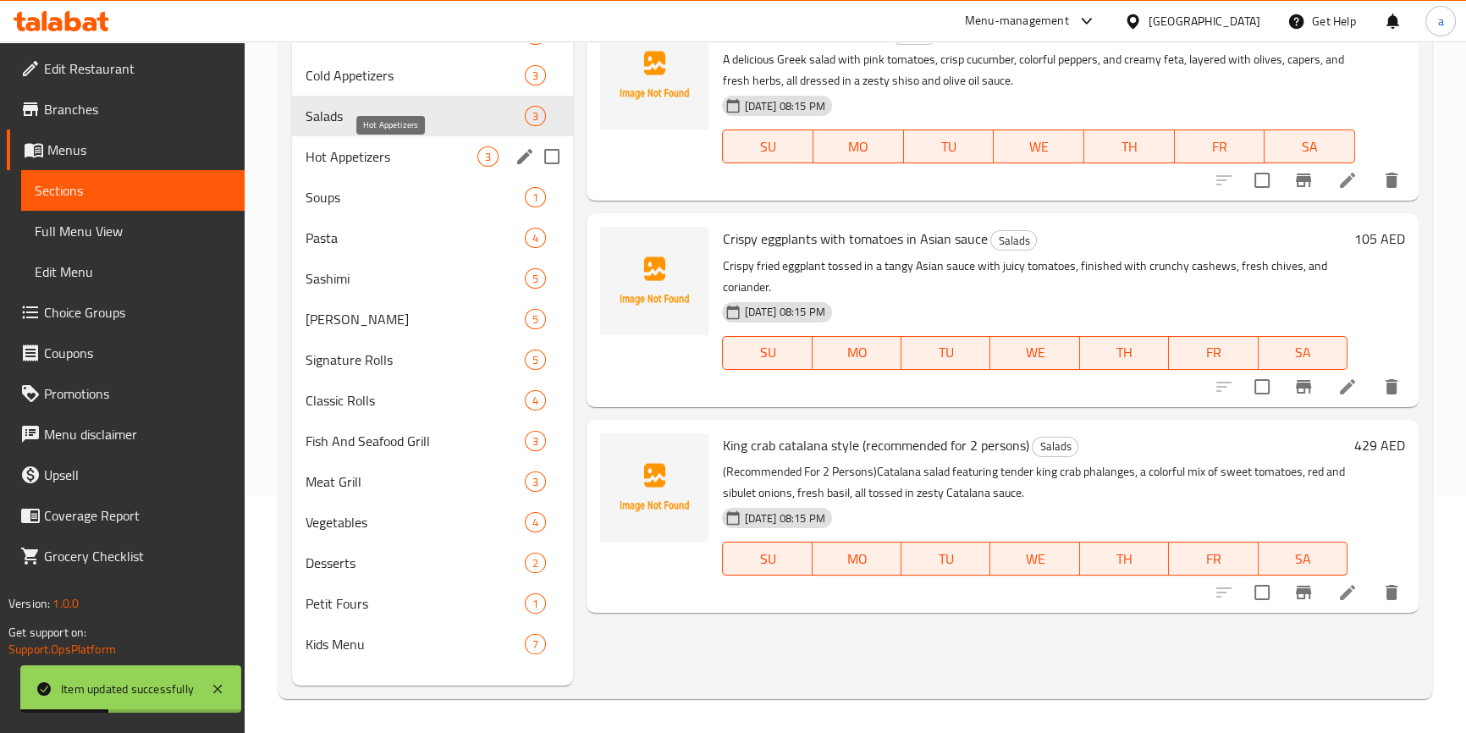
click at [354, 148] on span "Hot Appetizers" at bounding box center [392, 156] width 173 height 20
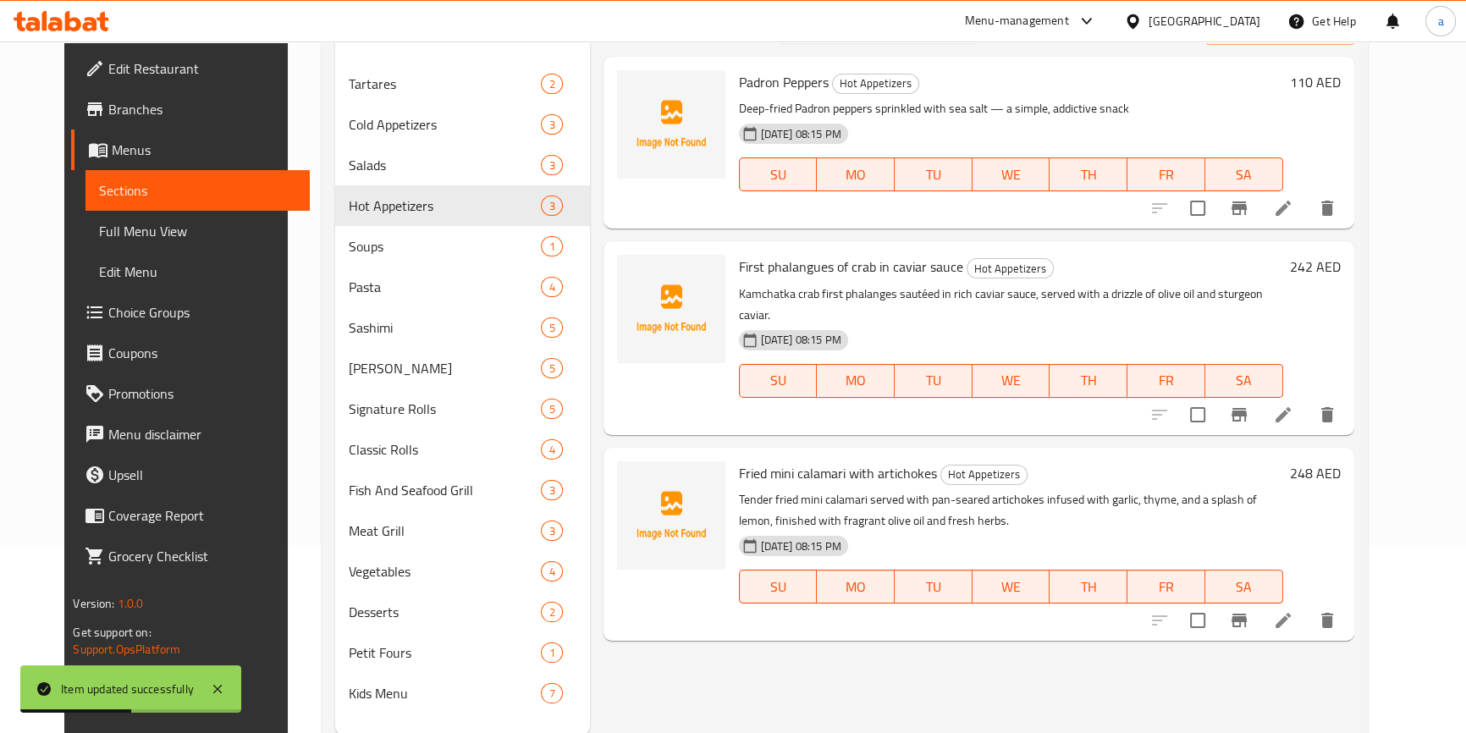
scroll to position [161, 0]
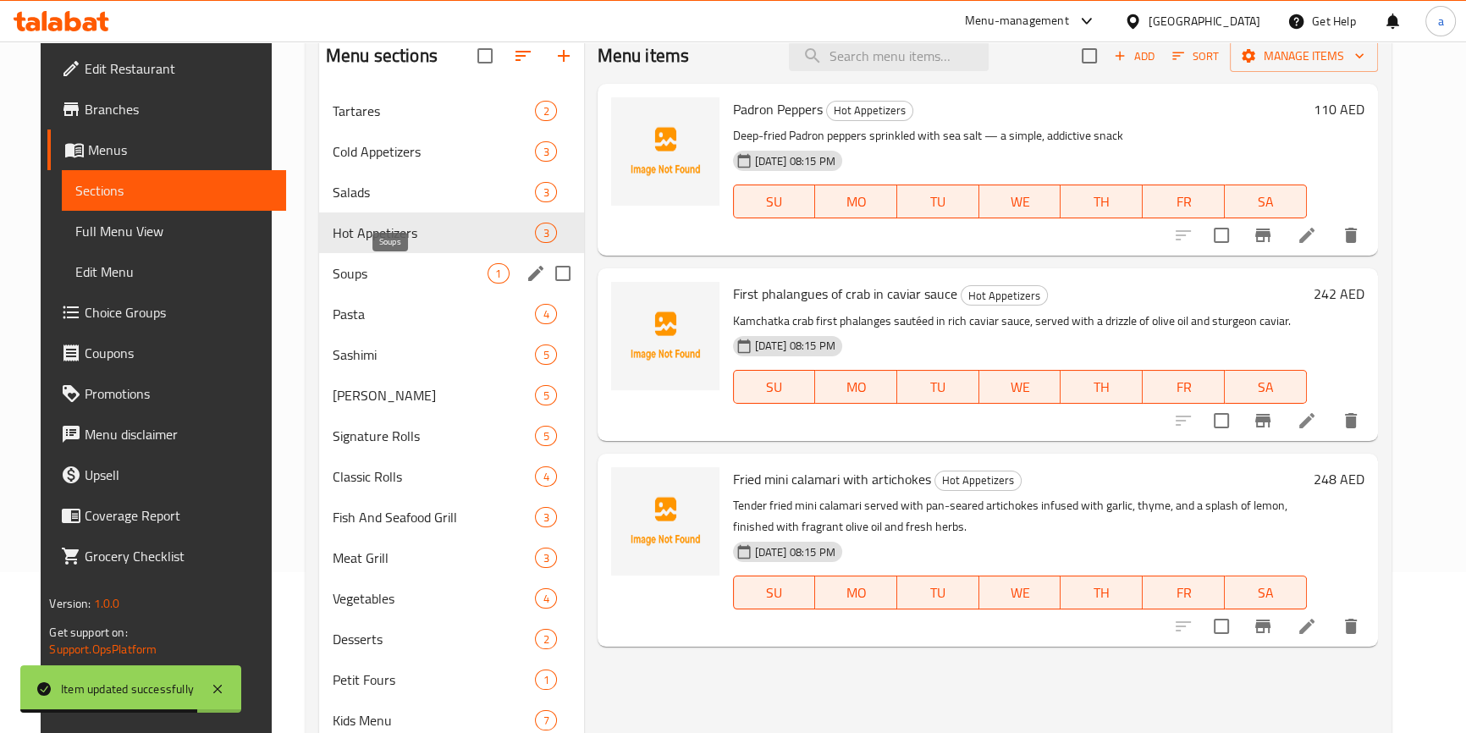
click at [369, 265] on span "Soups" at bounding box center [411, 273] width 156 height 20
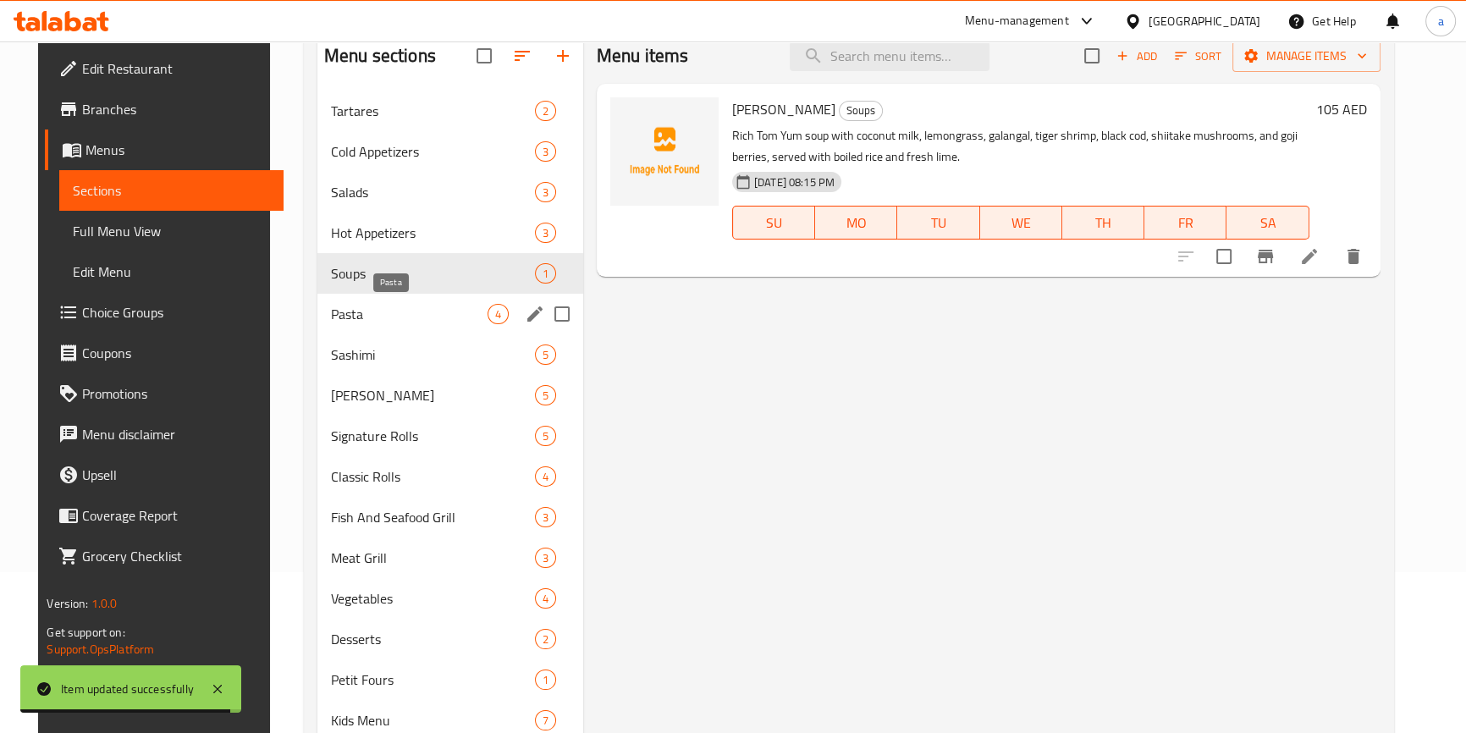
click at [331, 311] on span "Pasta" at bounding box center [409, 314] width 157 height 20
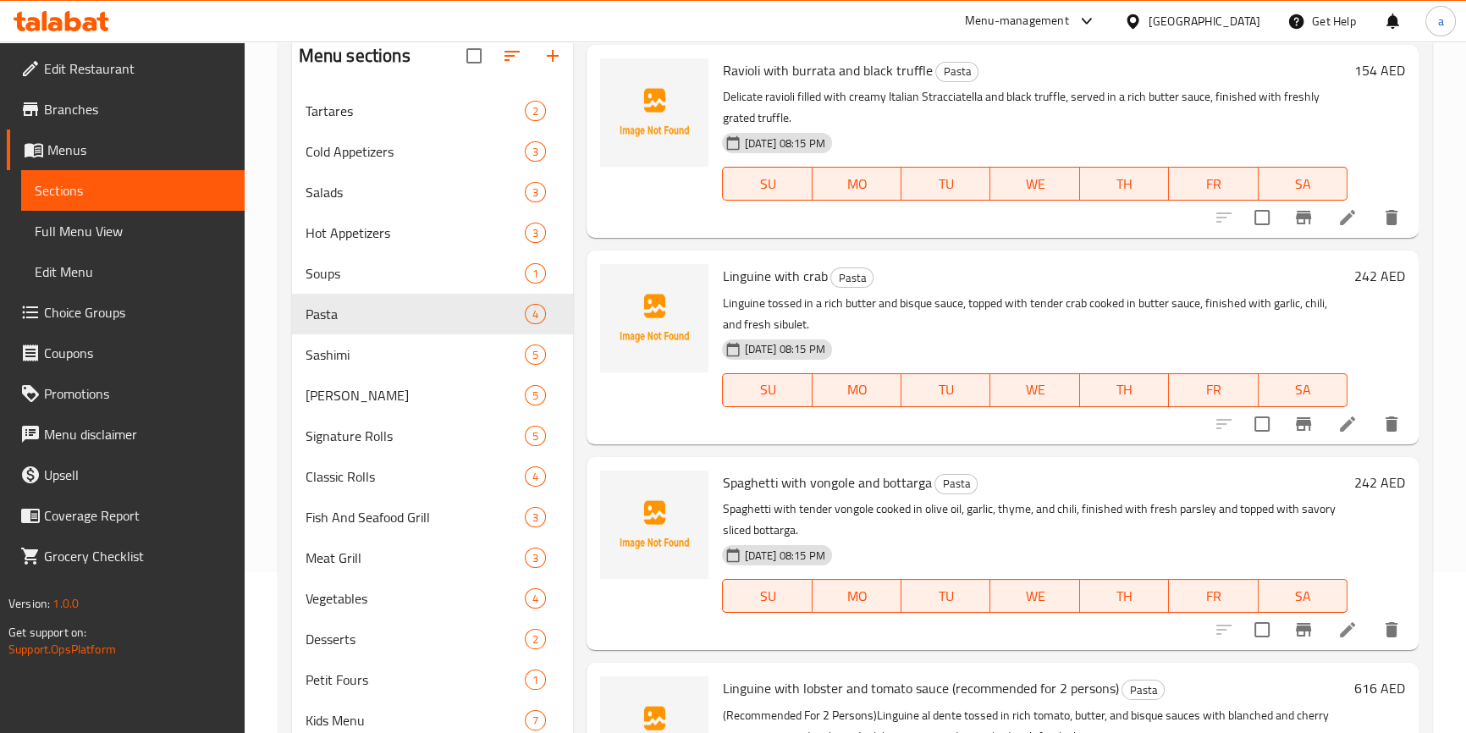
scroll to position [76, 0]
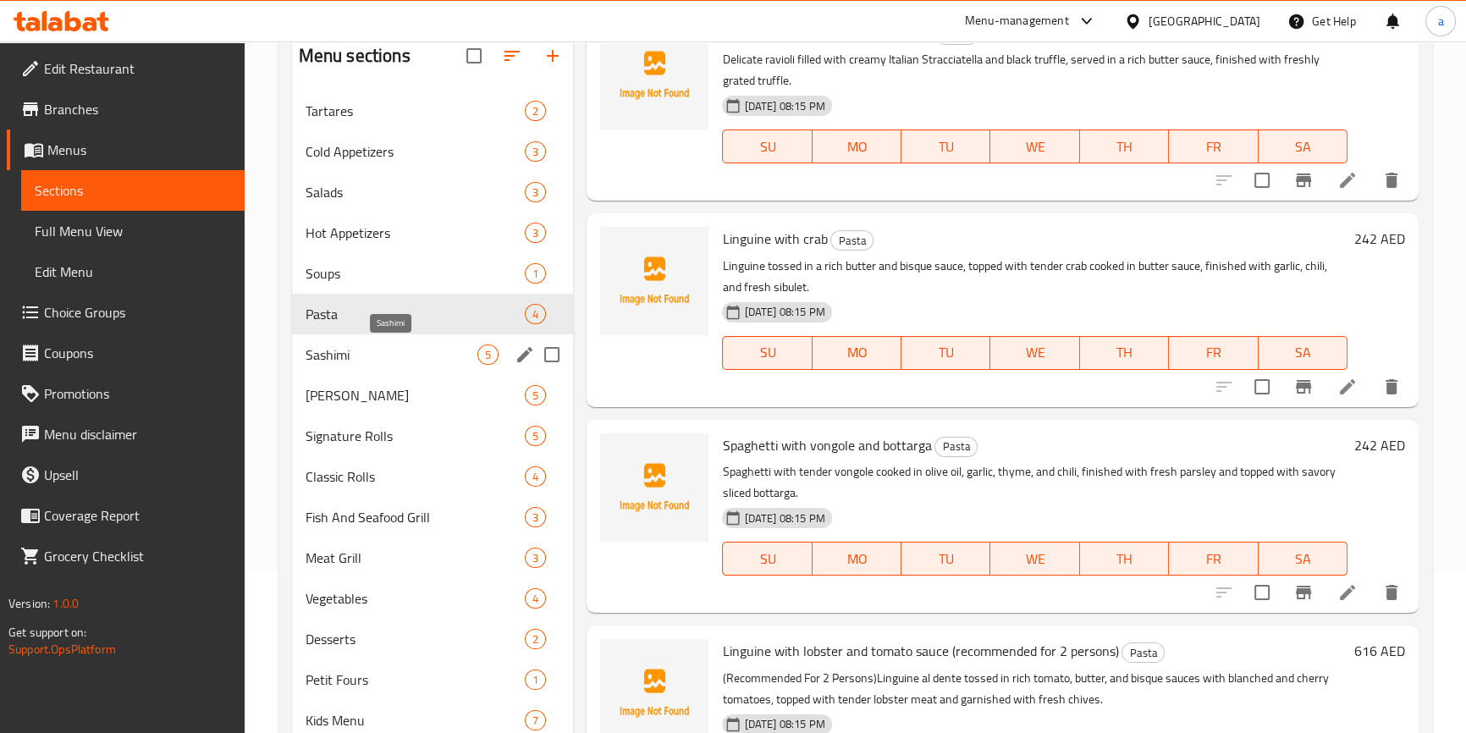
click at [345, 348] on span "Sashimi" at bounding box center [392, 355] width 173 height 20
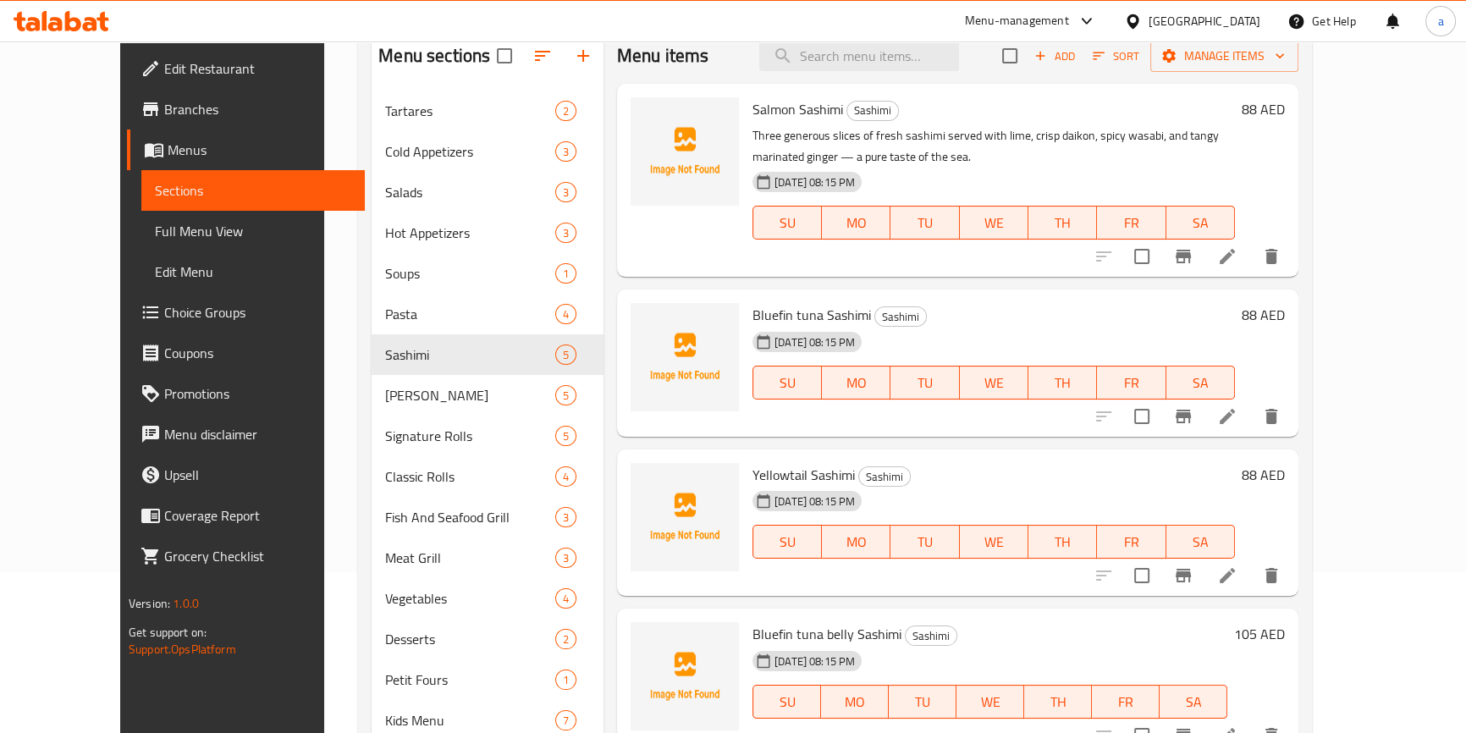
click at [1238, 407] on icon at bounding box center [1227, 416] width 20 height 20
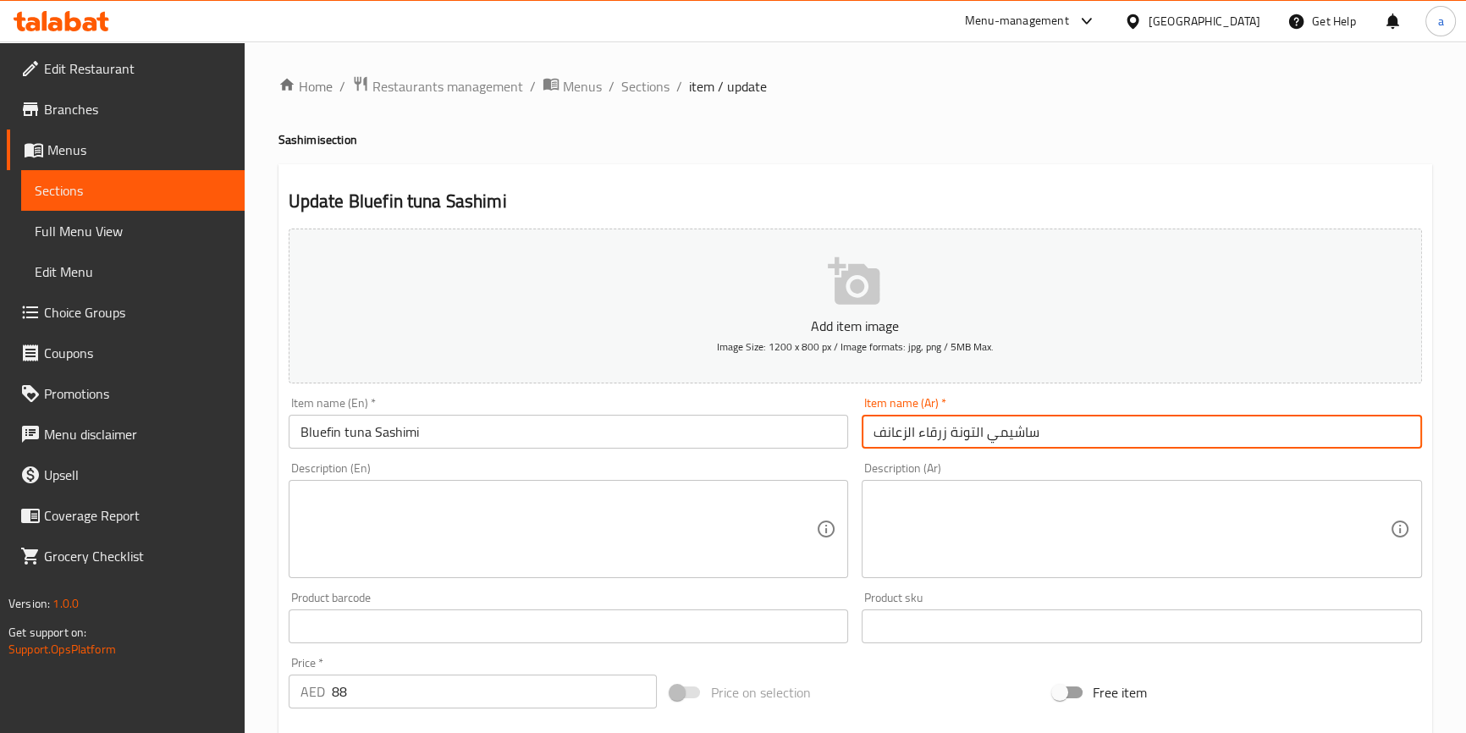
drag, startPoint x: 874, startPoint y: 431, endPoint x: 945, endPoint y: 438, distance: 70.6
click at [945, 438] on input "ساشيمي التونة زرقاء الزعانف" at bounding box center [1142, 432] width 560 height 34
click at [830, 457] on div "Description (En) Description (En)" at bounding box center [569, 520] width 574 height 130
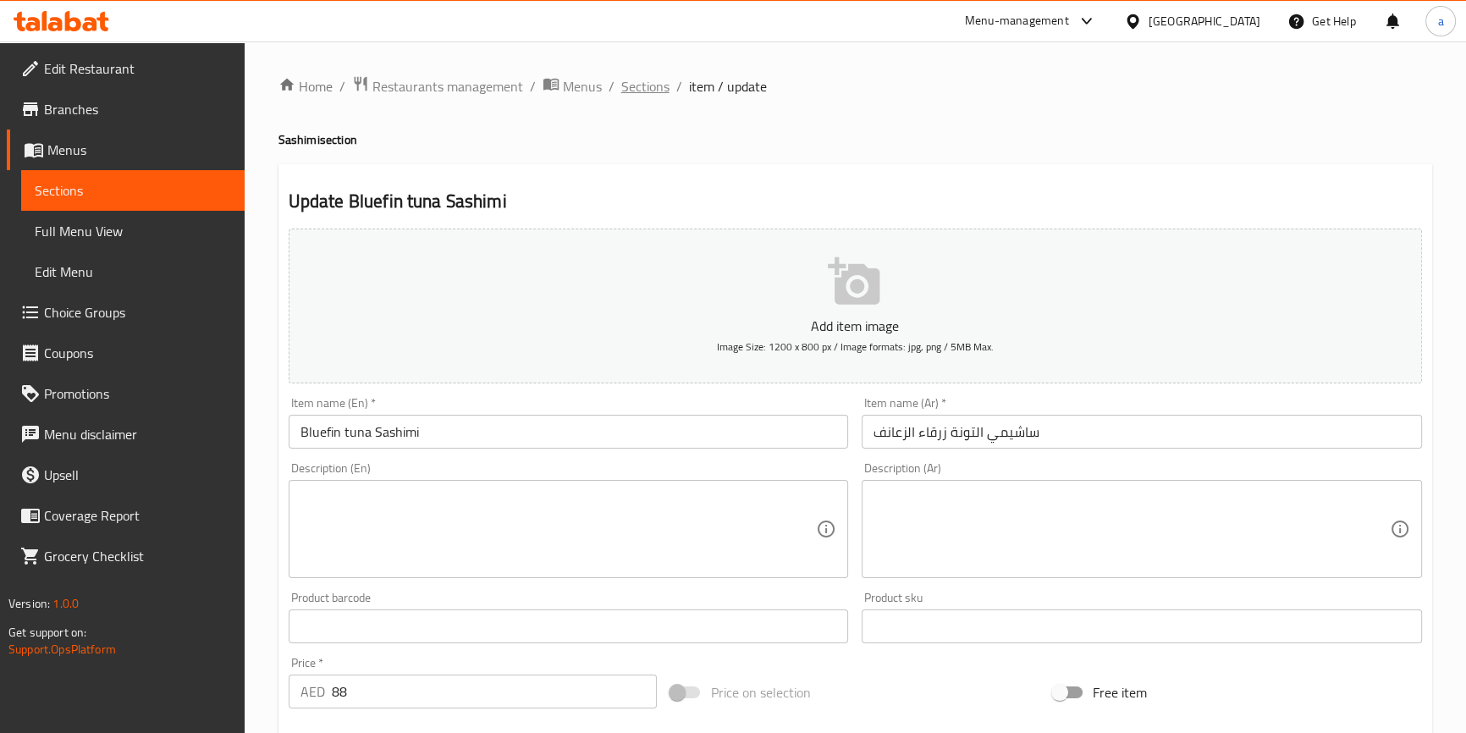
click at [656, 76] on span "Sections" at bounding box center [645, 86] width 48 height 20
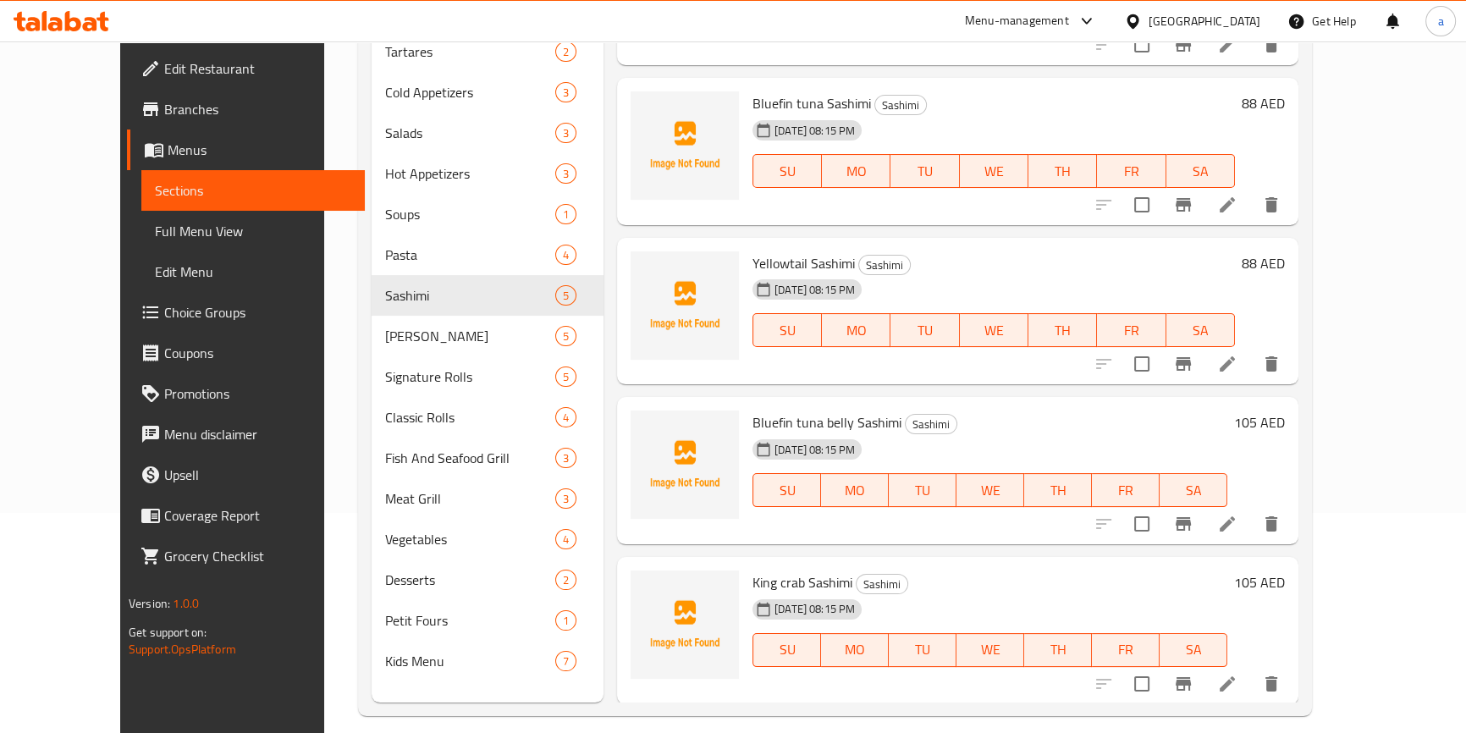
scroll to position [237, 0]
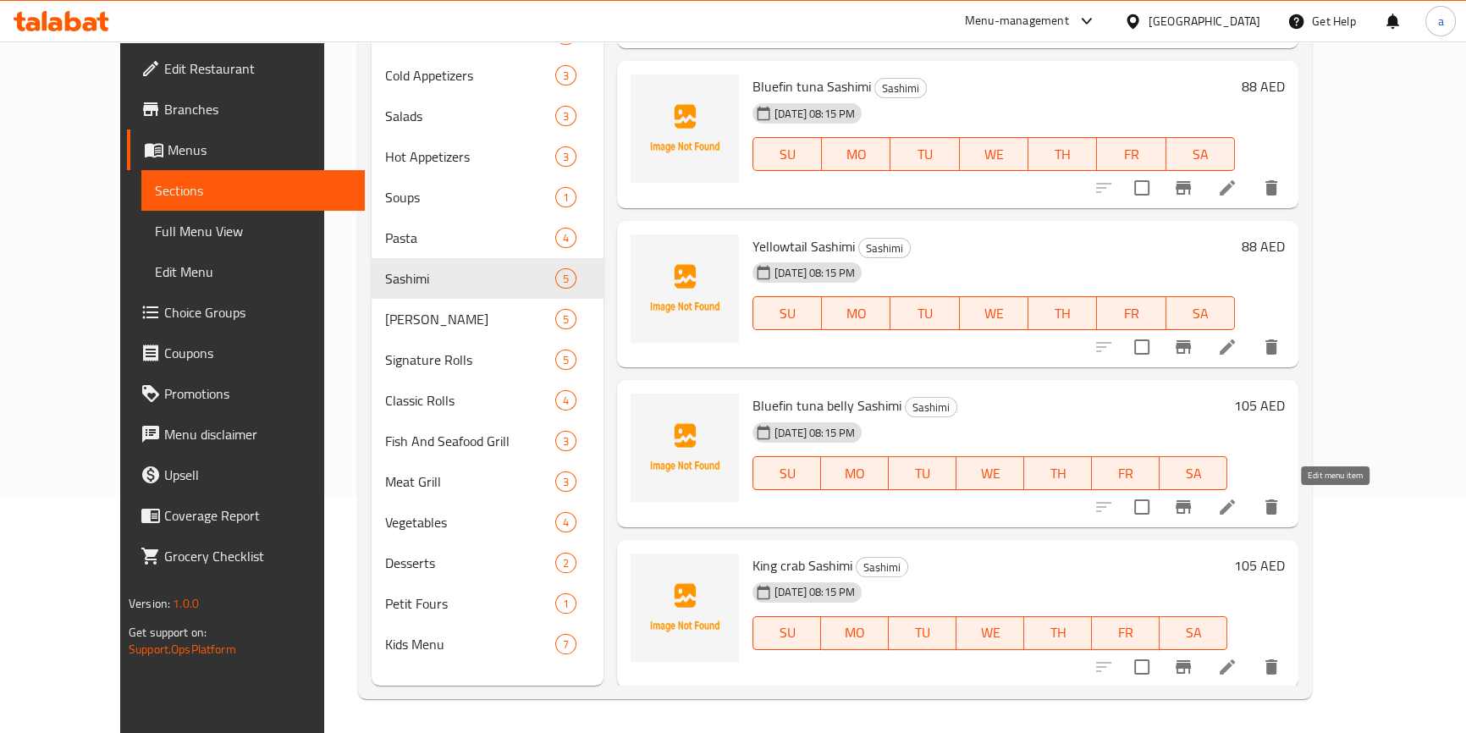
click at [1235, 505] on icon at bounding box center [1227, 506] width 15 height 15
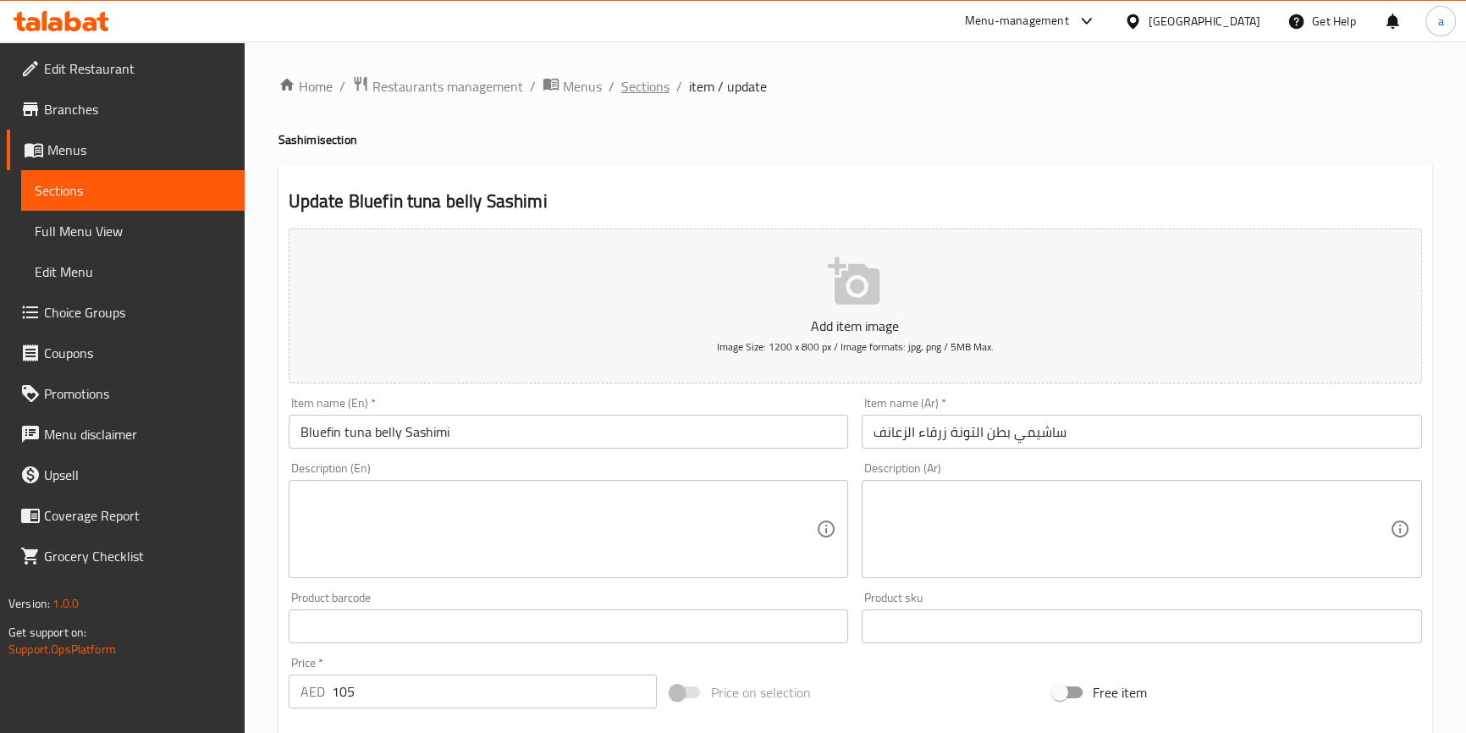
click at [654, 82] on span "Sections" at bounding box center [645, 86] width 48 height 20
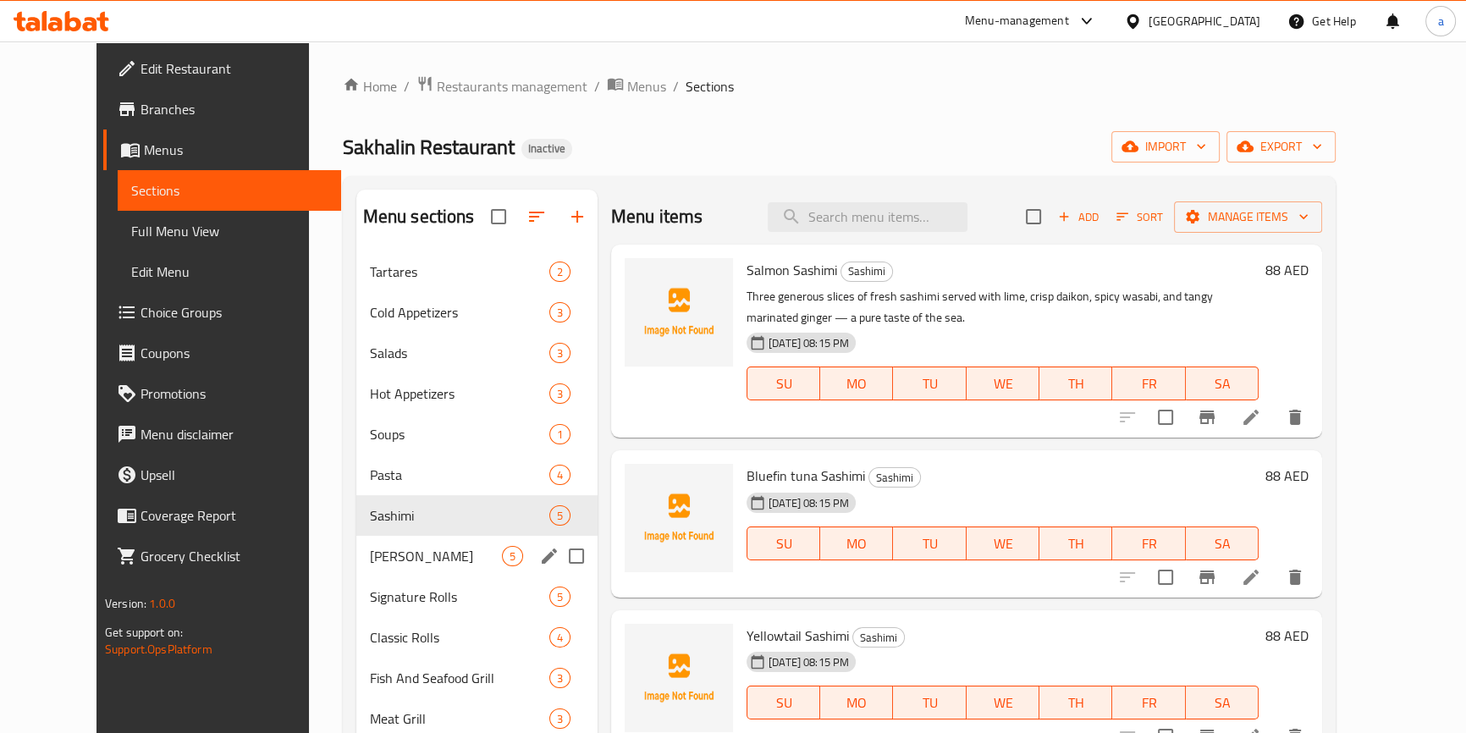
click at [411, 543] on div "Nigiri Sushi 5" at bounding box center [476, 556] width 241 height 41
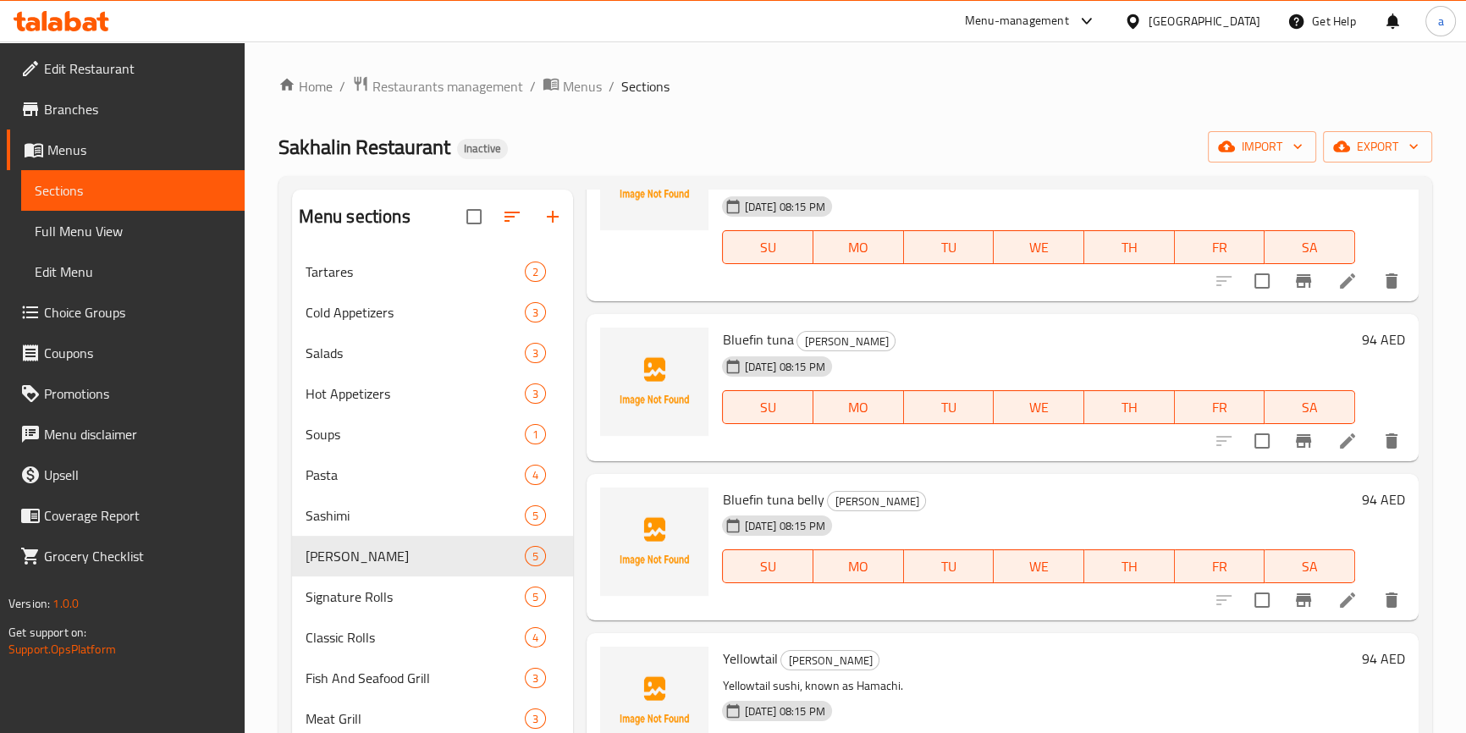
scroll to position [178, 0]
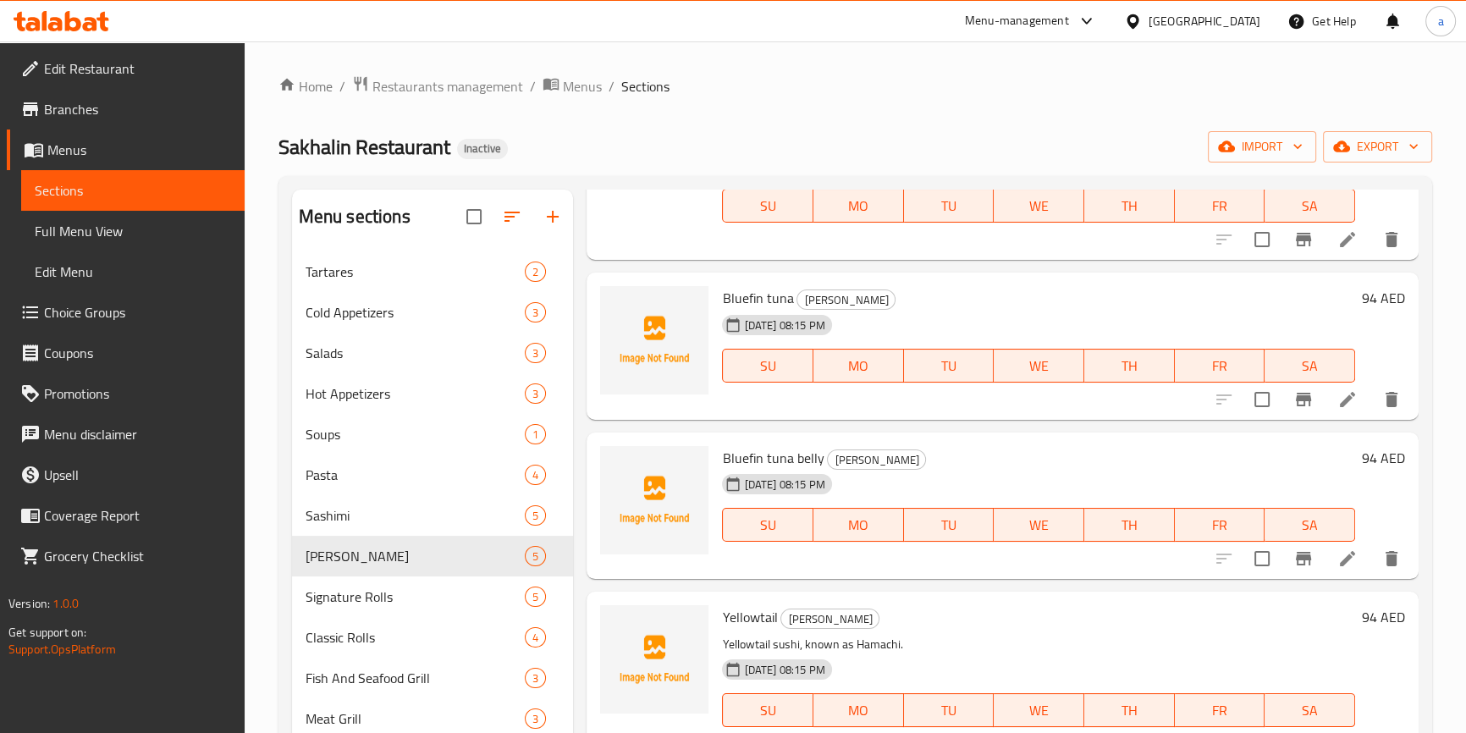
click at [1337, 398] on icon at bounding box center [1347, 399] width 20 height 20
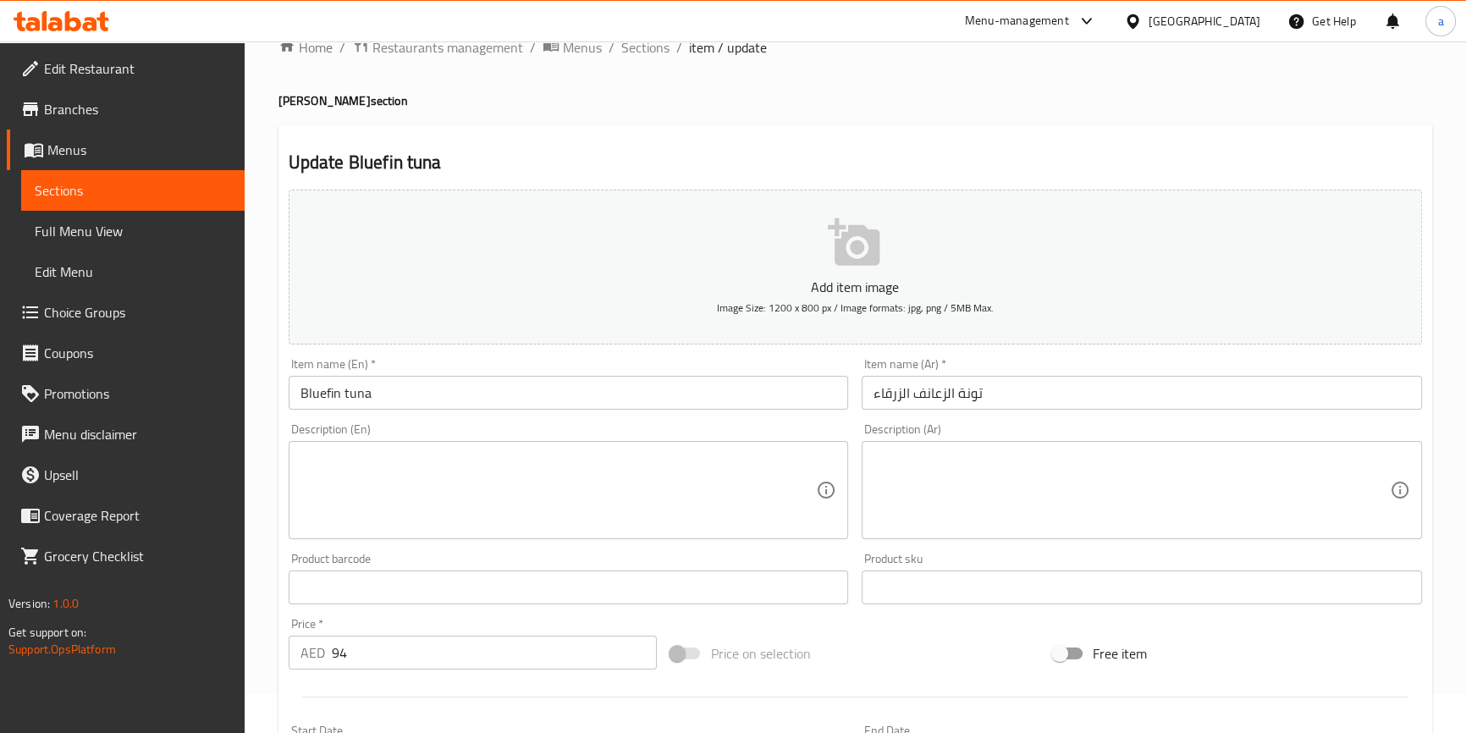
scroll to position [76, 0]
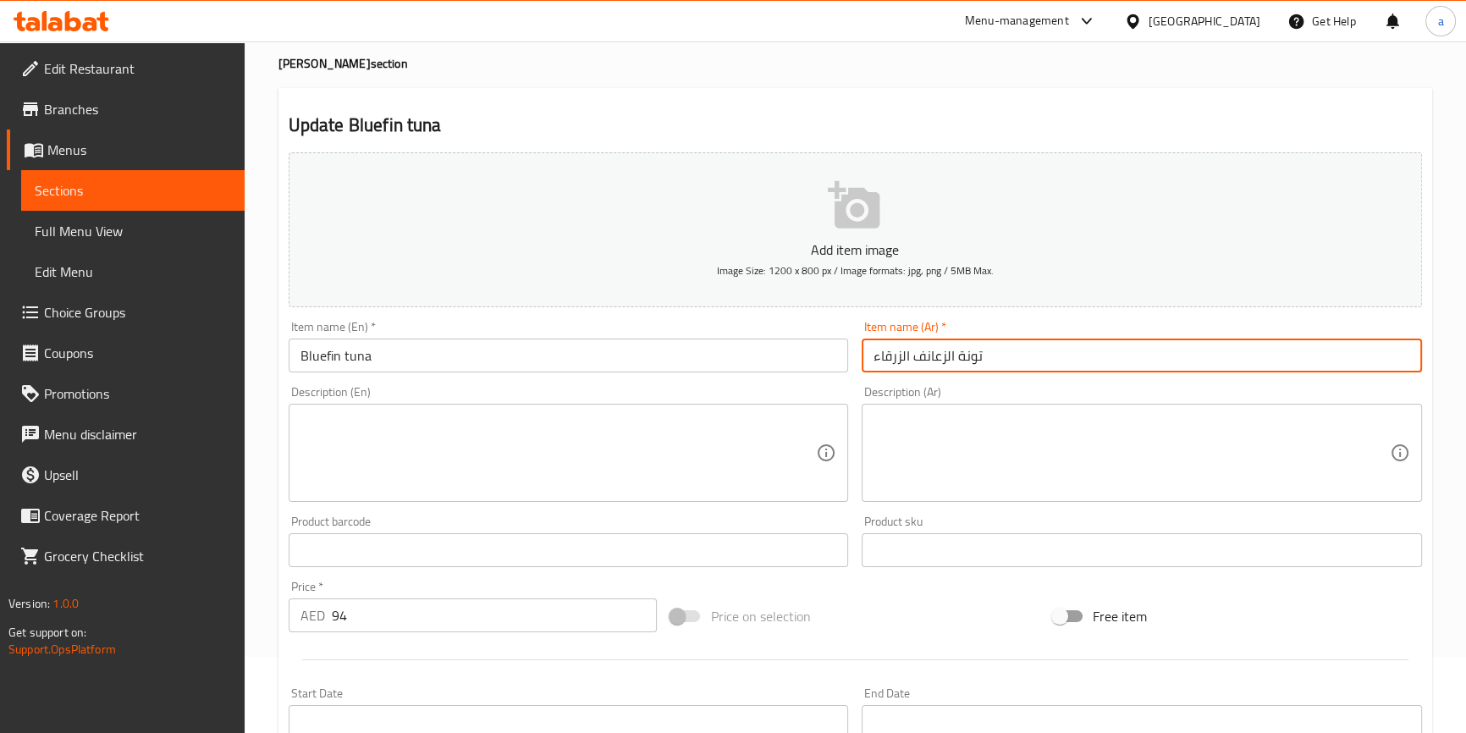
drag, startPoint x: 876, startPoint y: 355, endPoint x: 954, endPoint y: 361, distance: 78.1
click at [954, 361] on input "تونة الزعانف الزرقاء" at bounding box center [1142, 356] width 560 height 34
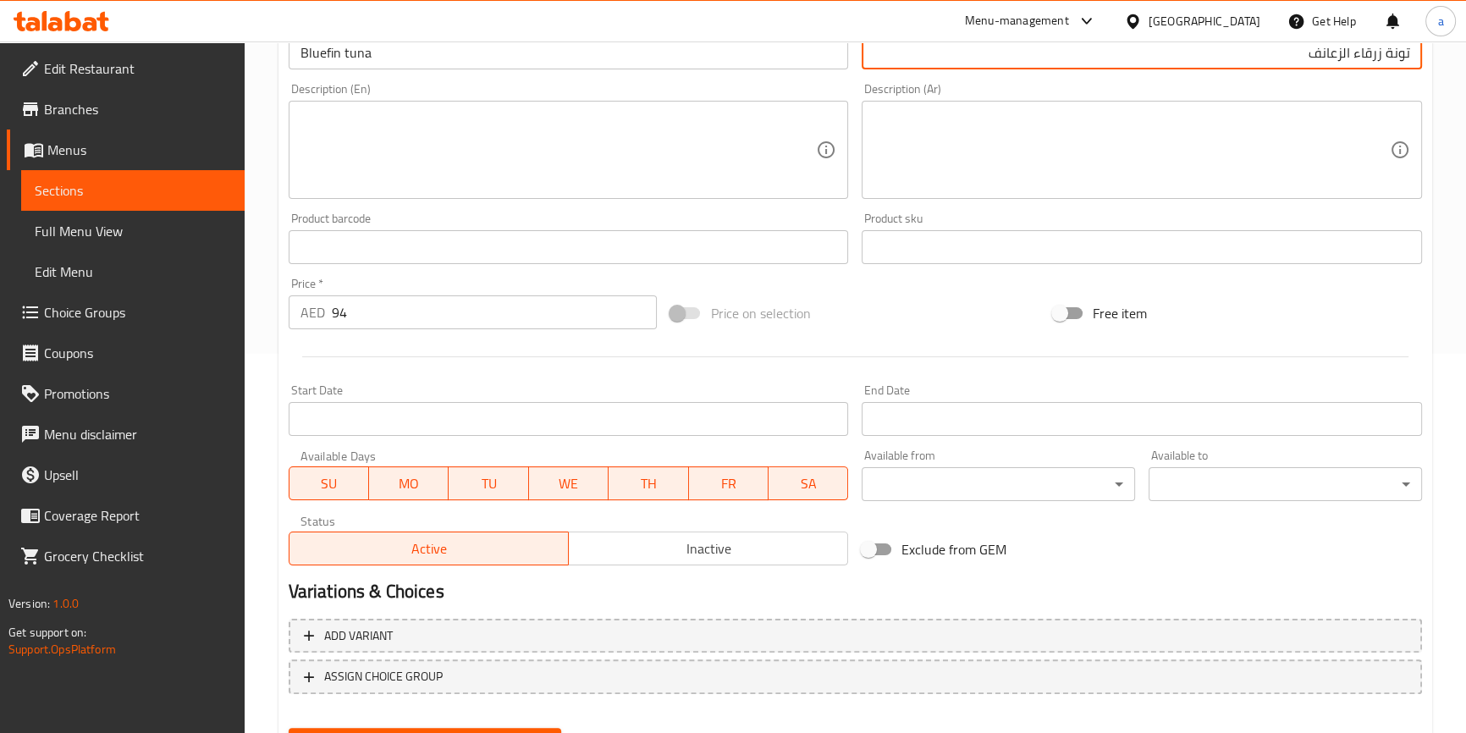
scroll to position [461, 0]
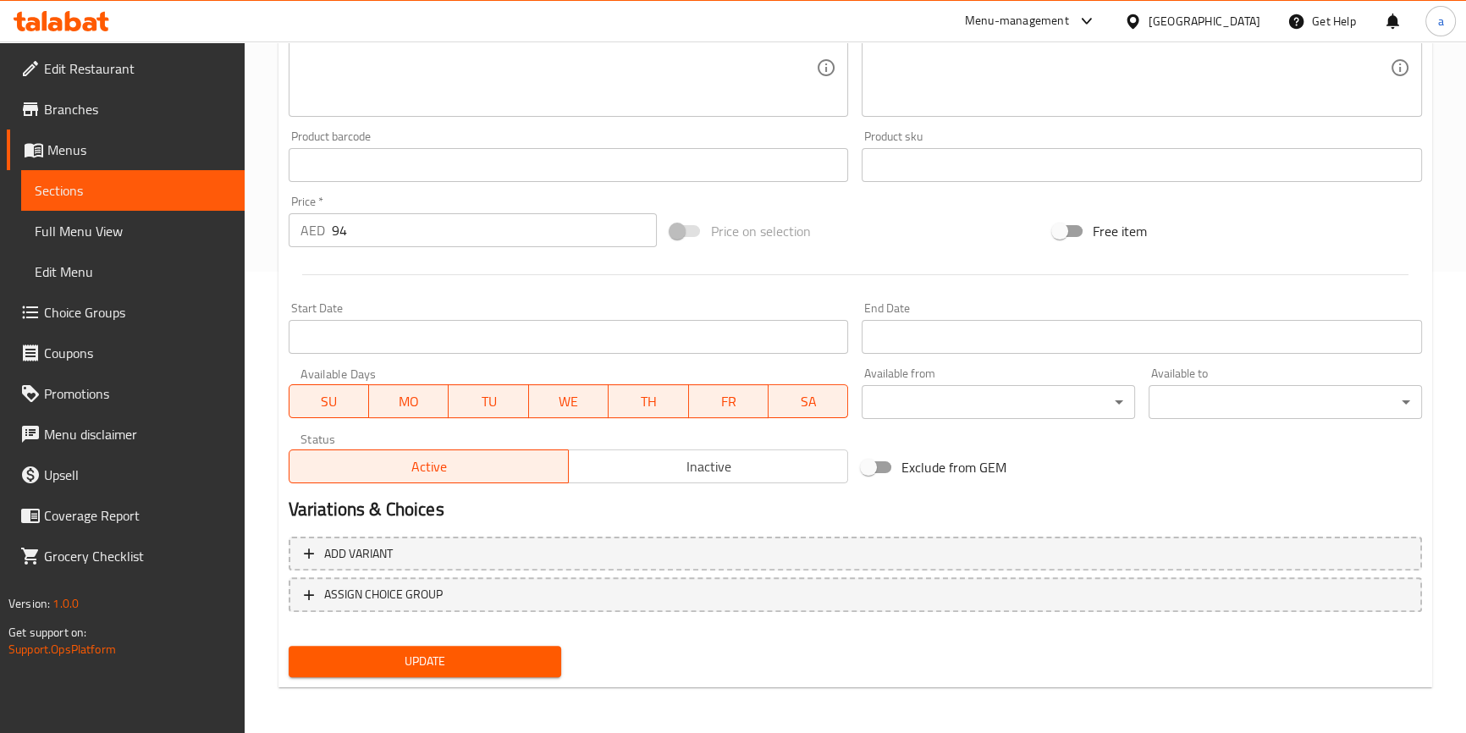
type input "تونة زرقاء الزعانف"
click at [422, 659] on span "Update" at bounding box center [425, 661] width 246 height 21
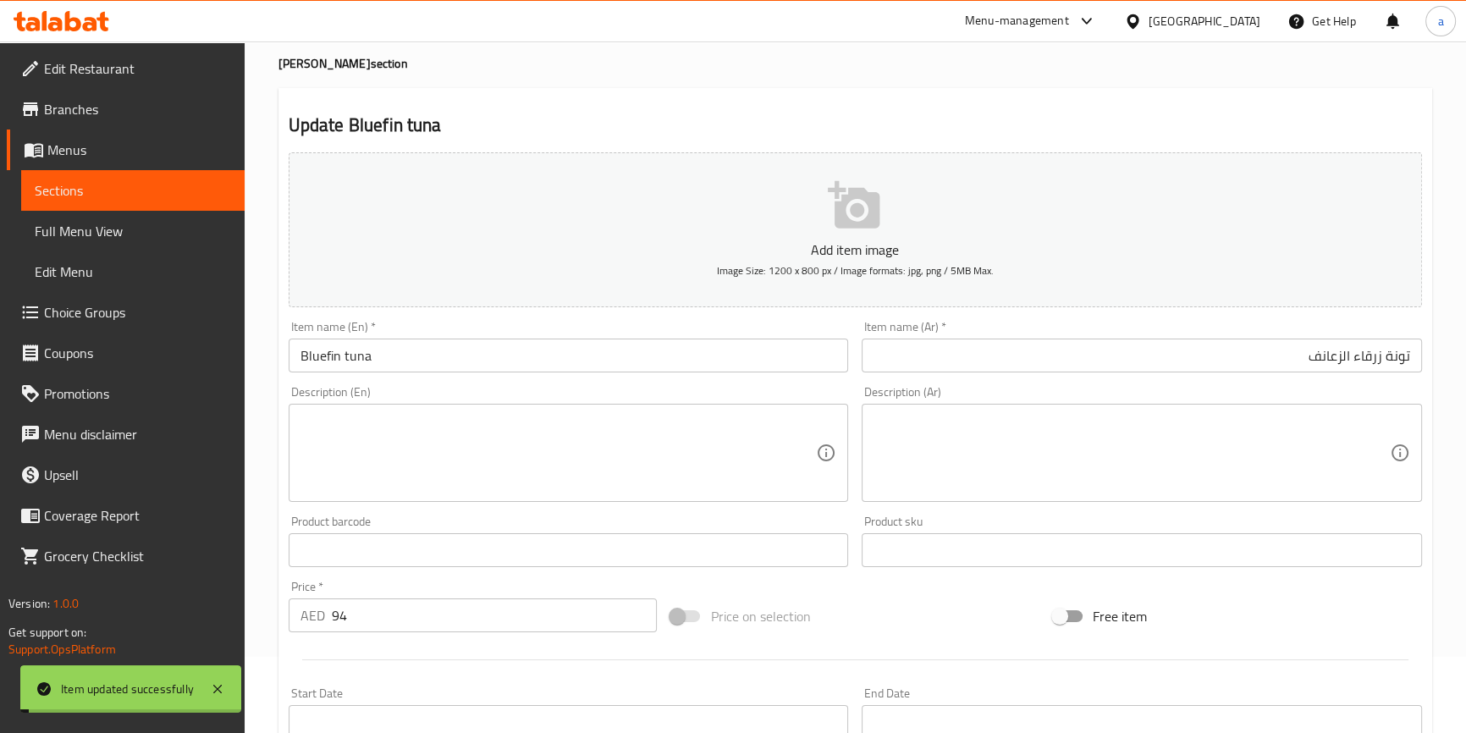
scroll to position [0, 0]
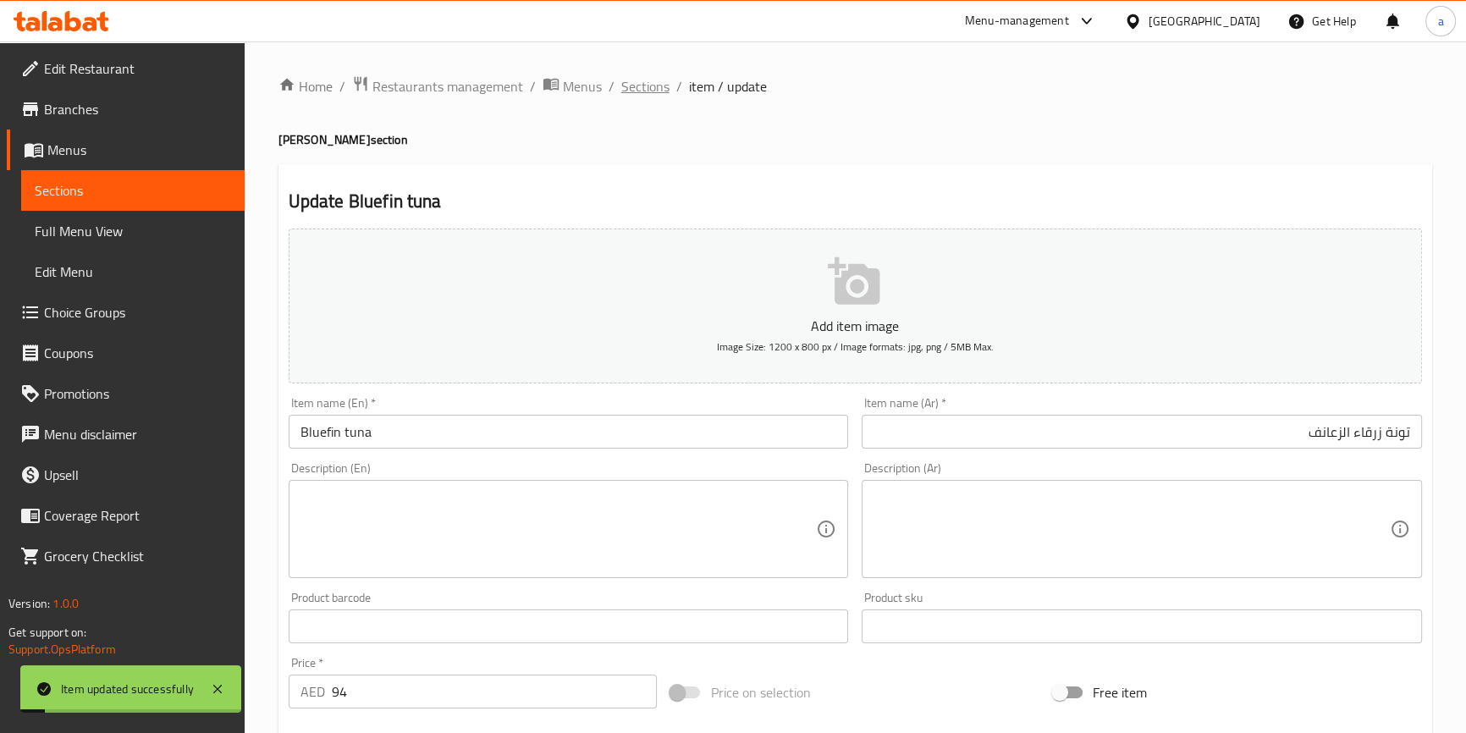
click at [638, 82] on span "Sections" at bounding box center [645, 86] width 48 height 20
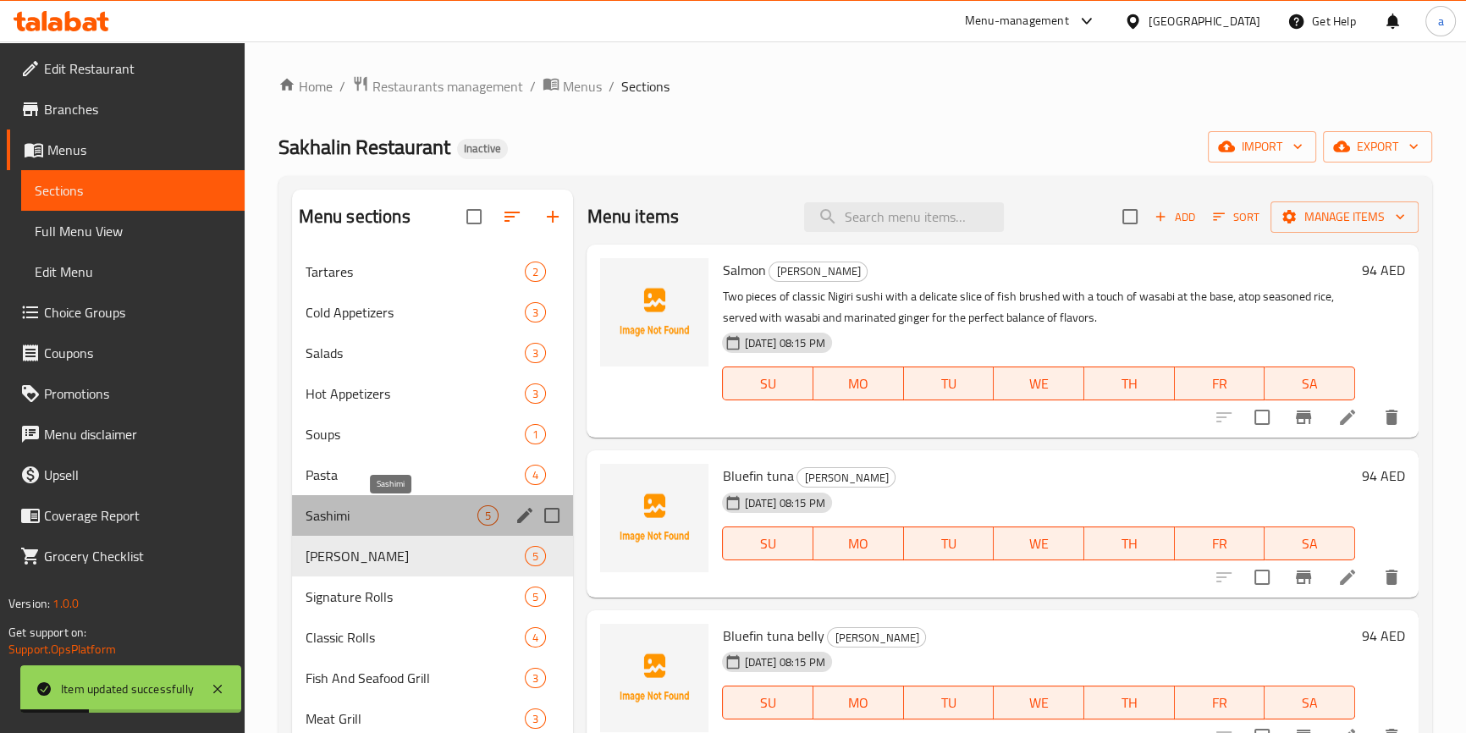
click at [418, 516] on span "Sashimi" at bounding box center [392, 515] width 173 height 20
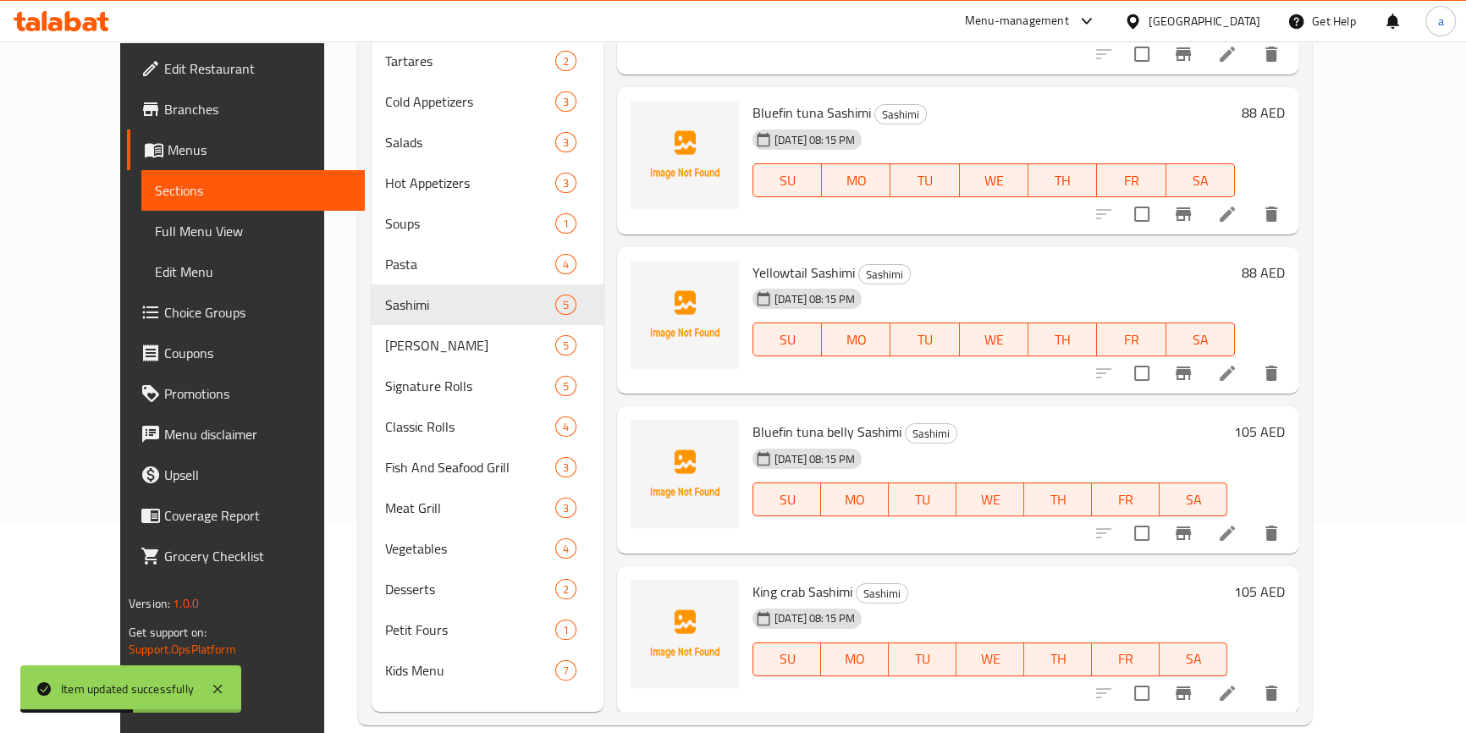
scroll to position [237, 0]
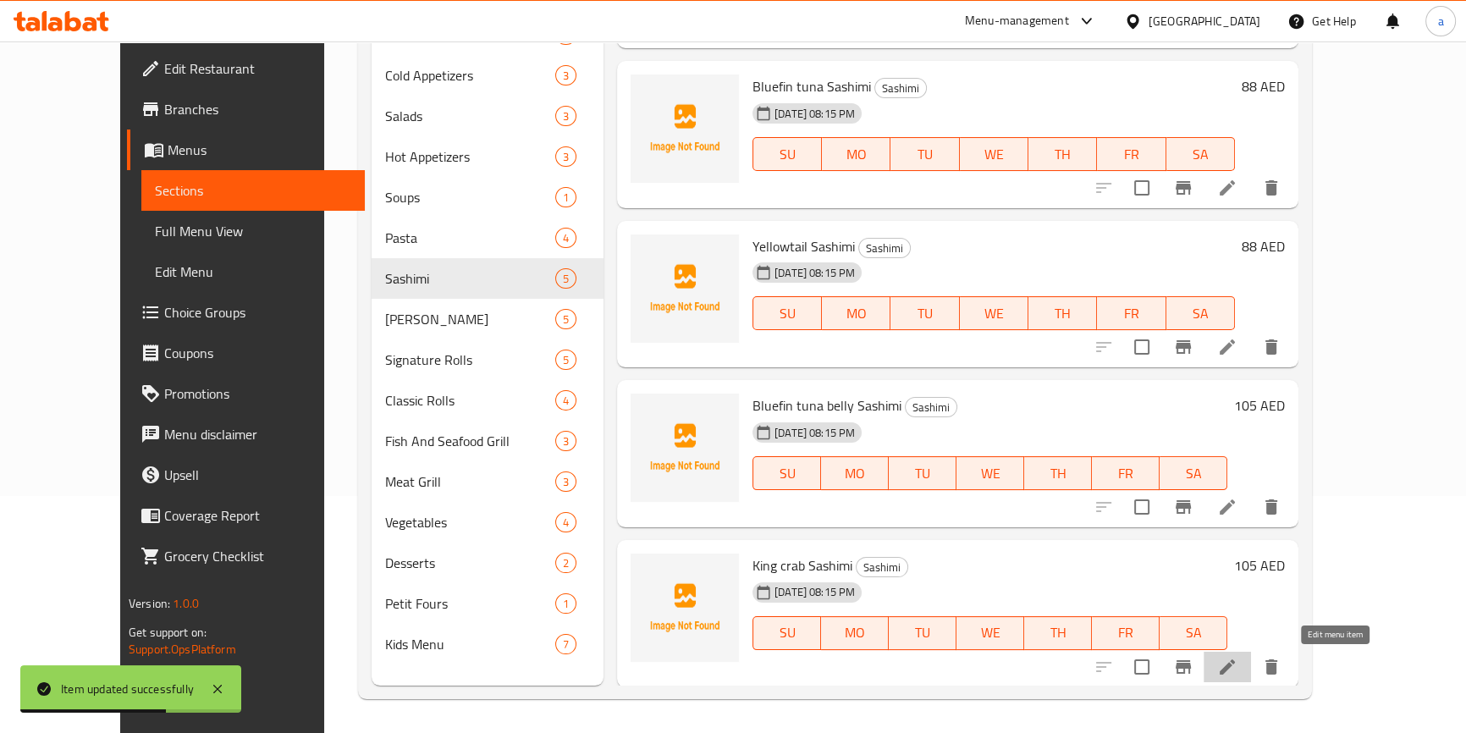
click at [1235, 665] on icon at bounding box center [1227, 666] width 15 height 15
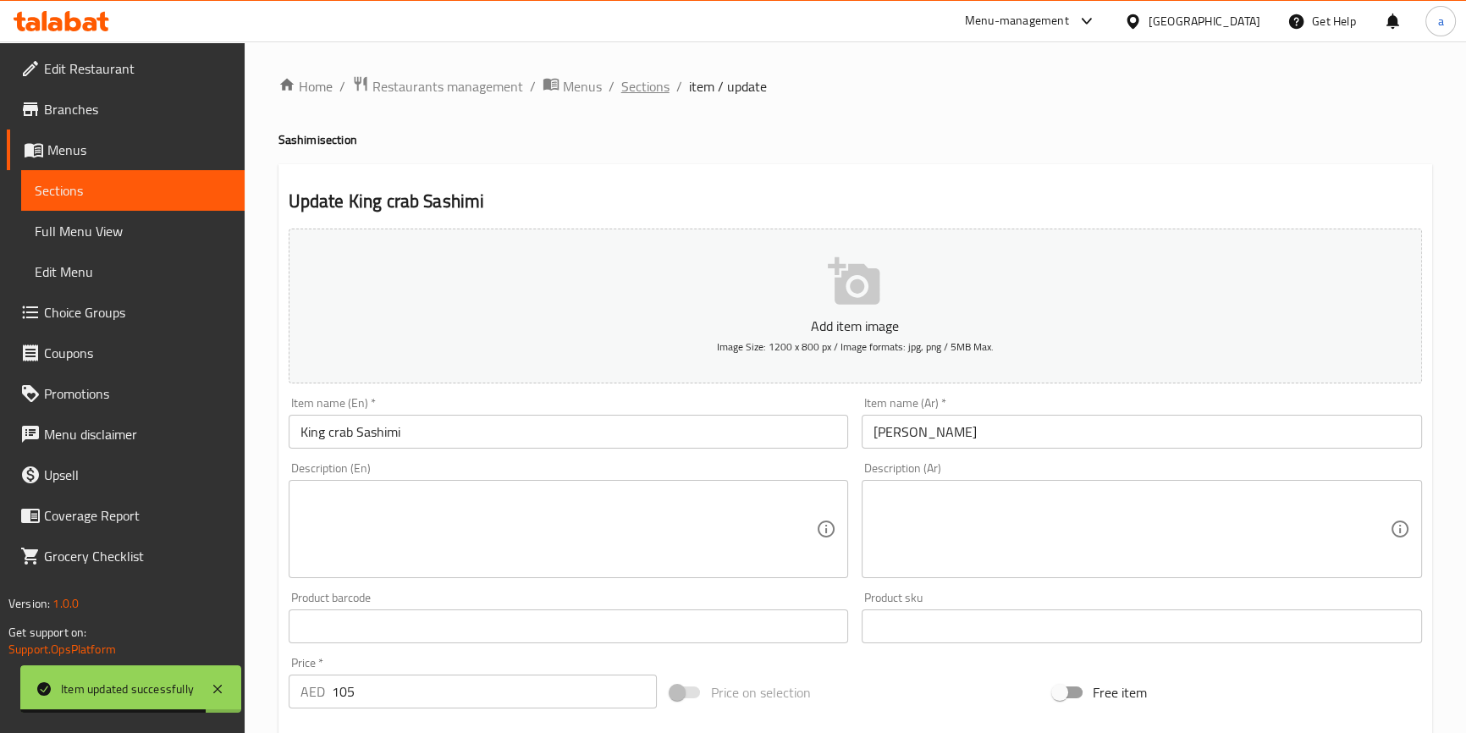
click at [633, 89] on span "Sections" at bounding box center [645, 86] width 48 height 20
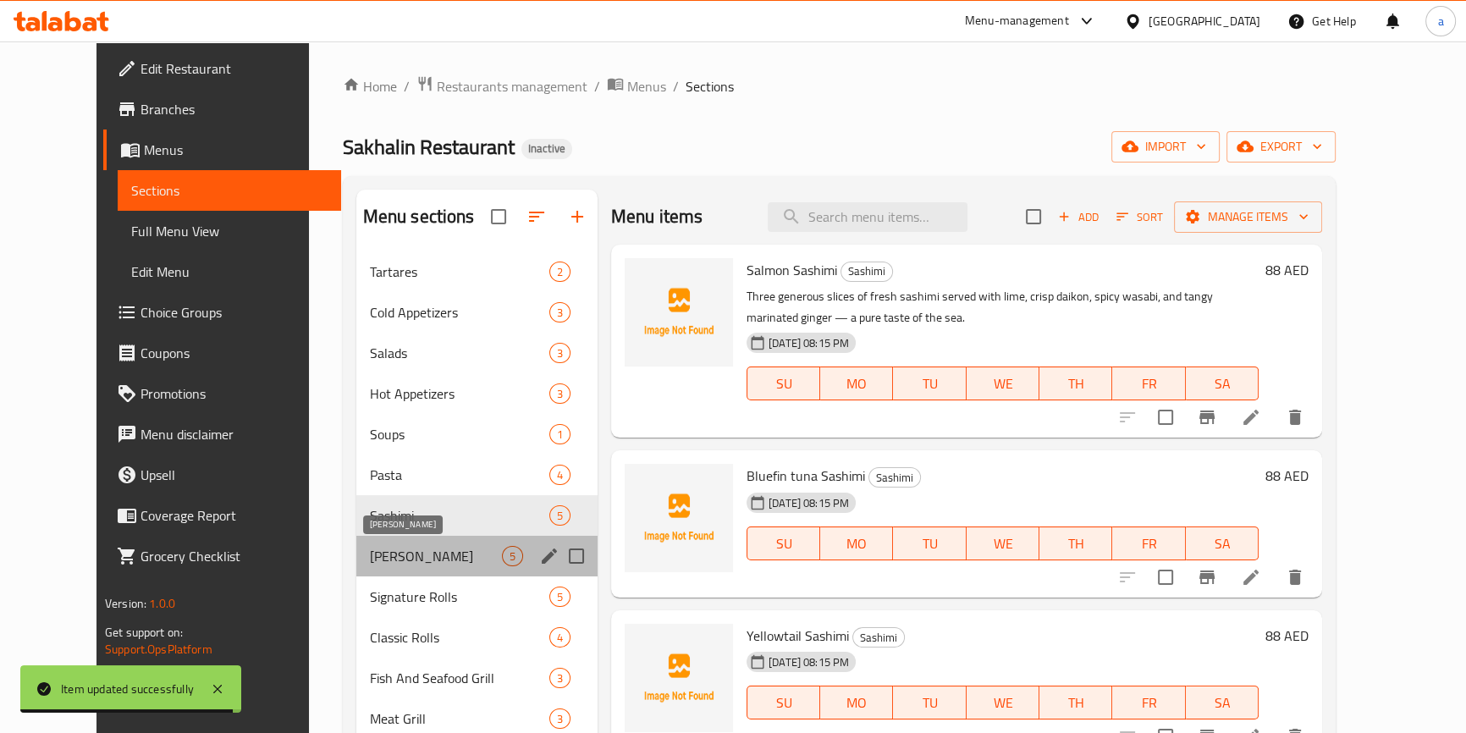
click at [370, 549] on span "[PERSON_NAME]" at bounding box center [436, 556] width 132 height 20
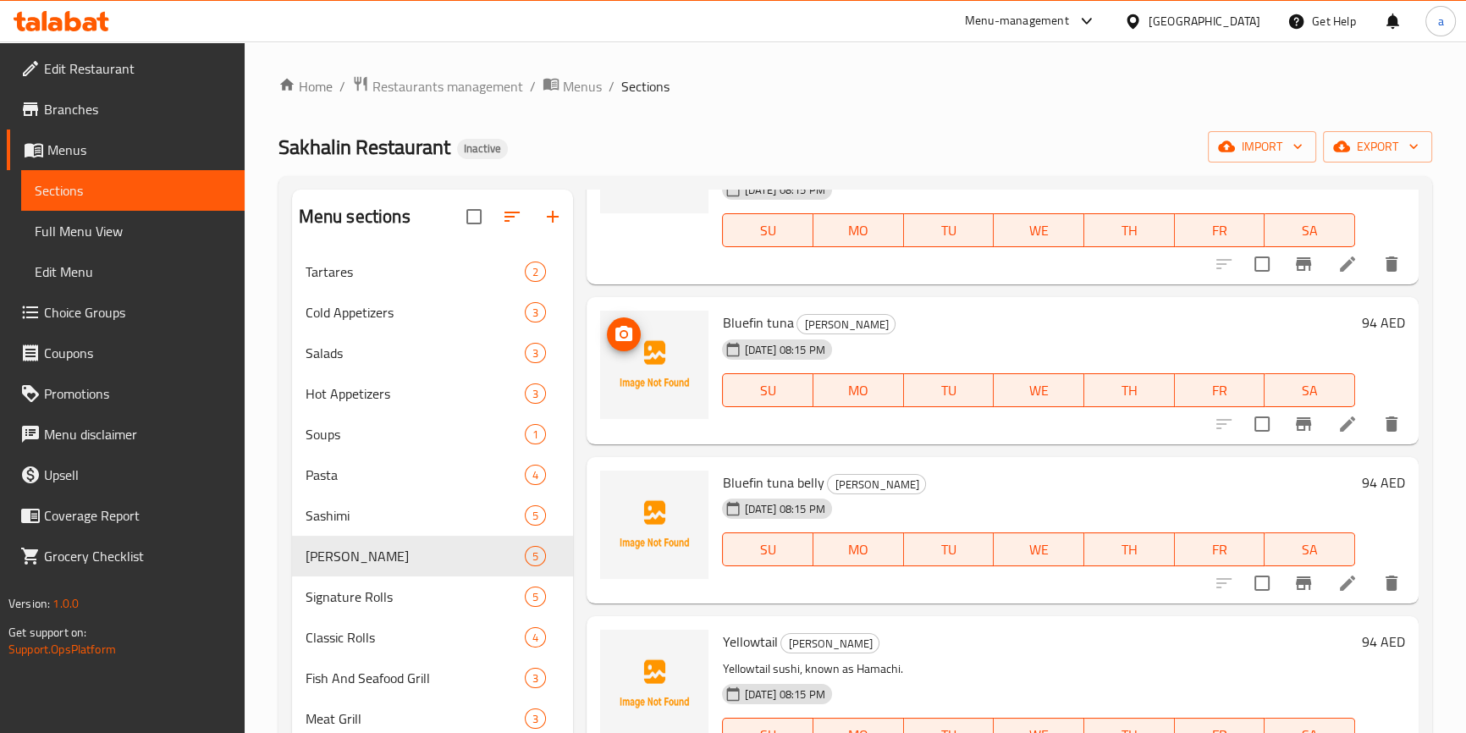
scroll to position [178, 0]
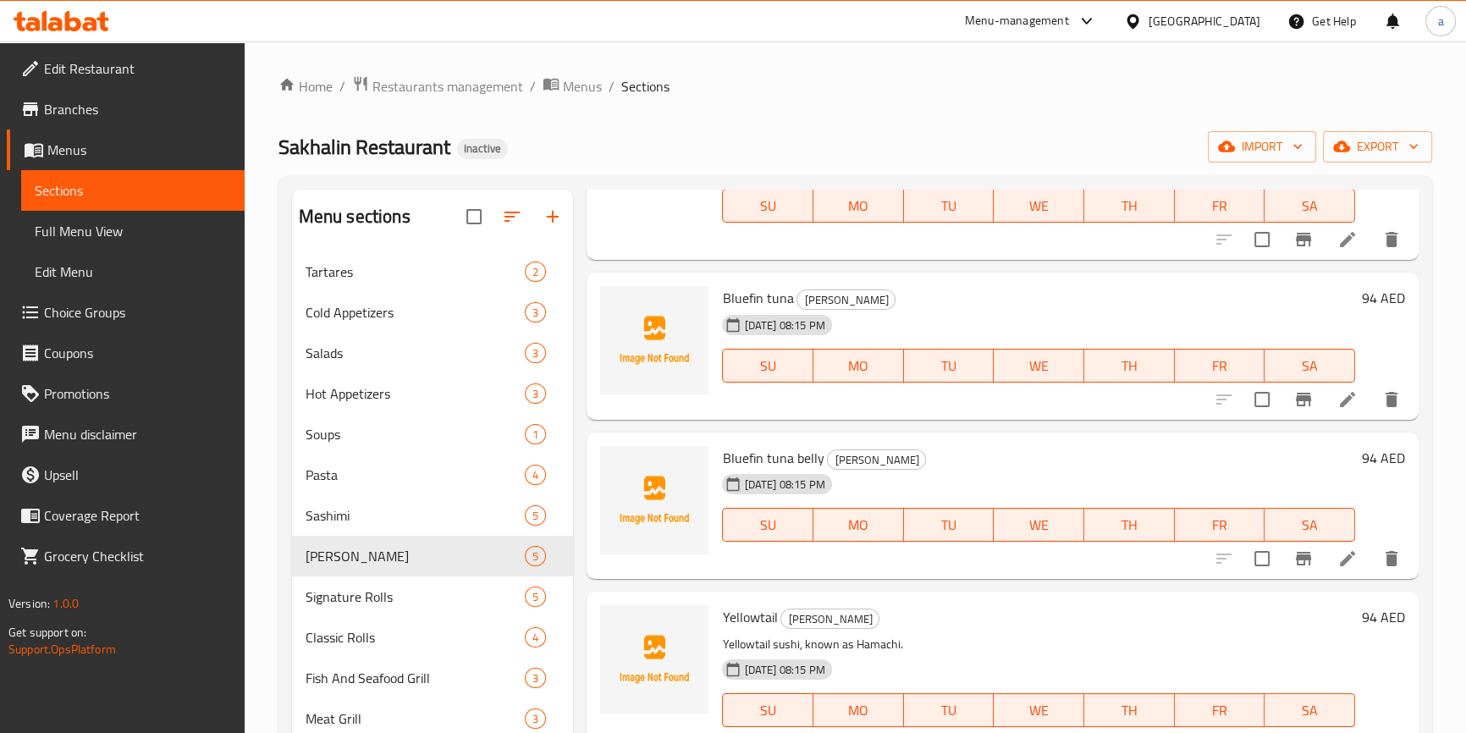
click at [1333, 569] on li at bounding box center [1347, 558] width 47 height 30
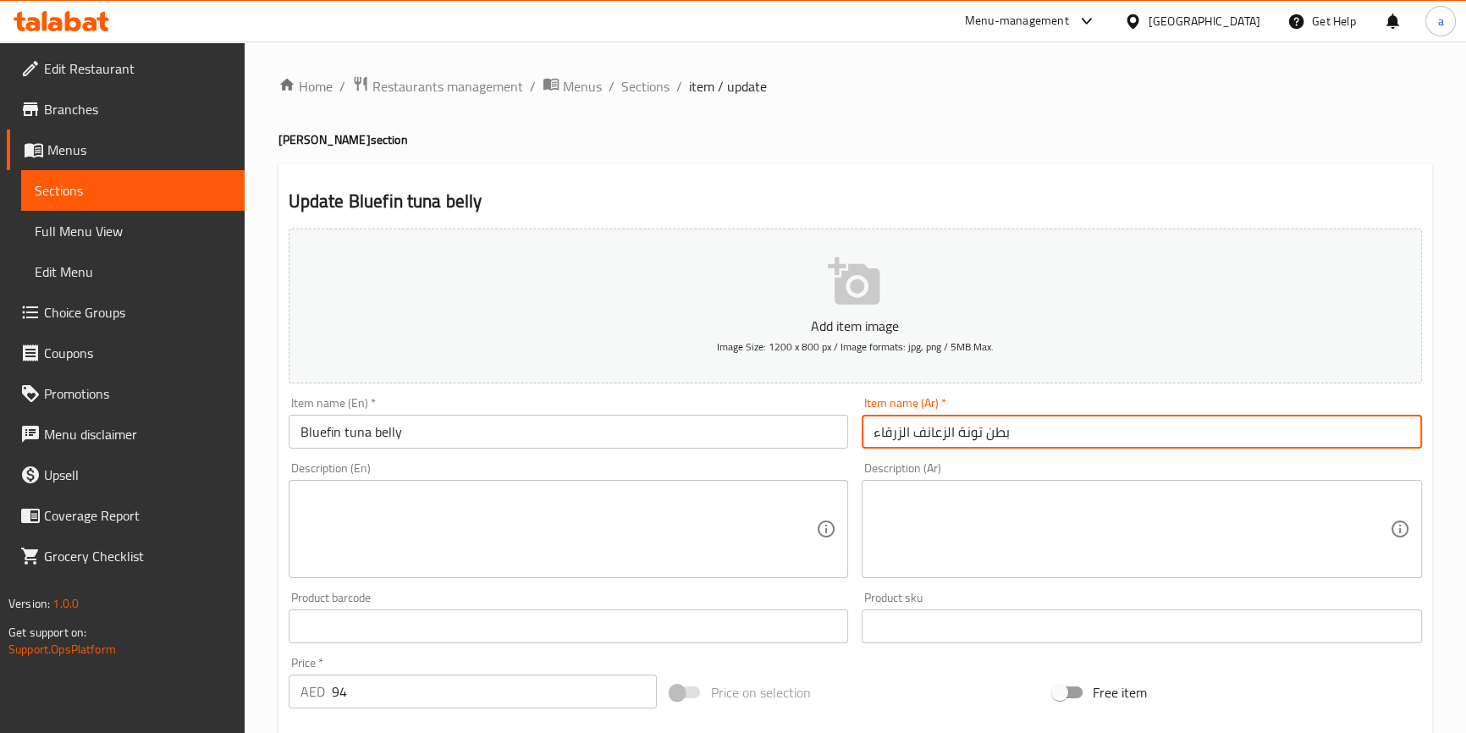
drag, startPoint x: 870, startPoint y: 428, endPoint x: 954, endPoint y: 438, distance: 84.4
click at [954, 438] on input "بطن تونة الزعانف الزرقاء" at bounding box center [1142, 432] width 560 height 34
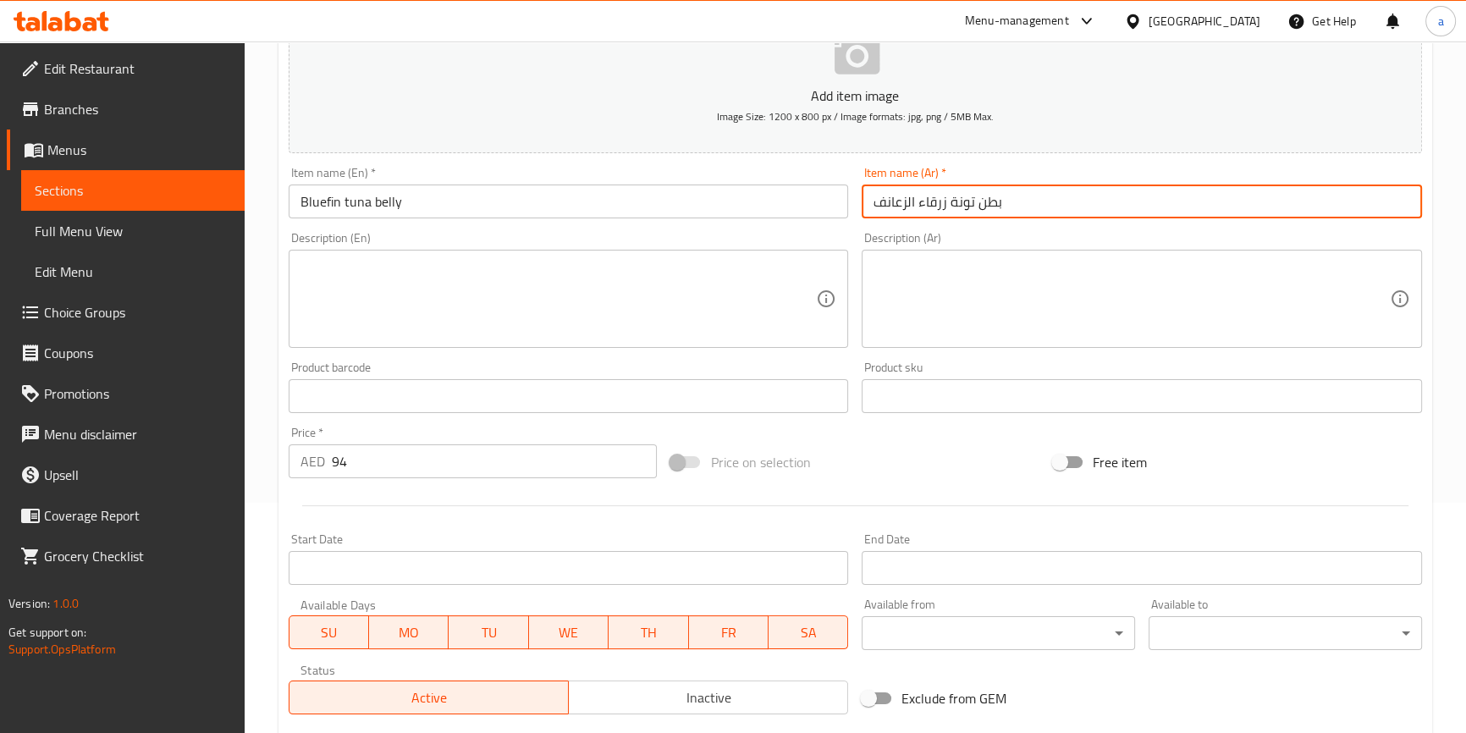
scroll to position [307, 0]
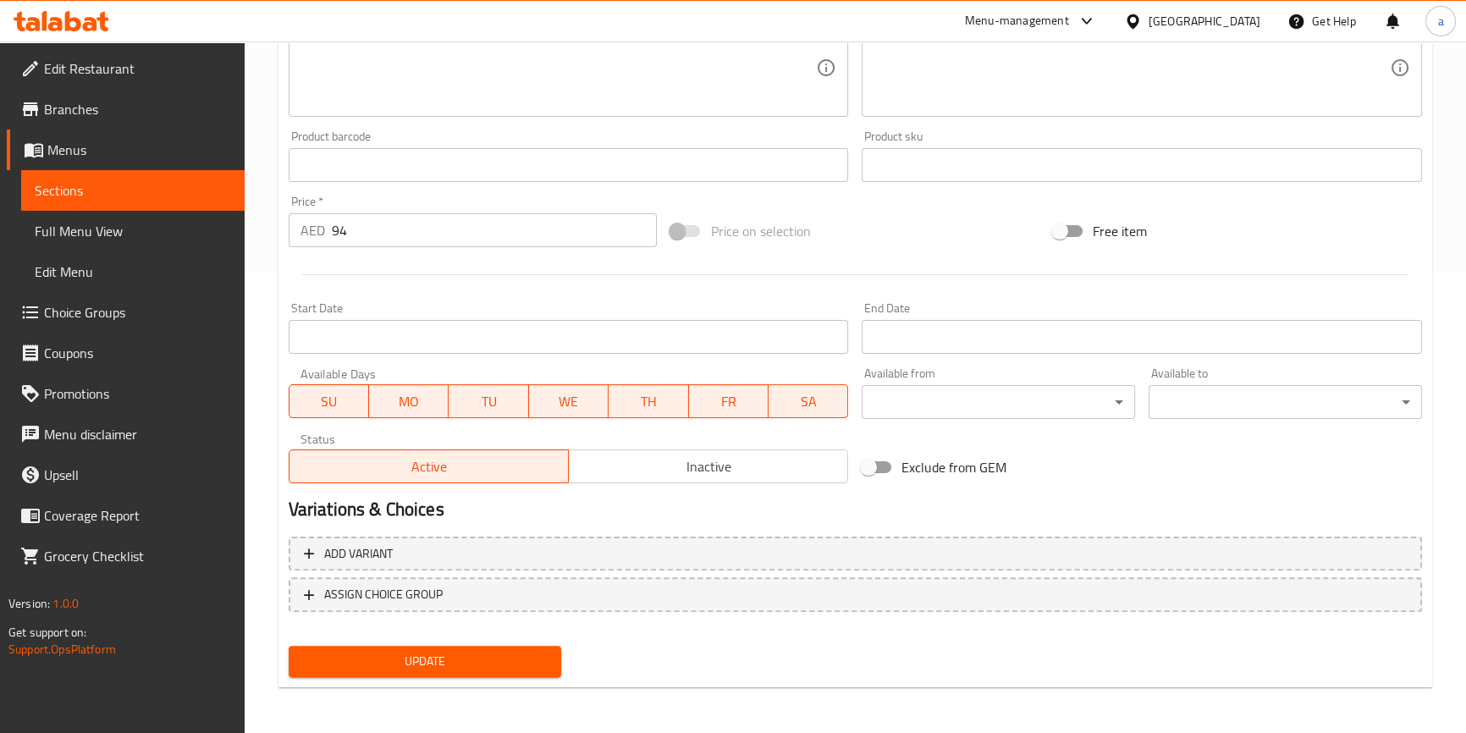
type input "بطن تونة زرقاء الزعانف"
click at [508, 653] on span "Update" at bounding box center [425, 661] width 246 height 21
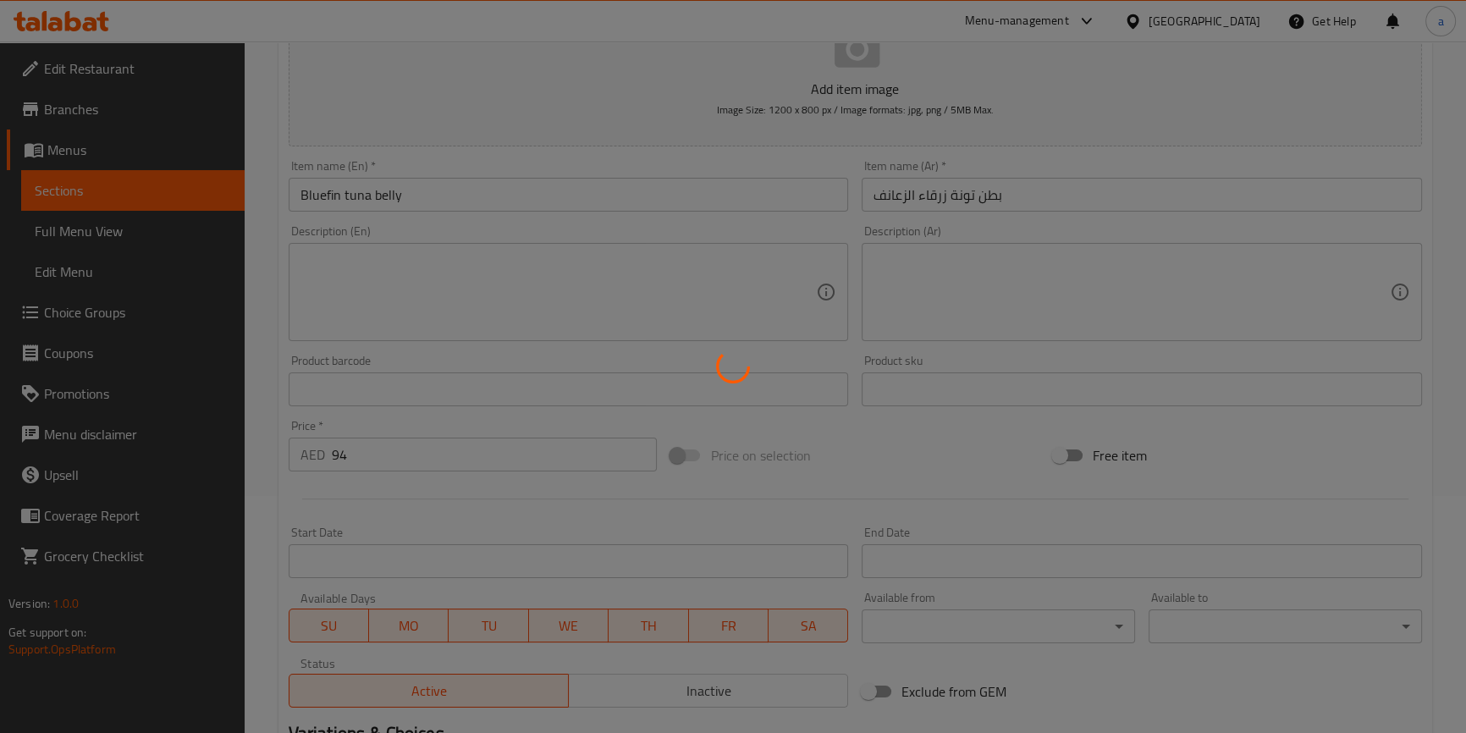
scroll to position [0, 0]
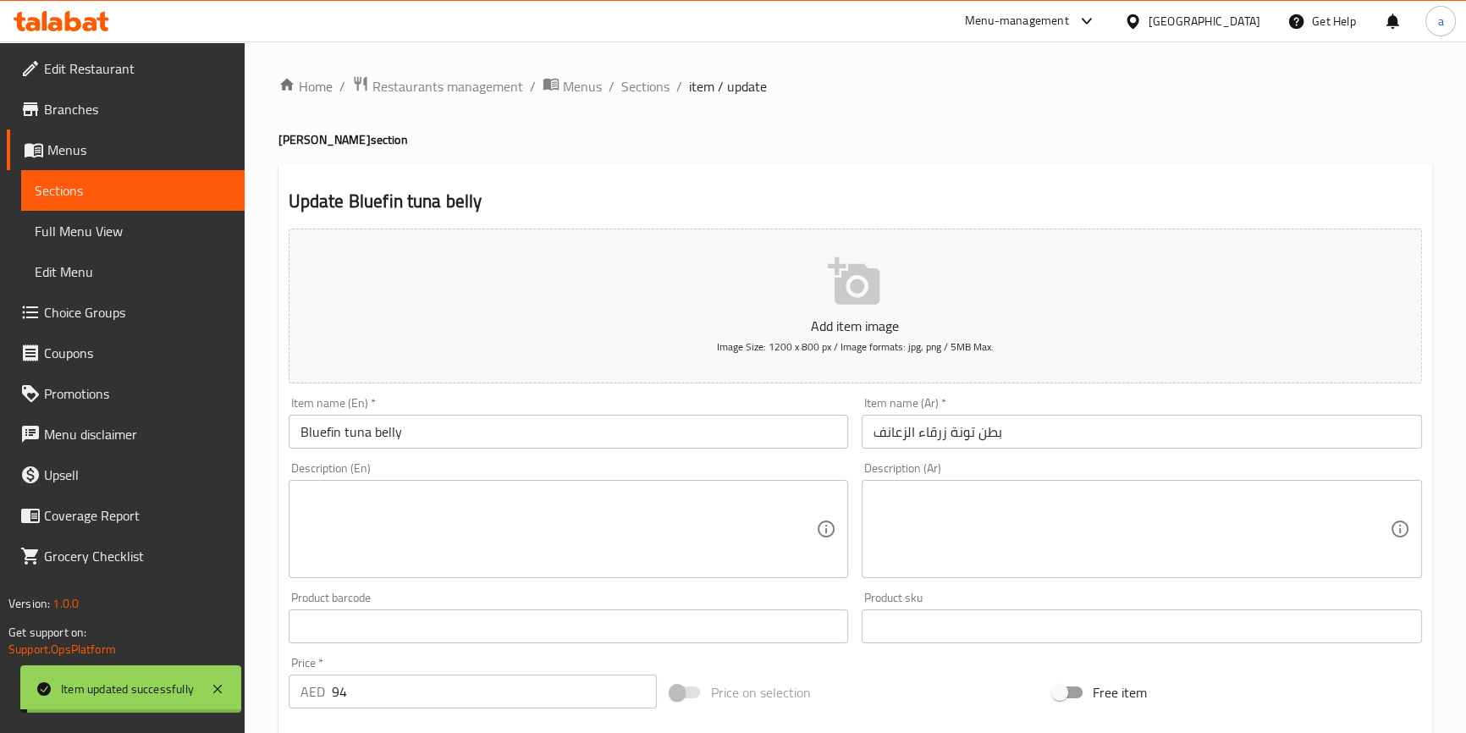
click at [642, 86] on span "Sections" at bounding box center [645, 86] width 48 height 20
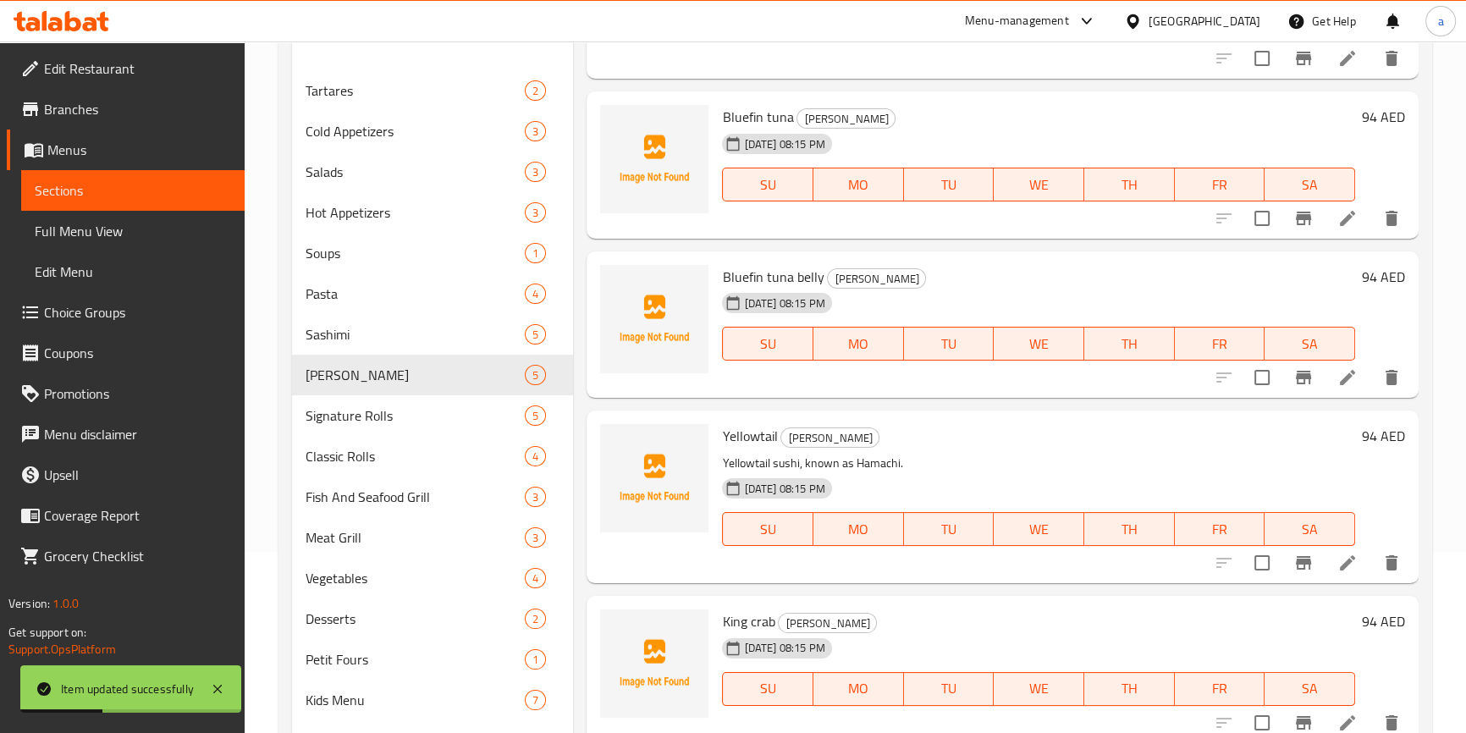
scroll to position [237, 0]
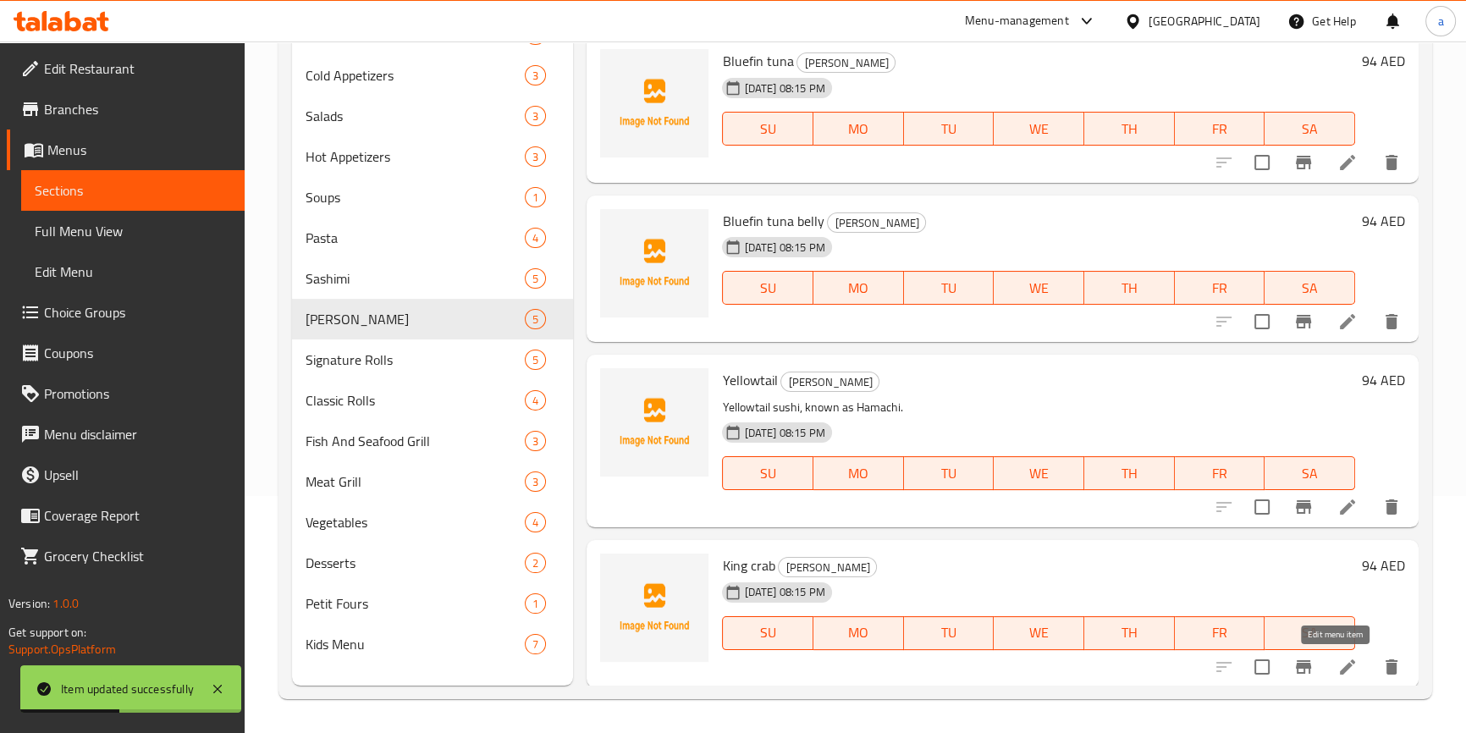
click at [1340, 669] on icon at bounding box center [1347, 666] width 15 height 15
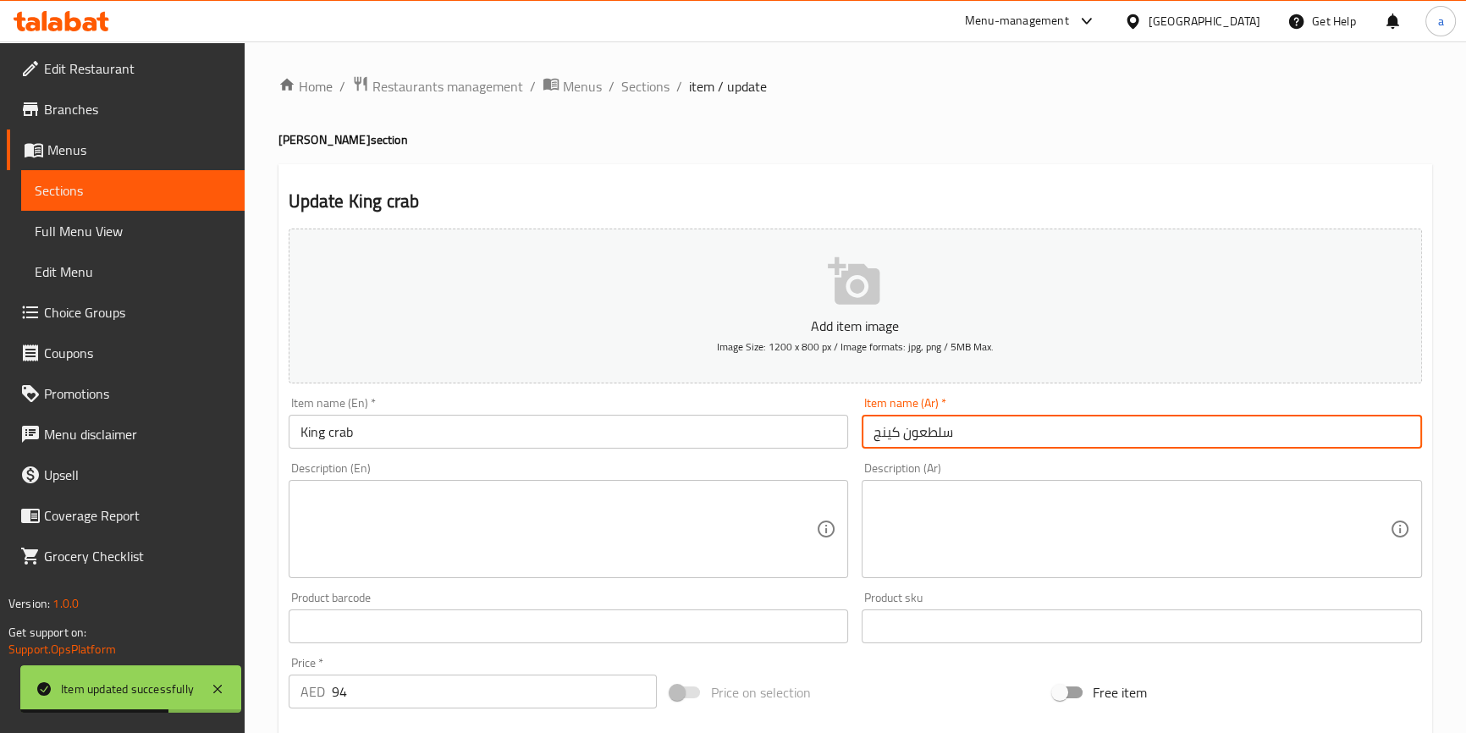
drag, startPoint x: 874, startPoint y: 431, endPoint x: 973, endPoint y: 441, distance: 99.6
click at [973, 441] on input "سلطعون كينج" at bounding box center [1142, 432] width 560 height 34
click at [973, 442] on input "سلطعون كينج" at bounding box center [1142, 432] width 560 height 34
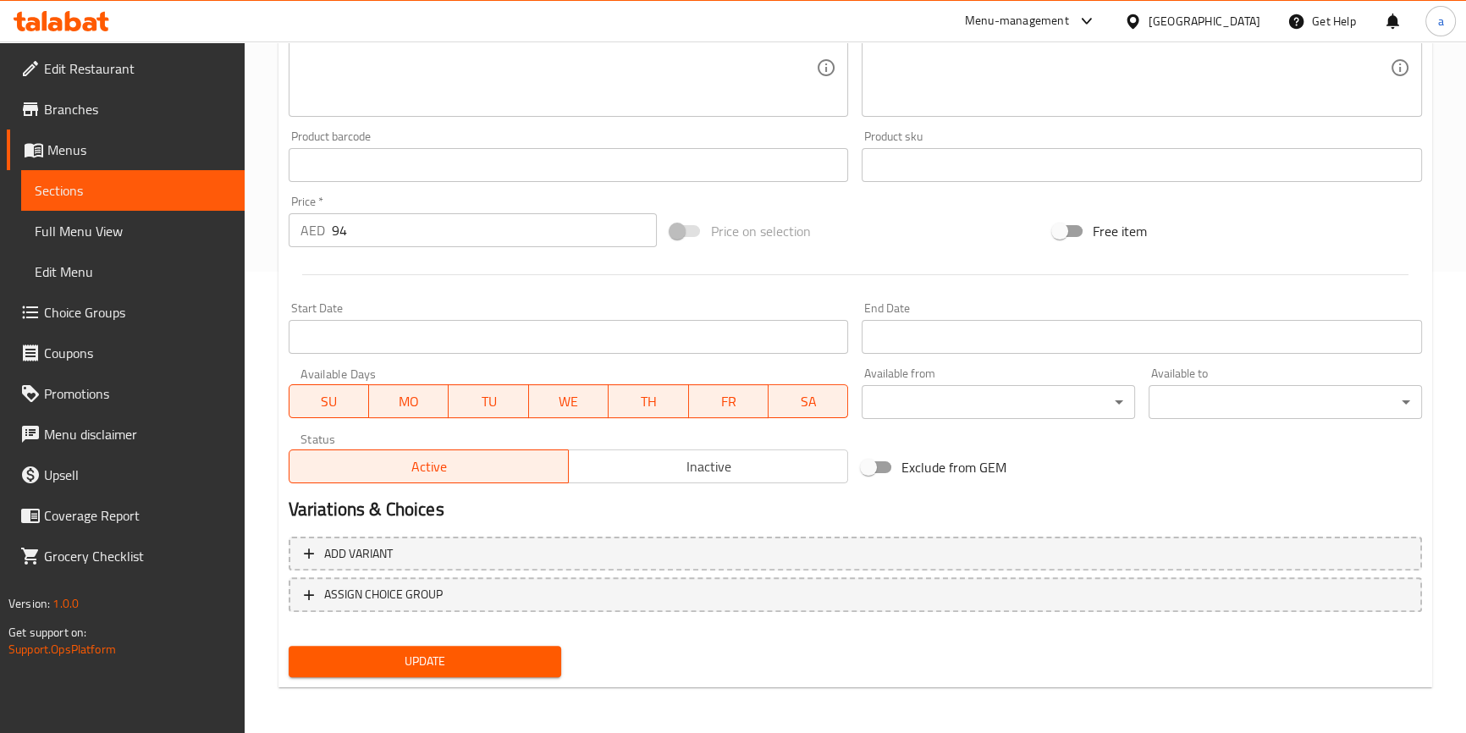
click at [526, 682] on div "Update" at bounding box center [425, 661] width 287 height 45
click at [528, 670] on button "Update" at bounding box center [425, 661] width 273 height 31
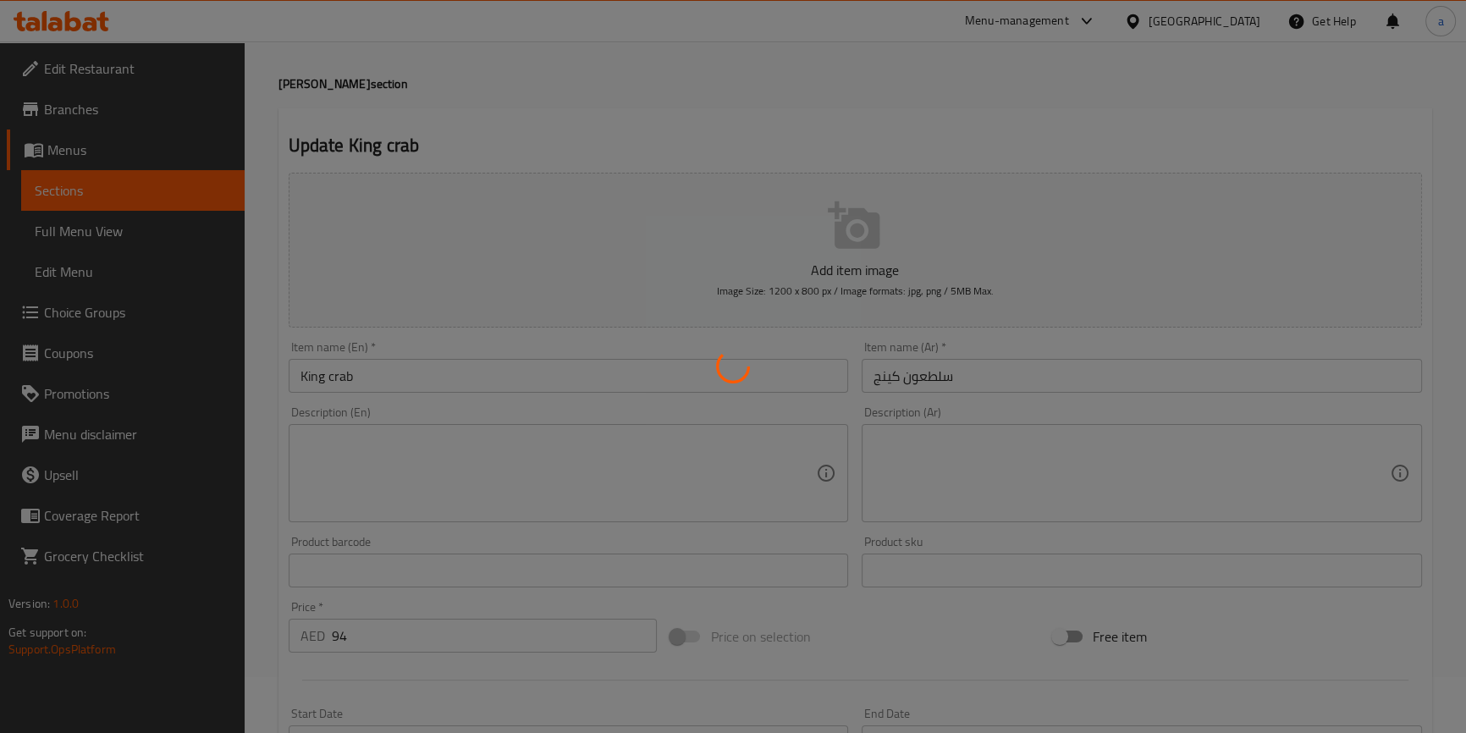
scroll to position [0, 0]
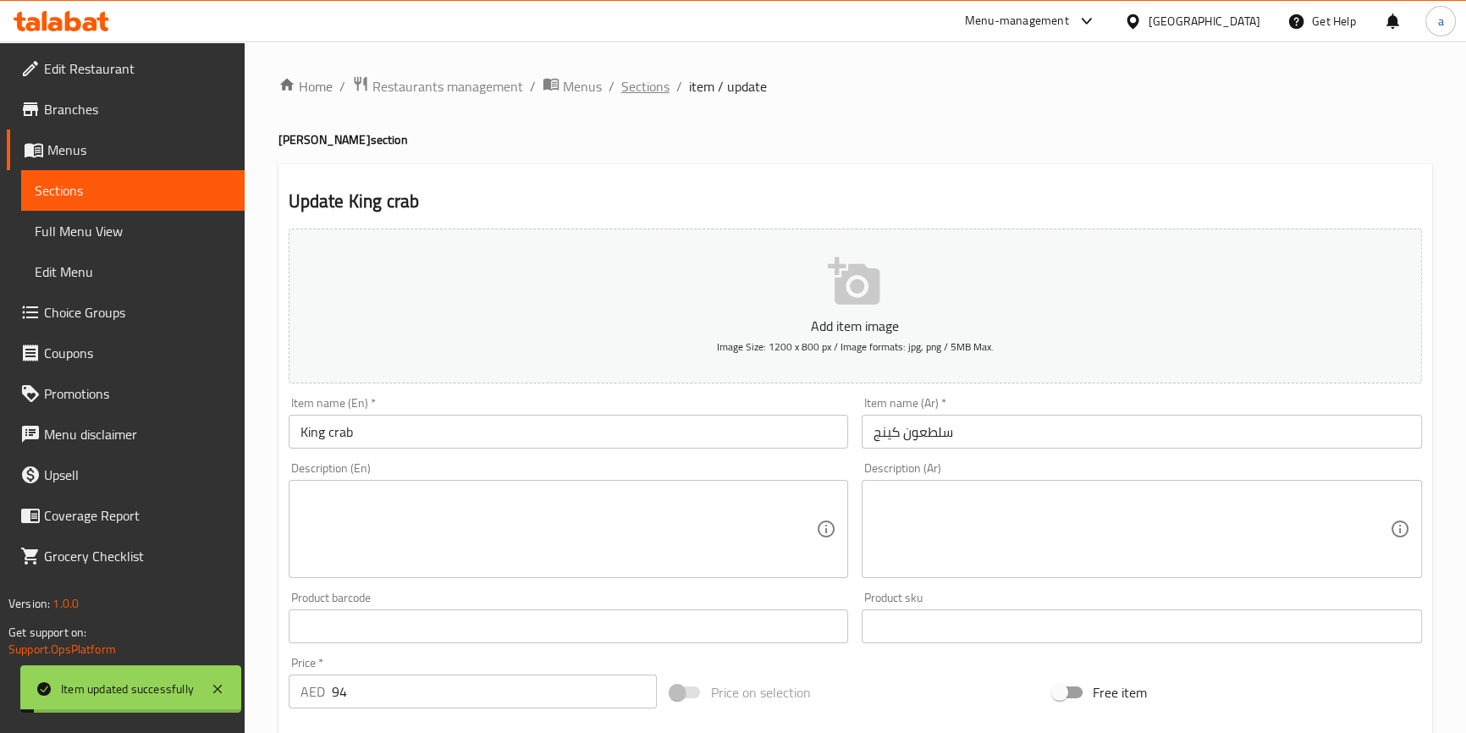
click at [645, 97] on span "Sections" at bounding box center [645, 86] width 48 height 20
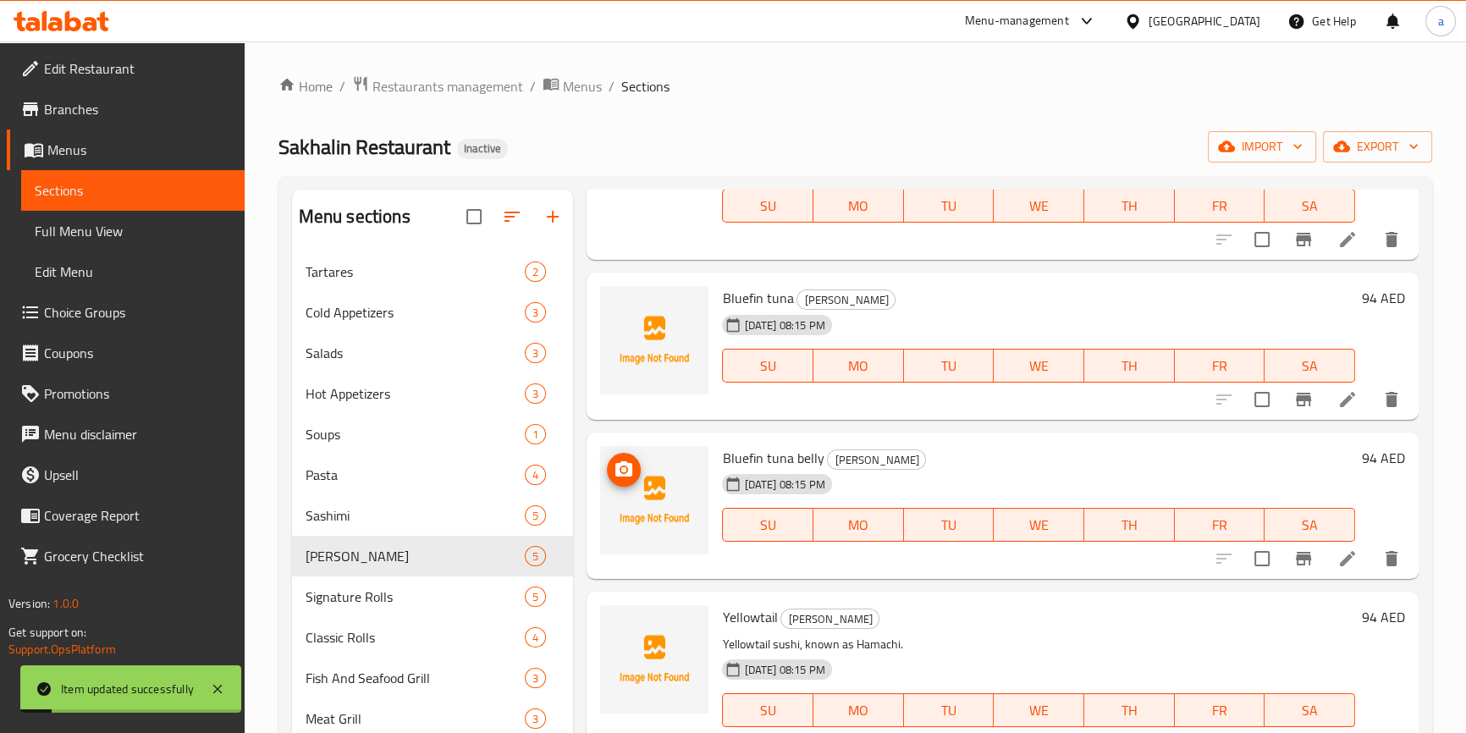
scroll to position [178, 0]
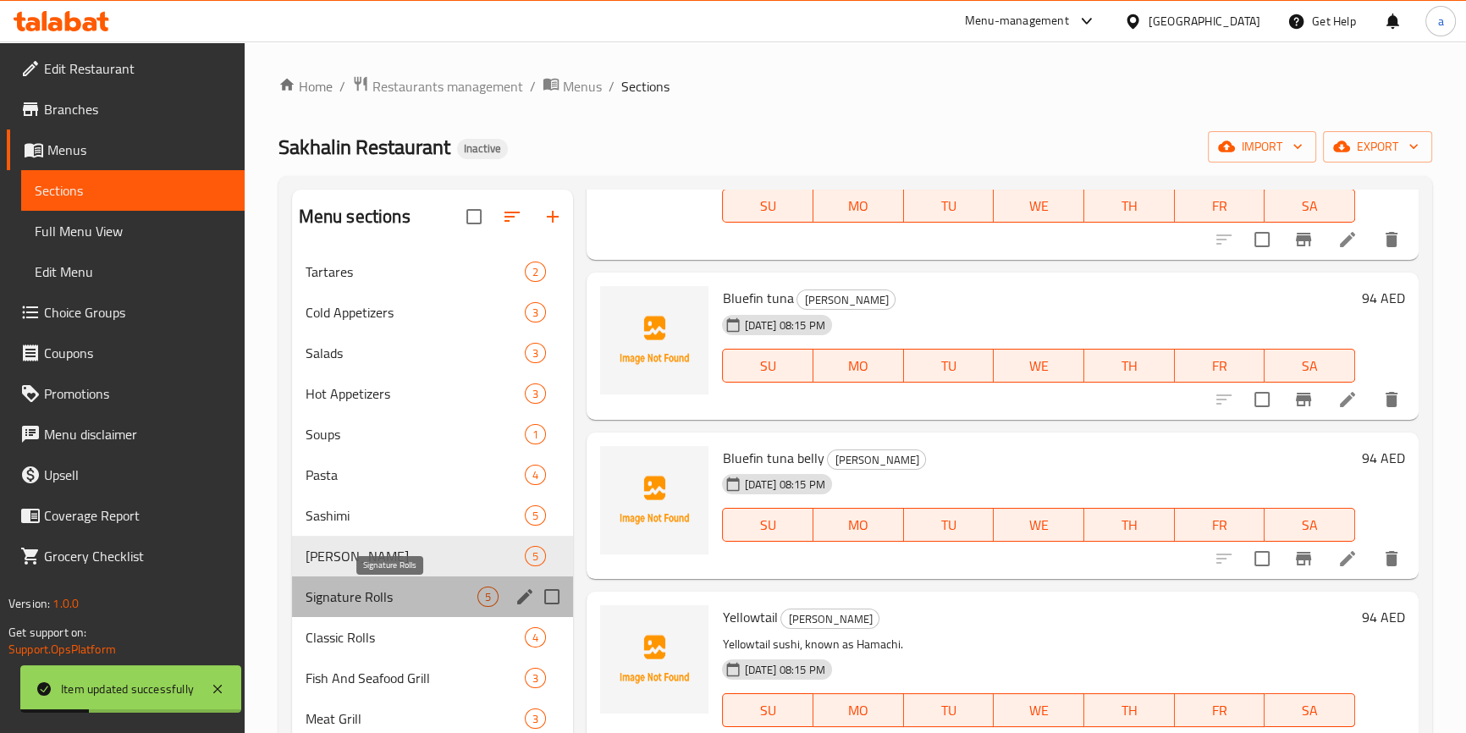
click at [416, 600] on span "Signature Rolls" at bounding box center [392, 597] width 173 height 20
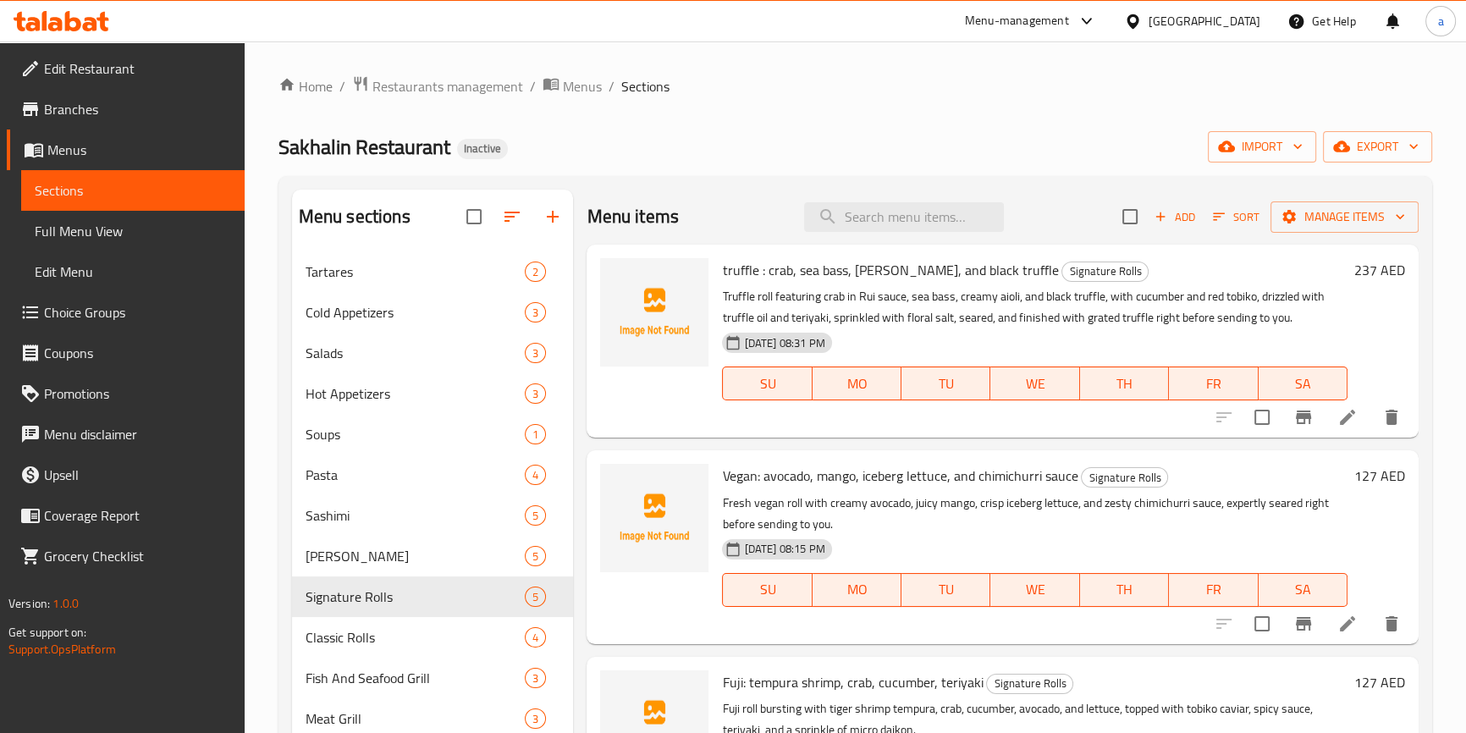
click at [60, 234] on span "Full Menu View" at bounding box center [133, 231] width 196 height 20
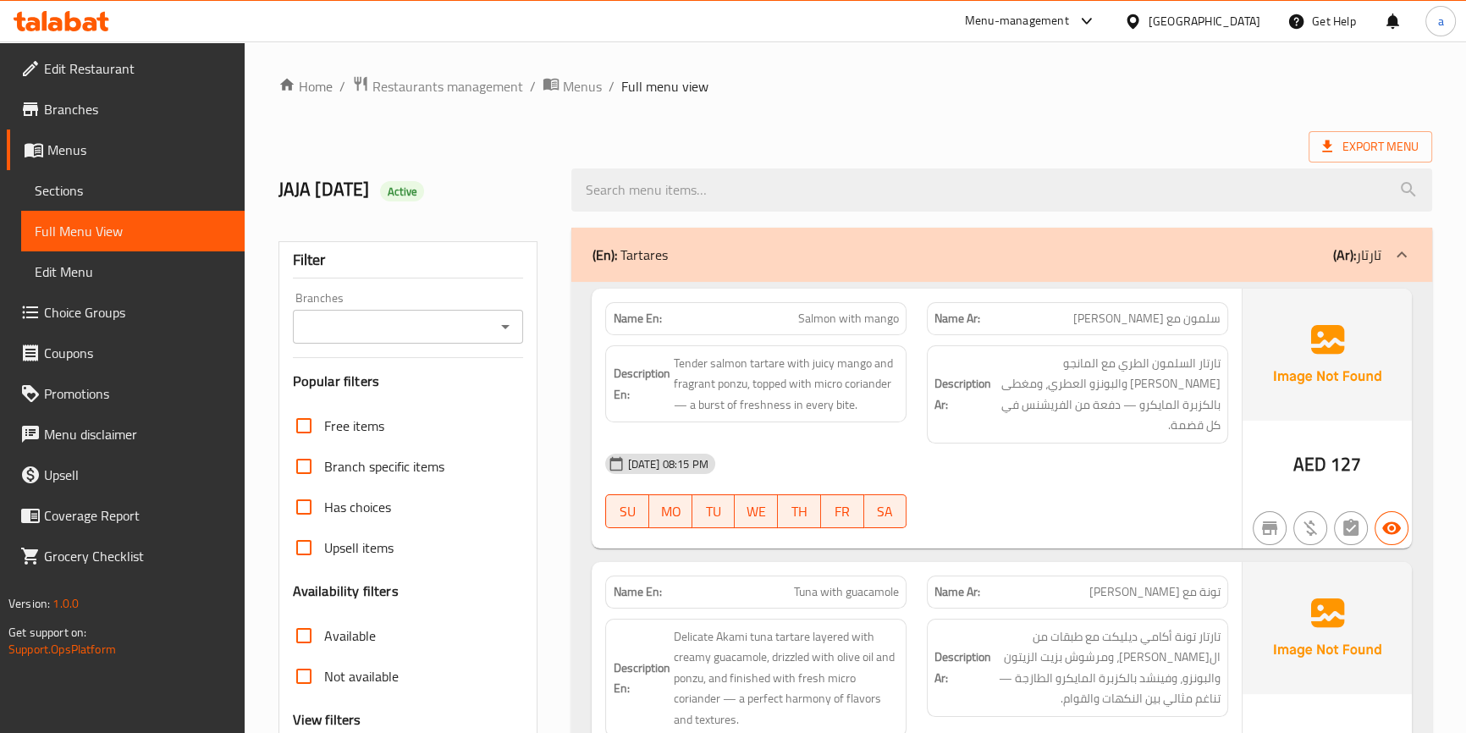
click at [85, 191] on span "Sections" at bounding box center [133, 190] width 196 height 20
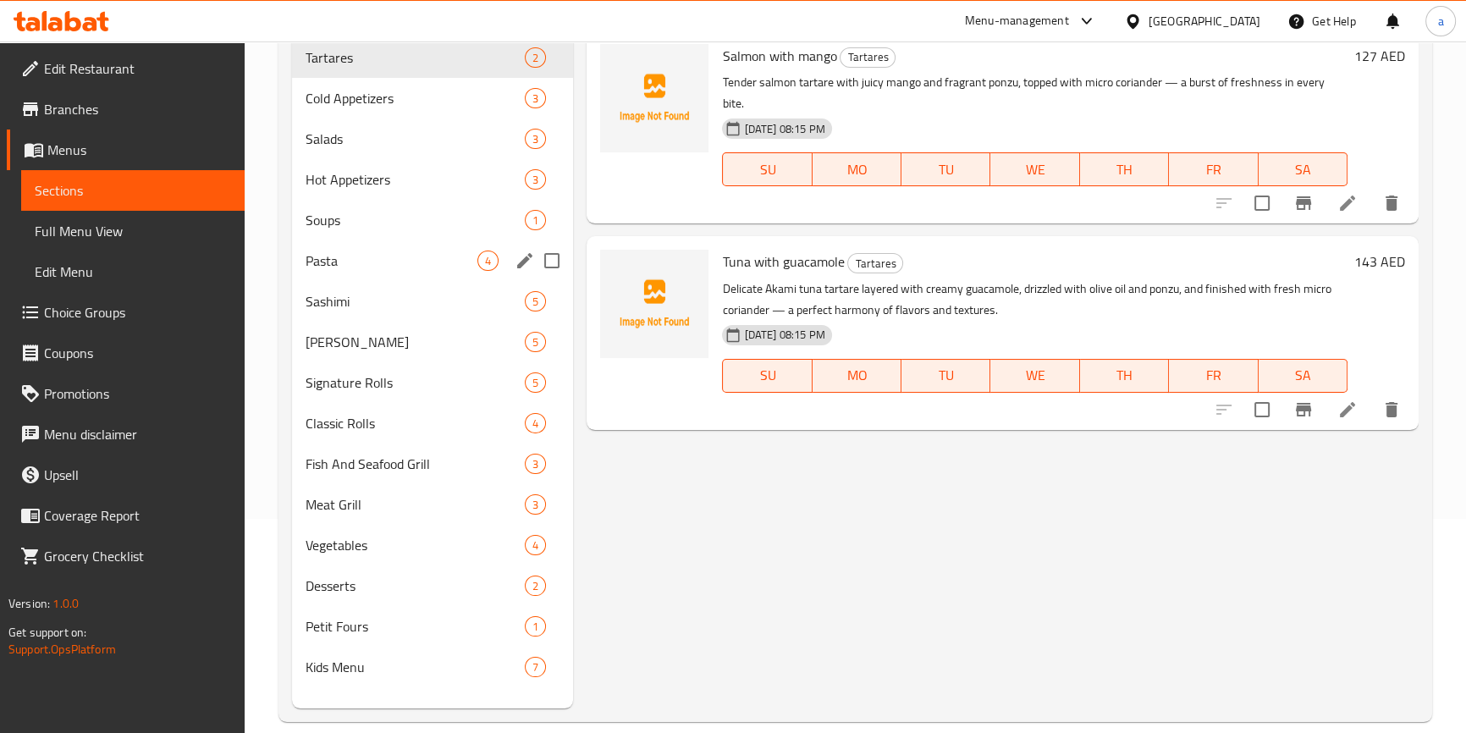
scroll to position [230, 0]
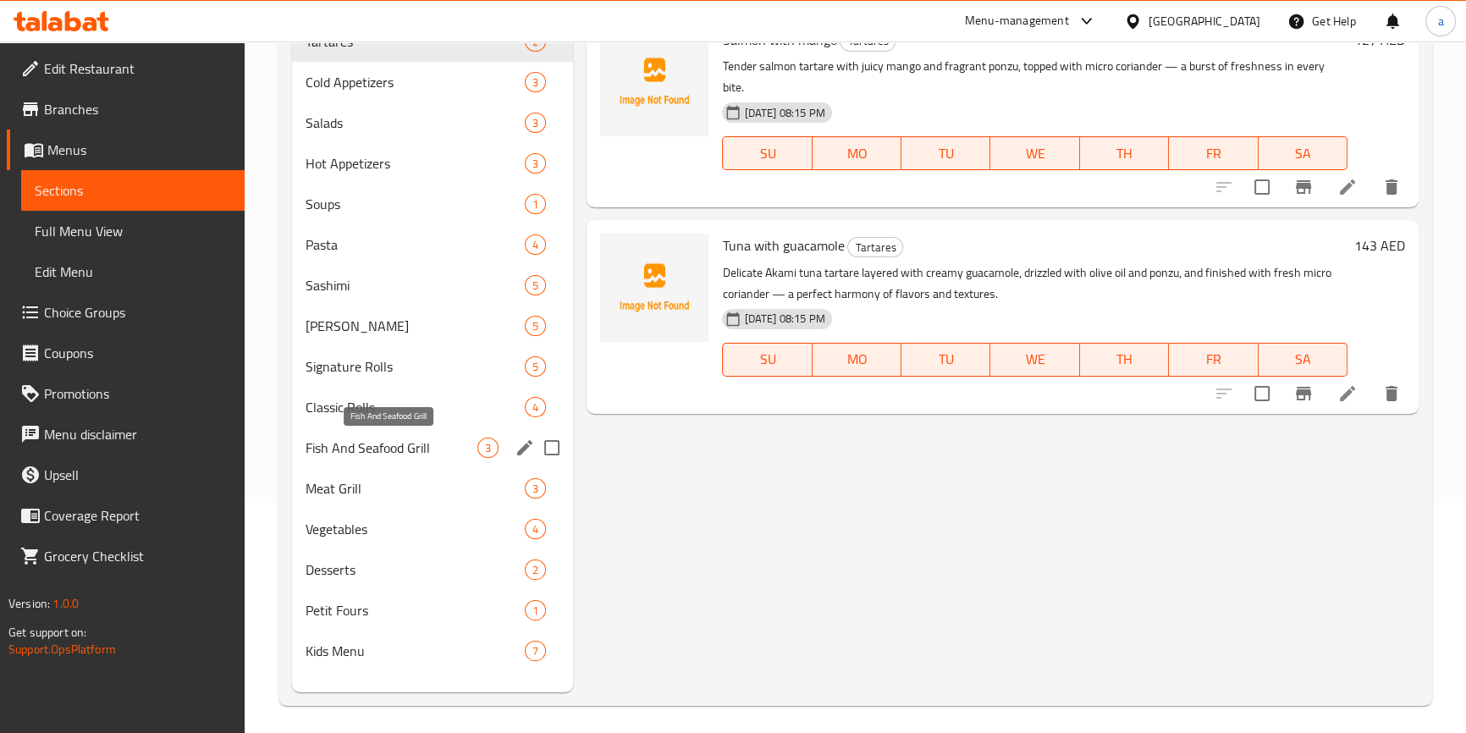
click at [370, 451] on span "Fish And Seafood Grill" at bounding box center [392, 448] width 173 height 20
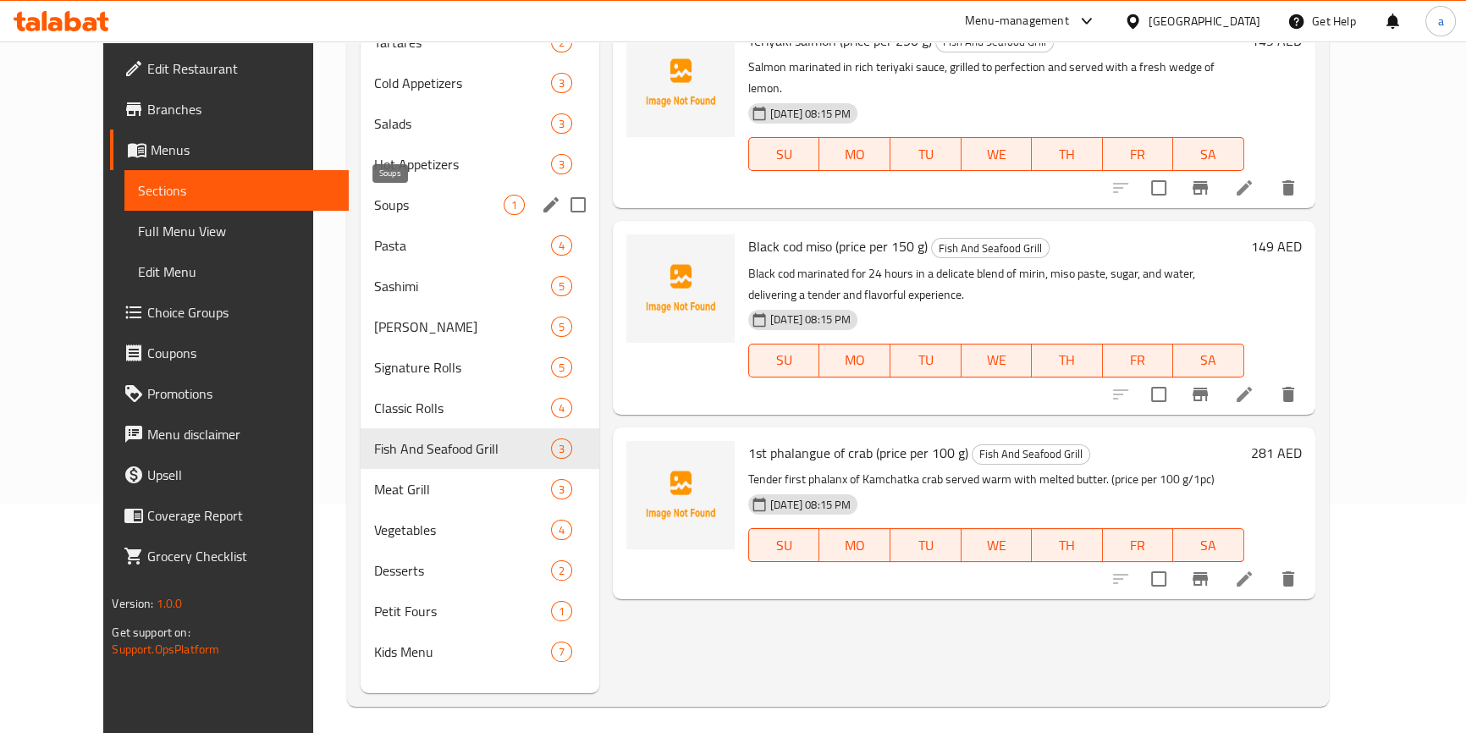
scroll to position [230, 0]
click at [382, 480] on span "Meat Grill" at bounding box center [439, 488] width 130 height 20
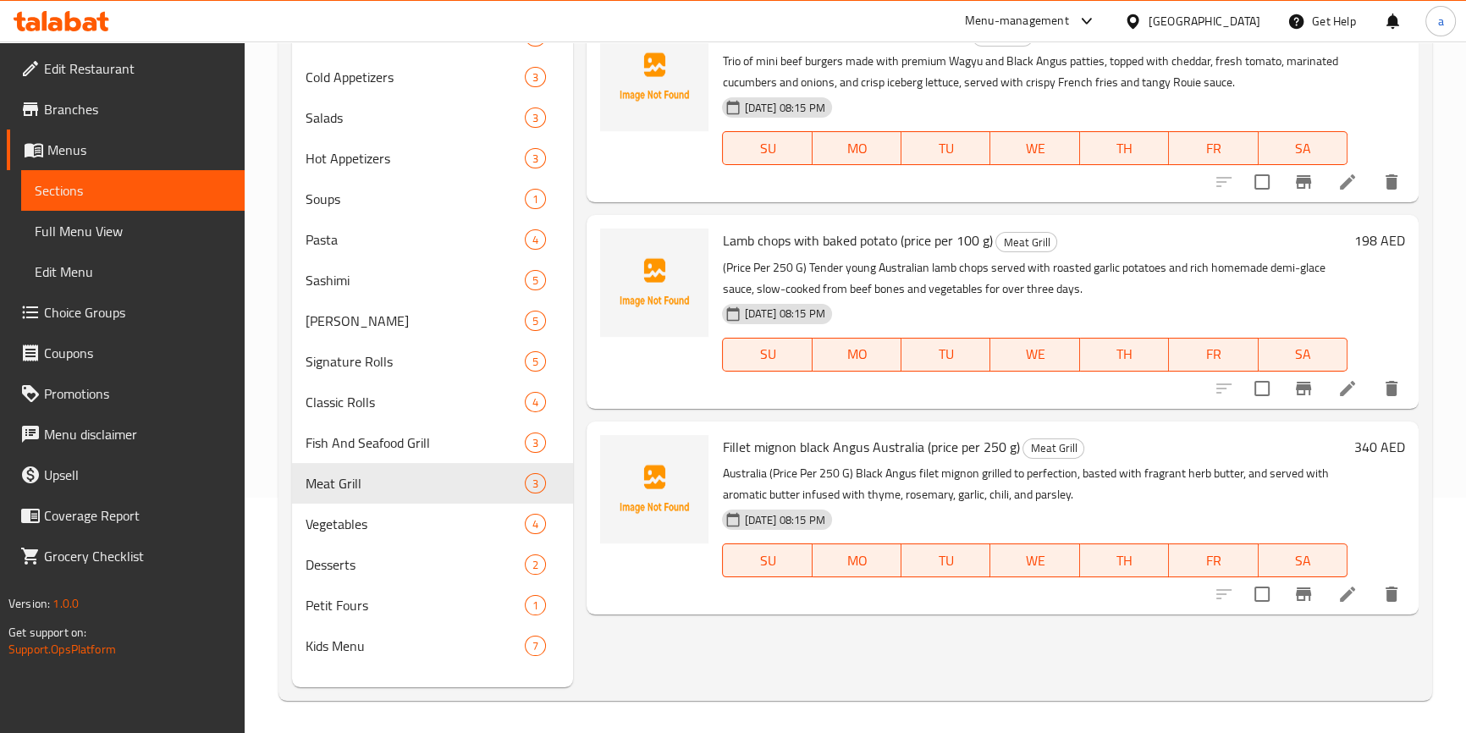
scroll to position [237, 0]
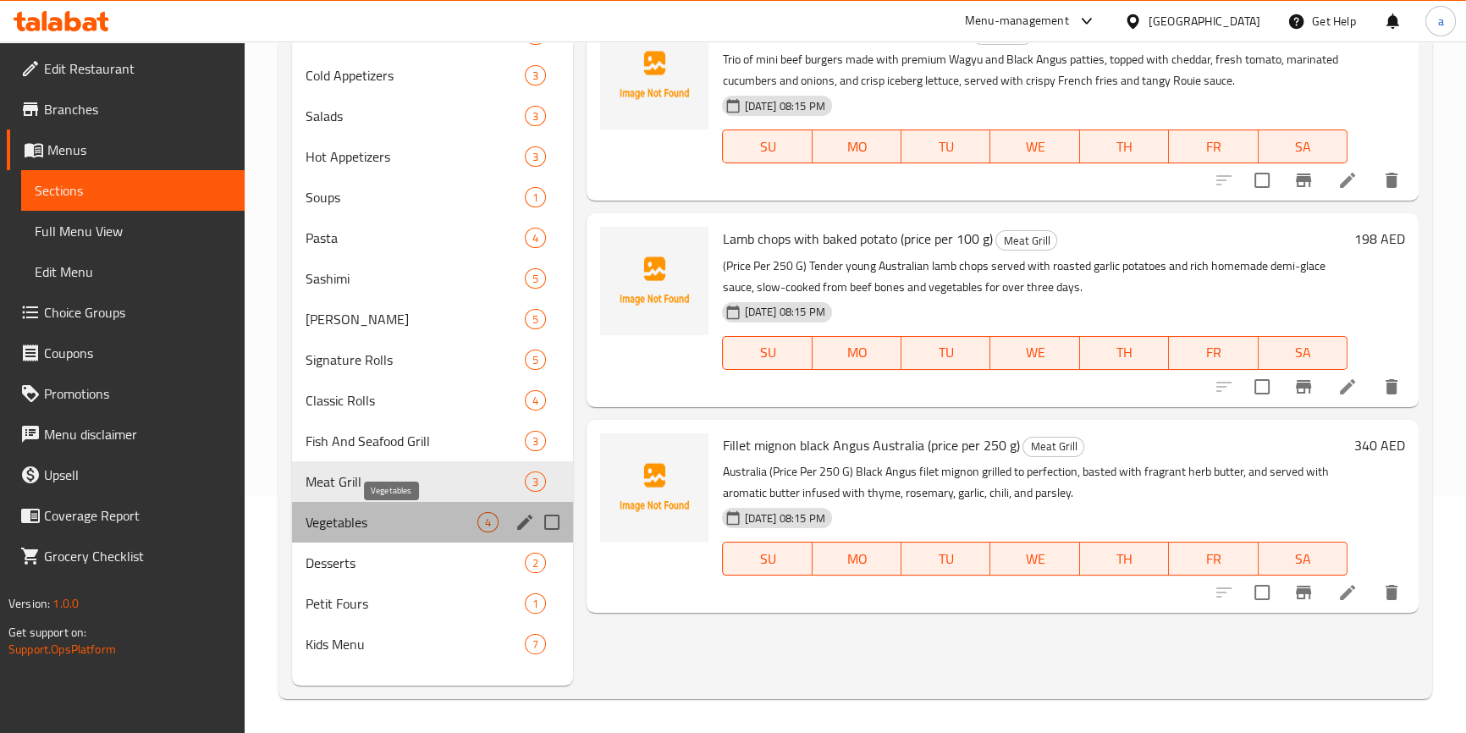
click at [322, 515] on span "Vegetables" at bounding box center [392, 522] width 173 height 20
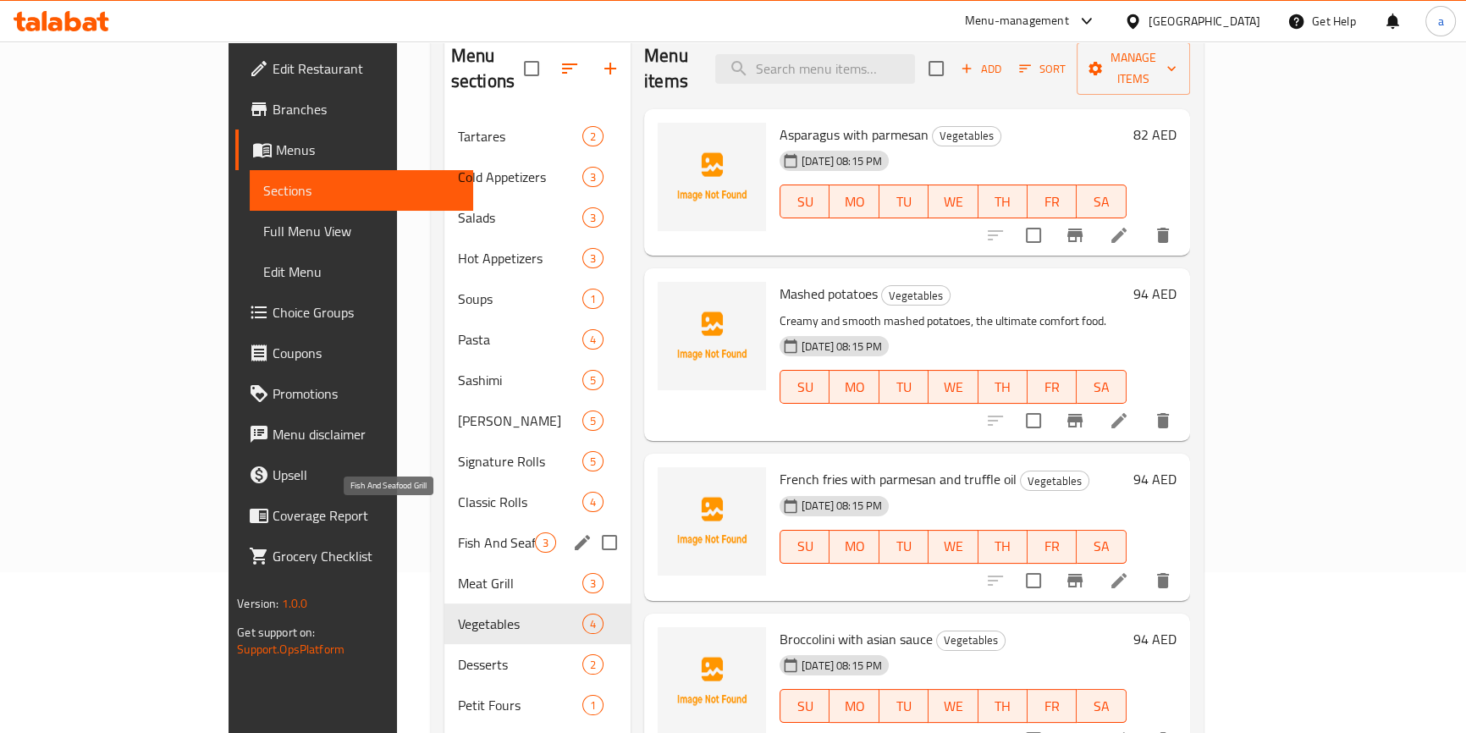
scroll to position [237, 0]
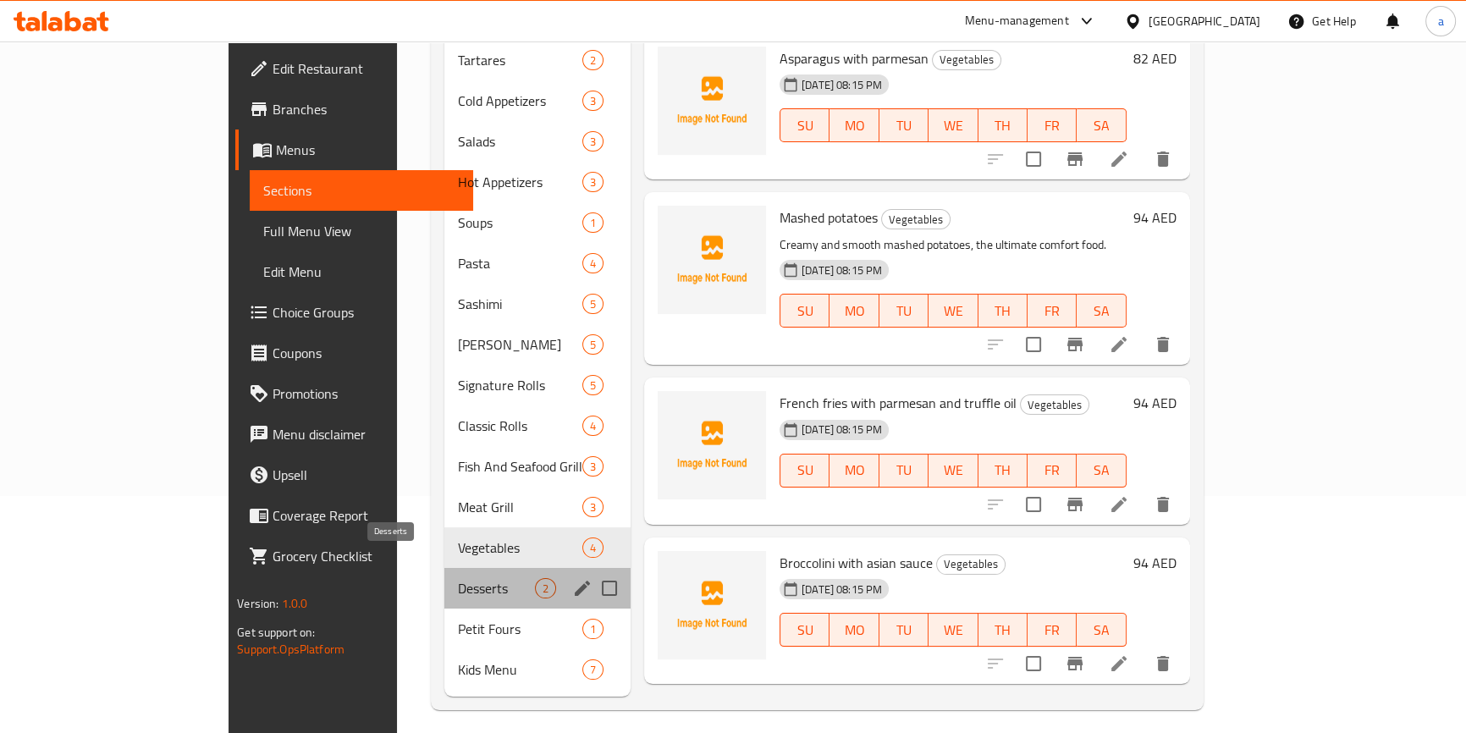
click at [458, 578] on span "Desserts" at bounding box center [496, 588] width 77 height 20
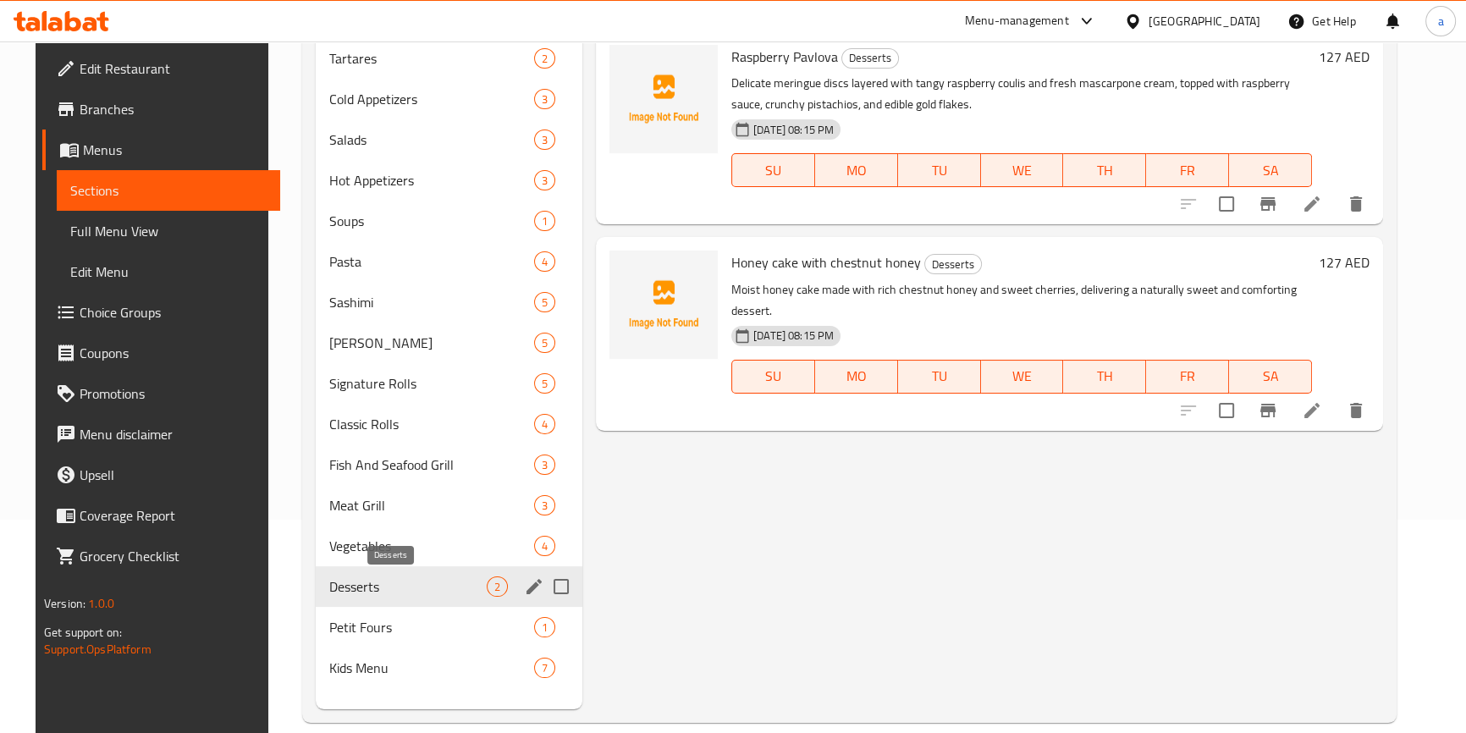
scroll to position [237, 0]
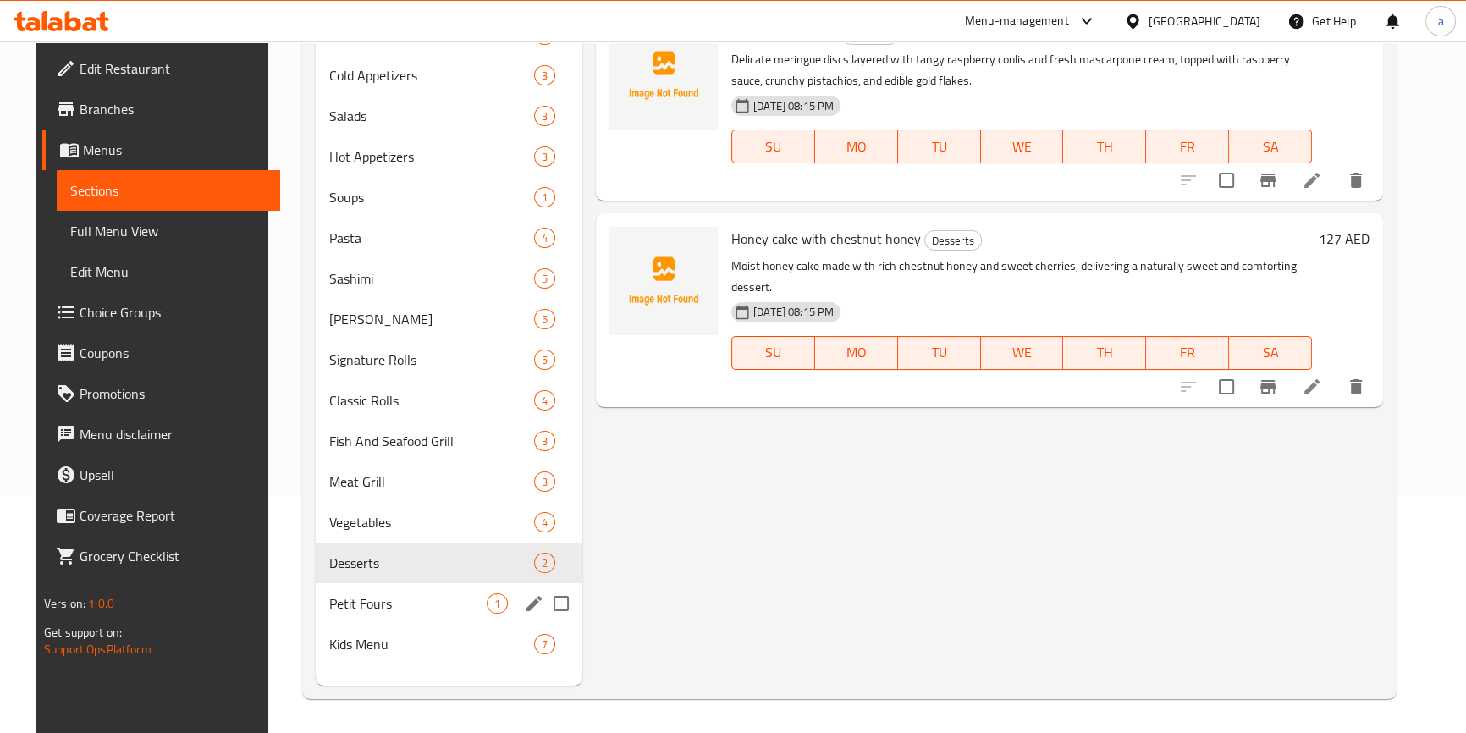
click at [337, 589] on div "Petit Fours 1" at bounding box center [449, 603] width 267 height 41
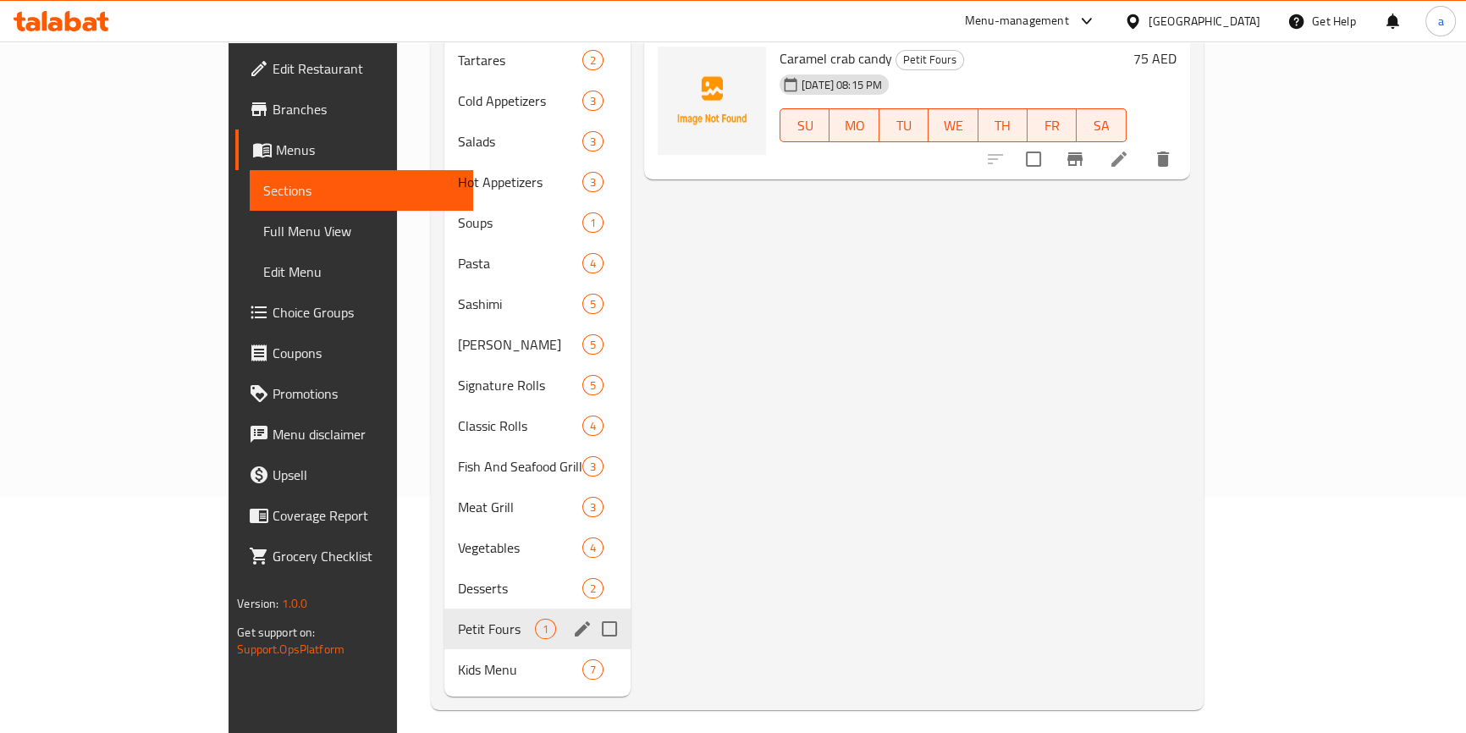
scroll to position [237, 0]
click at [458, 659] on span "Kids Menu" at bounding box center [496, 669] width 77 height 20
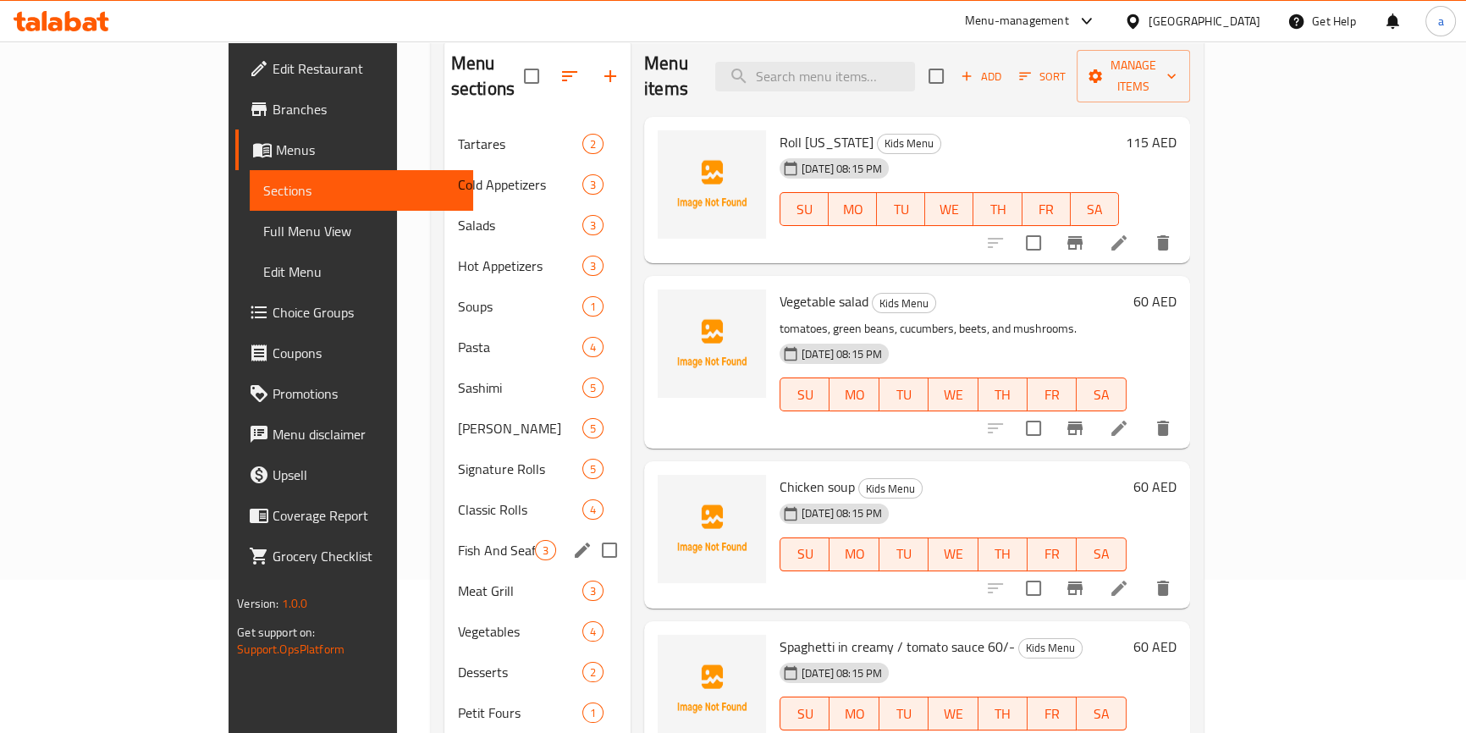
scroll to position [230, 0]
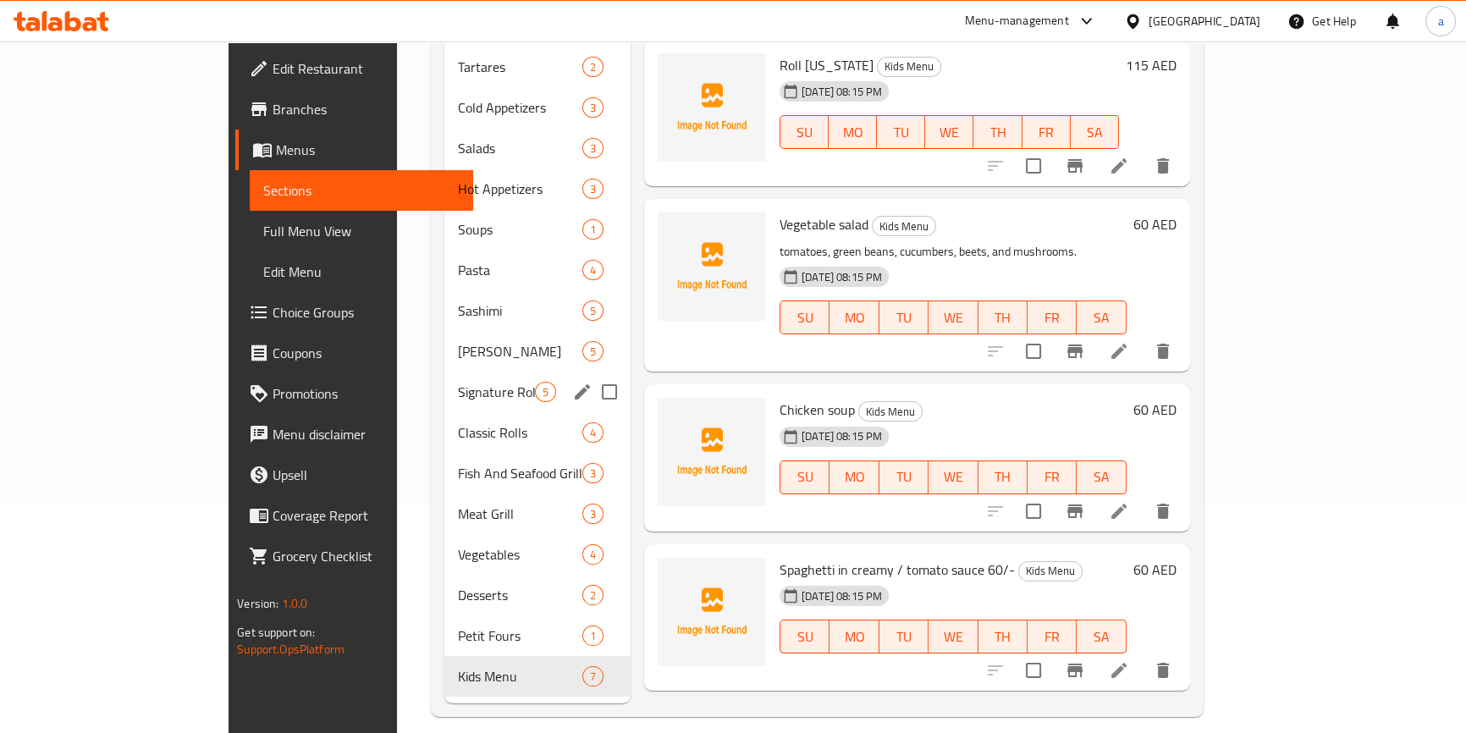
click at [458, 382] on span "Signature Rolls" at bounding box center [496, 392] width 77 height 20
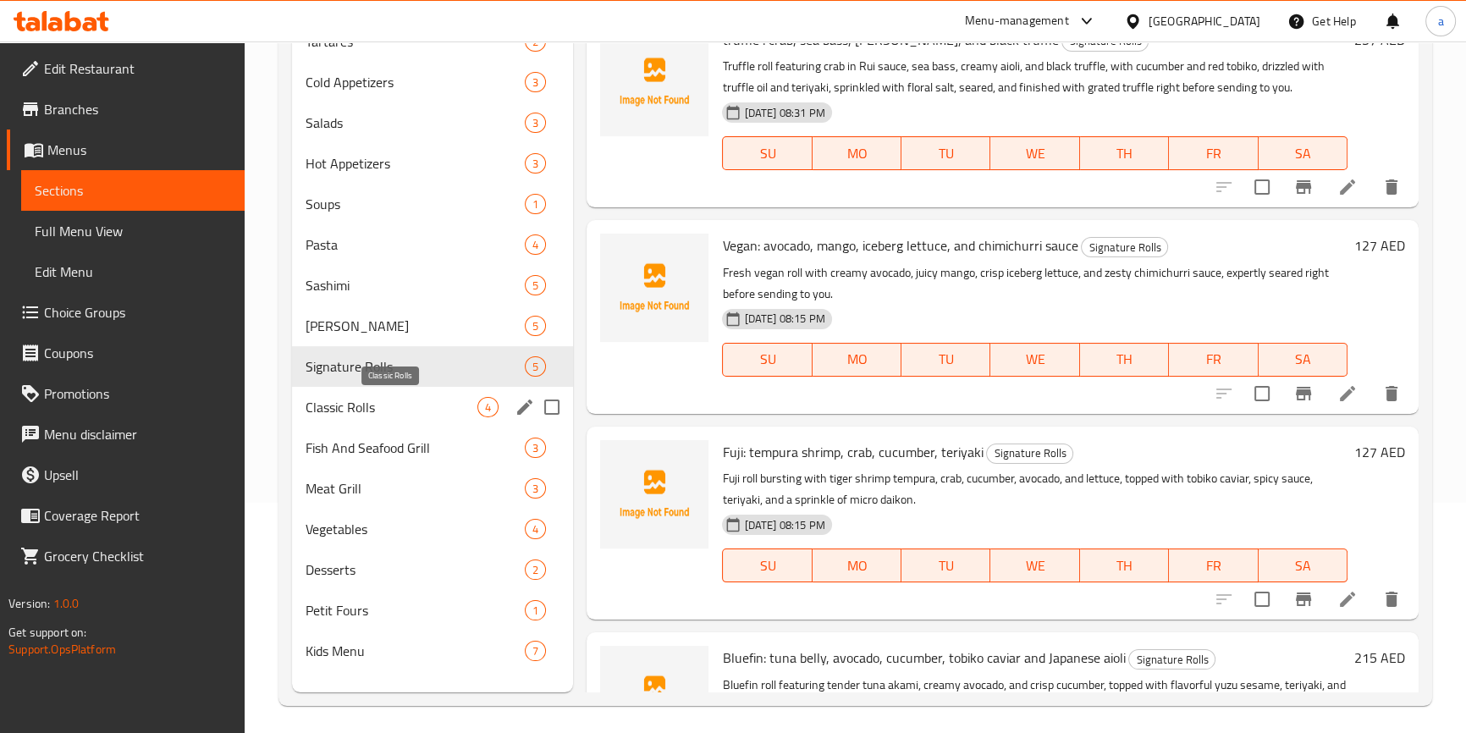
click at [369, 419] on div "Classic Rolls 4" at bounding box center [433, 407] width 282 height 41
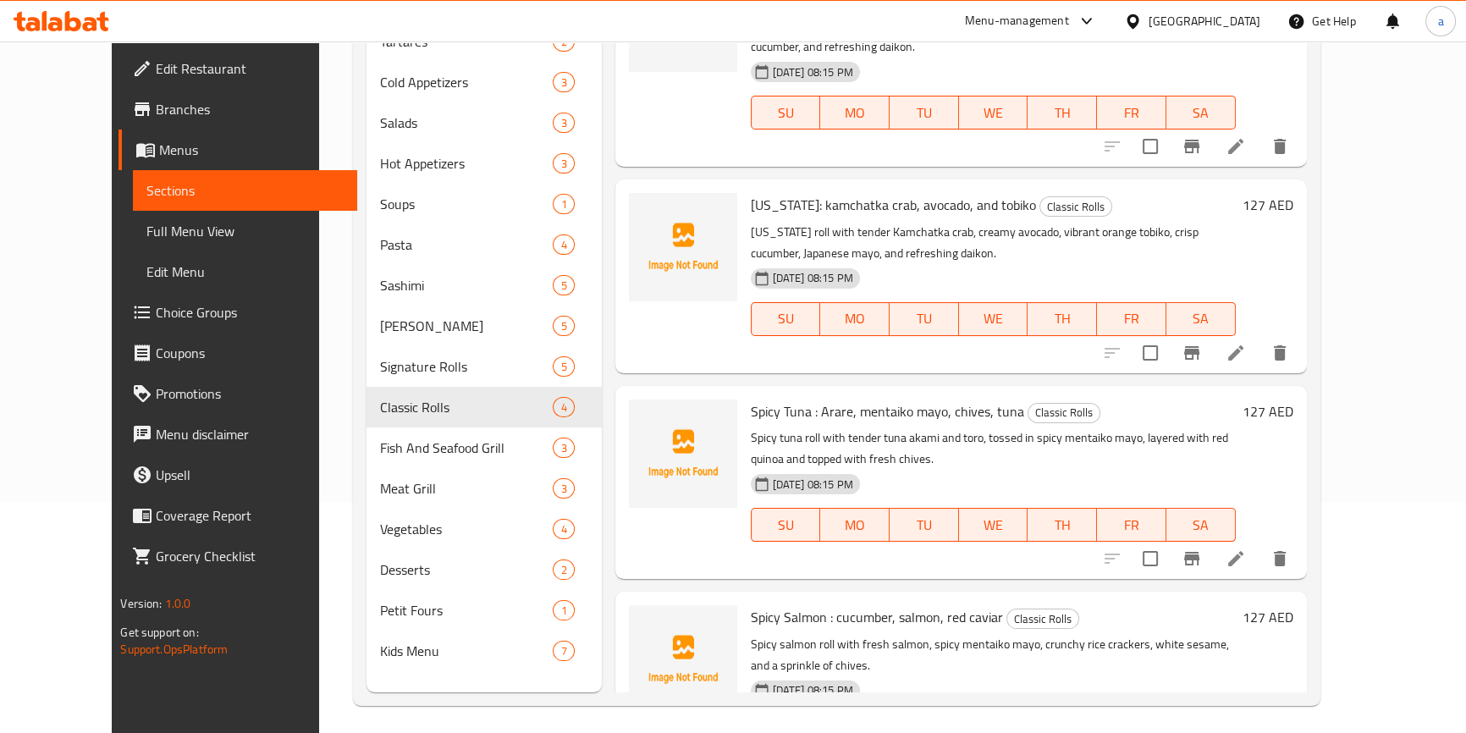
scroll to position [111, 0]
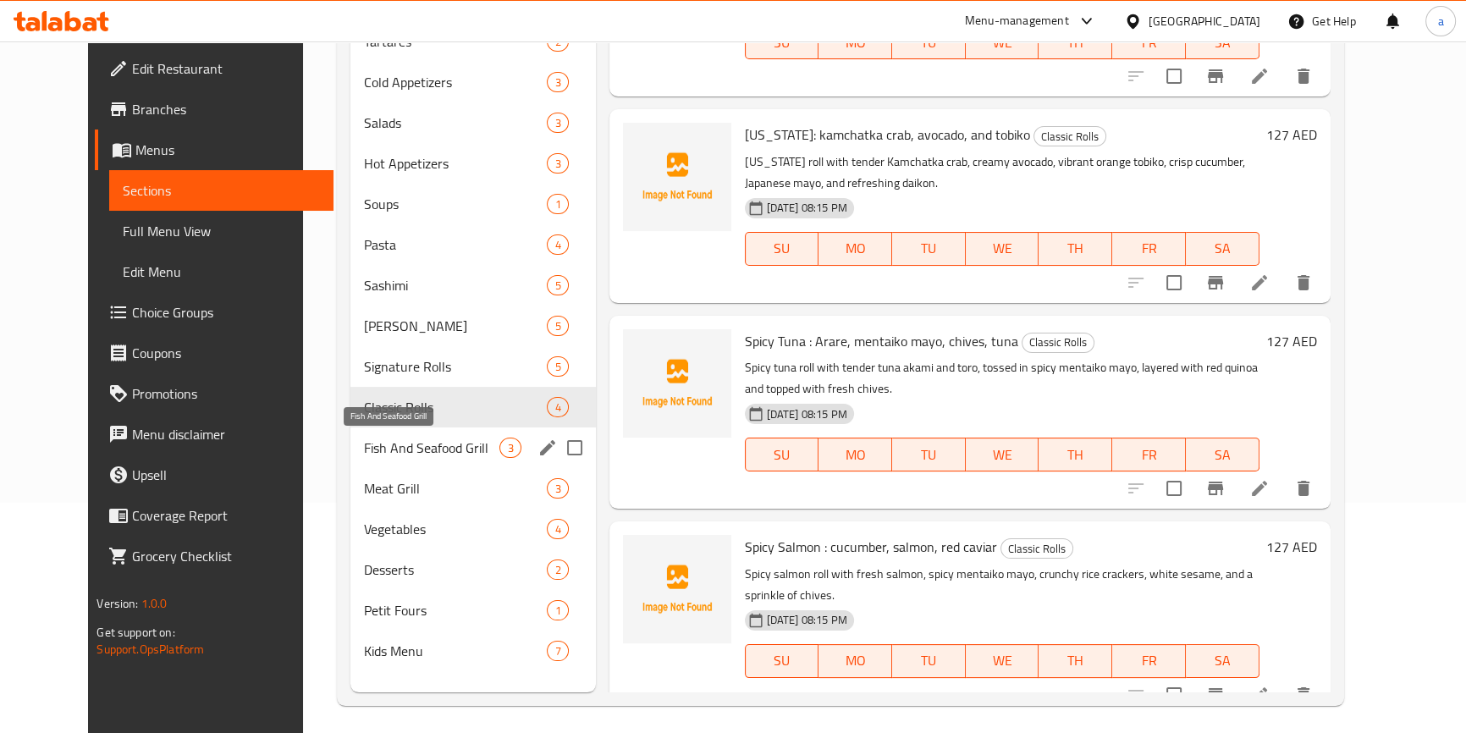
click at [364, 451] on span "Fish And Seafood Grill" at bounding box center [431, 448] width 135 height 20
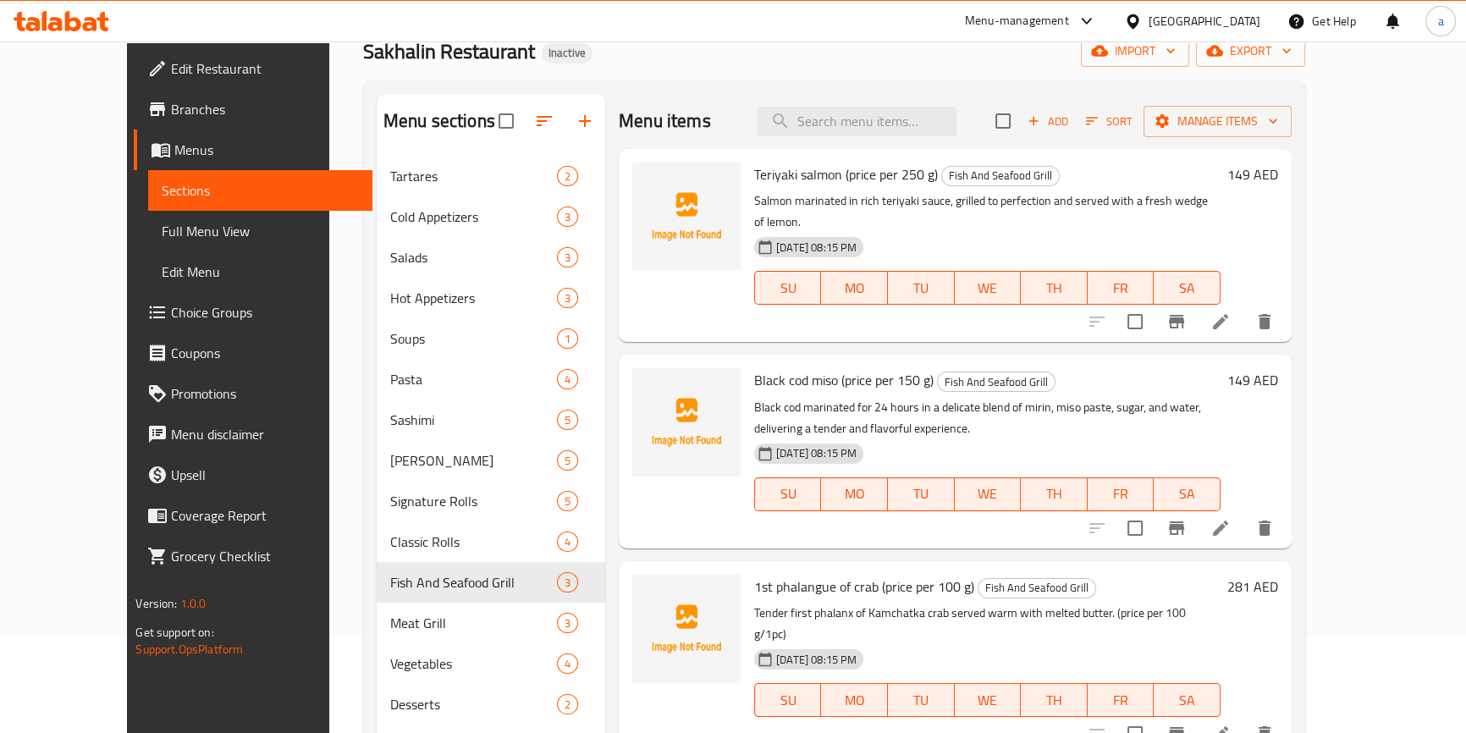
scroll to position [230, 0]
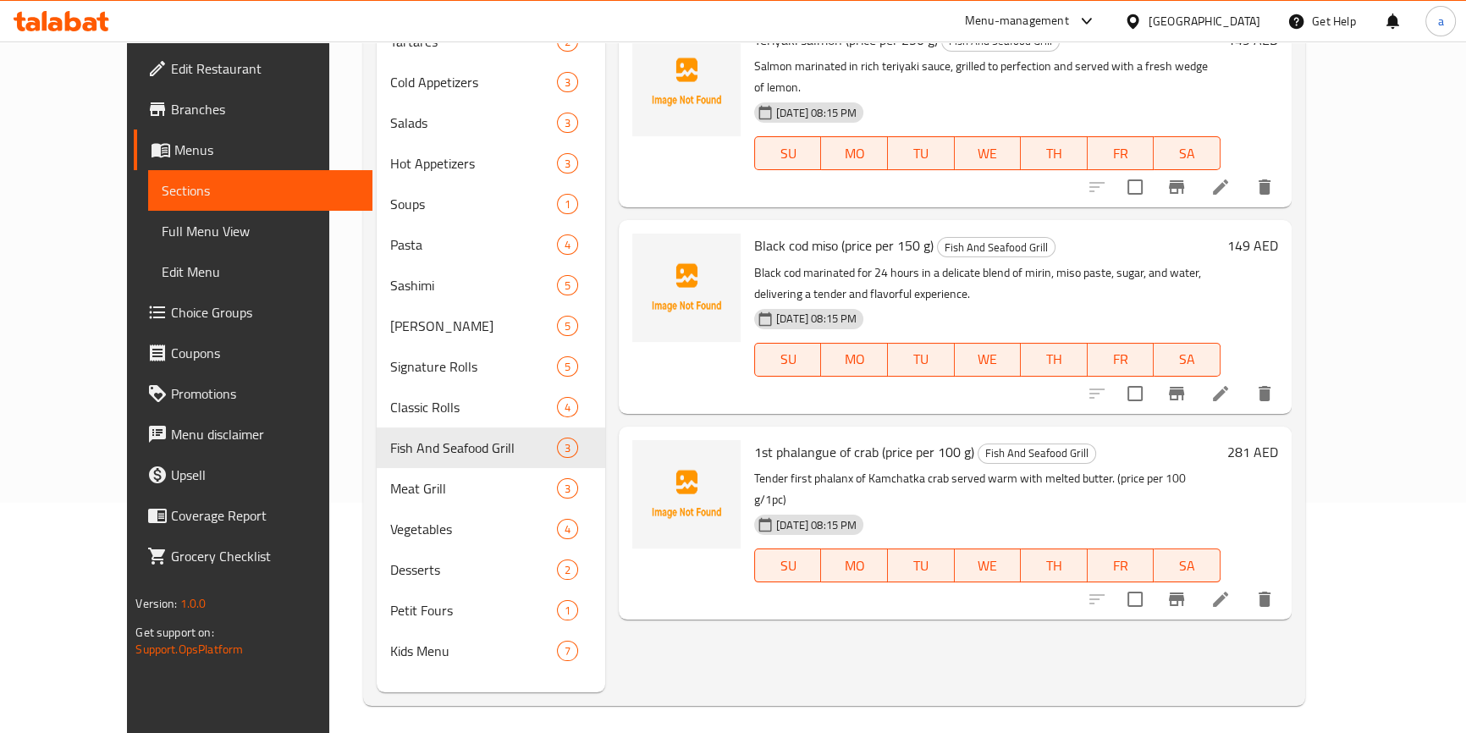
click at [148, 218] on link "Full Menu View" at bounding box center [259, 231] width 223 height 41
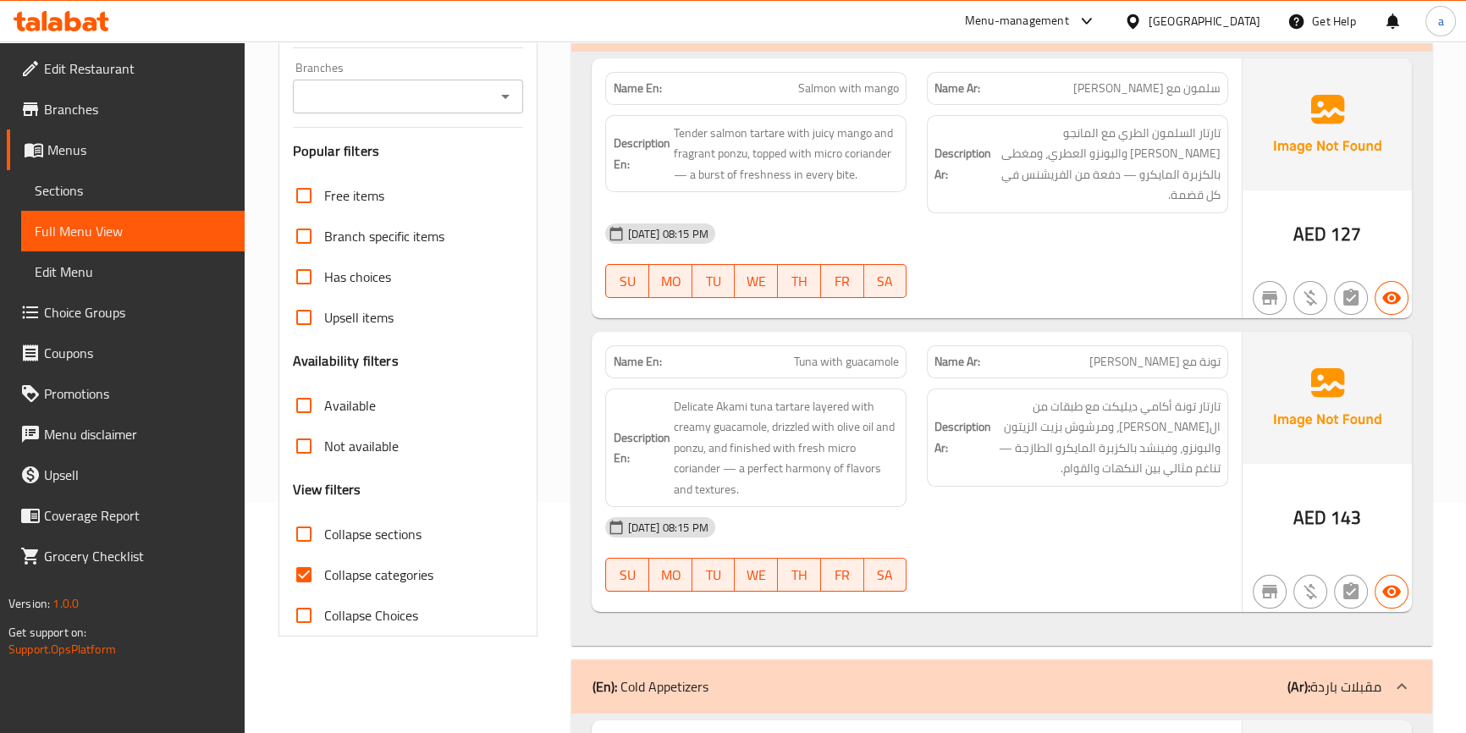
click at [350, 570] on span "Collapse categories" at bounding box center [378, 575] width 109 height 20
click at [324, 570] on input "Collapse categories" at bounding box center [304, 574] width 41 height 41
checkbox input "false"
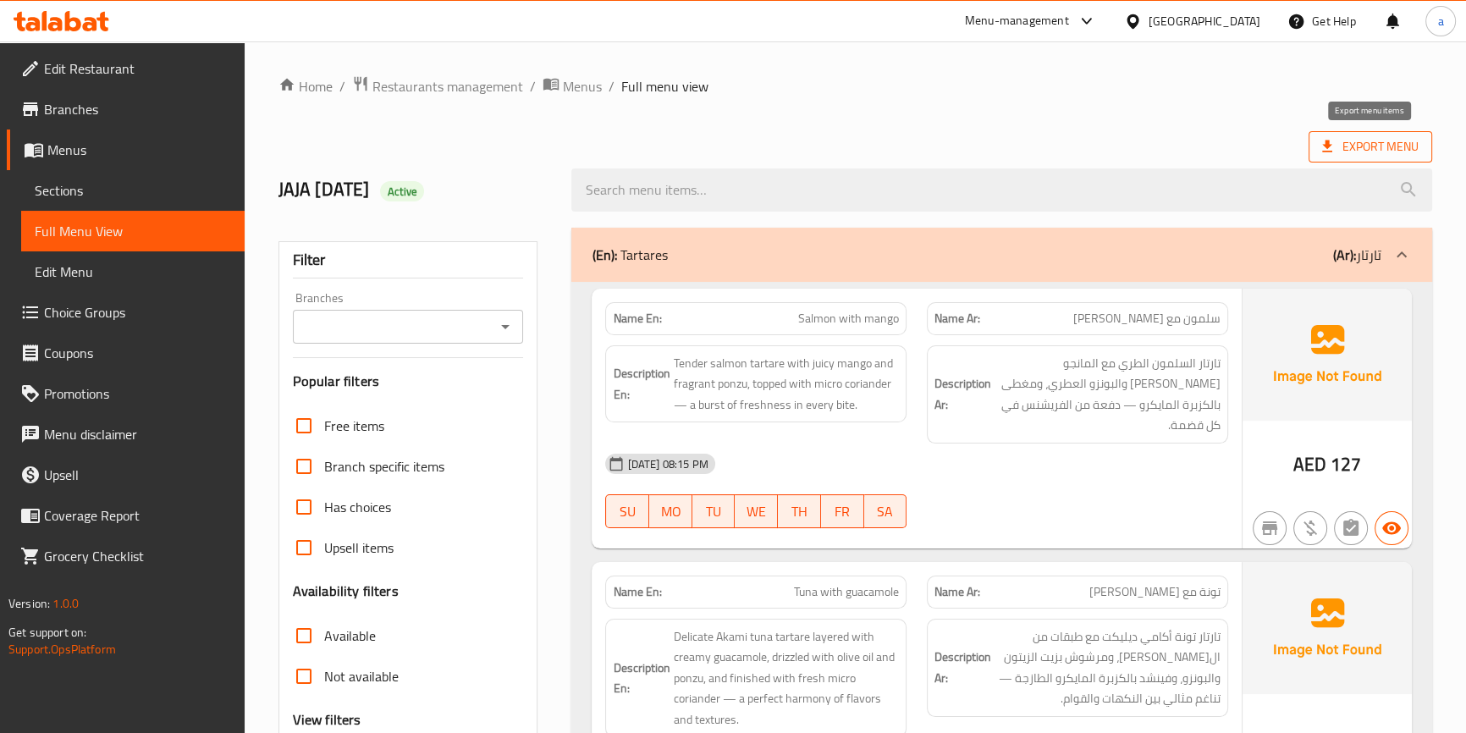
click at [1343, 146] on span "Export Menu" at bounding box center [1370, 146] width 97 height 21
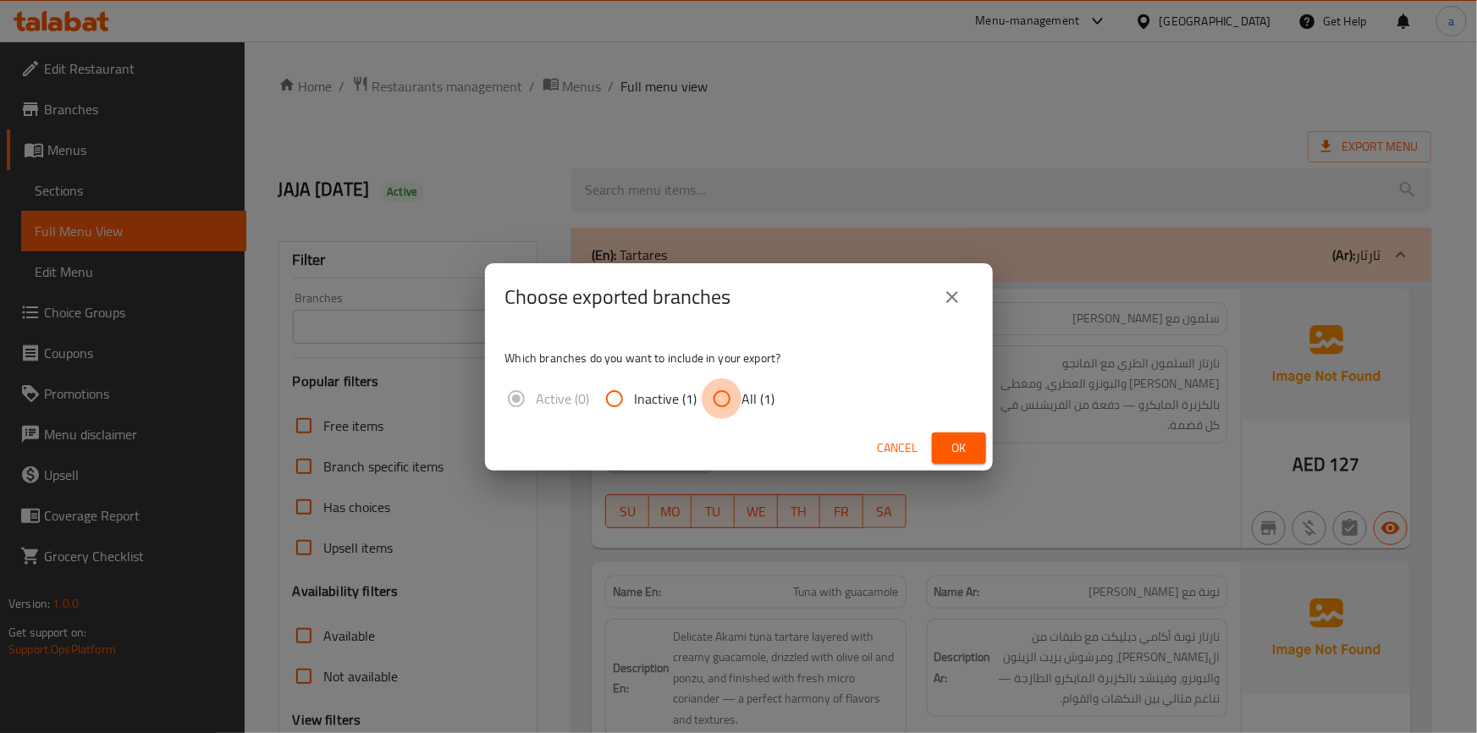
click at [722, 409] on input "All (1)" at bounding box center [722, 398] width 41 height 41
radio input "true"
click at [953, 460] on button "Ok" at bounding box center [959, 448] width 54 height 31
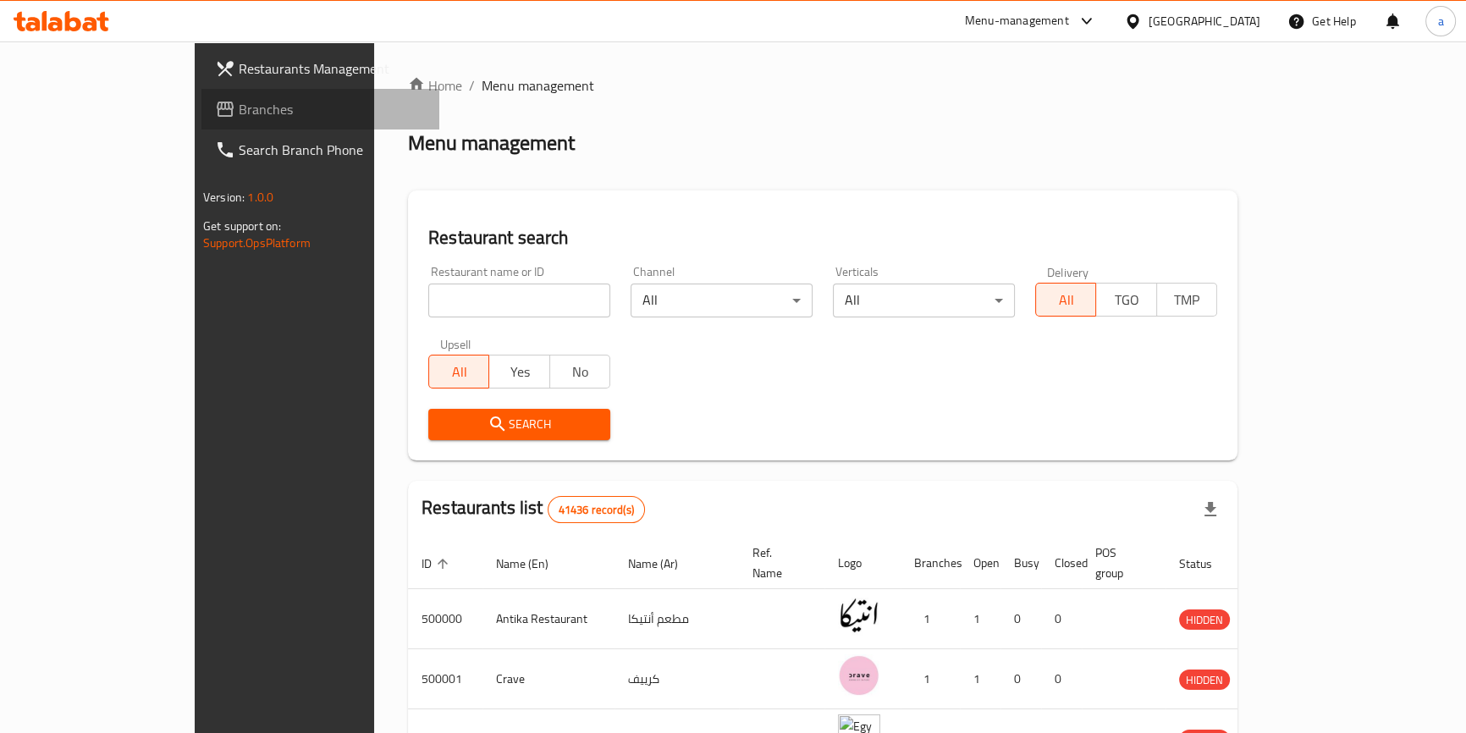
click at [239, 103] on span "Branches" at bounding box center [332, 109] width 187 height 20
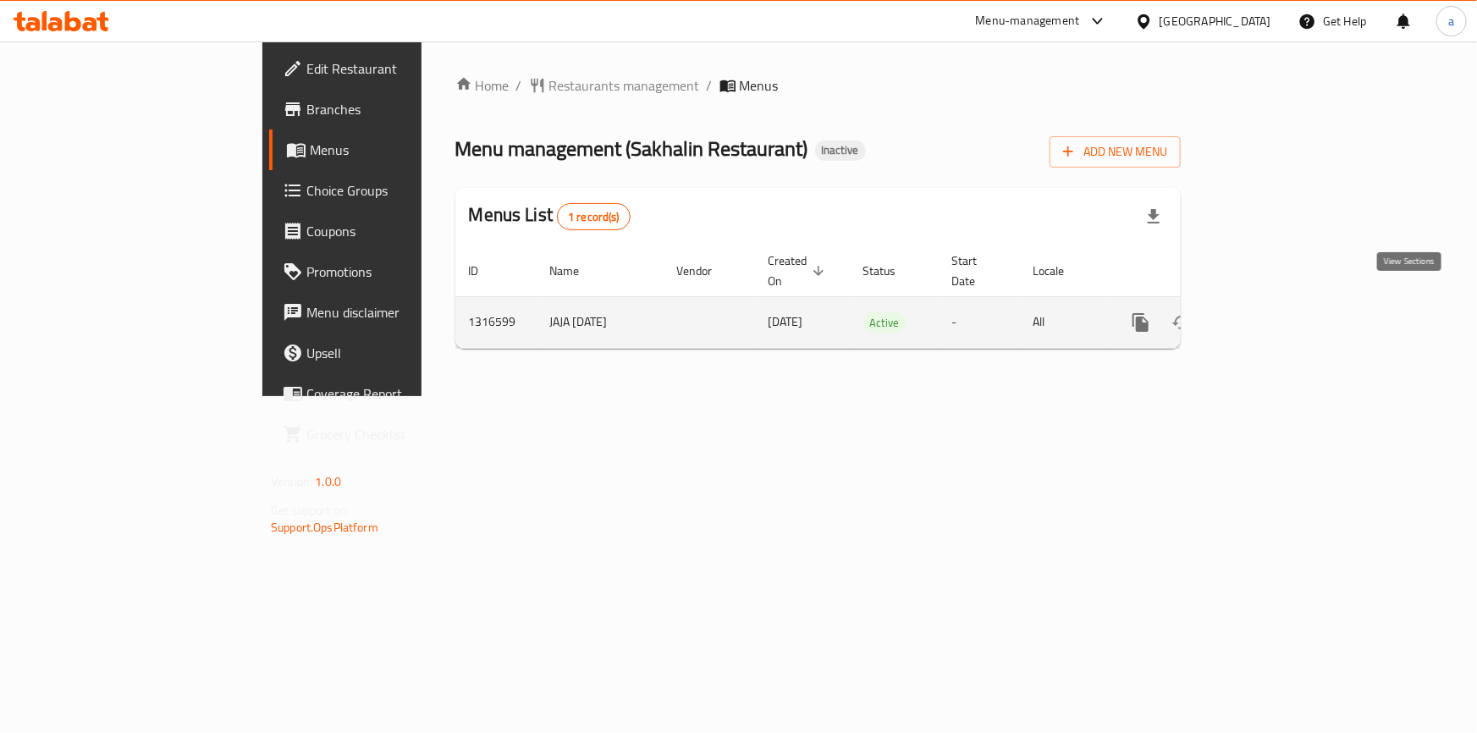
click at [1273, 312] on icon "enhanced table" at bounding box center [1263, 322] width 20 height 20
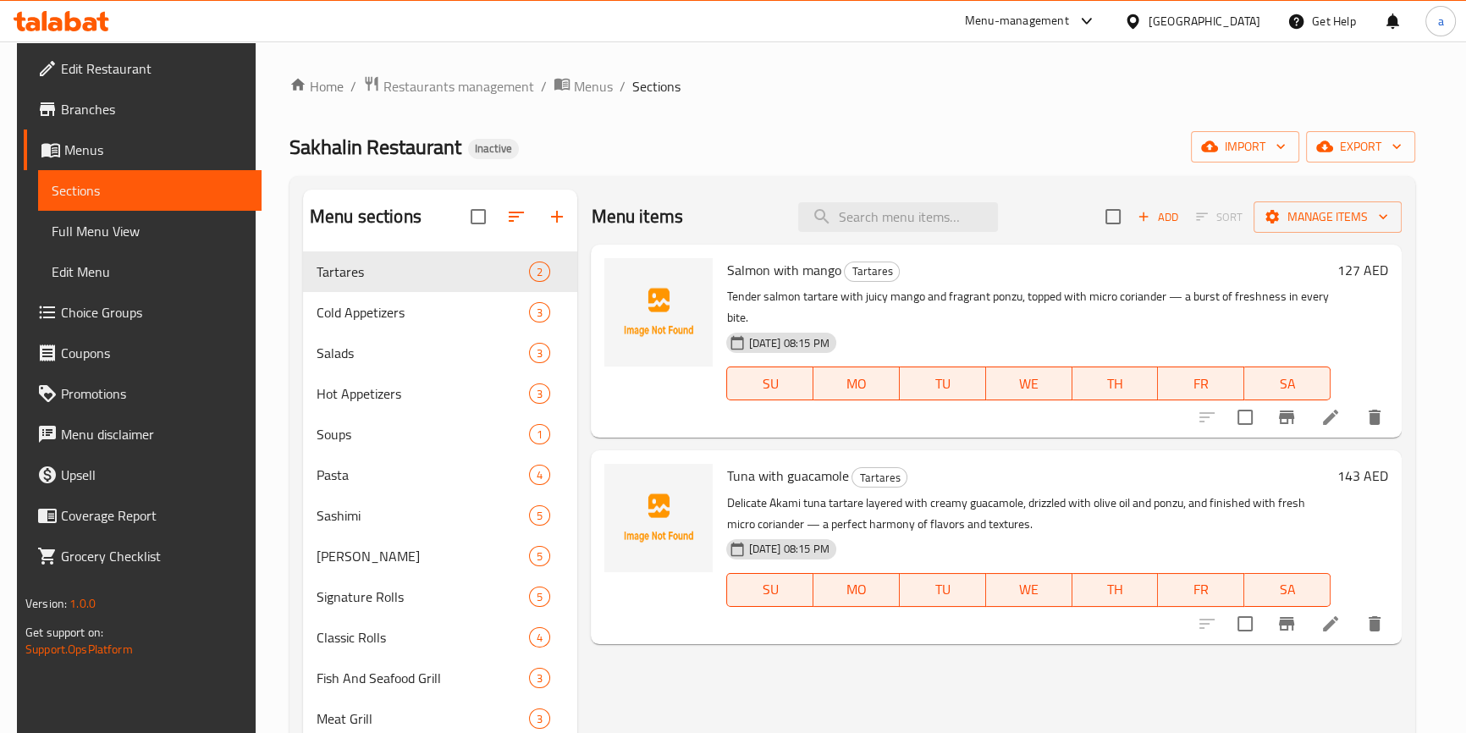
scroll to position [230, 0]
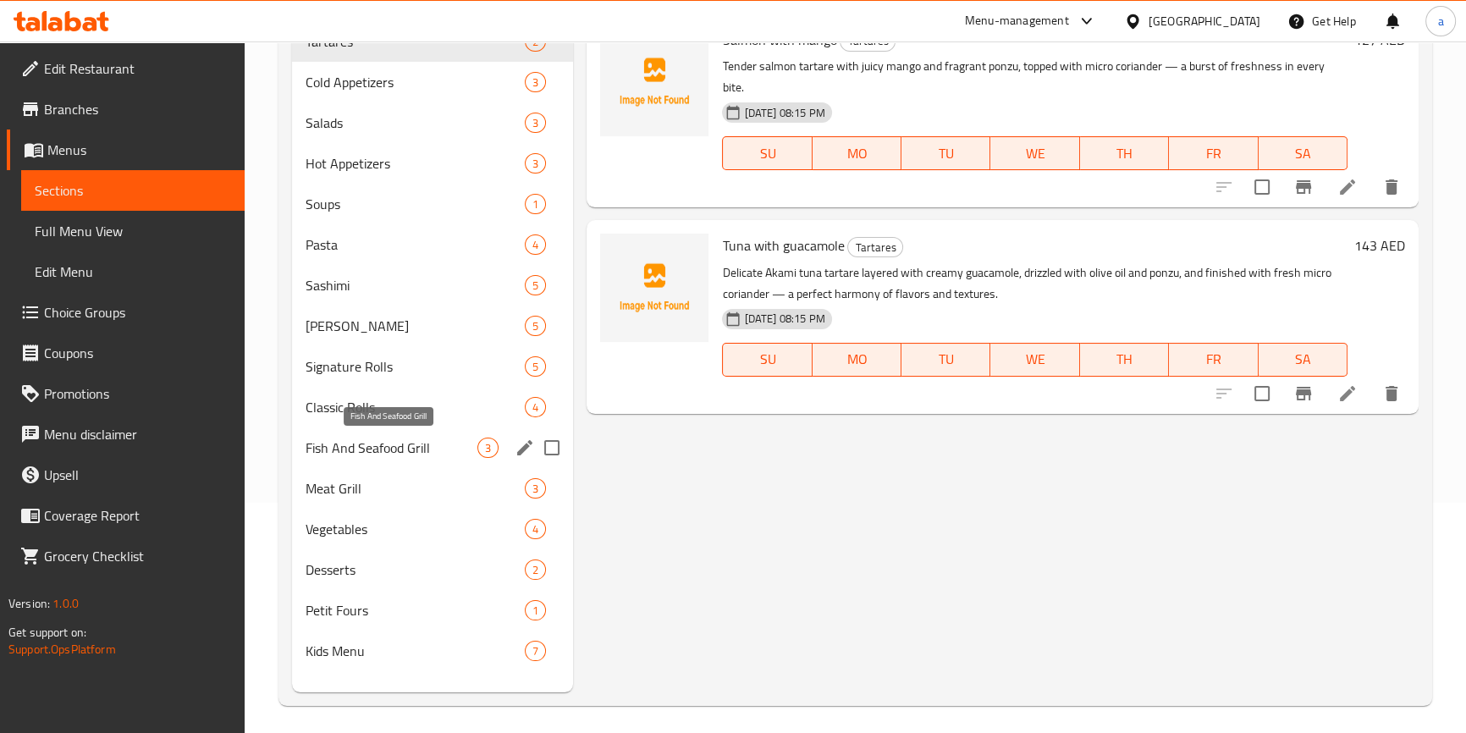
click at [363, 449] on span "Fish And Seafood Grill" at bounding box center [392, 448] width 173 height 20
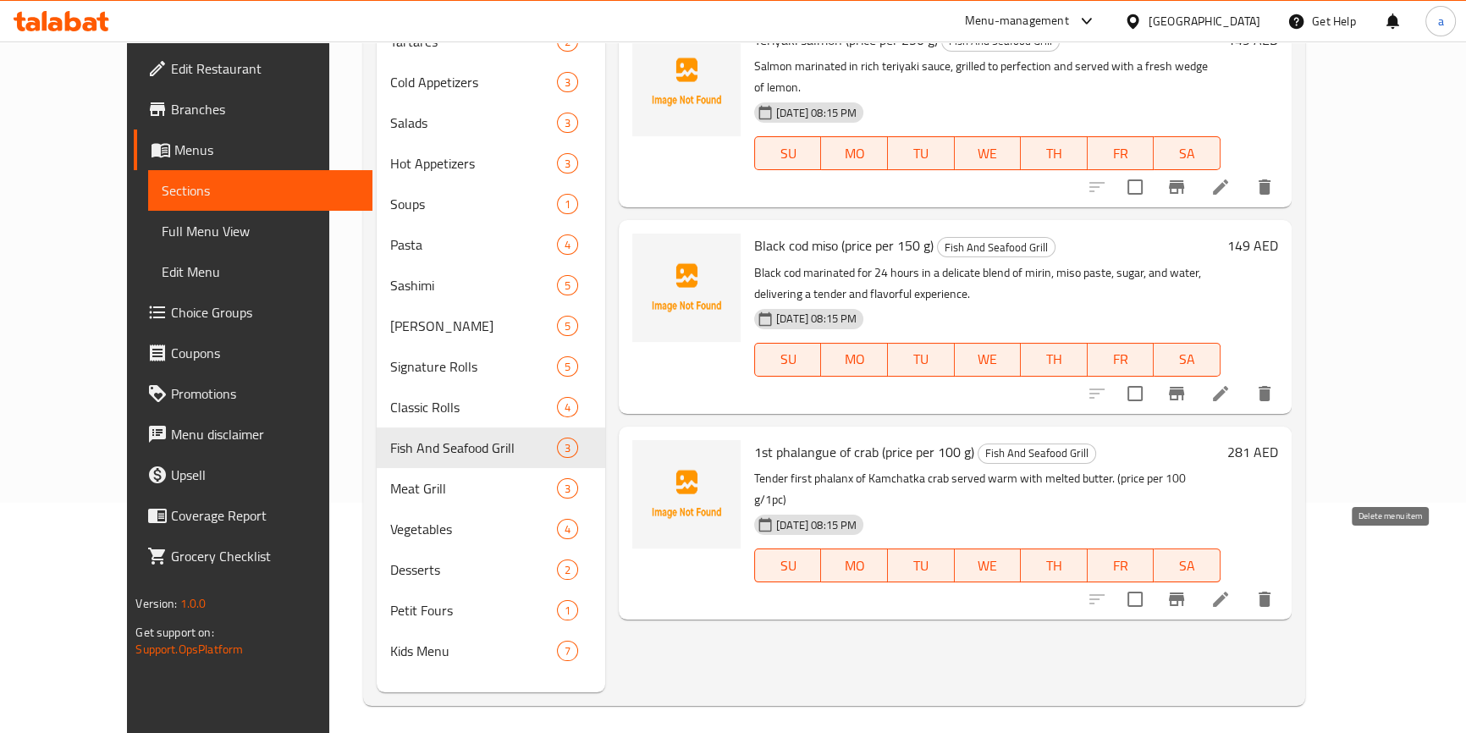
click at [1275, 589] on icon "delete" at bounding box center [1265, 599] width 20 height 20
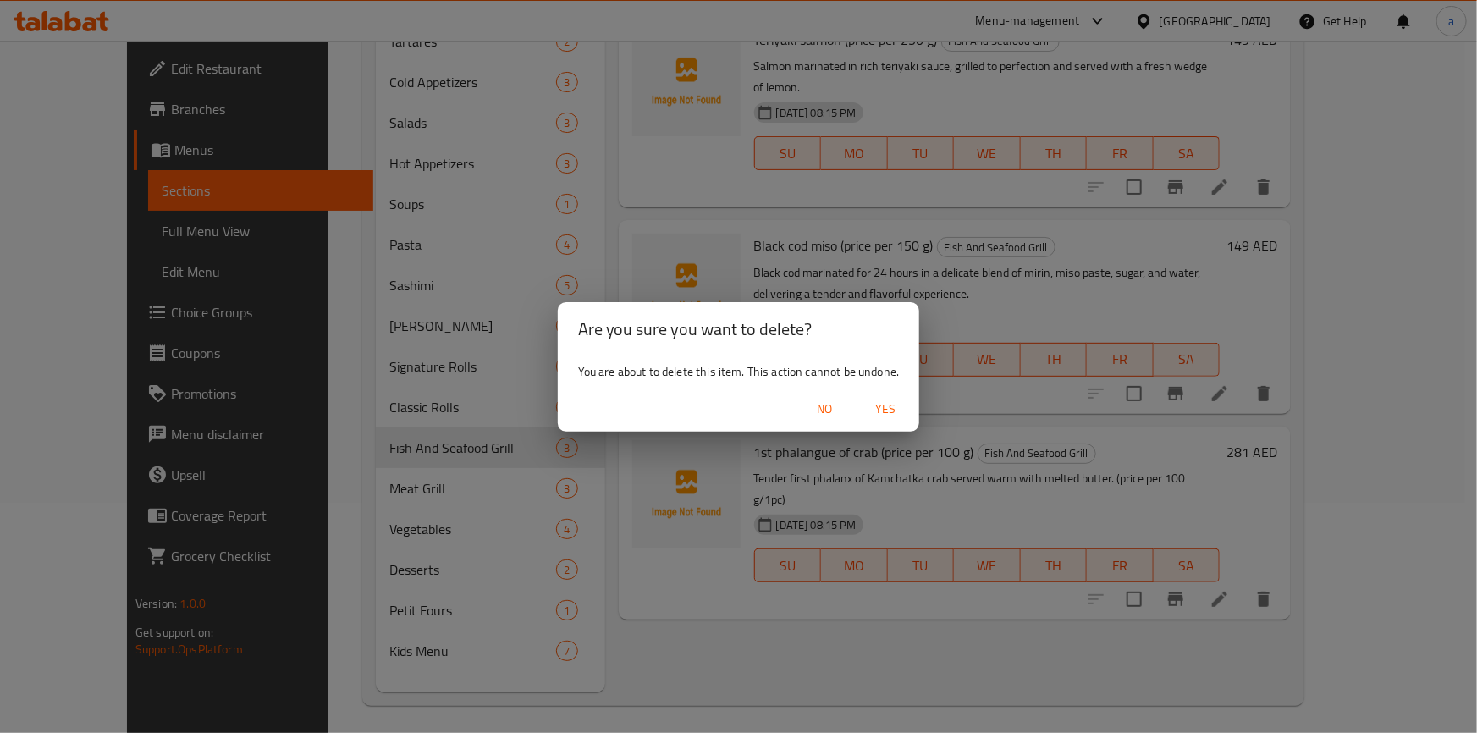
click at [874, 411] on span "Yes" at bounding box center [885, 409] width 41 height 21
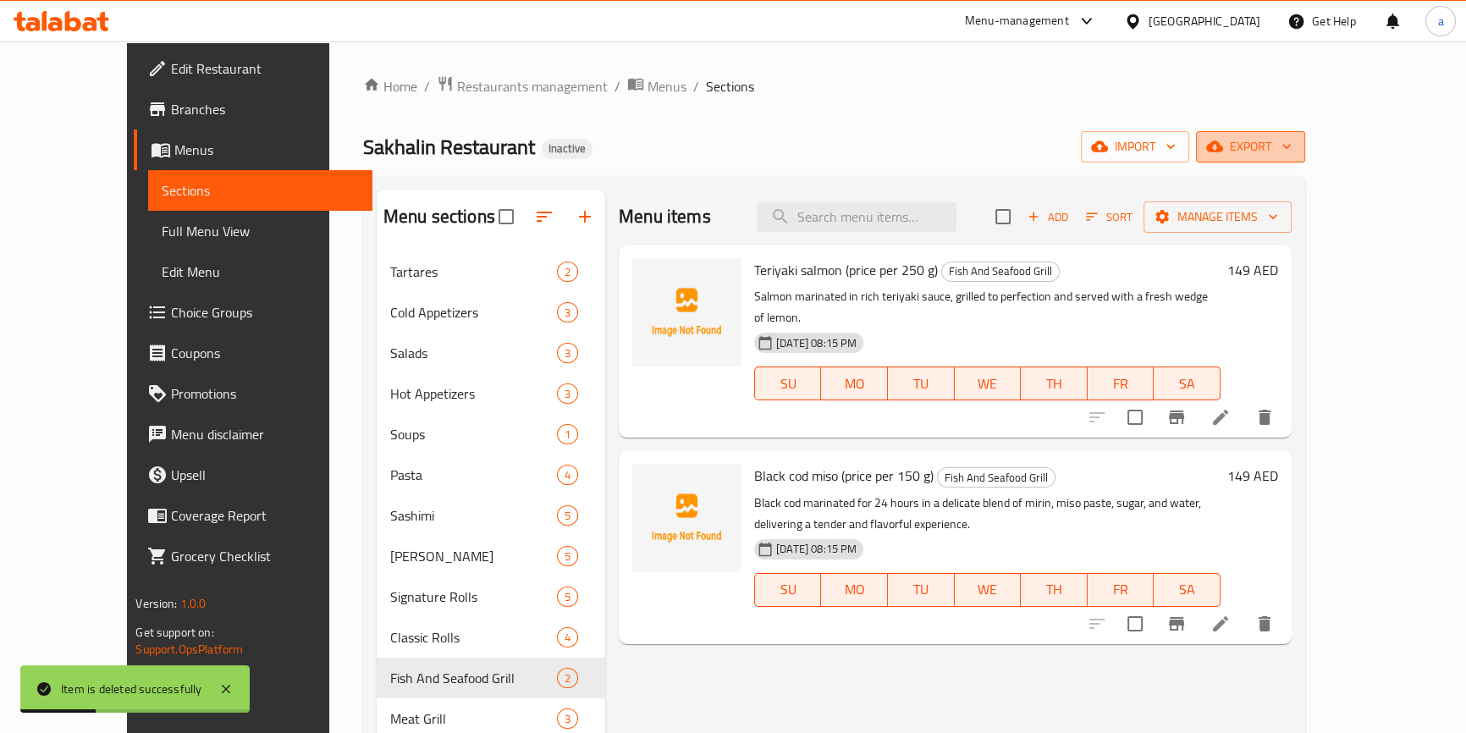
click at [1292, 144] on span "export" at bounding box center [1251, 146] width 82 height 21
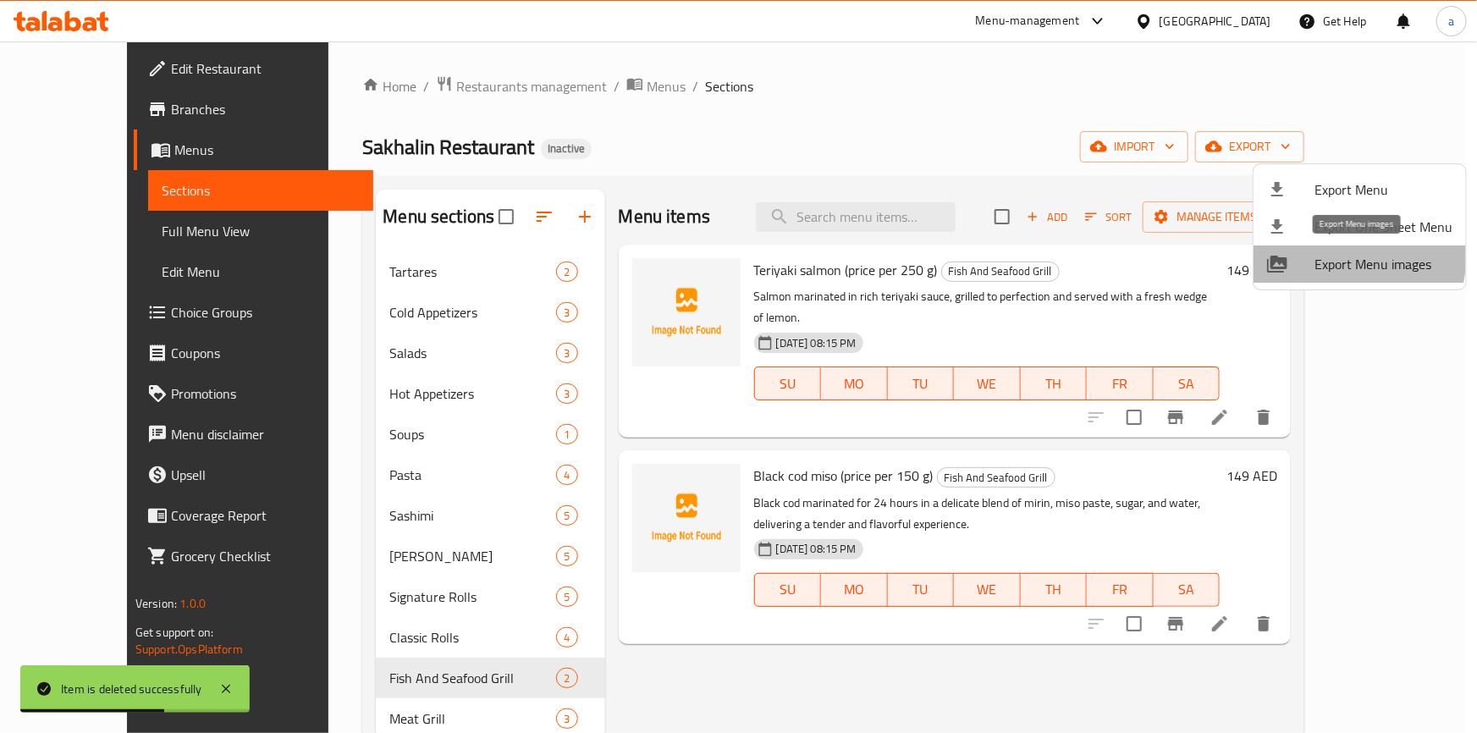
click at [1336, 255] on span "Export Menu images" at bounding box center [1384, 264] width 138 height 20
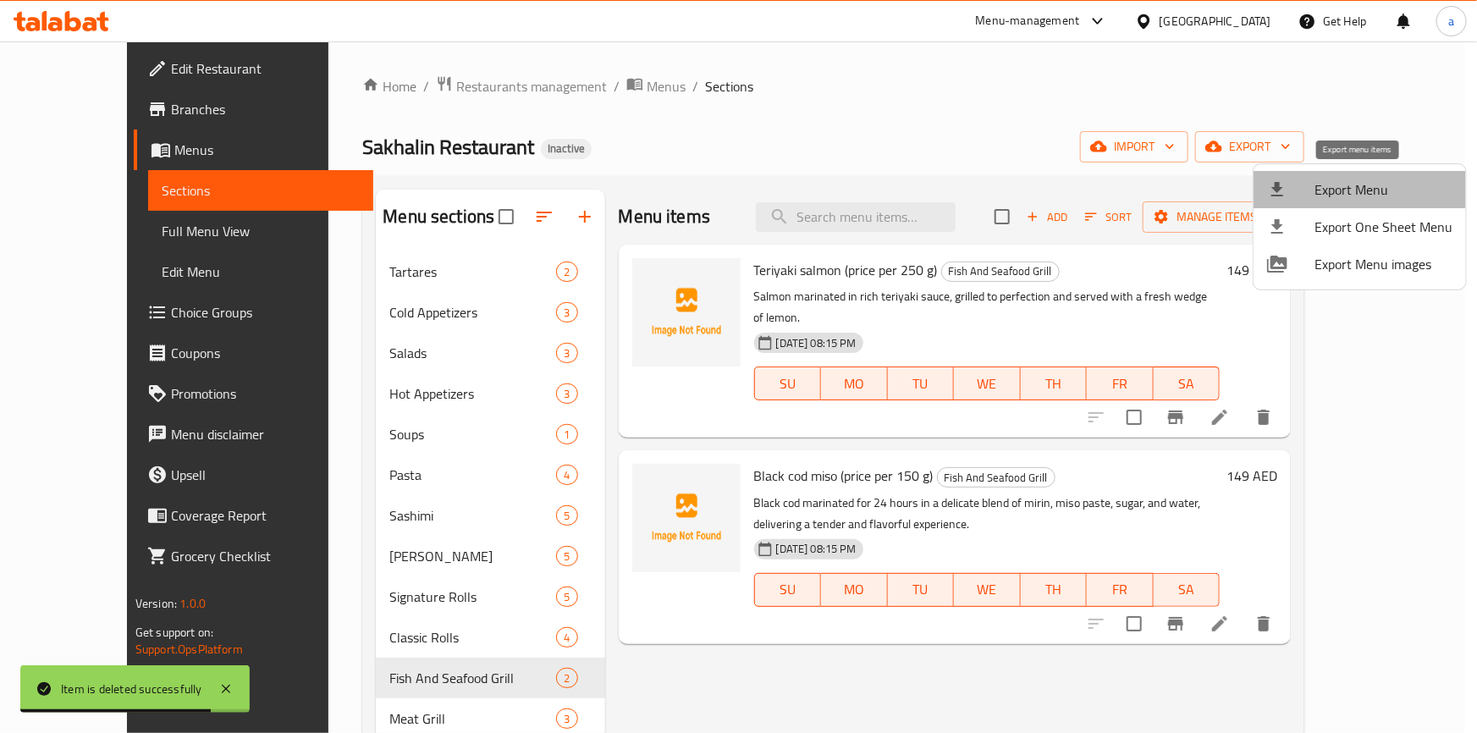
click at [1413, 195] on span "Export Menu" at bounding box center [1384, 189] width 138 height 20
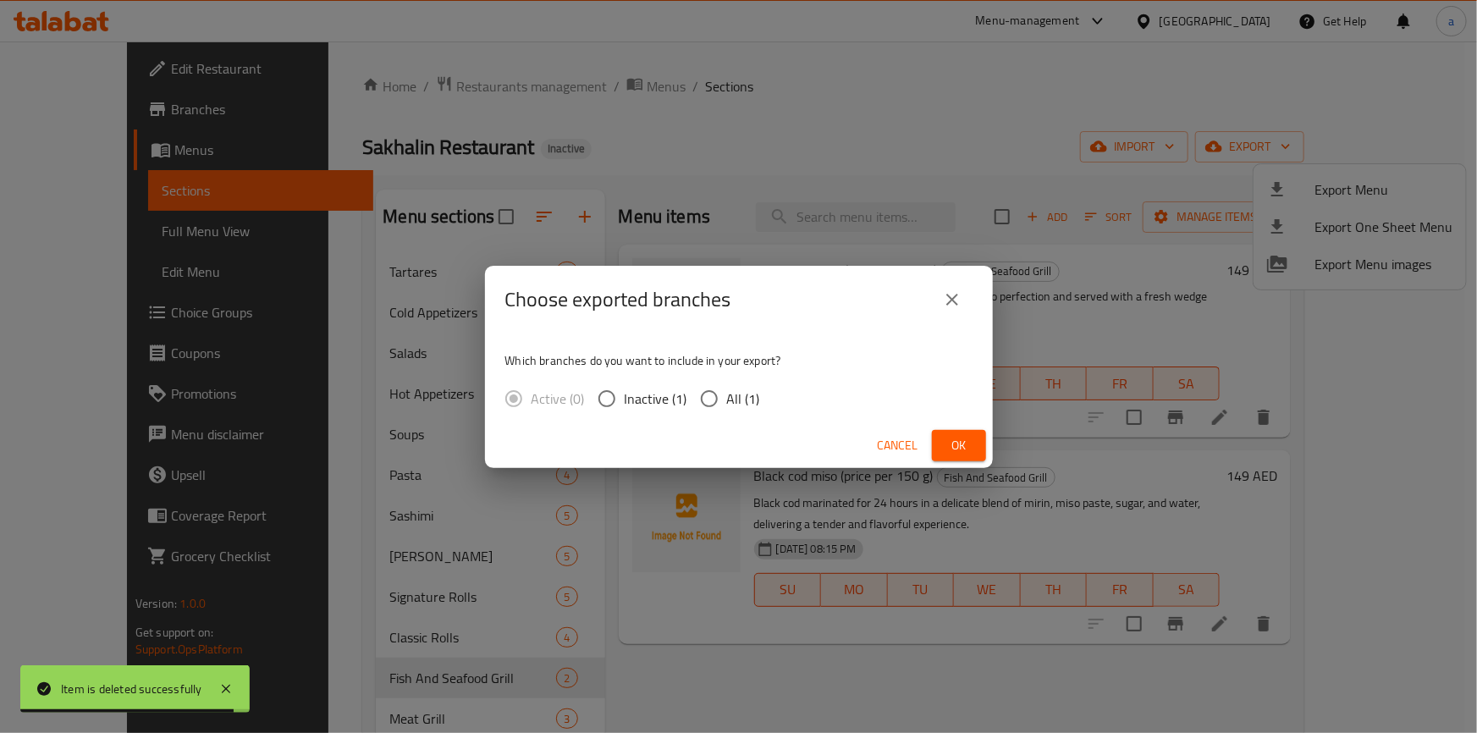
click at [746, 389] on span "All (1)" at bounding box center [743, 399] width 33 height 20
click at [727, 389] on input "All (1)" at bounding box center [710, 399] width 36 height 36
radio input "true"
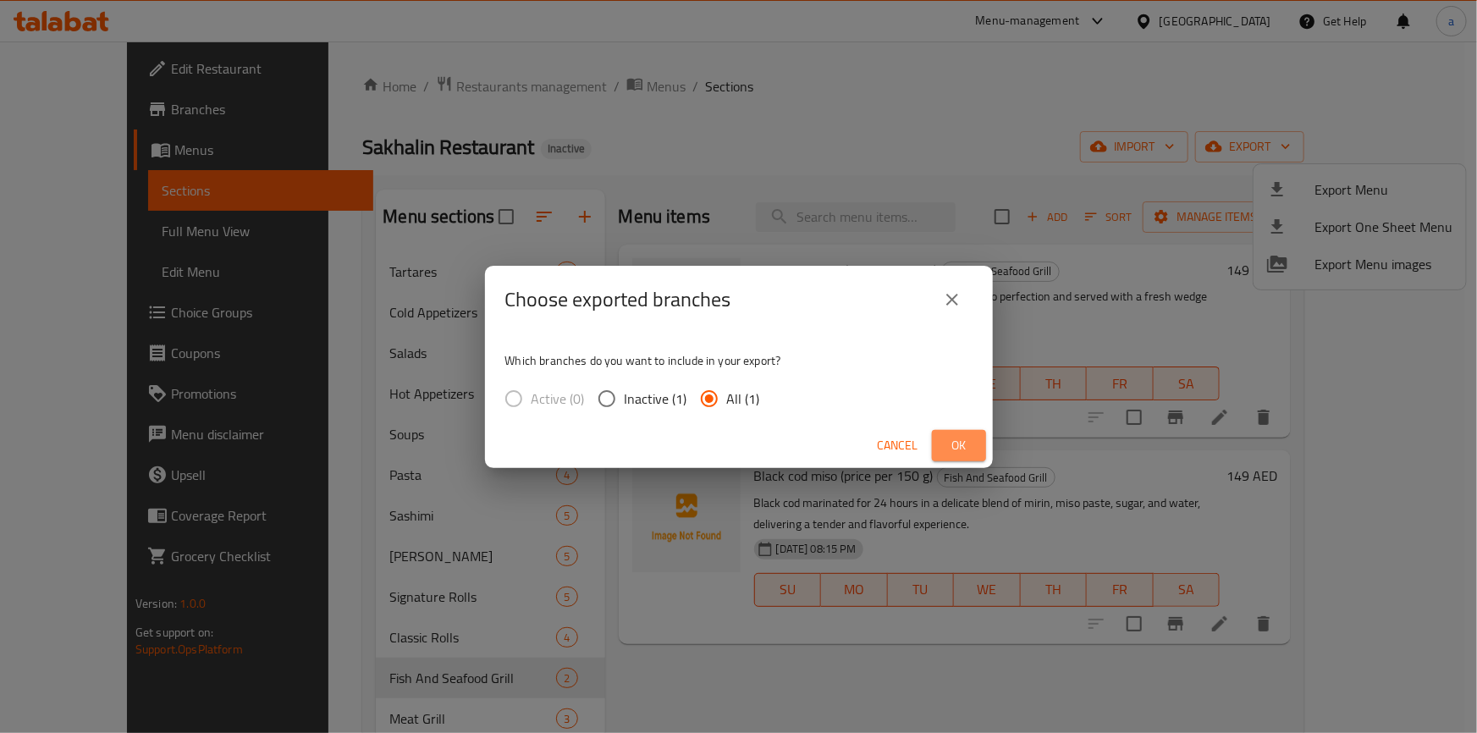
click at [965, 439] on span "Ok" at bounding box center [959, 445] width 27 height 21
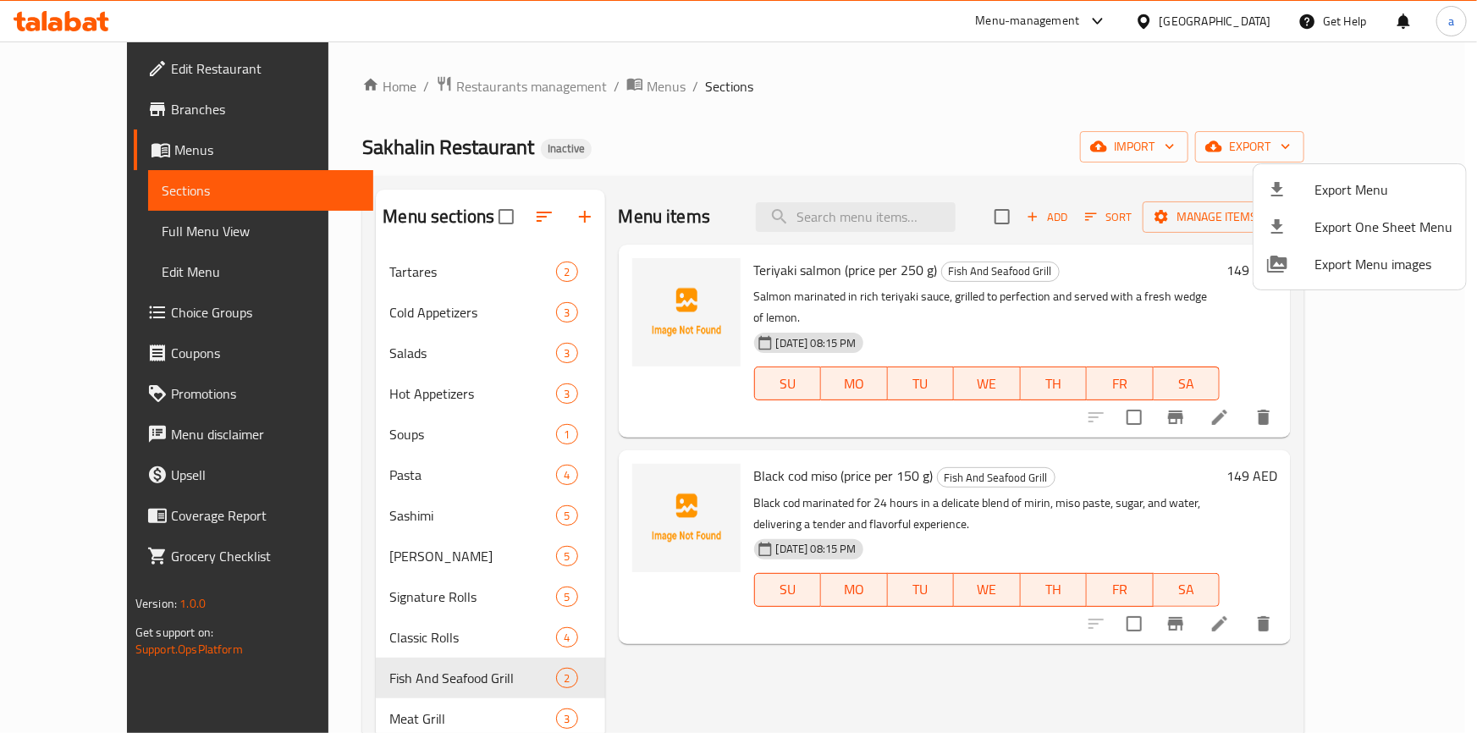
click at [1079, 119] on div at bounding box center [738, 366] width 1477 height 733
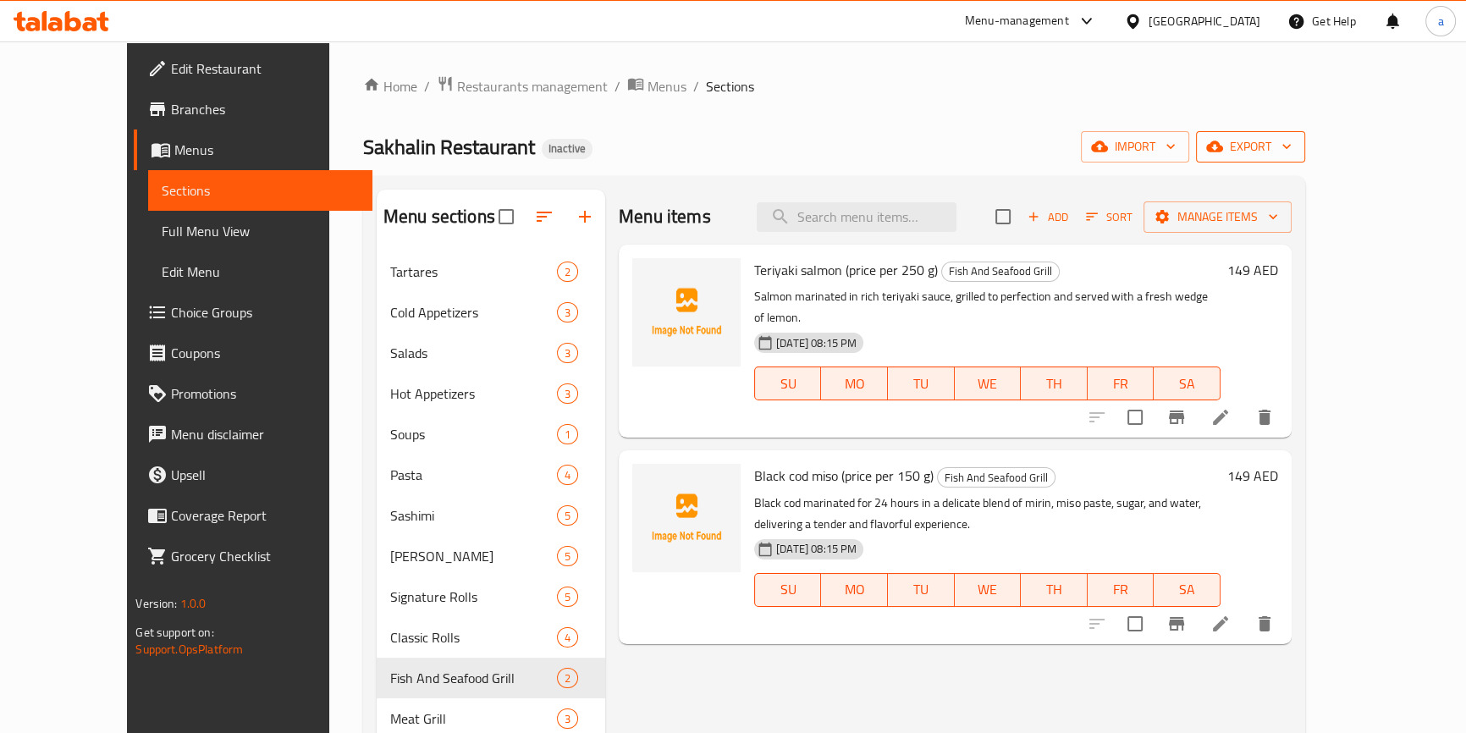
click at [1223, 144] on icon "button" at bounding box center [1214, 146] width 17 height 11
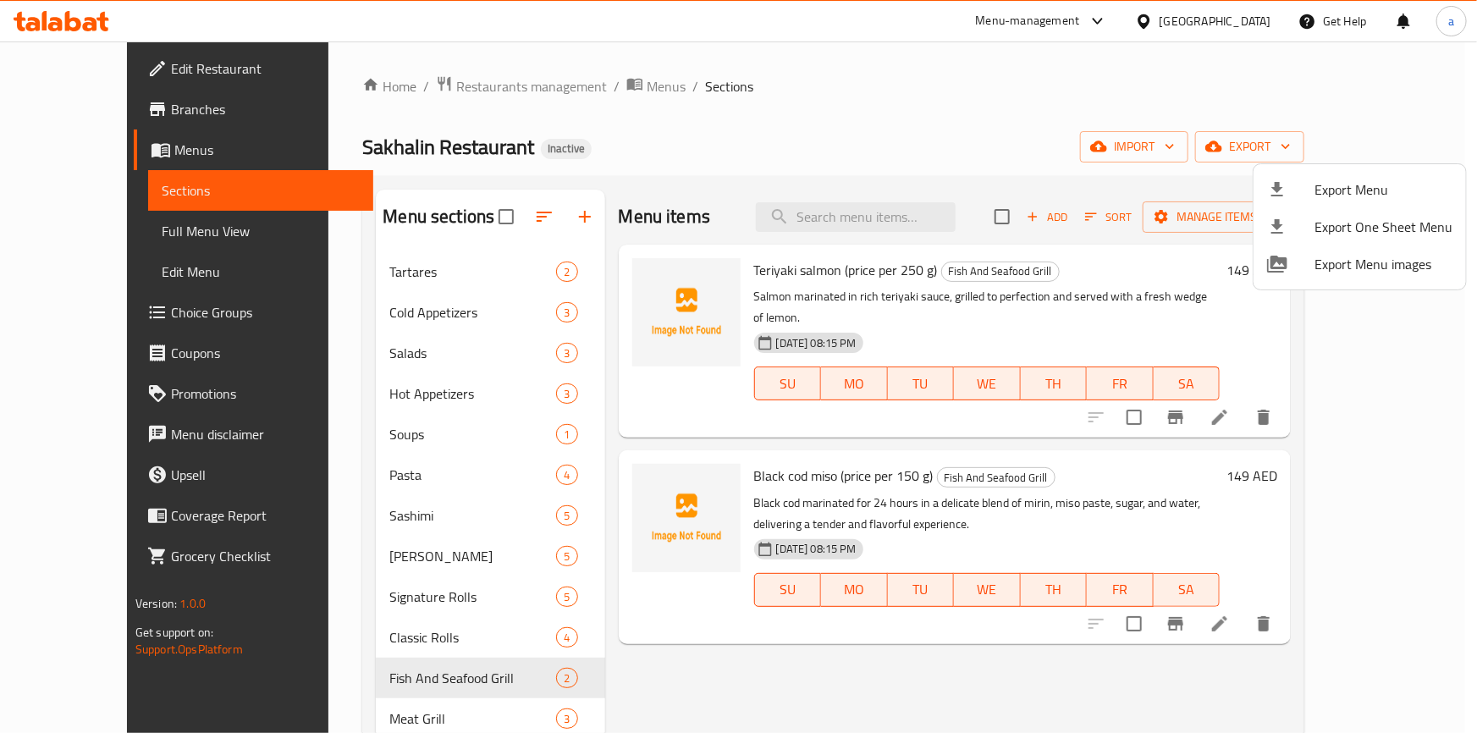
click at [975, 122] on div at bounding box center [738, 366] width 1477 height 733
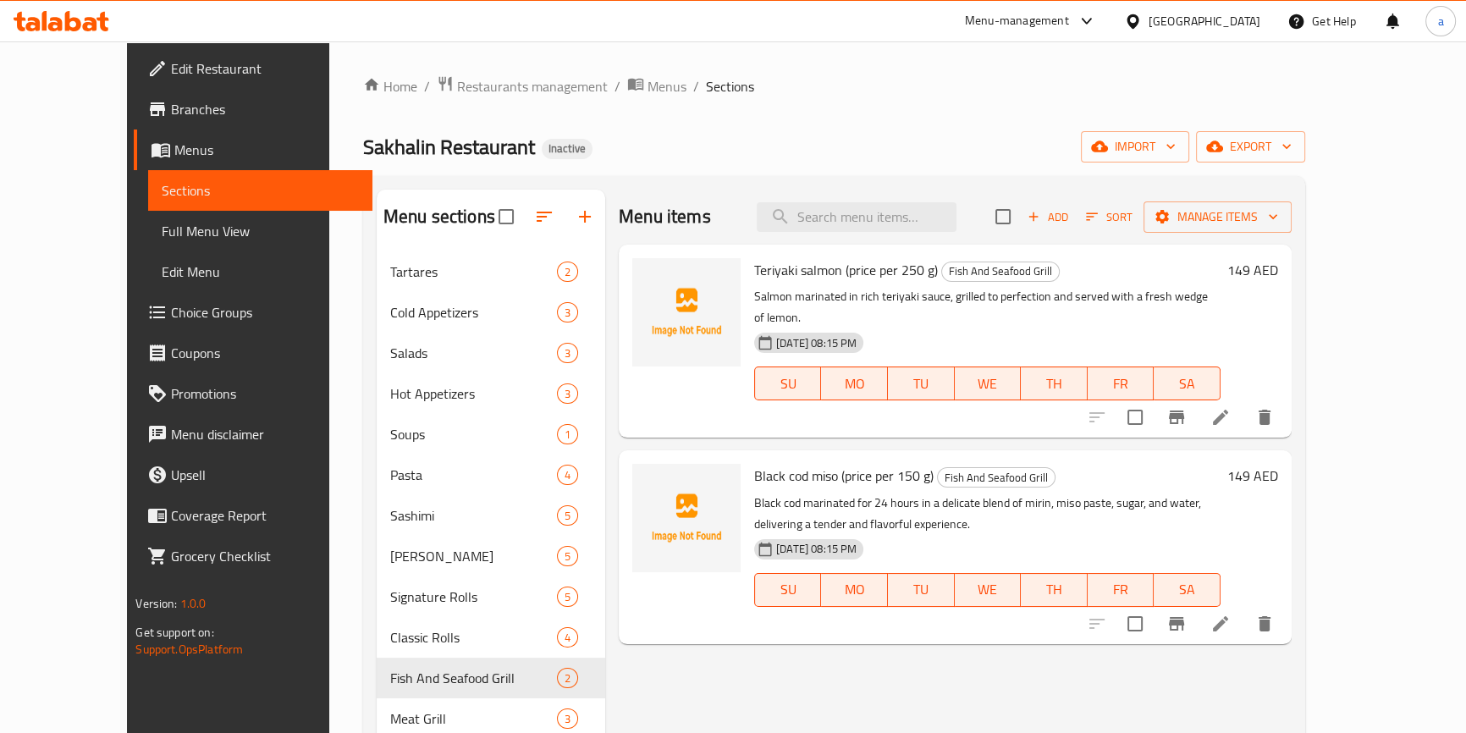
click at [162, 225] on span "Full Menu View" at bounding box center [260, 231] width 196 height 20
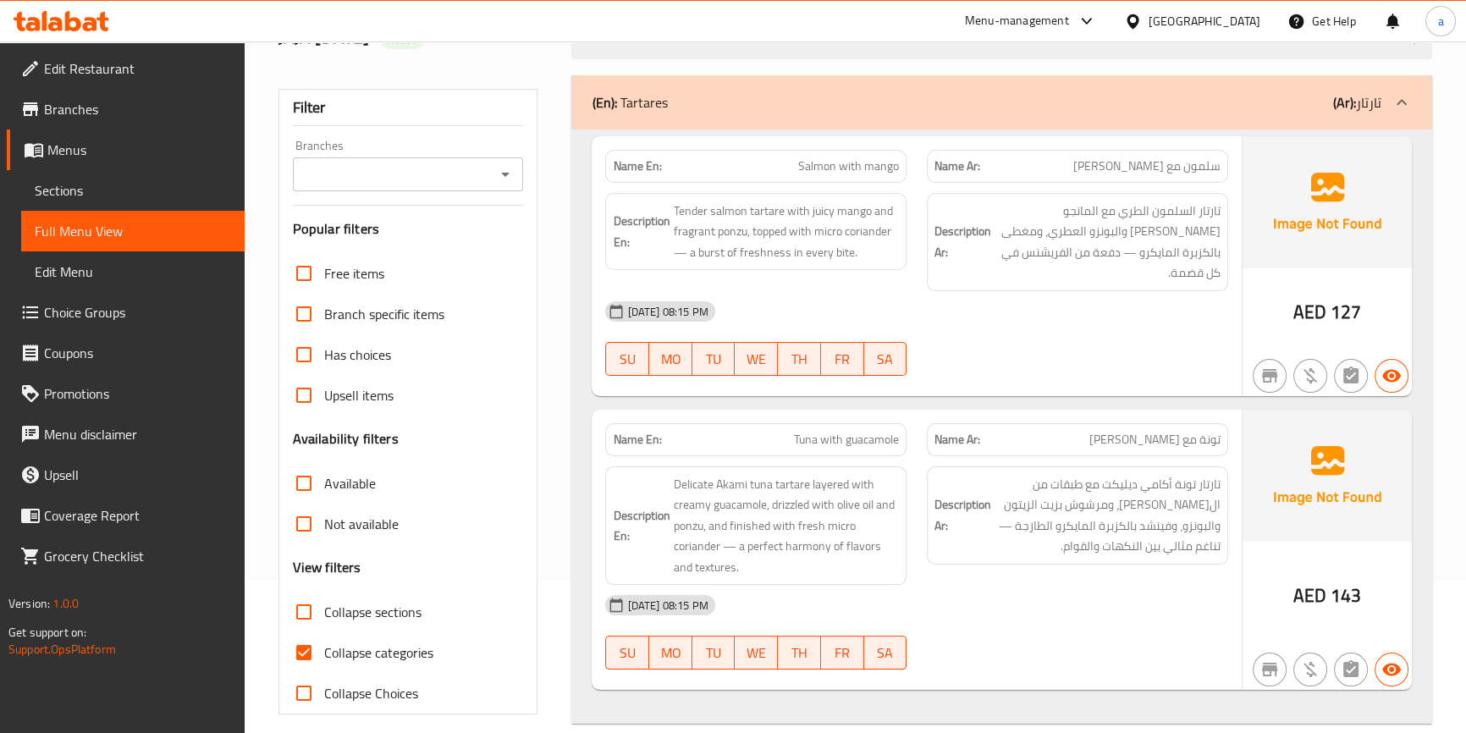
scroll to position [153, 0]
click at [387, 647] on span "Collapse categories" at bounding box center [378, 652] width 109 height 20
click at [324, 647] on input "Collapse categories" at bounding box center [304, 651] width 41 height 41
checkbox input "false"
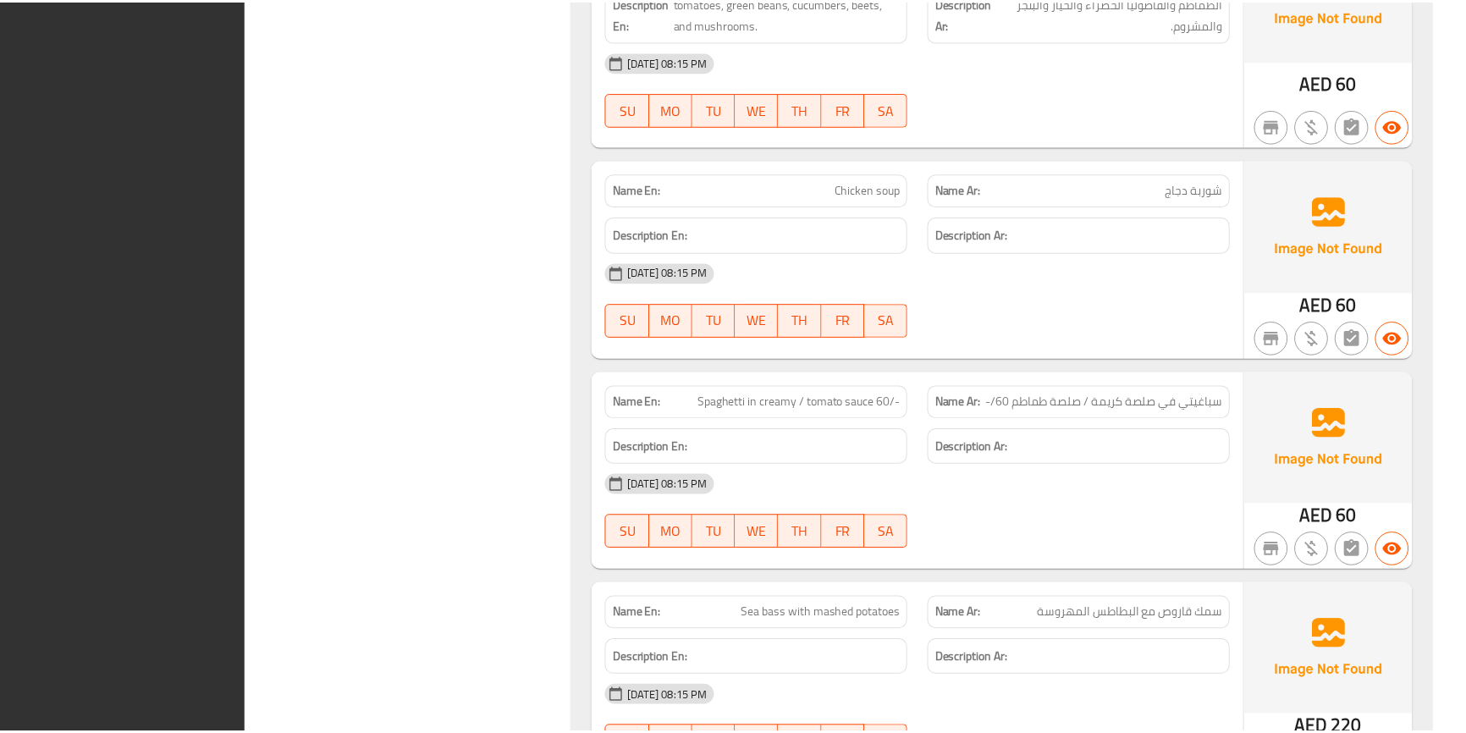
scroll to position [15036, 0]
